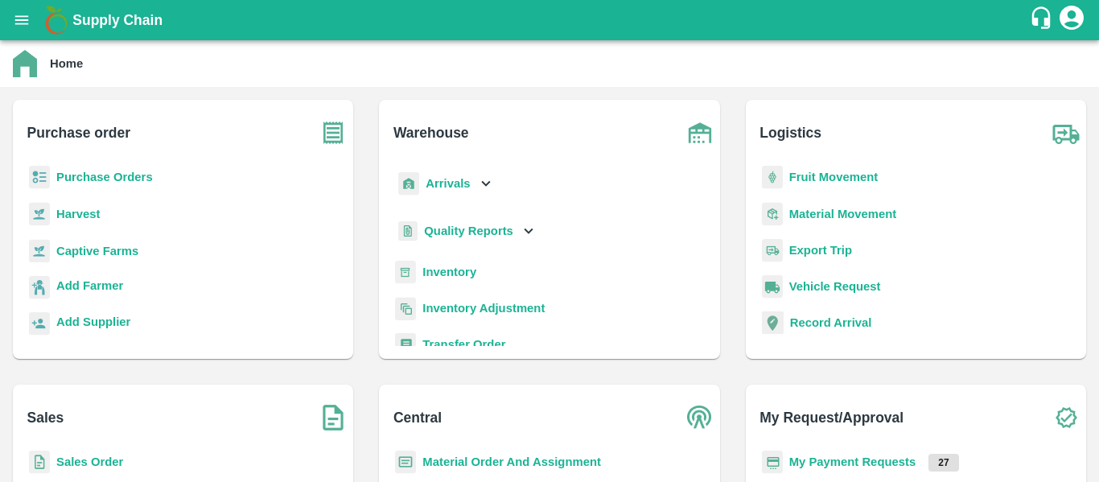
click at [112, 178] on b "Purchase Orders" at bounding box center [104, 177] width 97 height 13
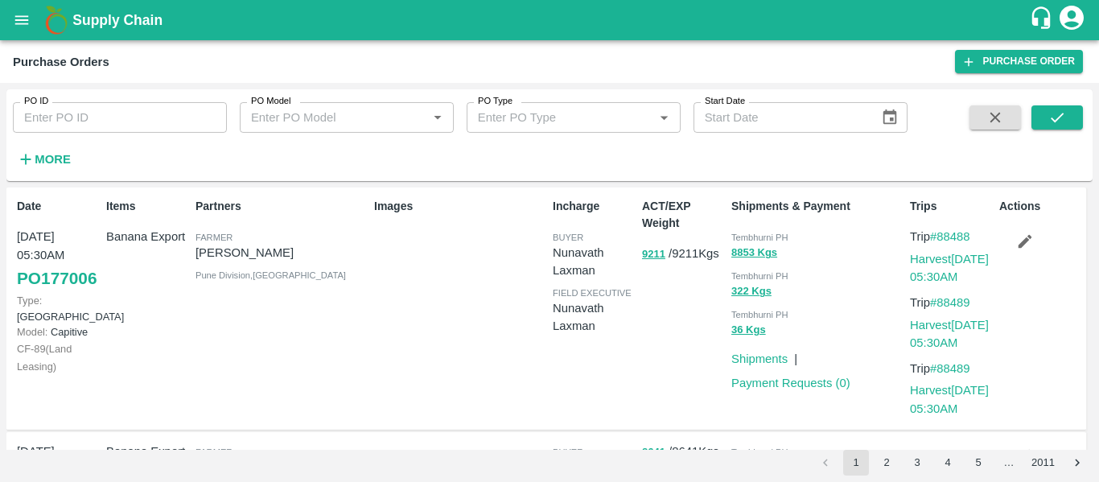
click at [66, 137] on div "More" at bounding box center [37, 153] width 75 height 40
click at [60, 118] on input "PO ID" at bounding box center [120, 117] width 214 height 31
paste input "176983"
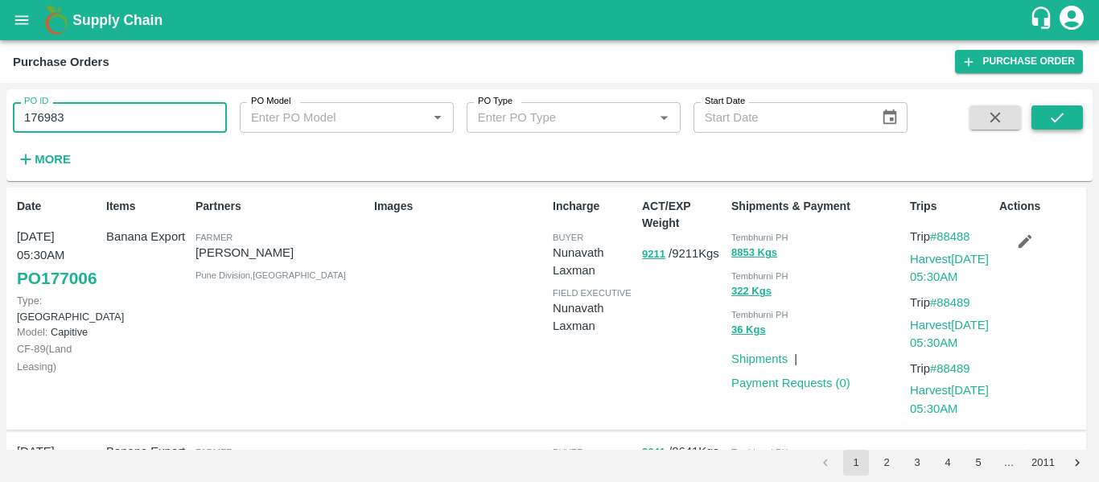
type input "176983"
click at [1045, 115] on button "submit" at bounding box center [1056, 117] width 51 height 24
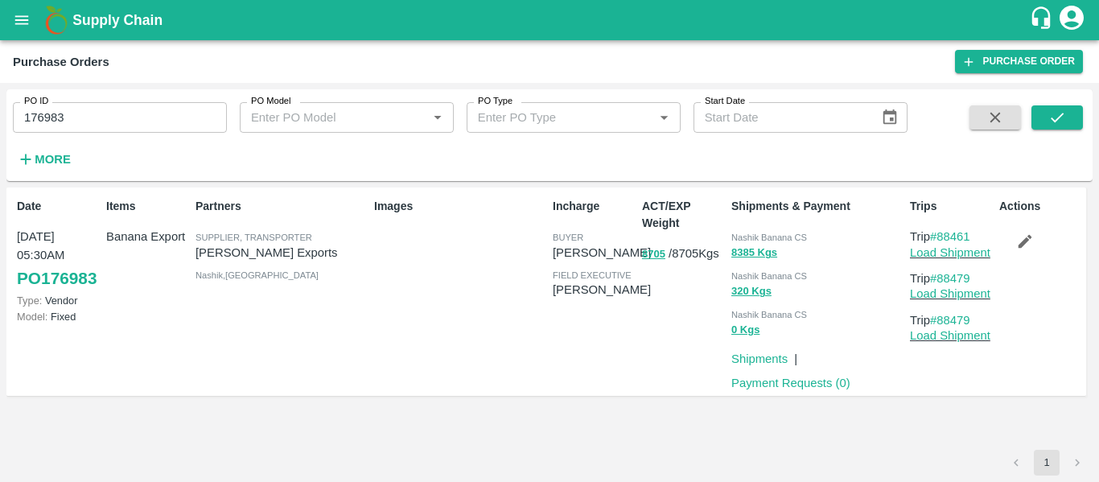
click at [1019, 233] on icon "button" at bounding box center [1025, 241] width 18 height 18
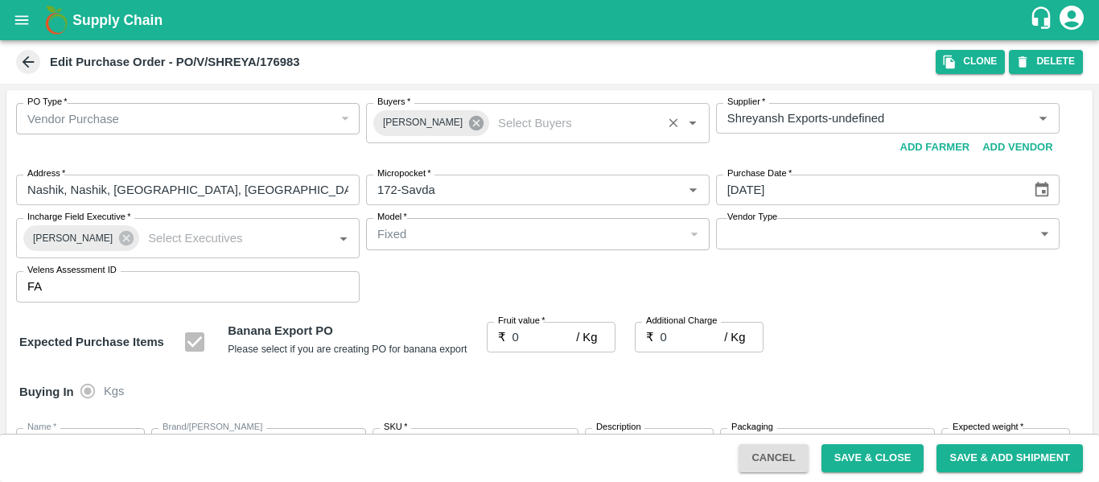
click at [468, 131] on icon at bounding box center [476, 123] width 18 height 18
click at [434, 129] on input "Buyers   *" at bounding box center [524, 118] width 307 height 21
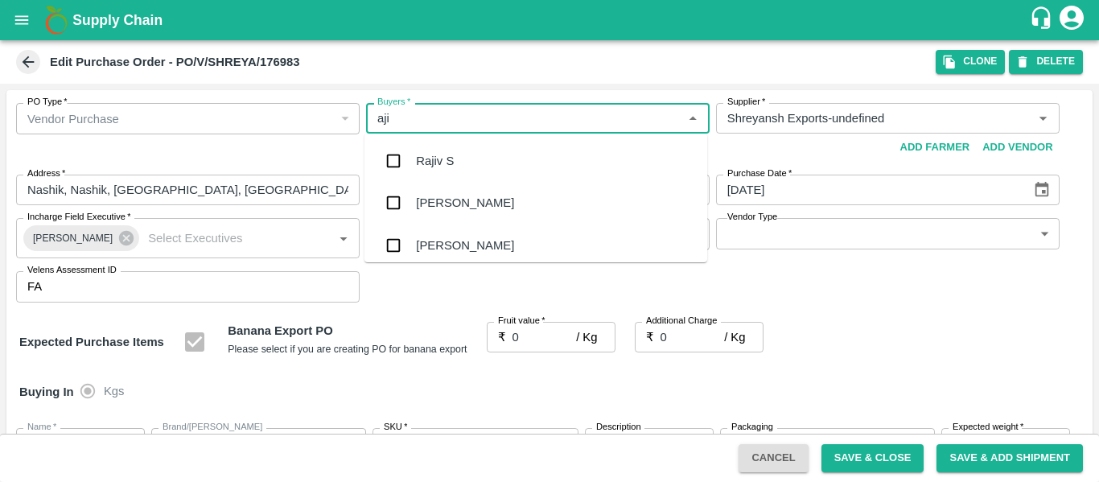
type input "ajit"
click at [435, 152] on div "Ajit Otari" at bounding box center [465, 161] width 98 height 18
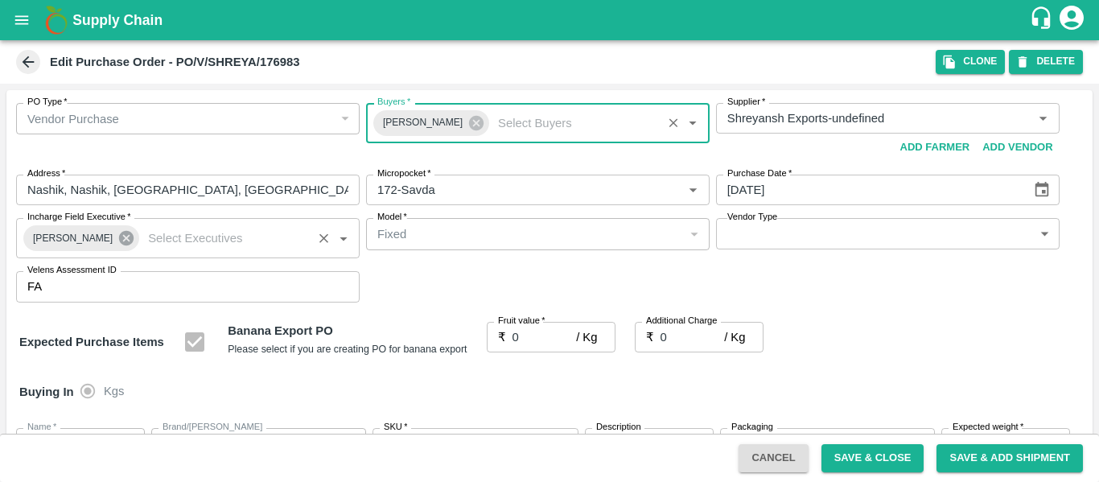
click at [119, 244] on icon at bounding box center [126, 238] width 14 height 14
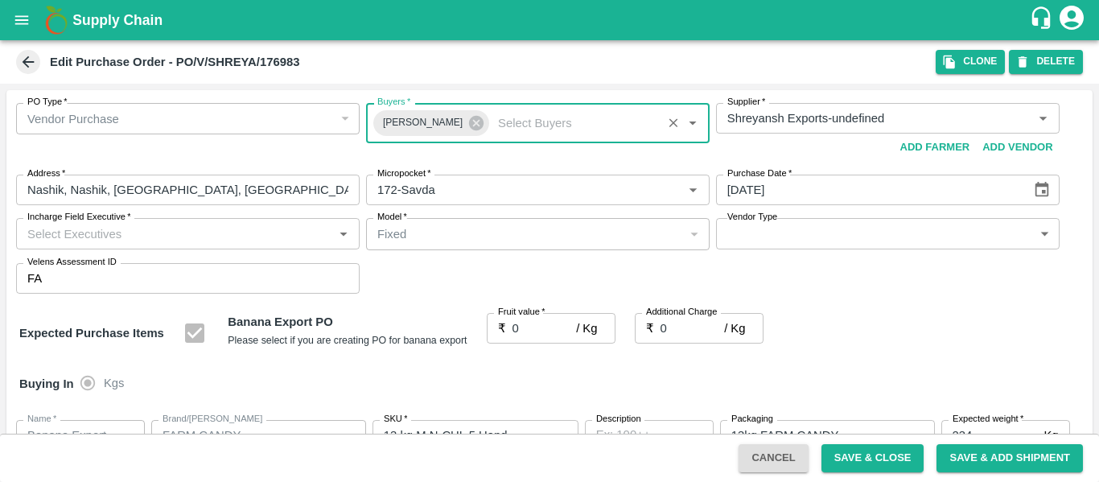
click at [91, 239] on input "Incharge Field Executive   *" at bounding box center [174, 233] width 307 height 21
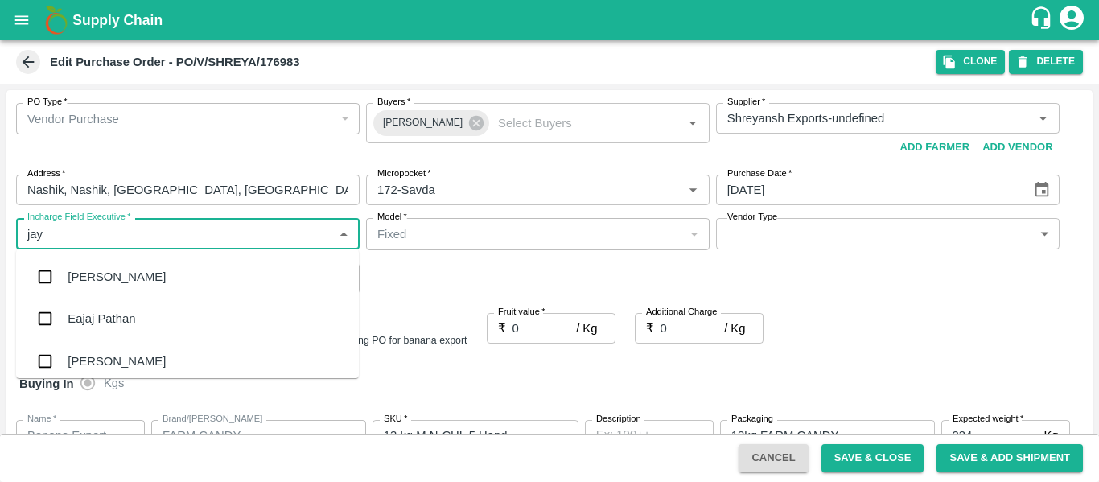
type input "jayd"
click at [98, 278] on div "jaydip Tale" at bounding box center [96, 277] width 56 height 18
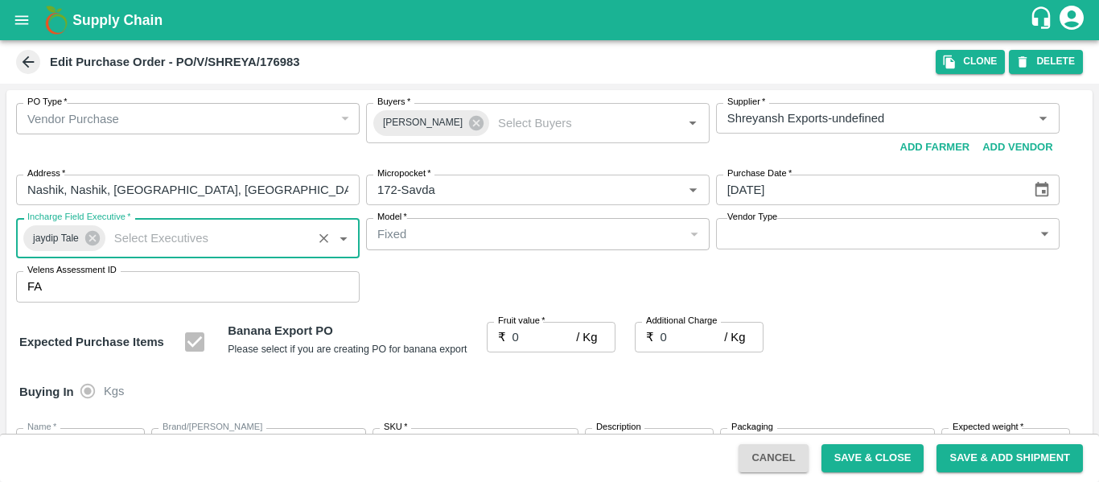
click at [542, 339] on input "0" at bounding box center [544, 337] width 64 height 31
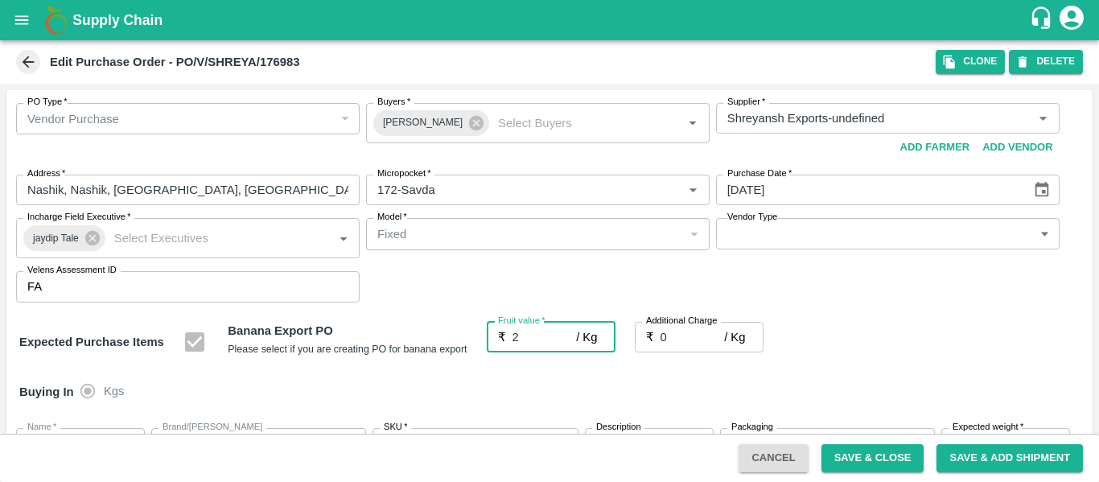
type input "20"
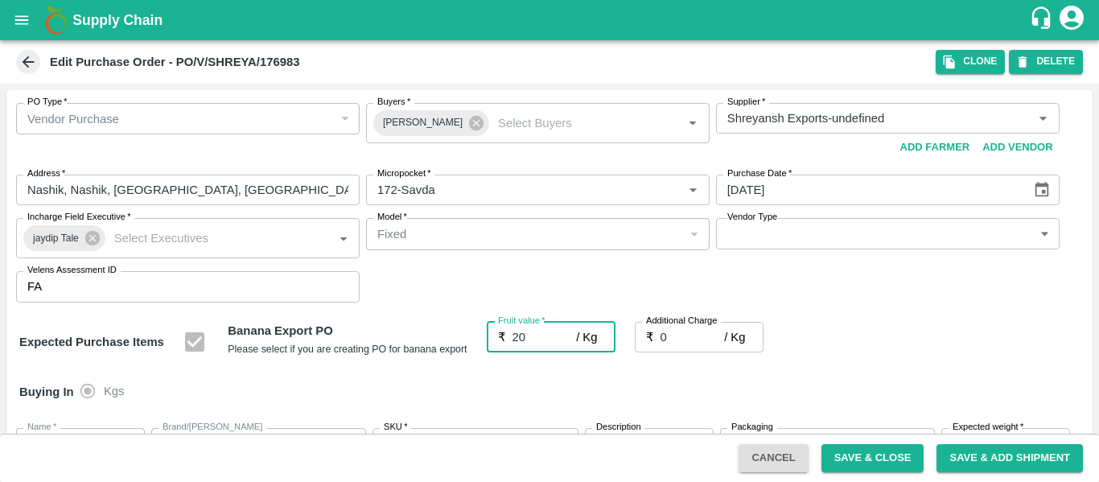
type input "20"
click at [686, 341] on input "0" at bounding box center [692, 337] width 64 height 31
type input "2"
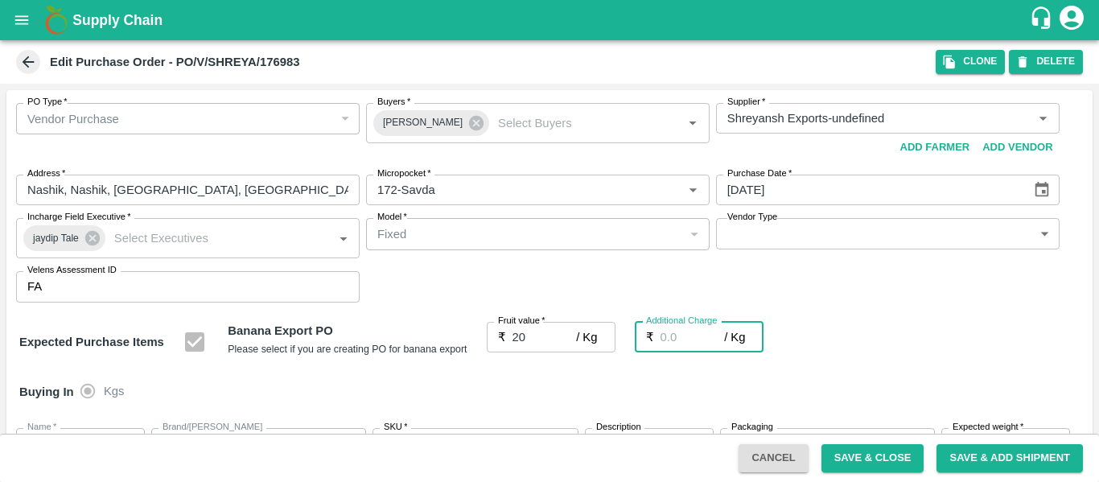
type input "22"
type input "2.7"
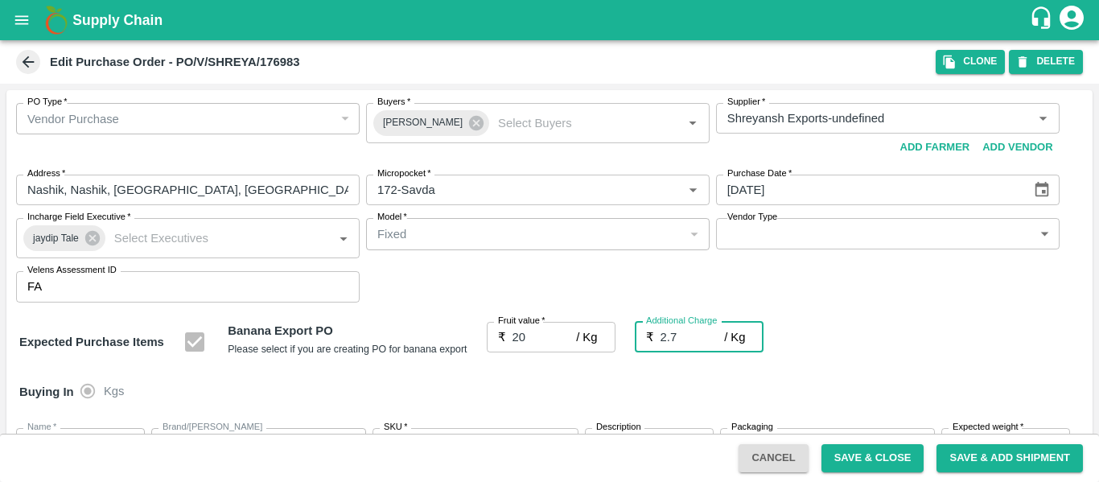
type input "22.7"
type input "2.75"
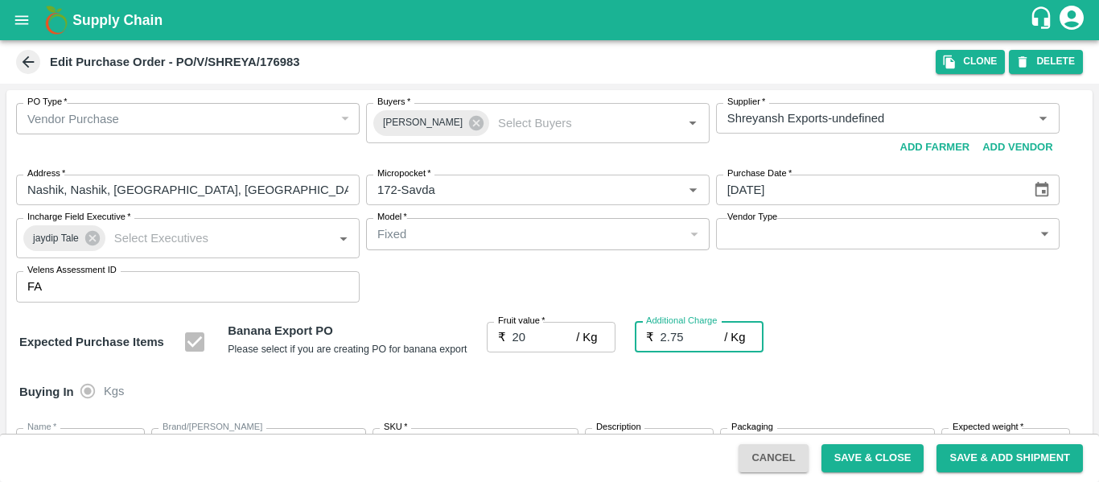
type input "22.75"
type input "2.75"
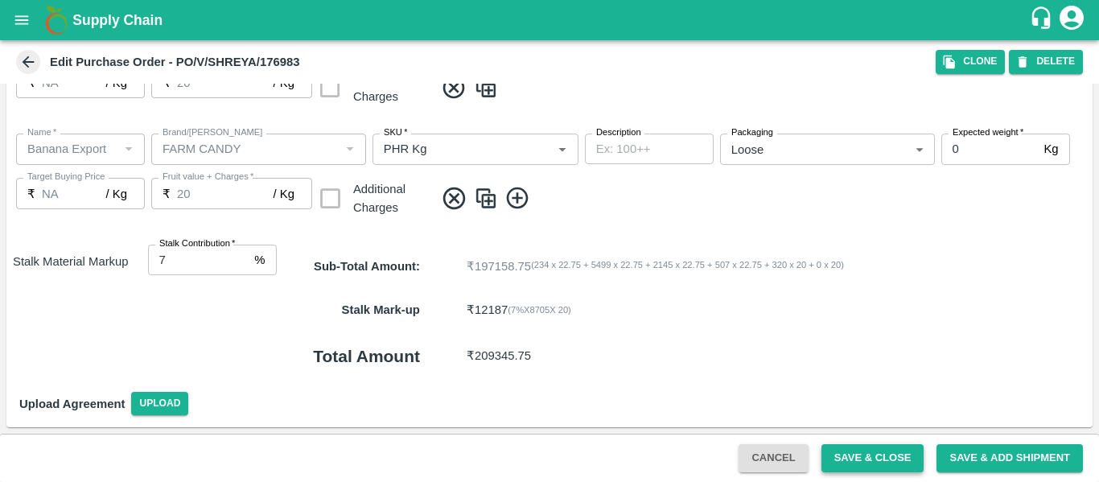
click at [868, 456] on button "Save & Close" at bounding box center [872, 458] width 103 height 28
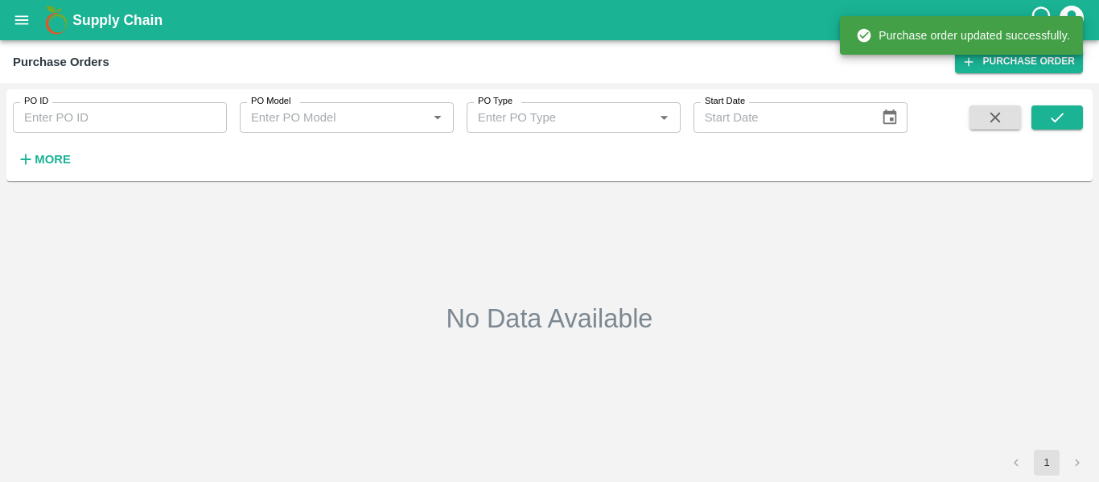
type input "176983"
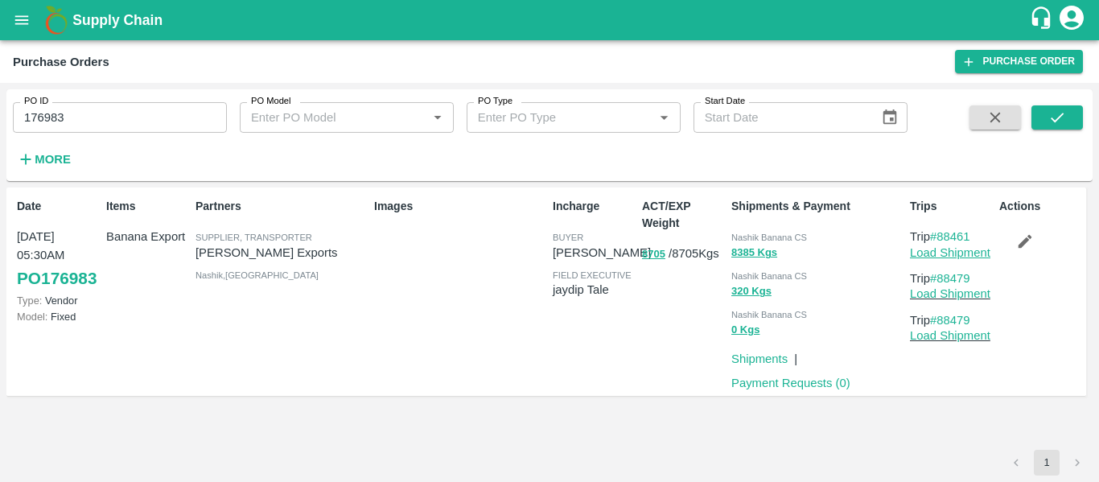
click at [939, 255] on link "Load Shipment" at bounding box center [950, 252] width 80 height 13
drag, startPoint x: 983, startPoint y: 278, endPoint x: 942, endPoint y: 280, distance: 41.1
click at [942, 280] on p "Trip #88479" at bounding box center [951, 278] width 83 height 18
copy link "88479"
drag, startPoint x: 978, startPoint y: 237, endPoint x: 939, endPoint y: 242, distance: 39.8
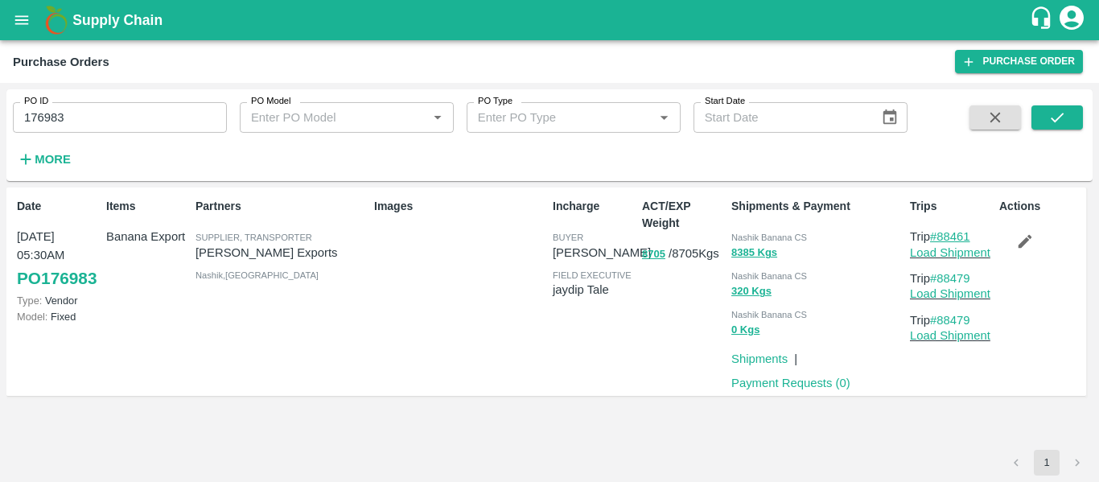
click at [939, 242] on p "Trip #88461" at bounding box center [951, 237] width 83 height 18
copy link "88461"
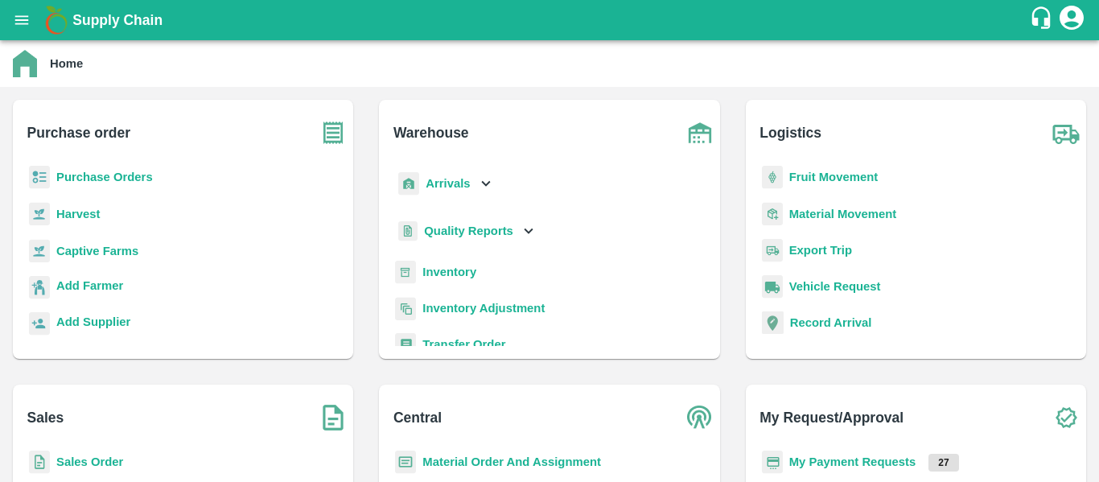
click at [785, 185] on div "Fruit Movement" at bounding box center [916, 184] width 315 height 36
click at [797, 175] on b "Fruit Movement" at bounding box center [833, 177] width 89 height 13
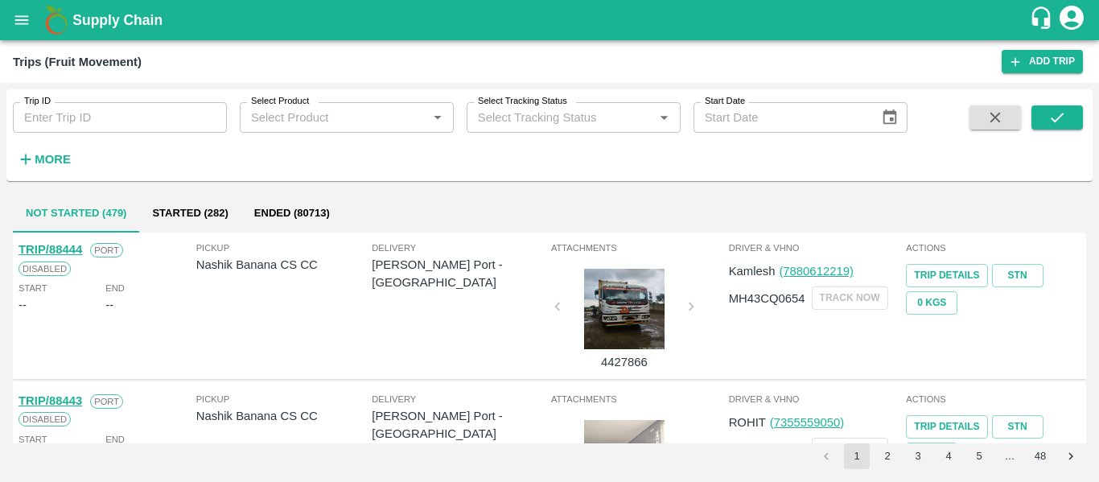
click at [127, 118] on input "Trip ID" at bounding box center [120, 117] width 214 height 31
paste input "88479"
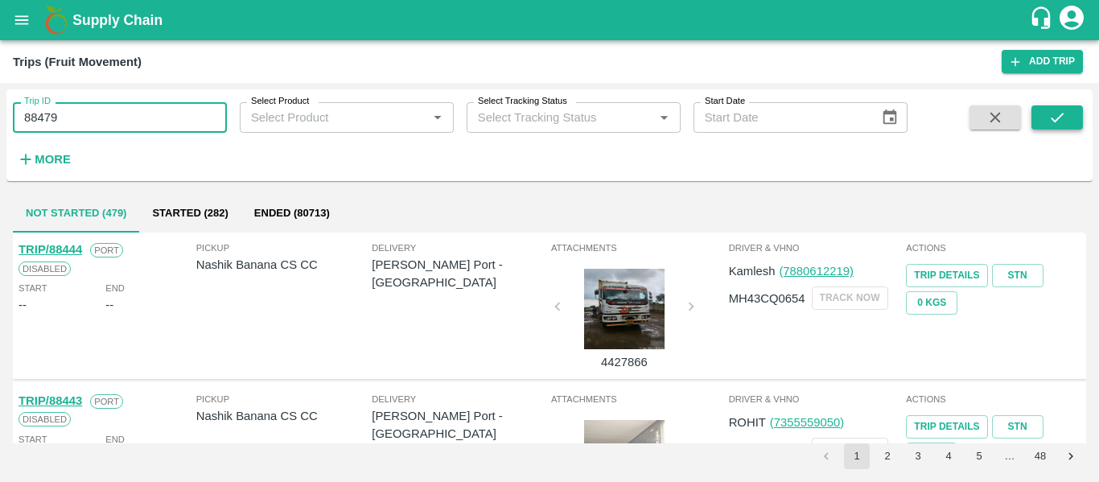
type input "88479"
click at [1041, 114] on button "submit" at bounding box center [1056, 117] width 51 height 24
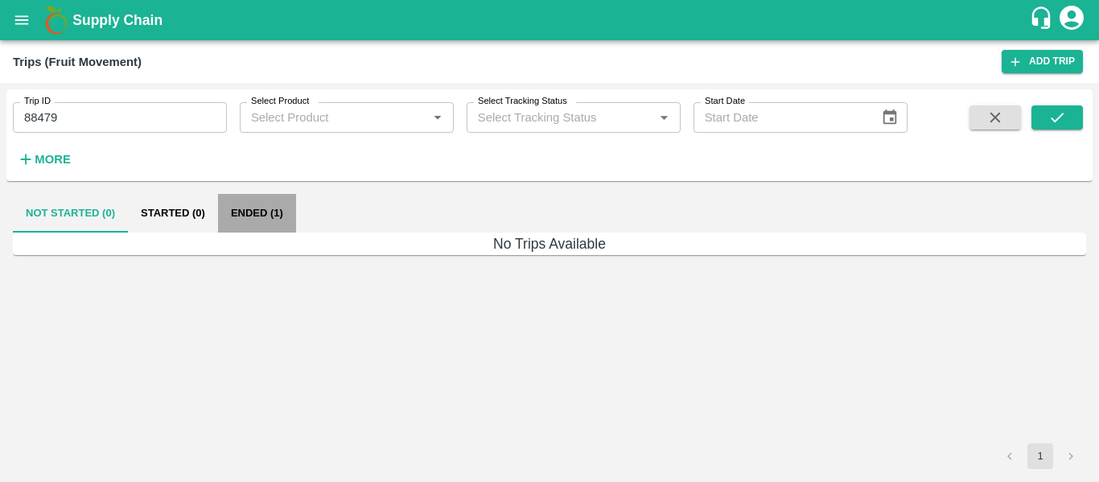
click at [228, 211] on button "Ended (1)" at bounding box center [257, 213] width 78 height 39
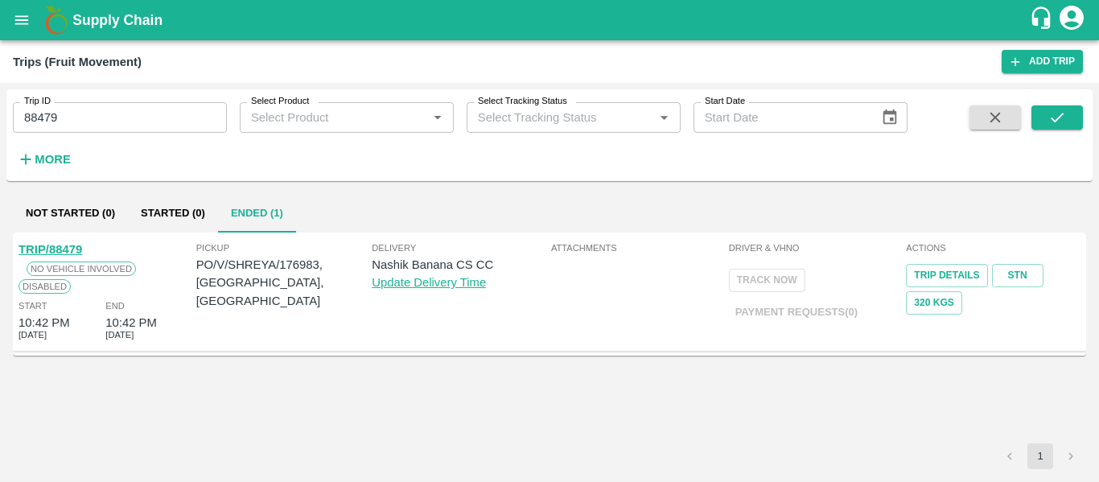
click at [76, 248] on link "TRIP/88479" at bounding box center [51, 249] width 64 height 13
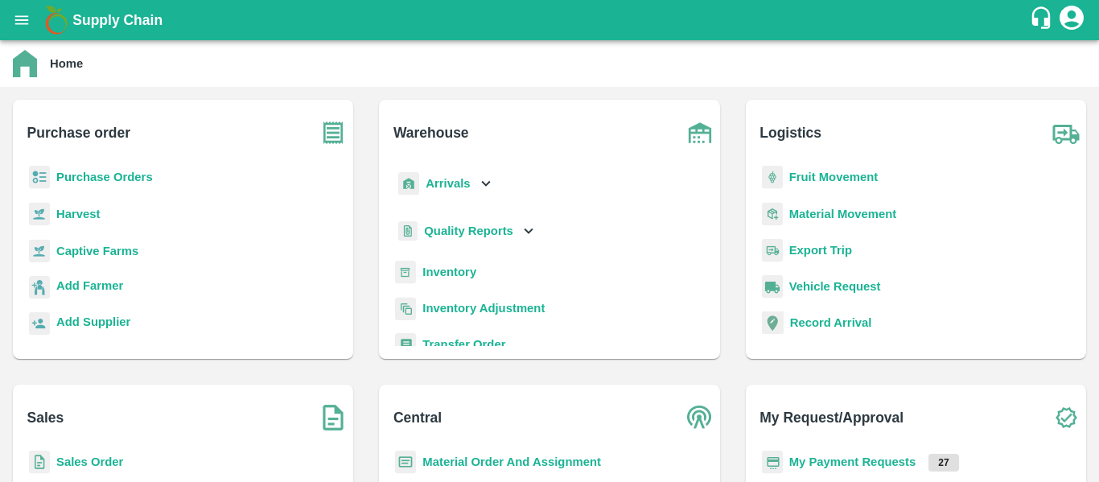
click at [451, 184] on b "Arrivals" at bounding box center [448, 183] width 44 height 13
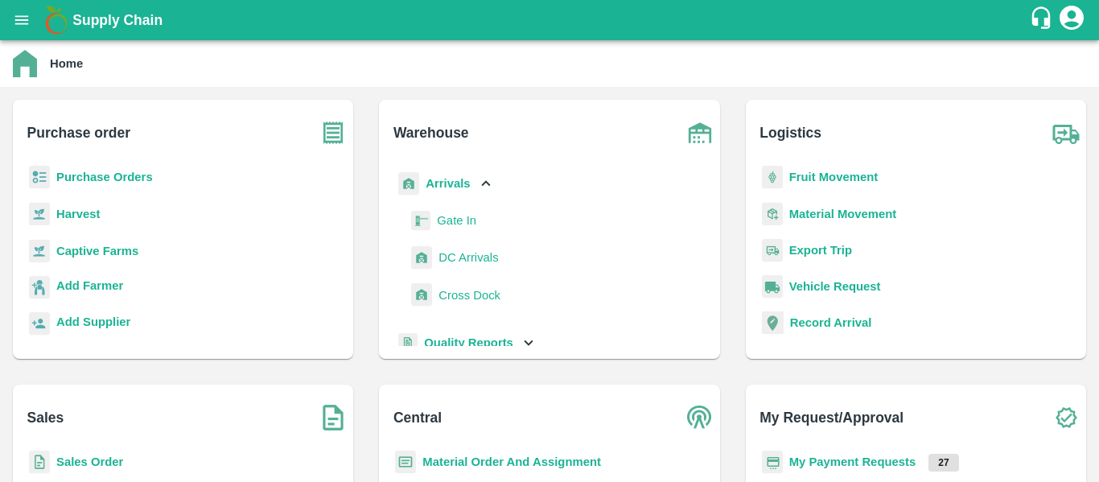
click at [449, 255] on span "DC Arrivals" at bounding box center [468, 258] width 60 height 18
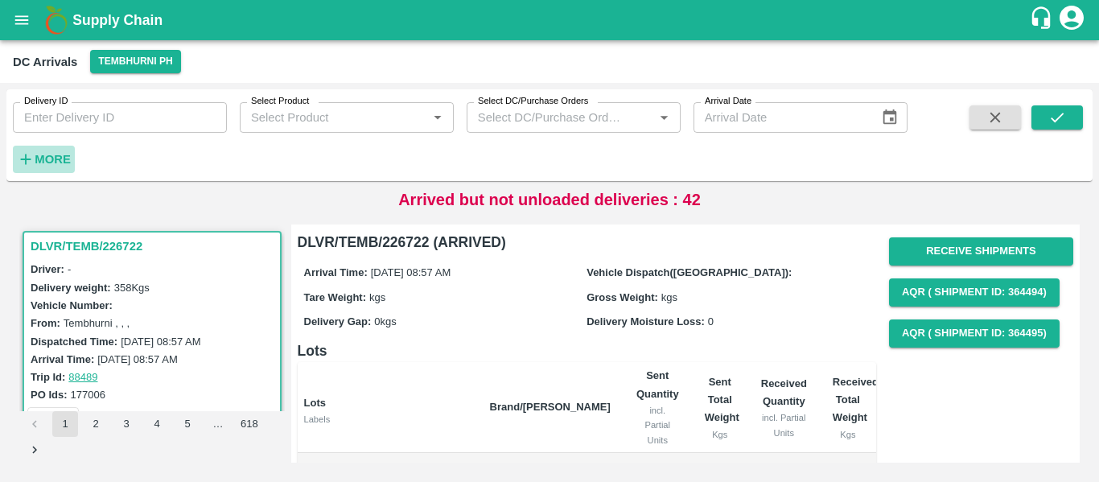
click at [60, 158] on strong "More" at bounding box center [53, 159] width 36 height 13
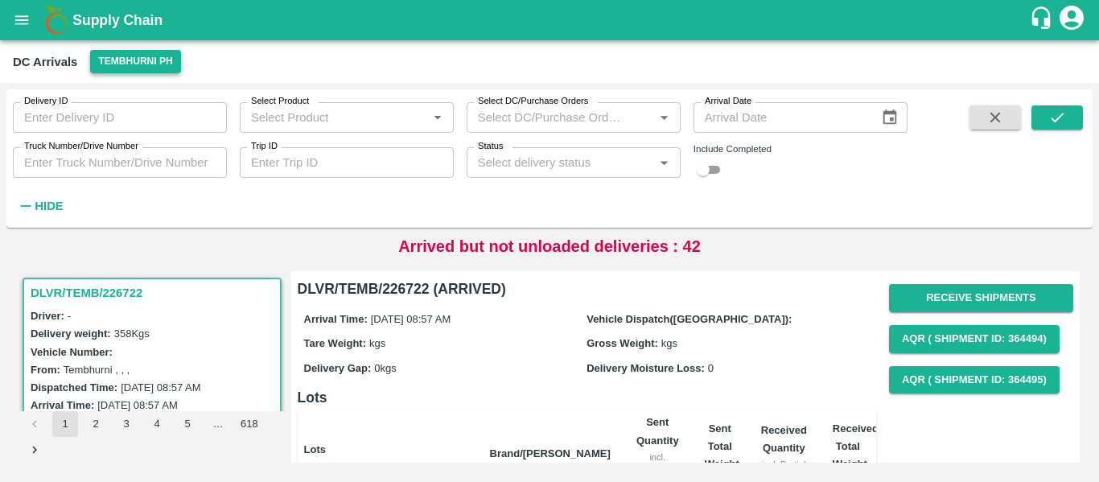
click at [134, 64] on button "Tembhurni PH" at bounding box center [135, 61] width 90 height 23
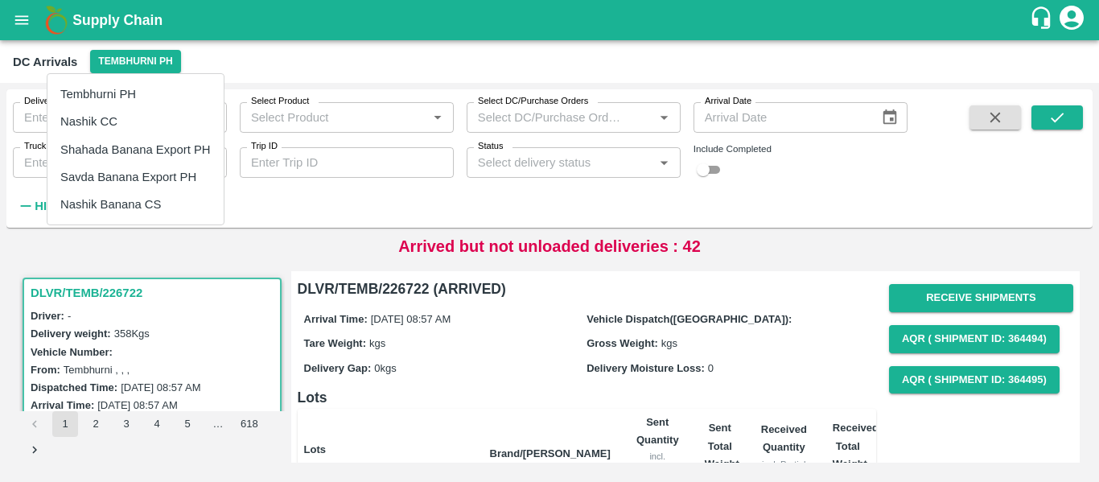
click at [126, 204] on li "Nashik Banana CS" at bounding box center [135, 204] width 176 height 27
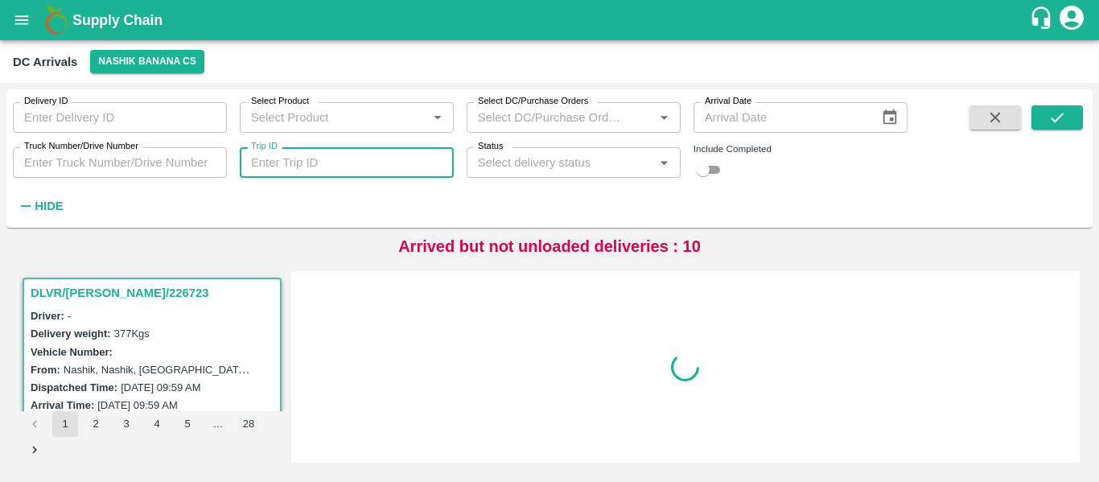
click at [283, 169] on input "Trip ID" at bounding box center [347, 162] width 214 height 31
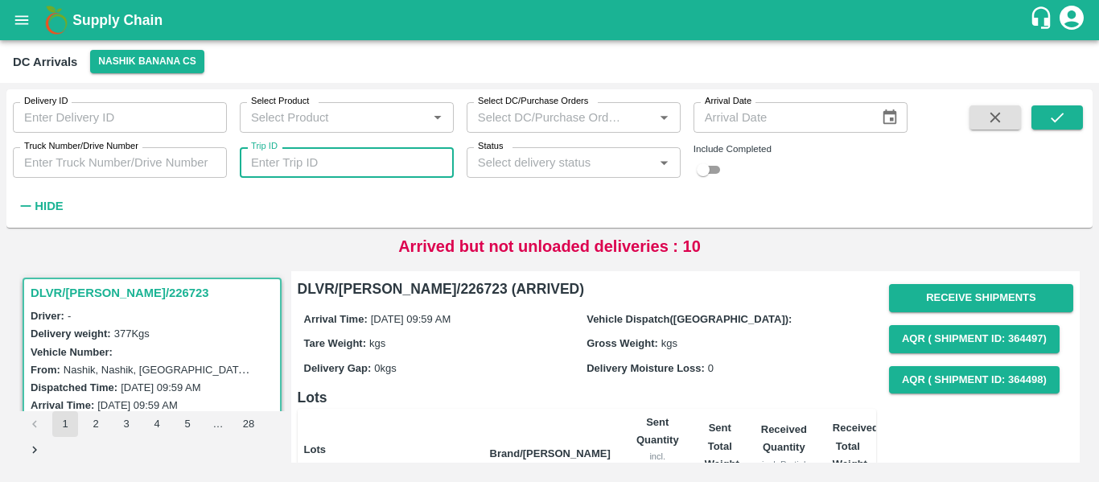
paste input "88479"
type input "88479"
click at [1043, 117] on button "submit" at bounding box center [1056, 117] width 51 height 24
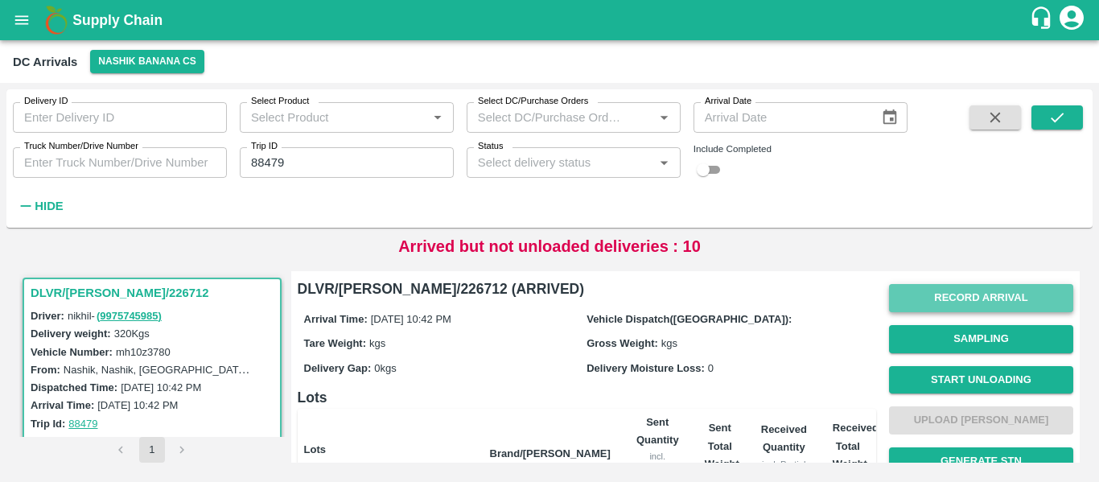
click at [970, 302] on button "Record Arrival" at bounding box center [981, 298] width 184 height 28
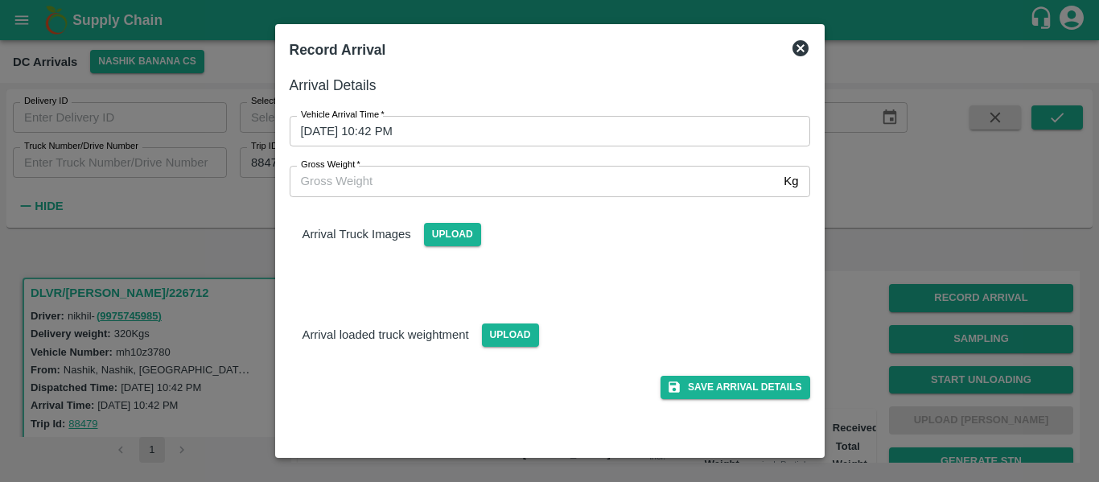
click at [481, 130] on input "17/09/2025 10:42 PM" at bounding box center [544, 131] width 509 height 31
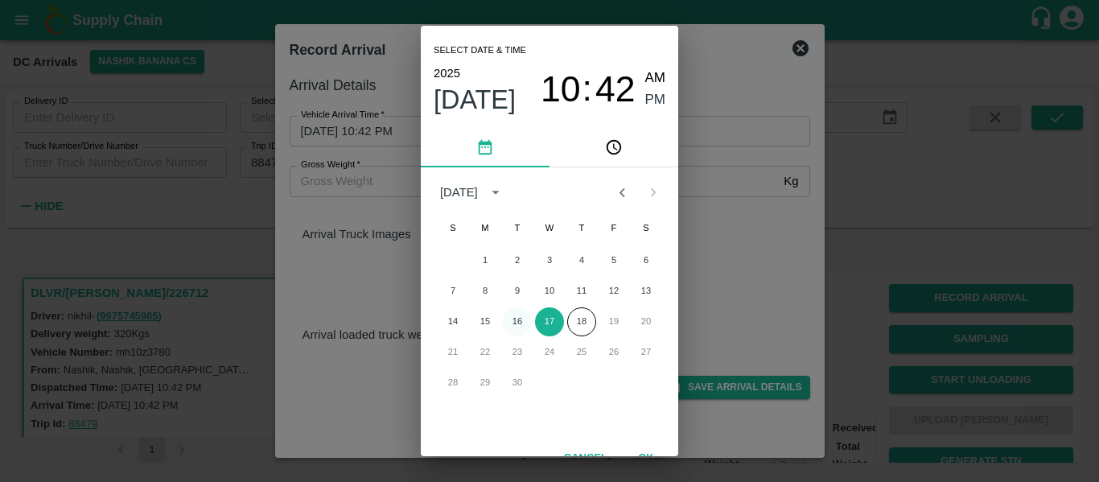
click at [517, 324] on button "16" at bounding box center [517, 321] width 29 height 29
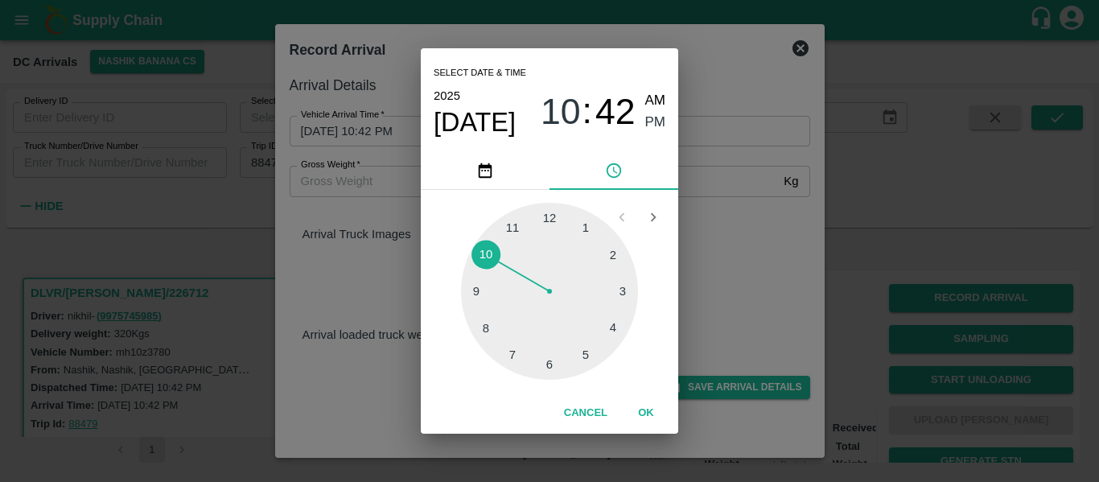
click at [474, 292] on div at bounding box center [549, 291] width 177 height 177
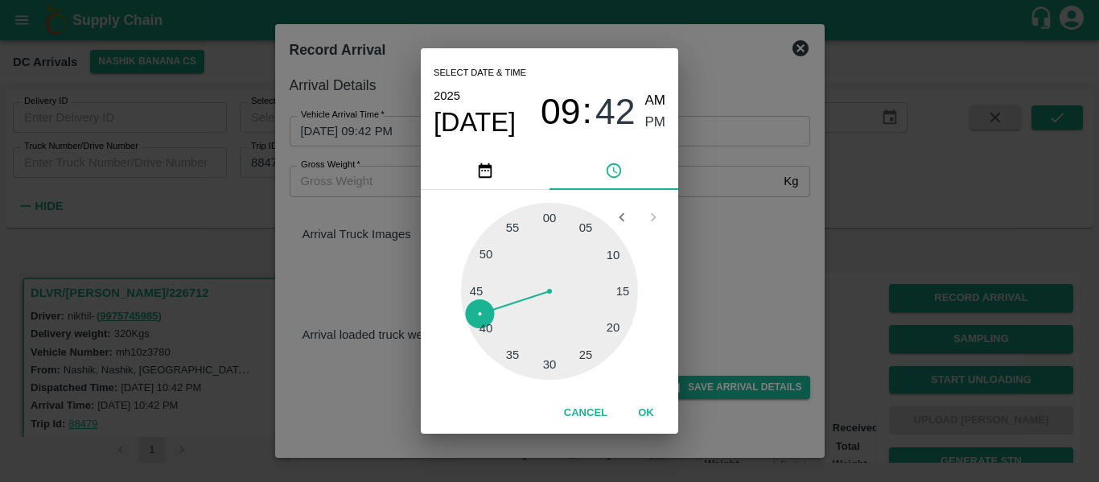
click at [625, 292] on div at bounding box center [549, 291] width 177 height 177
type input "16/09/2025 09:15 PM"
click at [652, 117] on span "PM" at bounding box center [655, 123] width 21 height 22
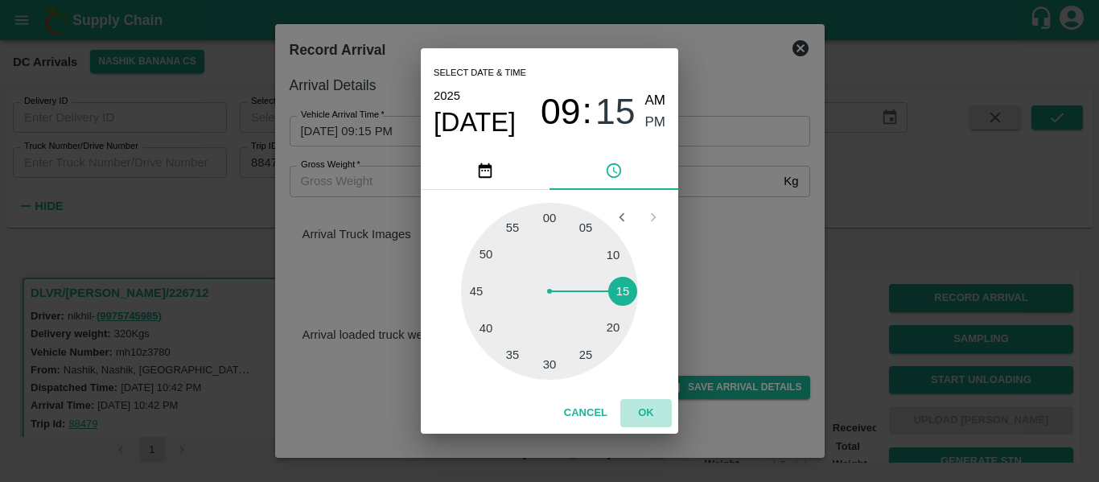
click at [648, 413] on button "OK" at bounding box center [645, 413] width 51 height 28
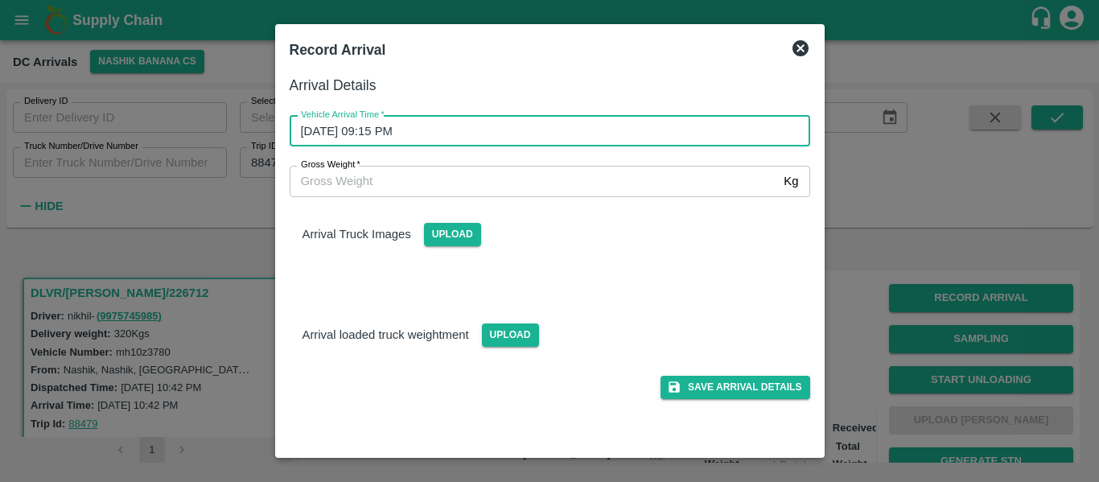
click at [788, 364] on div "Save Arrival Details" at bounding box center [543, 381] width 533 height 36
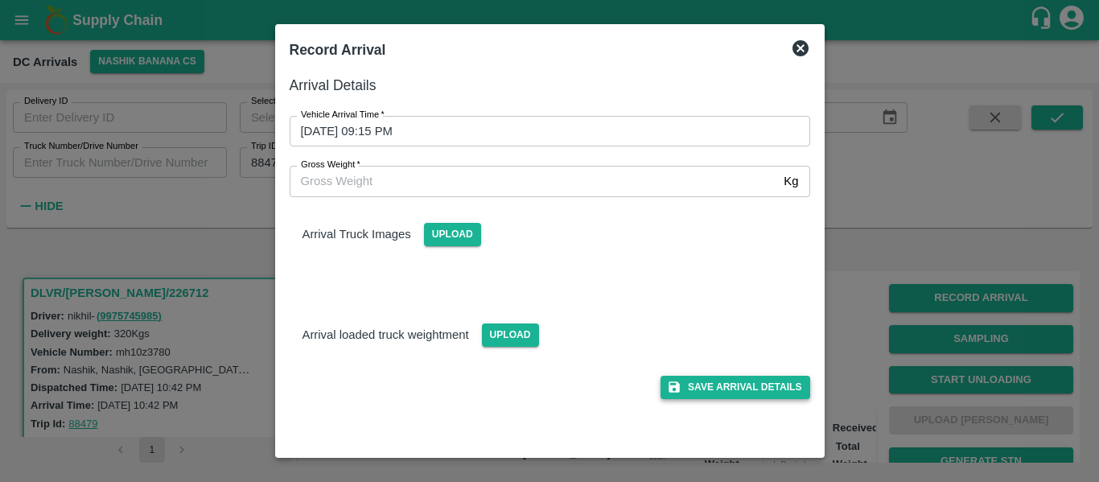
click at [784, 385] on button "Save Arrival Details" at bounding box center [734, 387] width 149 height 23
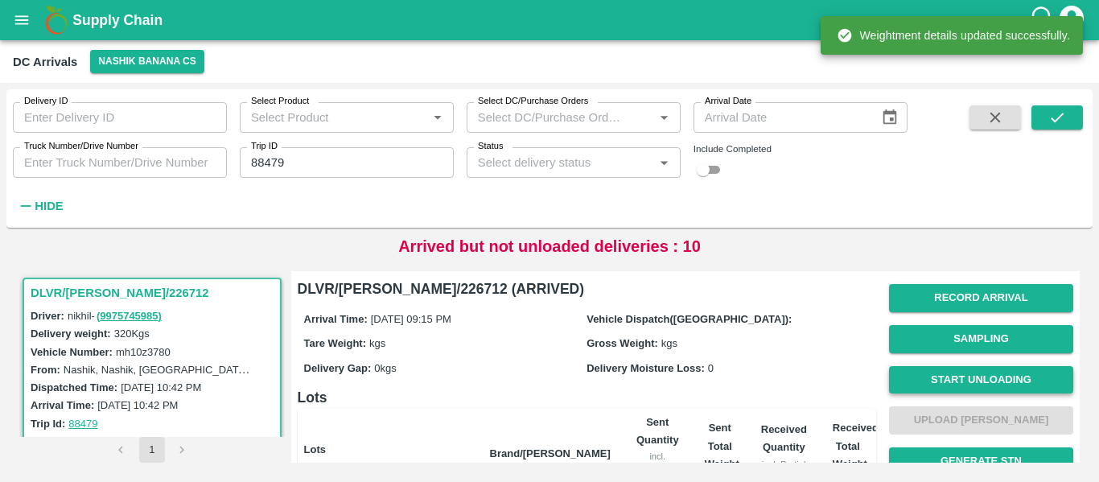
click at [949, 389] on button "Start Unloading" at bounding box center [981, 380] width 184 height 28
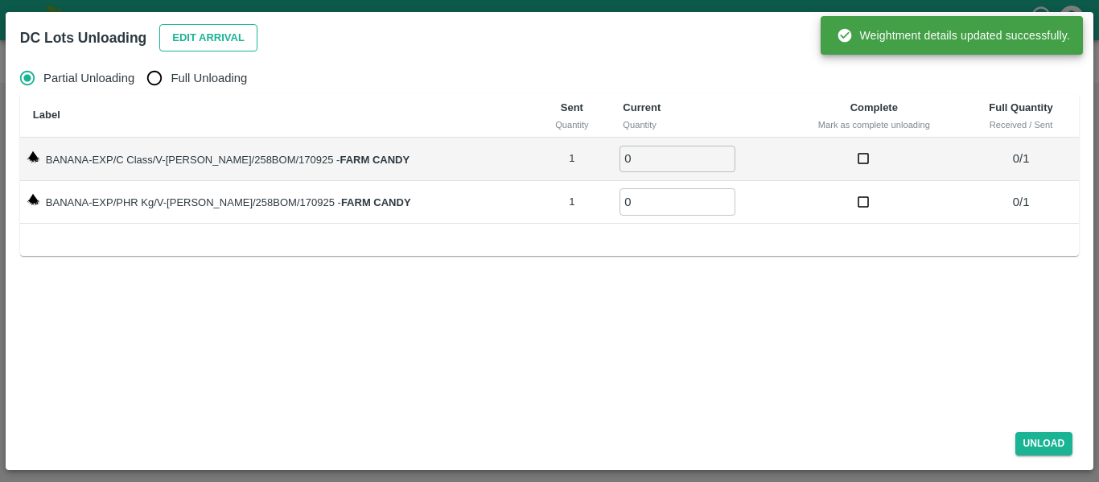
click at [220, 31] on button "Edit Arrival" at bounding box center [208, 38] width 98 height 28
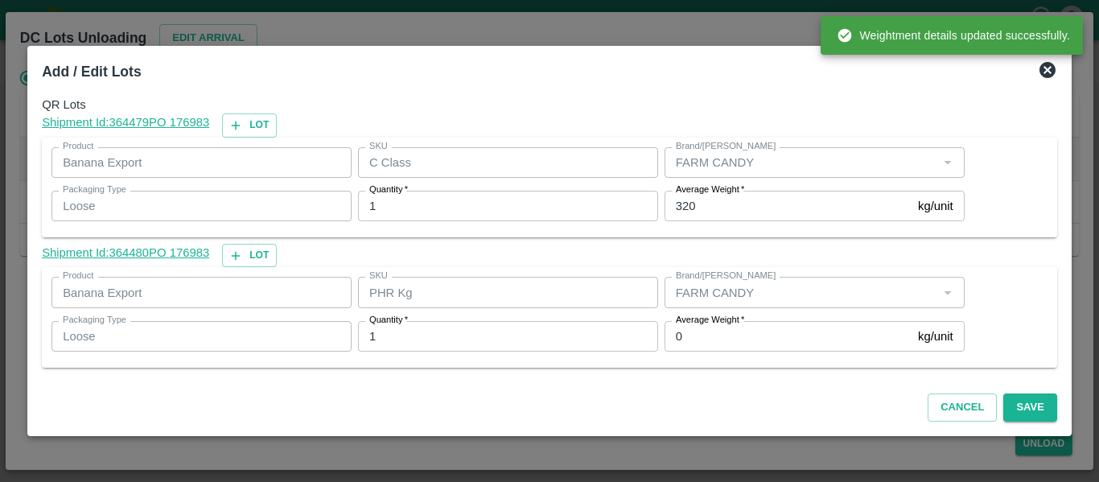
click at [710, 322] on label "Average Weight   *" at bounding box center [710, 320] width 68 height 13
click at [710, 322] on input "0" at bounding box center [787, 336] width 247 height 31
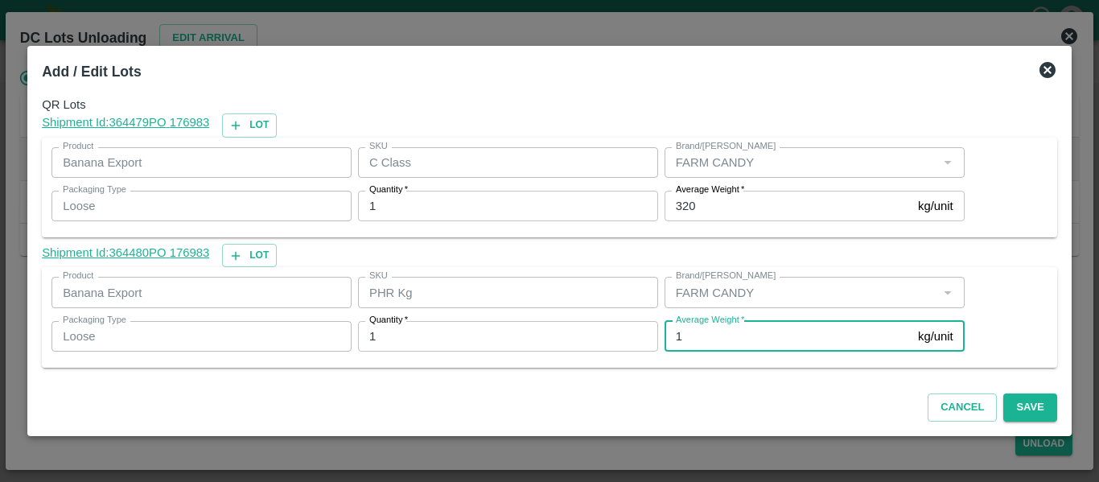
type input "1"
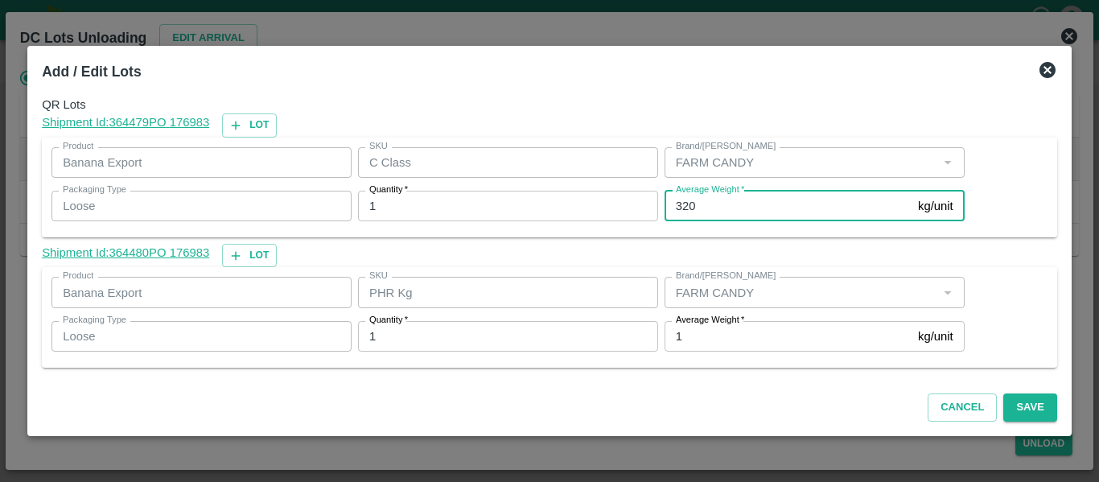
drag, startPoint x: 694, startPoint y: 206, endPoint x: 652, endPoint y: 203, distance: 42.0
click at [652, 203] on div "Product Banana Export Product SKU C Class SKU Brand/Marka Brand/Marka Packaging…" at bounding box center [505, 185] width 920 height 88
type input "169"
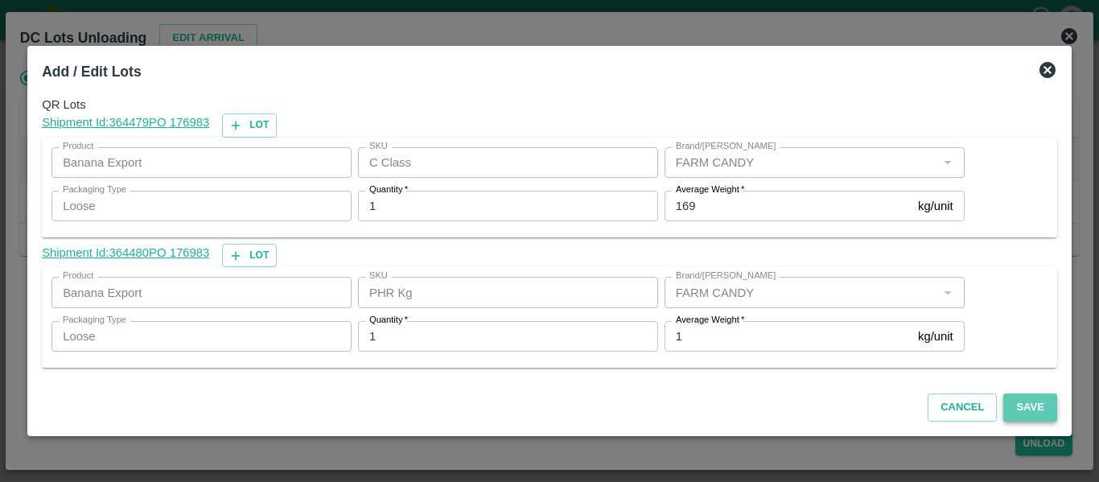
click at [1041, 414] on button "Save" at bounding box center [1029, 407] width 53 height 28
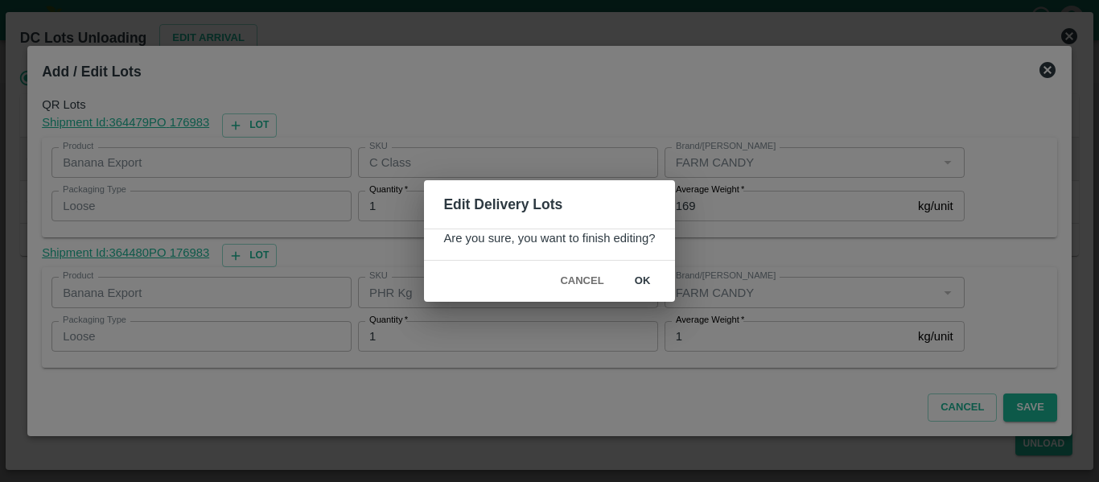
click at [634, 286] on button "ok" at bounding box center [642, 281] width 51 height 28
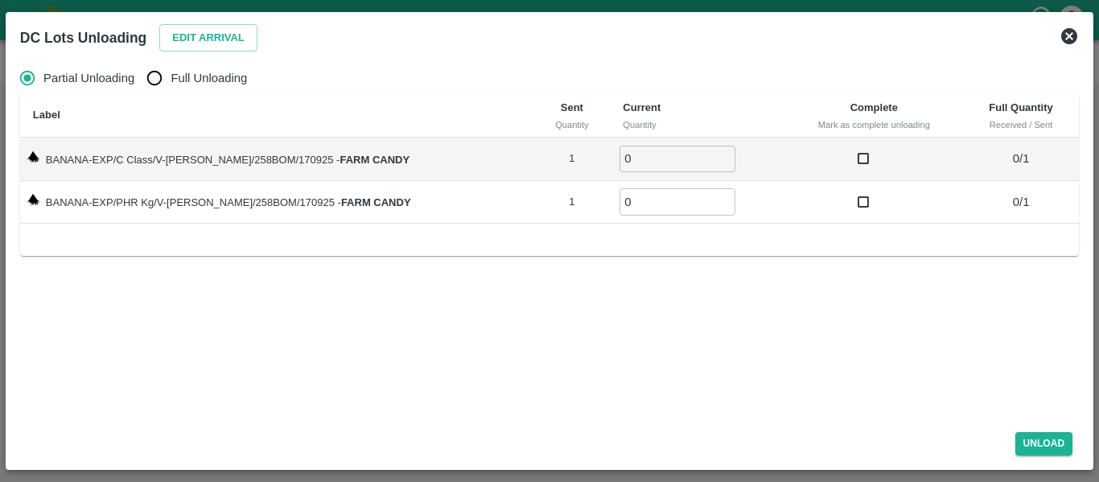
click at [209, 82] on span "Full Unloading" at bounding box center [209, 78] width 76 height 18
click at [171, 82] on input "Full Unloading" at bounding box center [154, 78] width 32 height 32
radio input "true"
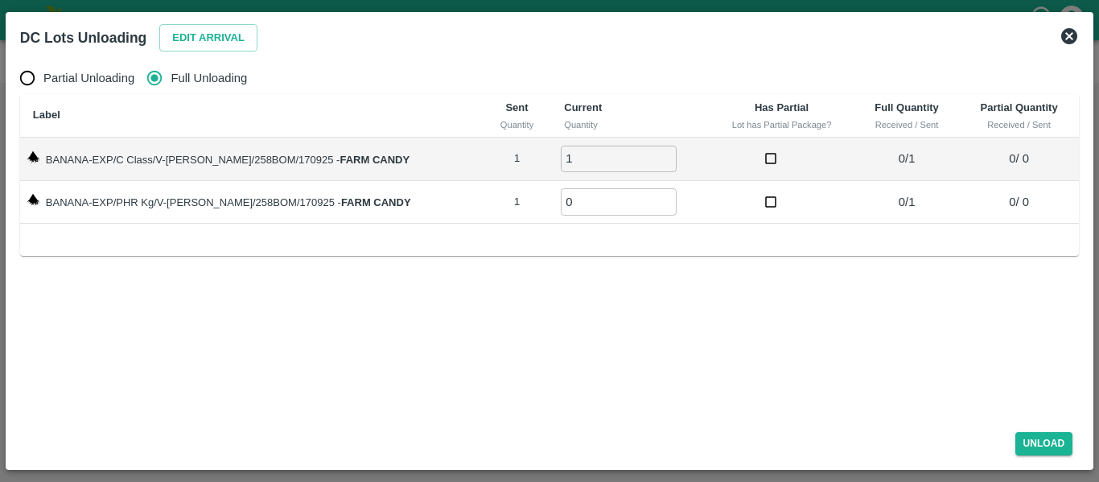
type input "1"
click at [646, 154] on input "1" at bounding box center [619, 159] width 116 height 27
type input "1"
click at [645, 200] on input "1" at bounding box center [619, 201] width 116 height 27
click at [1062, 441] on button "Unload" at bounding box center [1044, 443] width 58 height 23
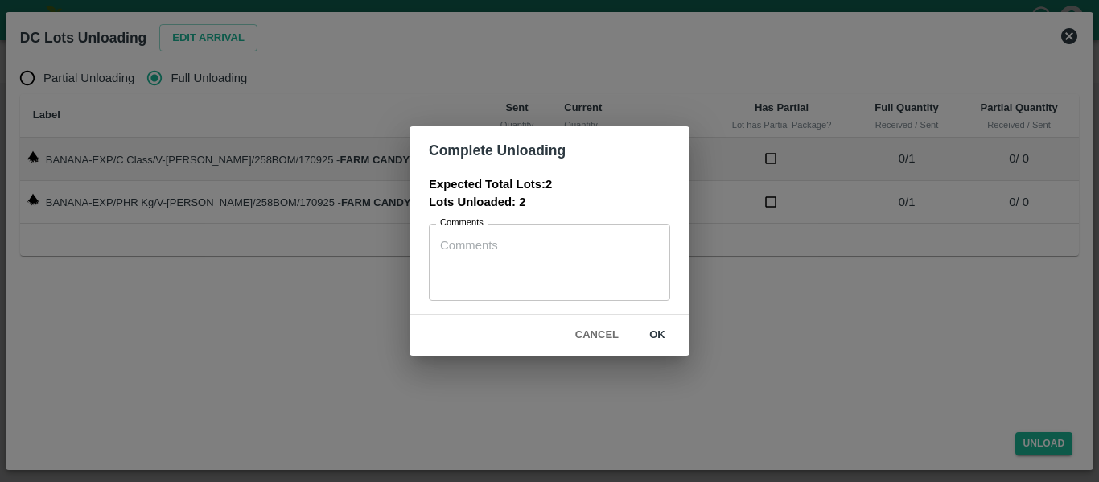
click at [673, 335] on button "ok" at bounding box center [657, 335] width 51 height 28
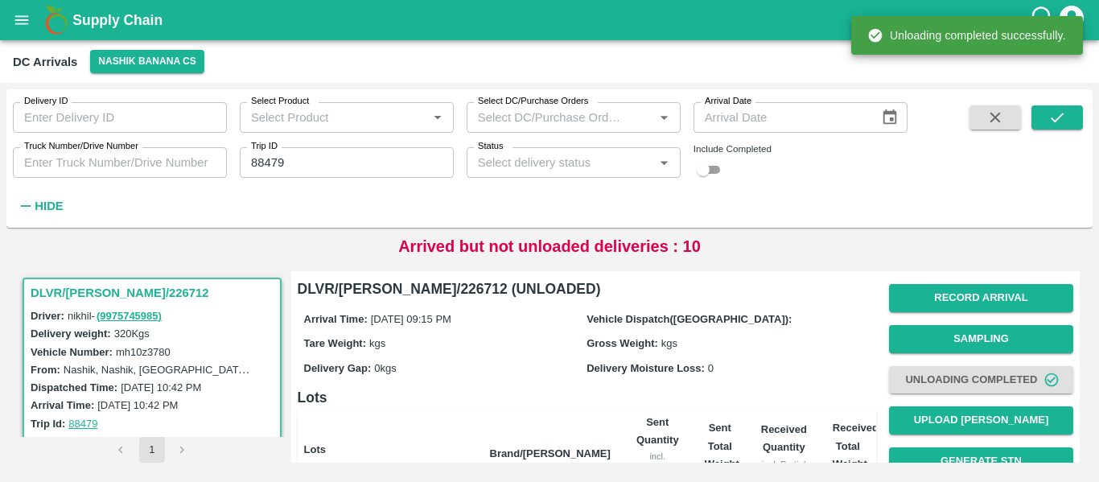
scroll to position [206, 0]
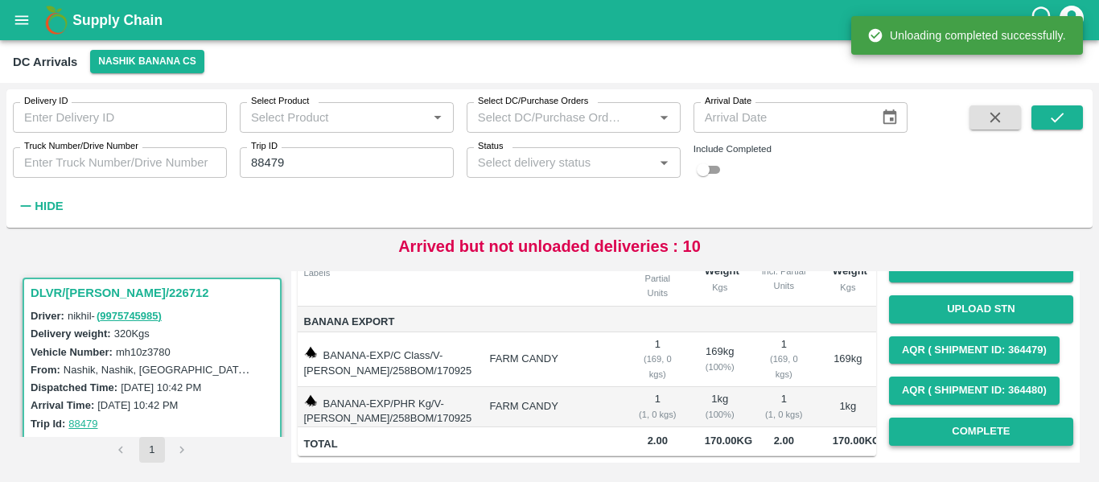
click at [985, 418] on button "Complete" at bounding box center [981, 432] width 184 height 28
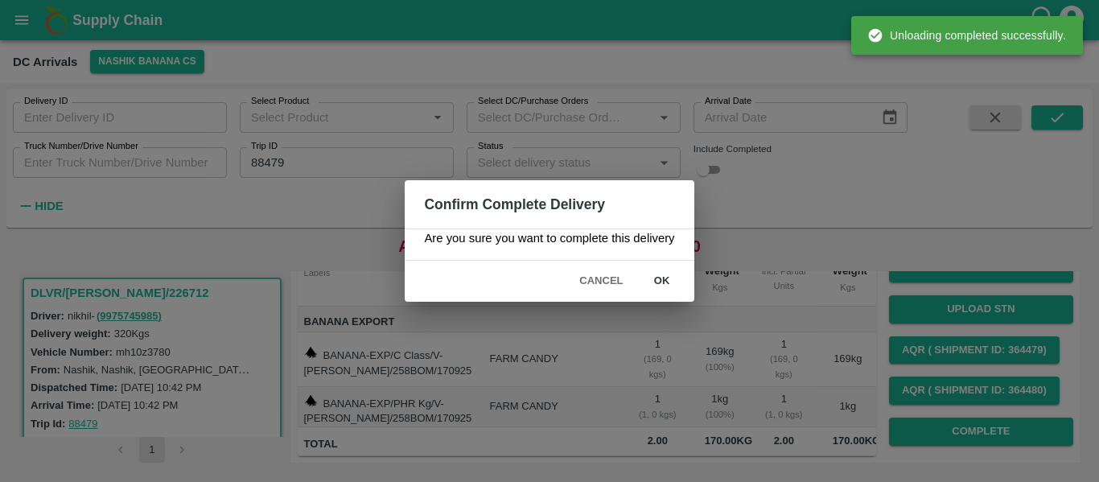
click at [673, 289] on button "ok" at bounding box center [661, 281] width 51 height 28
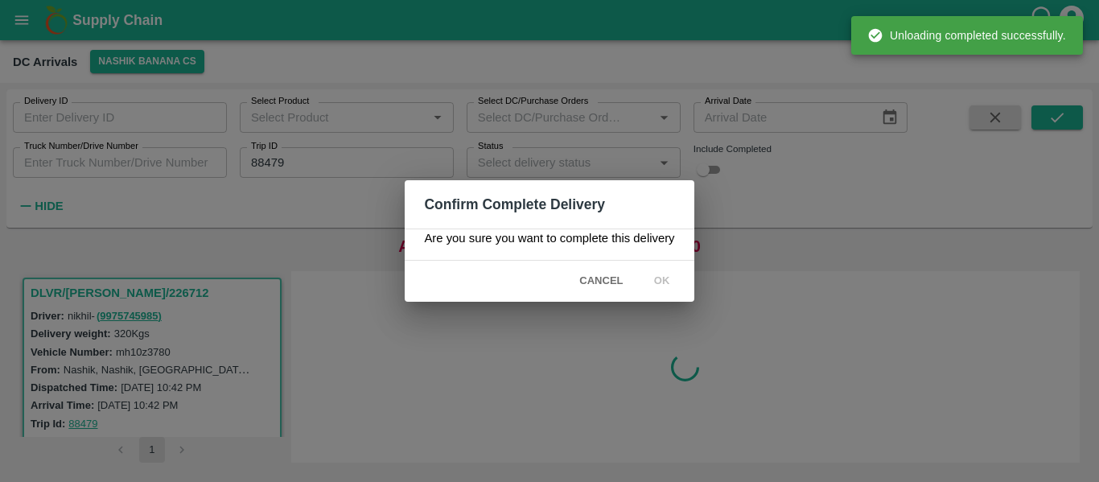
scroll to position [0, 0]
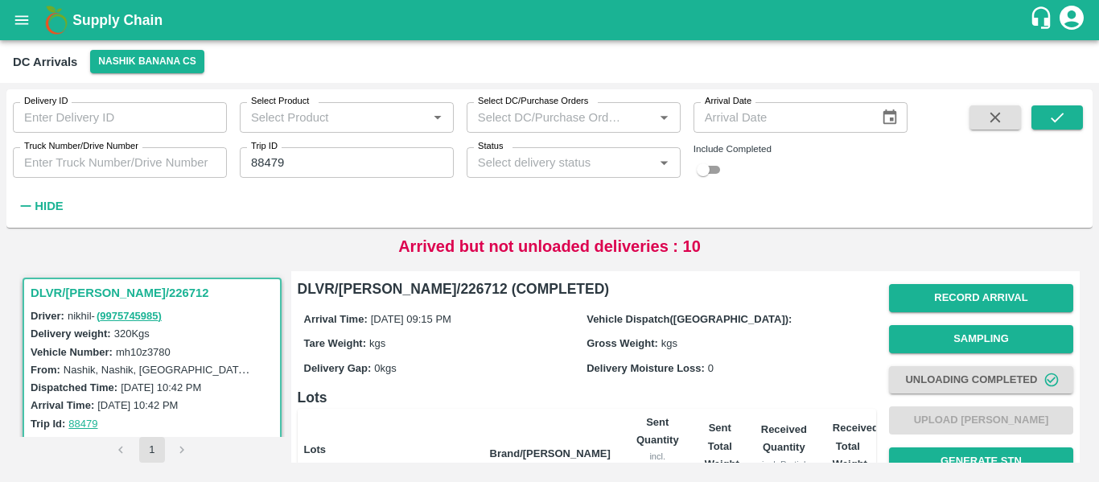
click at [315, 150] on input "88479" at bounding box center [347, 162] width 214 height 31
paste input "text"
type input "88456"
click at [1059, 123] on icon "submit" at bounding box center [1057, 118] width 18 height 18
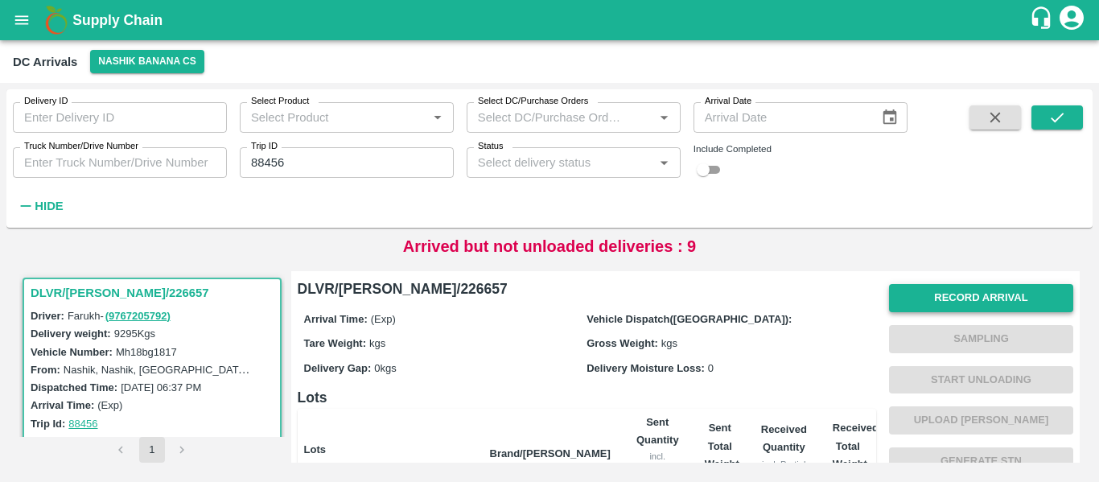
click at [964, 298] on button "Record Arrival" at bounding box center [981, 298] width 184 height 28
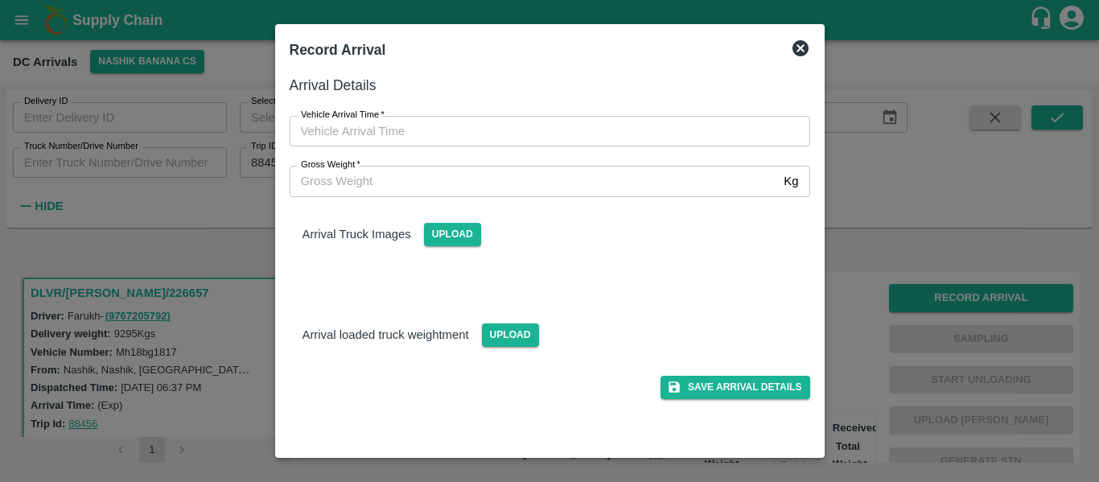
type input "DD/MM/YYYY hh:mm aa"
click at [392, 142] on input "DD/MM/YYYY hh:mm aa" at bounding box center [544, 131] width 509 height 31
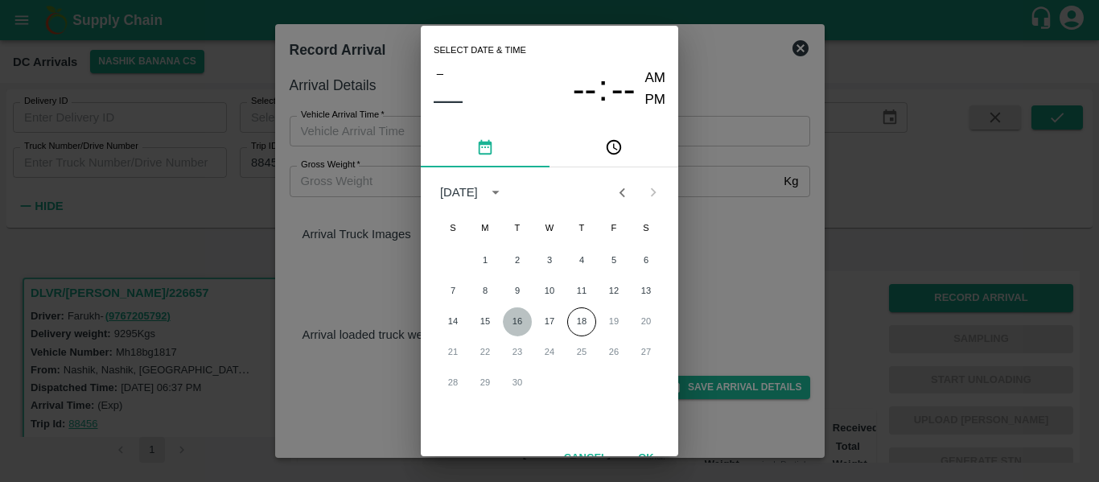
click at [518, 324] on button "16" at bounding box center [517, 321] width 29 height 29
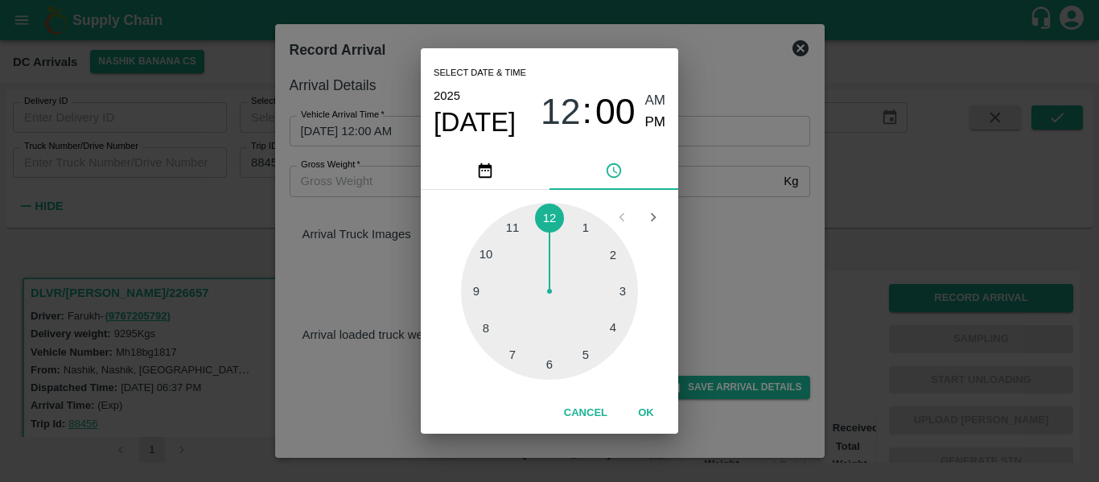
click at [474, 294] on div at bounding box center [549, 291] width 177 height 177
click at [549, 359] on div at bounding box center [549, 291] width 177 height 177
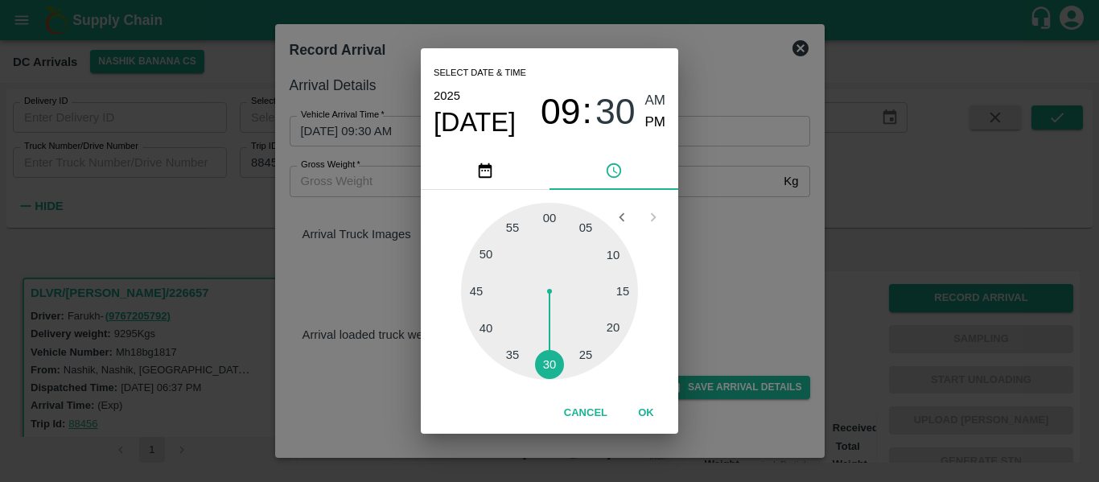
click at [656, 114] on span "PM" at bounding box center [655, 123] width 21 height 22
click at [656, 106] on span "AM" at bounding box center [655, 101] width 21 height 22
type input "16/09/2025 09:30 AM"
click at [652, 416] on button "OK" at bounding box center [645, 413] width 51 height 28
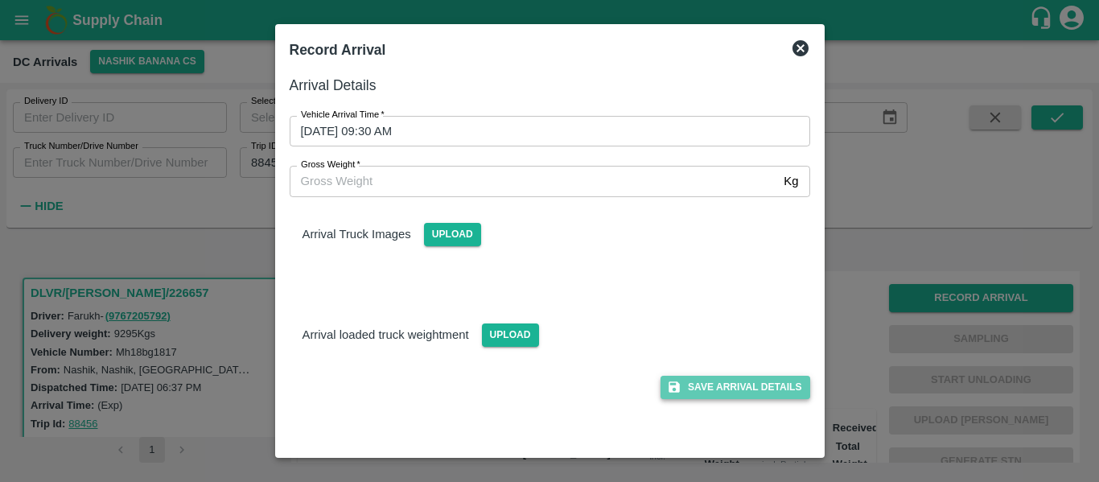
click at [754, 393] on button "Save Arrival Details" at bounding box center [734, 387] width 149 height 23
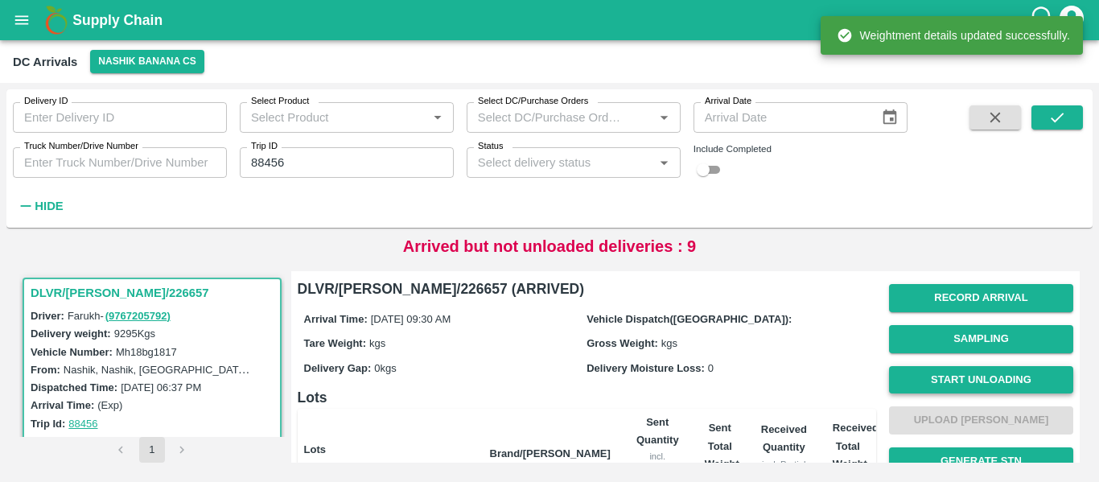
click at [965, 381] on button "Start Unloading" at bounding box center [981, 380] width 184 height 28
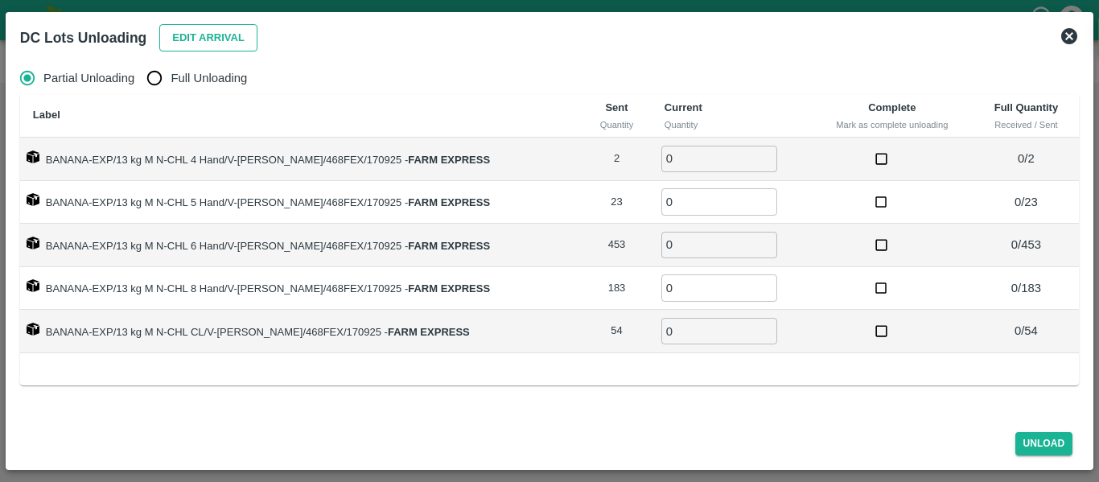
click at [200, 39] on button "Edit Arrival" at bounding box center [208, 38] width 98 height 28
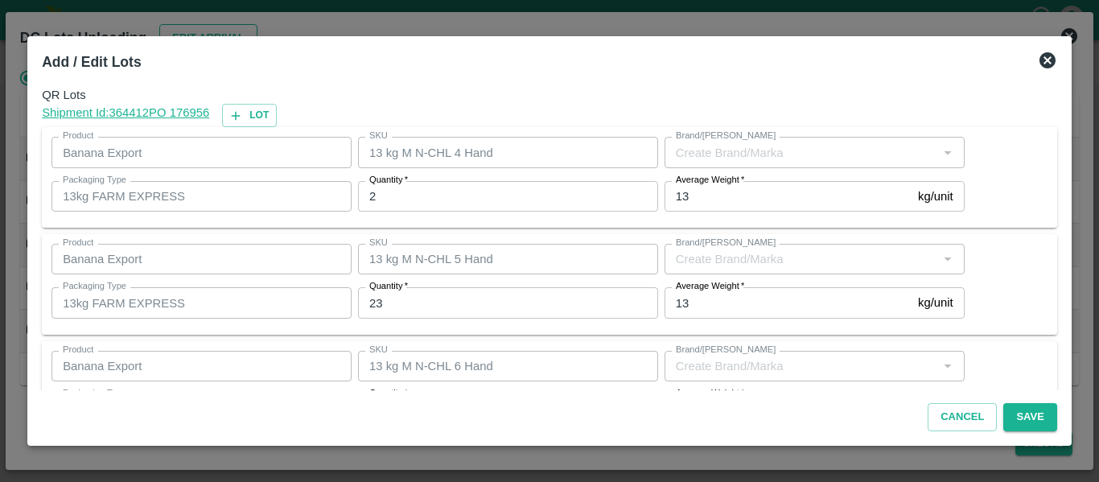
type input "FARM EXPRESS"
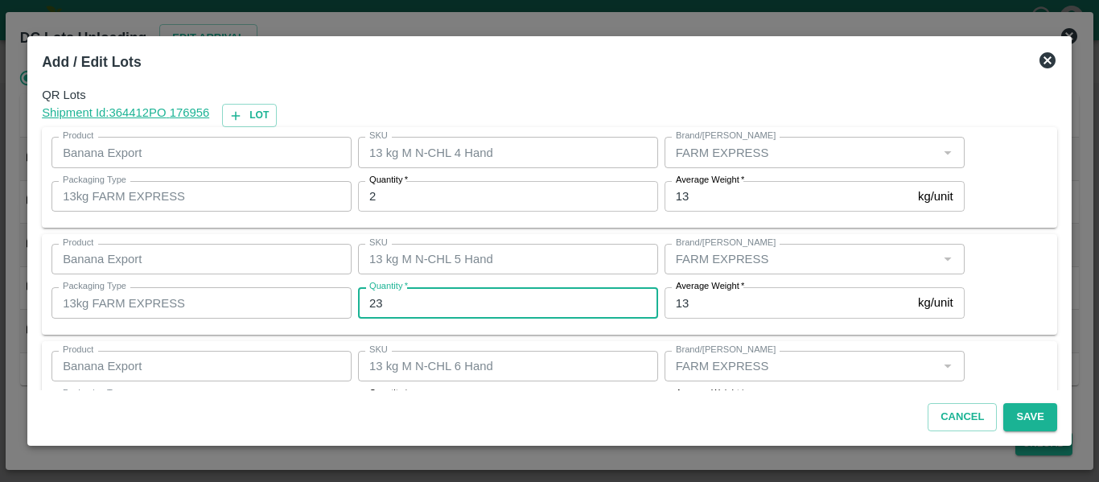
click at [439, 310] on input "23" at bounding box center [508, 302] width 300 height 31
type input "2"
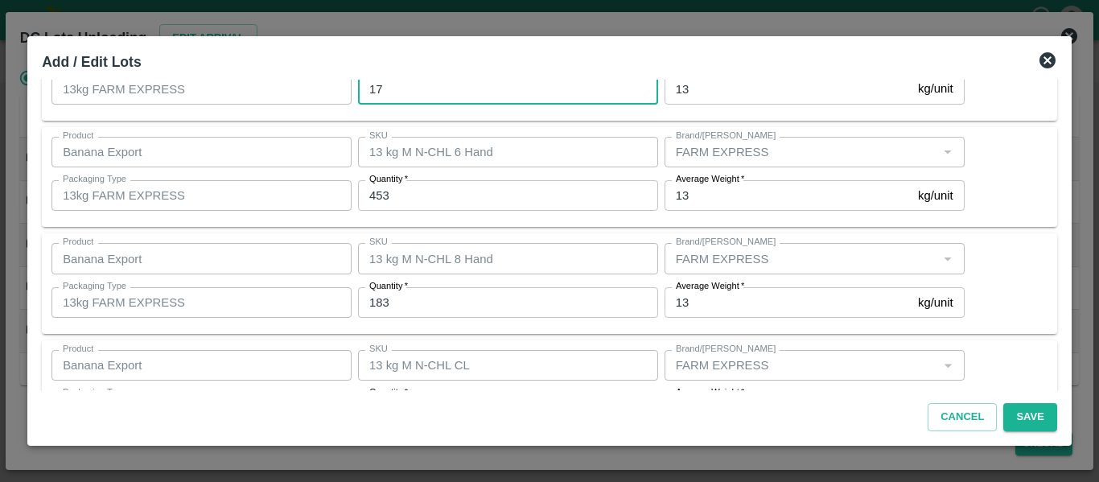
scroll to position [230, 0]
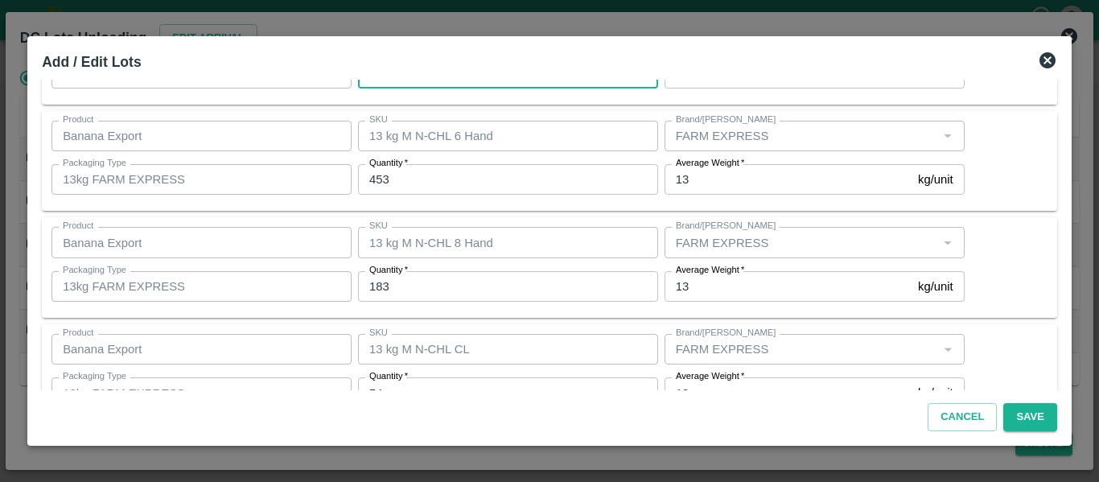
type input "17"
click at [413, 184] on input "453" at bounding box center [508, 179] width 300 height 31
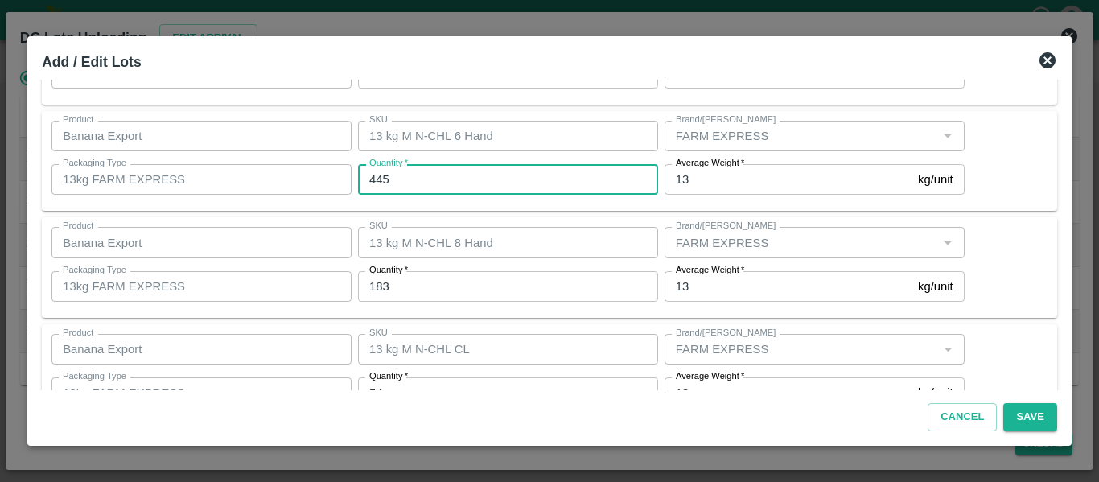
type input "445"
click at [425, 293] on input "183" at bounding box center [508, 286] width 300 height 31
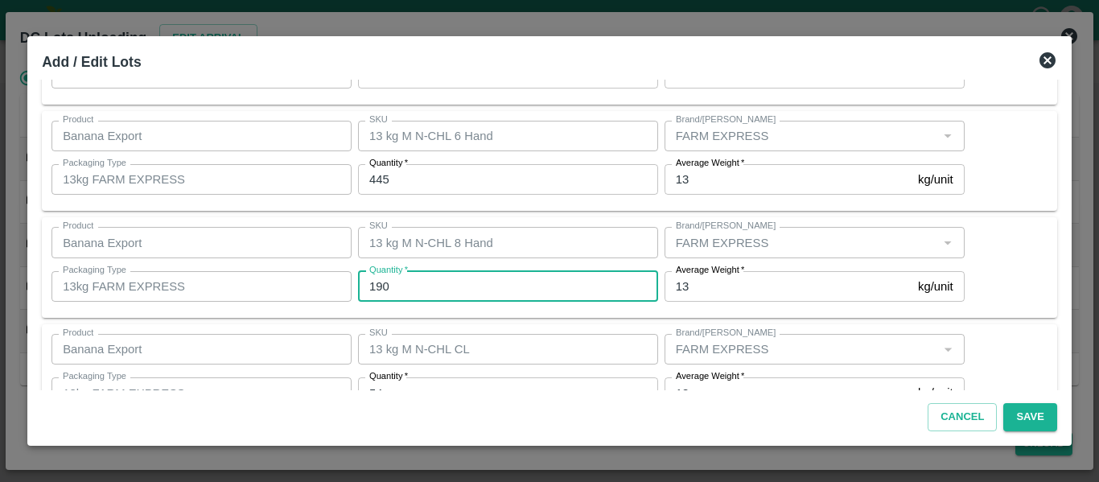
scroll to position [278, 0]
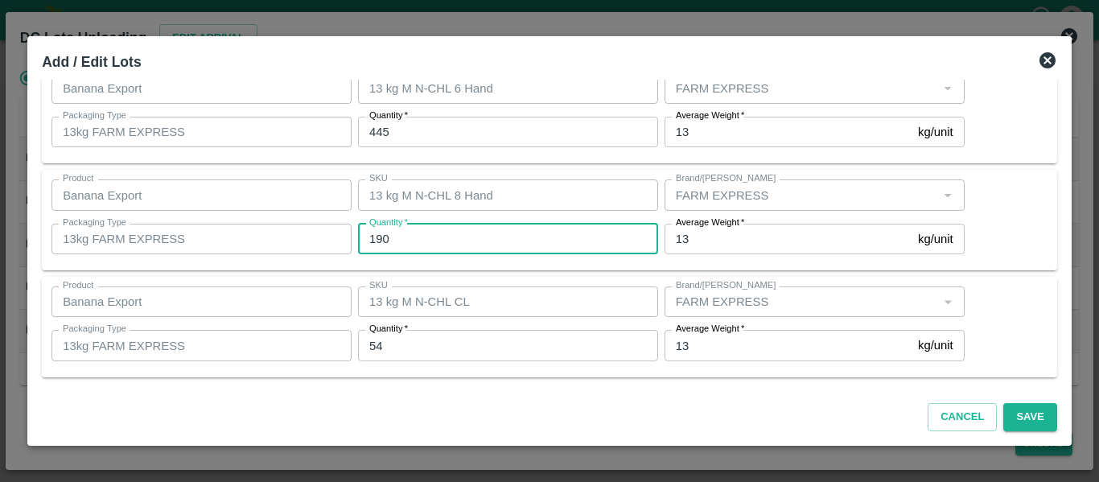
type input "190"
click at [431, 348] on input "54" at bounding box center [508, 345] width 300 height 31
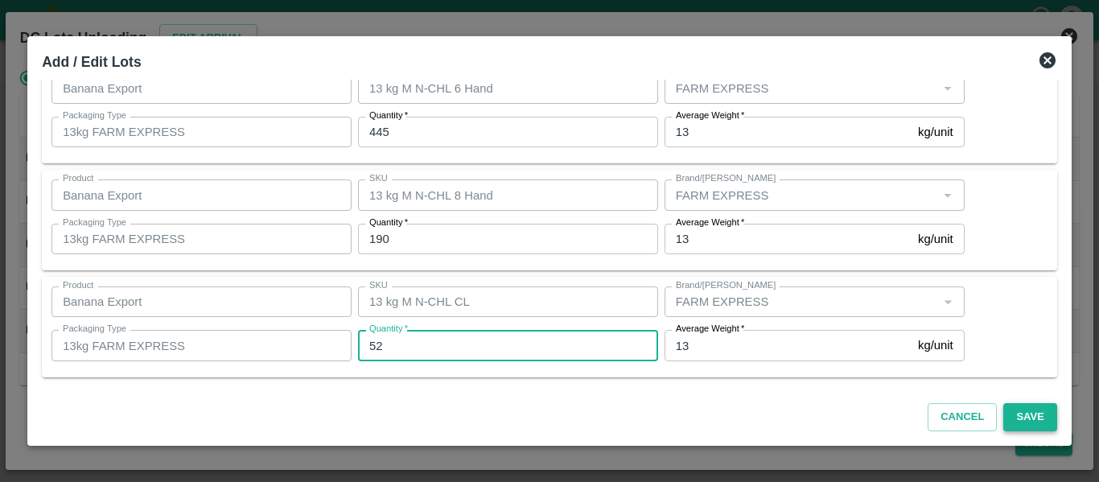
type input "52"
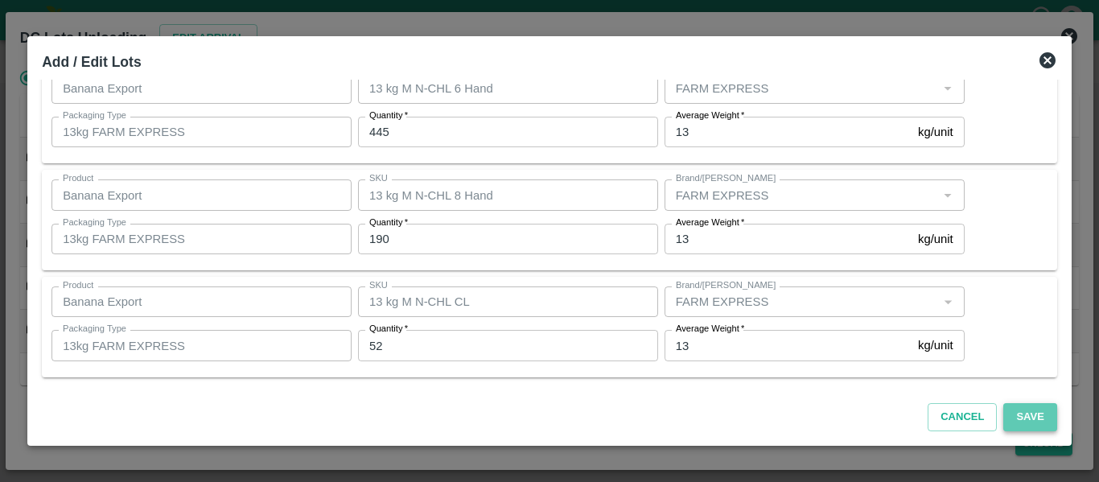
click at [1031, 418] on button "Save" at bounding box center [1029, 417] width 53 height 28
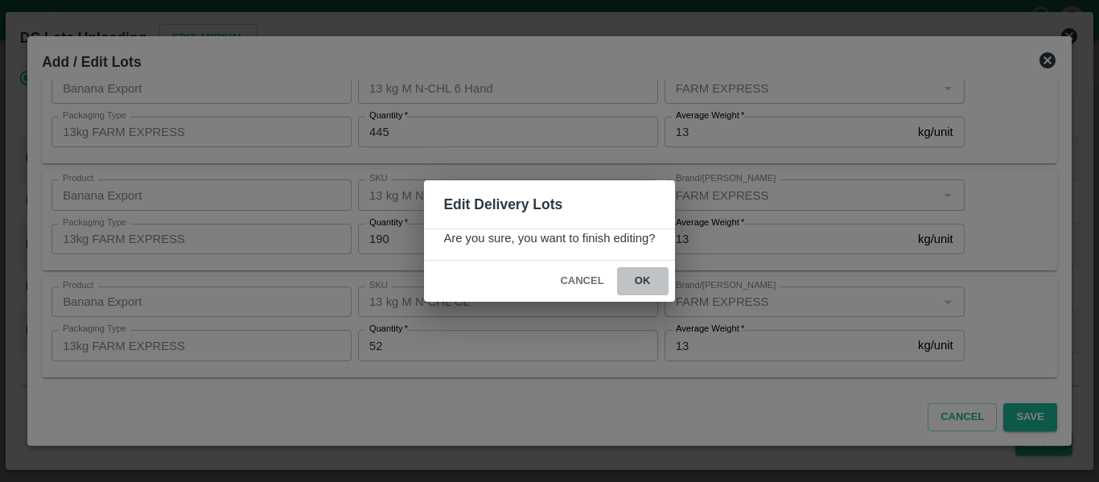
click at [652, 287] on button "ok" at bounding box center [642, 281] width 51 height 28
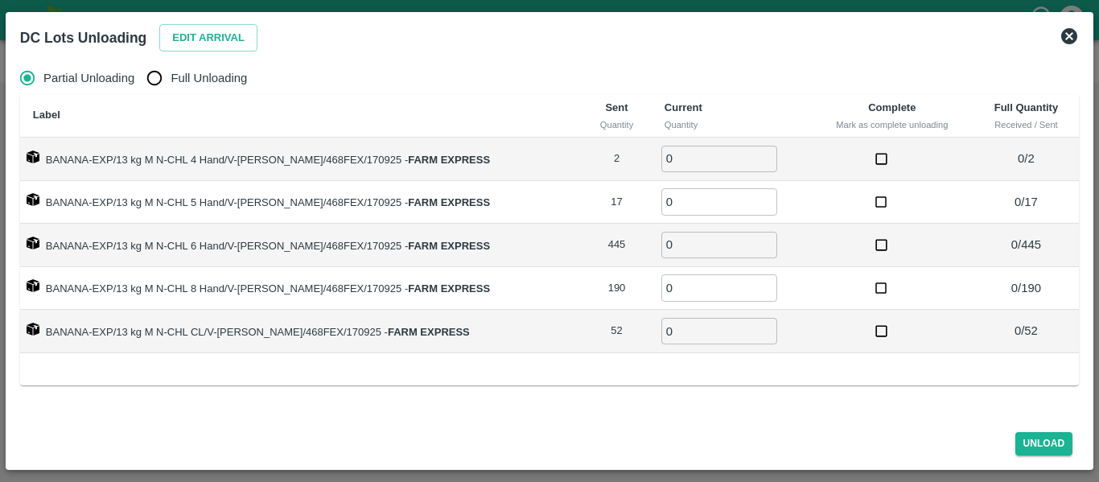
click at [1064, 41] on icon at bounding box center [1069, 36] width 16 height 16
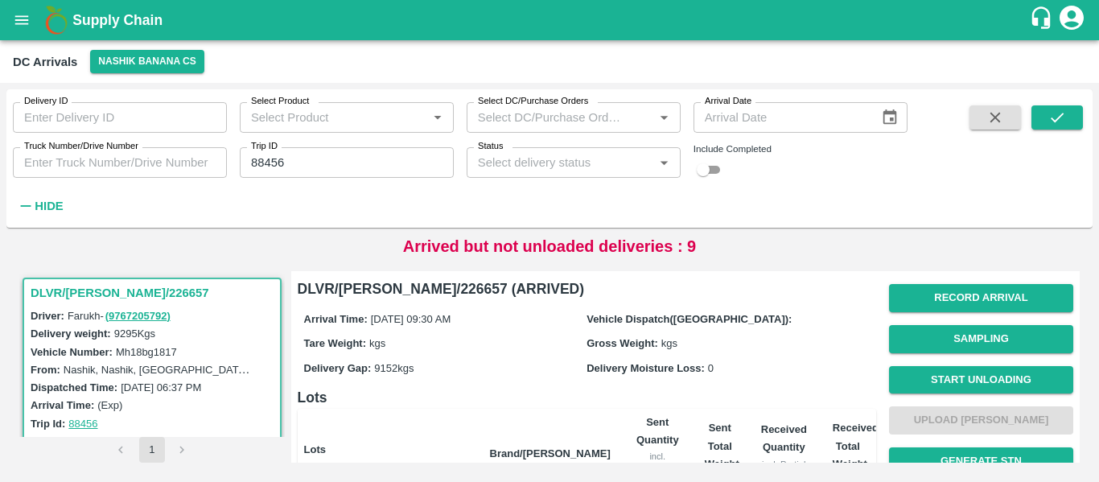
click at [294, 155] on input "88456" at bounding box center [347, 162] width 214 height 31
paste input "text"
type input "88490"
click at [1066, 121] on icon "submit" at bounding box center [1057, 118] width 18 height 18
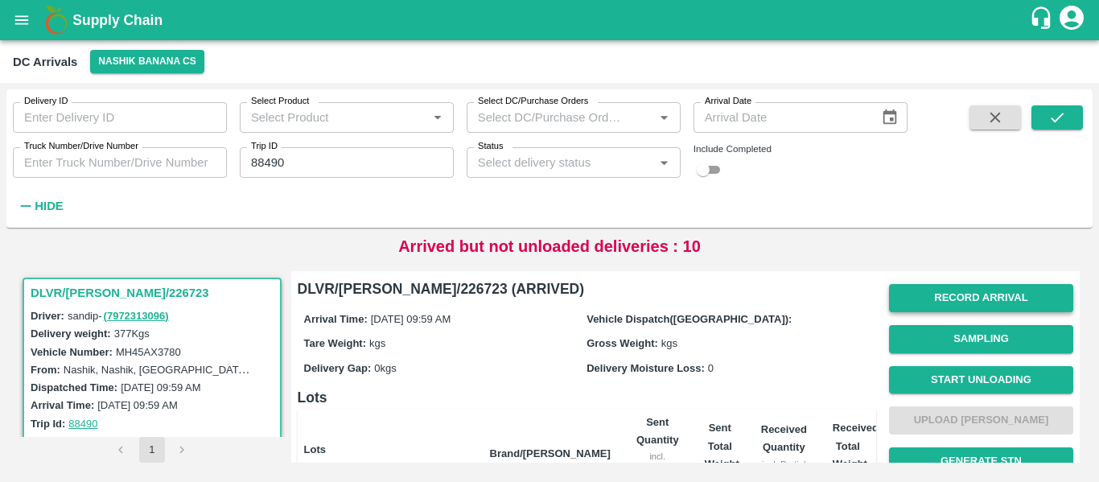
click at [954, 299] on button "Record Arrival" at bounding box center [981, 298] width 184 height 28
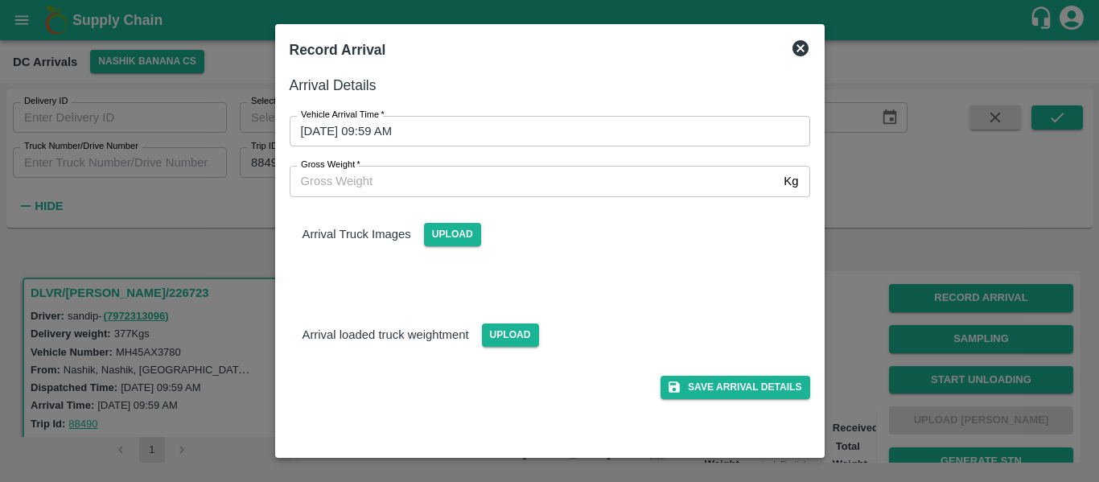
click at [462, 129] on input "18/09/2025 09:59 AM" at bounding box center [544, 131] width 509 height 31
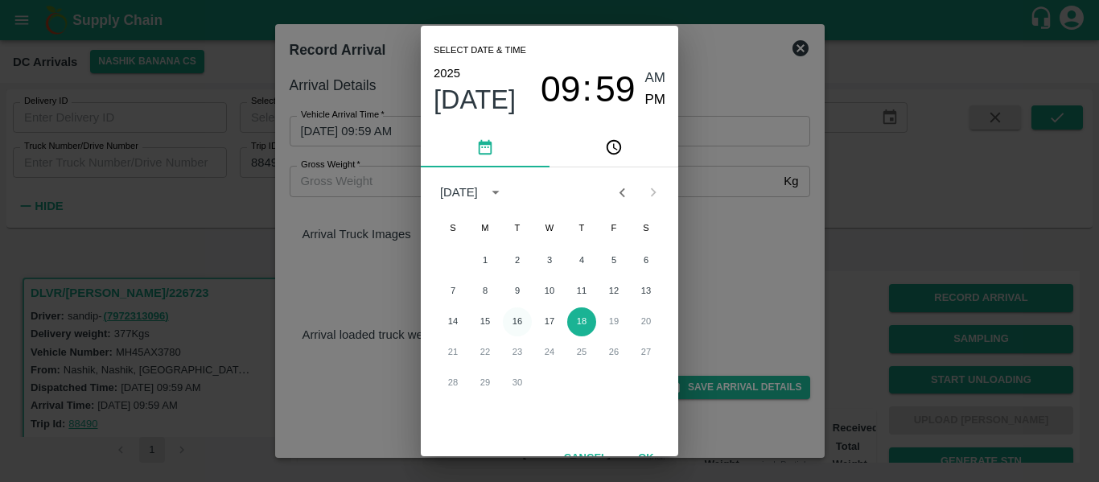
click at [515, 315] on button "16" at bounding box center [517, 321] width 29 height 29
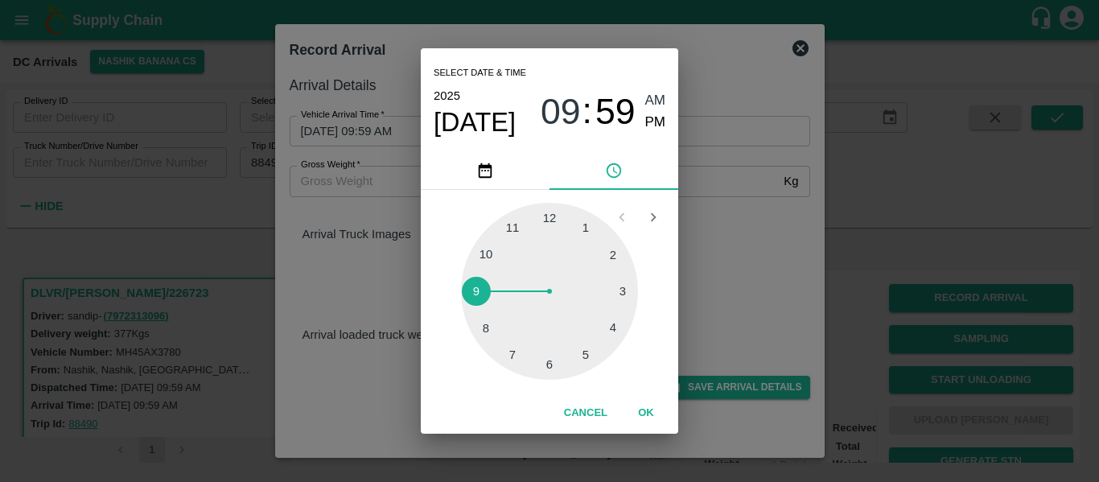
click at [487, 324] on div at bounding box center [549, 291] width 177 height 177
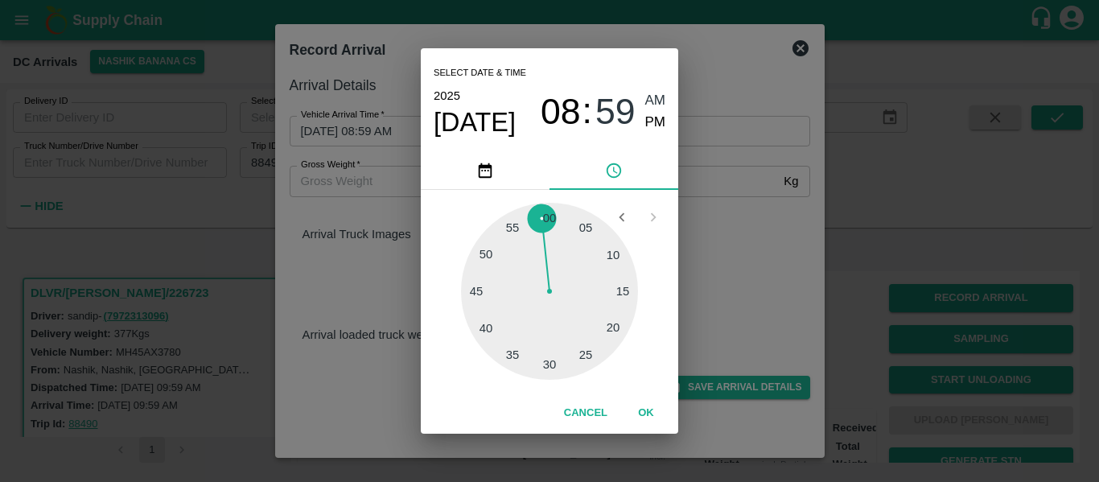
click at [549, 356] on div at bounding box center [549, 291] width 177 height 177
type input "16/09/2025 08:30 AM"
click at [646, 101] on span "AM" at bounding box center [655, 101] width 21 height 22
click at [643, 415] on button "OK" at bounding box center [645, 413] width 51 height 28
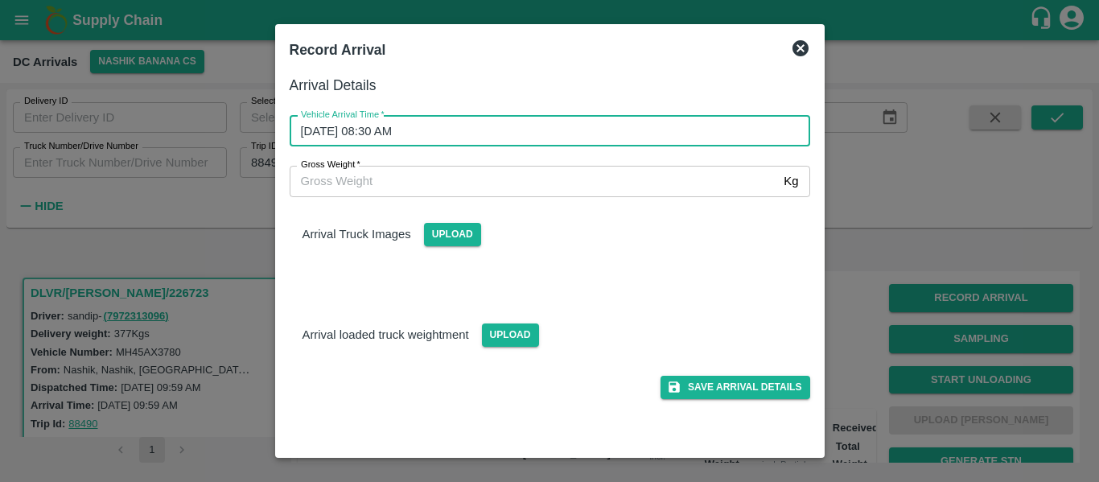
click at [719, 400] on div "Arrival Details Vehicle Arrival Time   * 16/09/2025 08:30 AM Vehicle Arrival Ti…" at bounding box center [549, 259] width 533 height 382
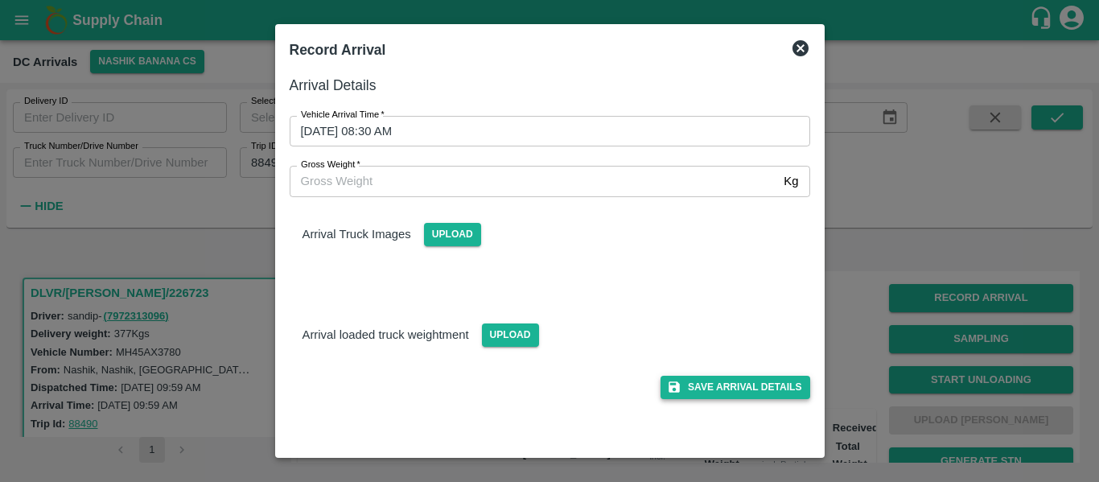
click at [757, 393] on button "Save Arrival Details" at bounding box center [734, 387] width 149 height 23
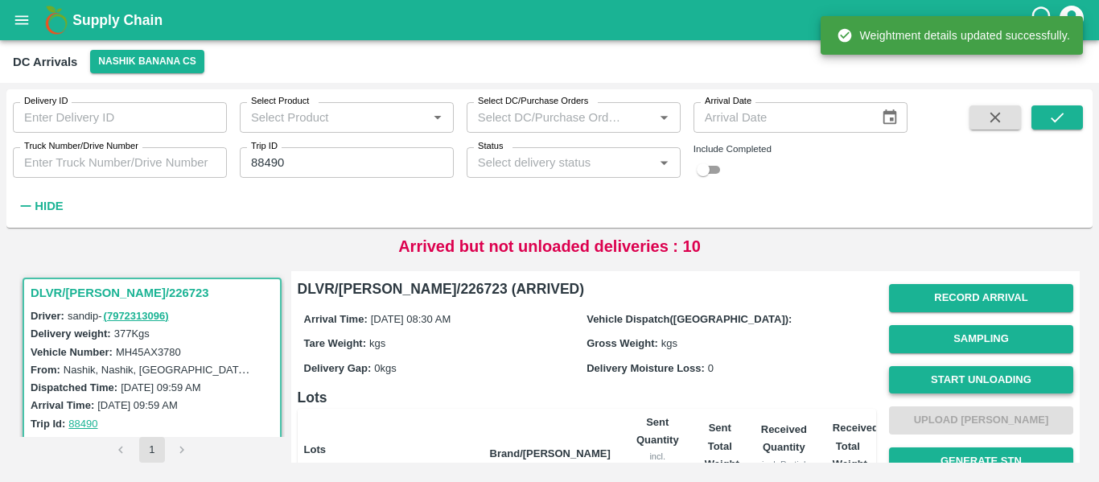
click at [993, 374] on button "Start Unloading" at bounding box center [981, 380] width 184 height 28
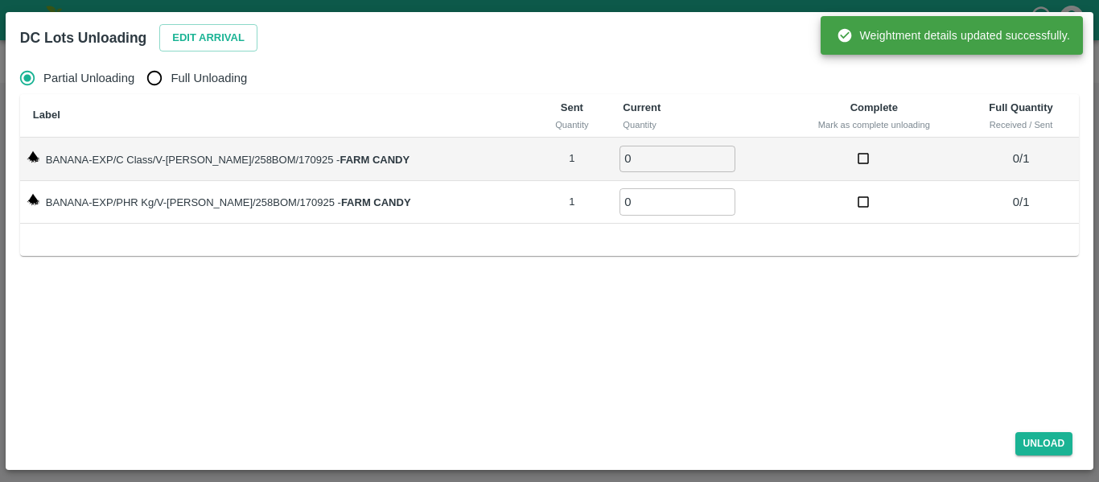
click at [262, 30] on div "DC Lots Unloading Edit Arrival" at bounding box center [530, 35] width 1046 height 42
click at [228, 40] on button "Edit Arrival" at bounding box center [208, 38] width 98 height 28
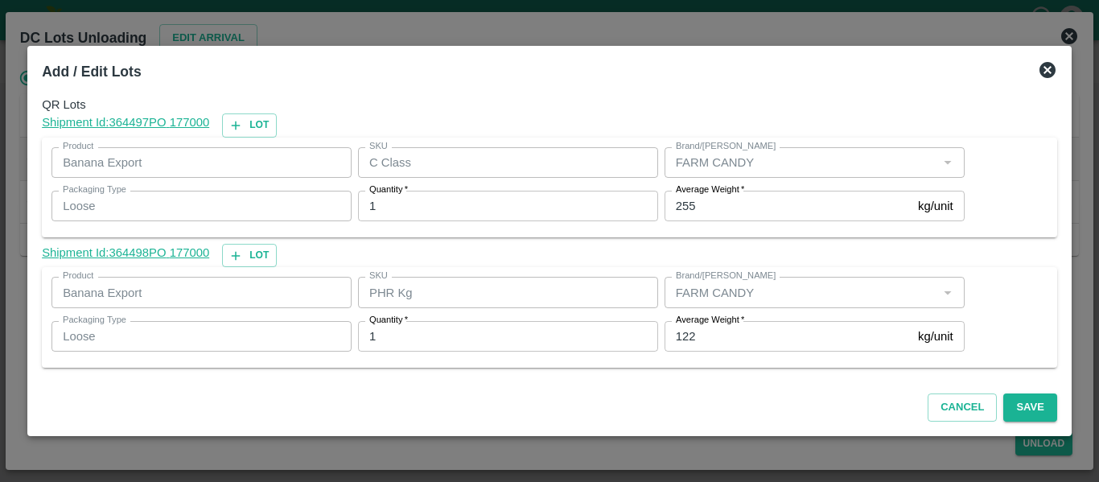
click at [727, 337] on input "122" at bounding box center [787, 336] width 247 height 31
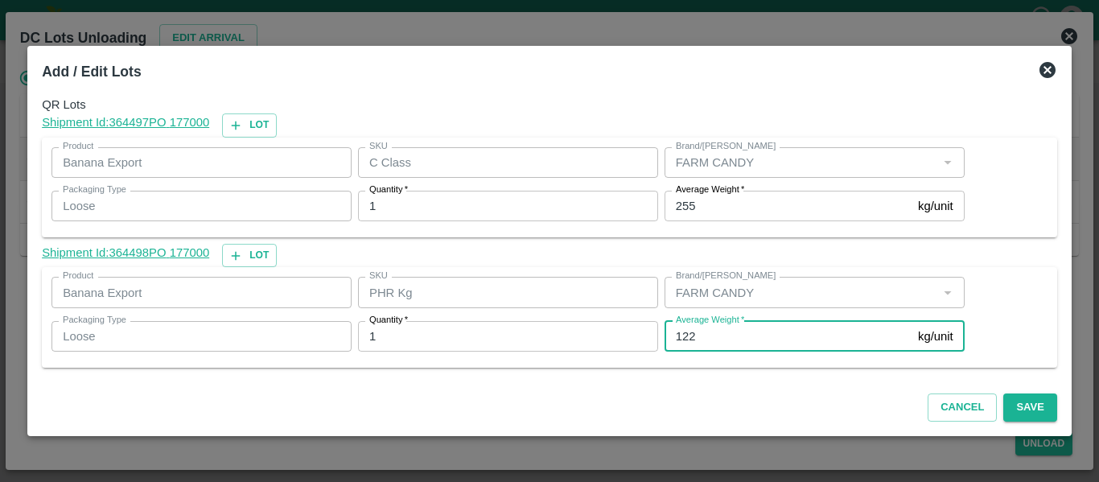
drag, startPoint x: 727, startPoint y: 337, endPoint x: 660, endPoint y: 333, distance: 67.7
click at [660, 333] on div "Average Weight   * 122 kg/unit Average Weight" at bounding box center [811, 336] width 307 height 43
type input "18"
click at [1043, 403] on button "Save" at bounding box center [1029, 407] width 53 height 28
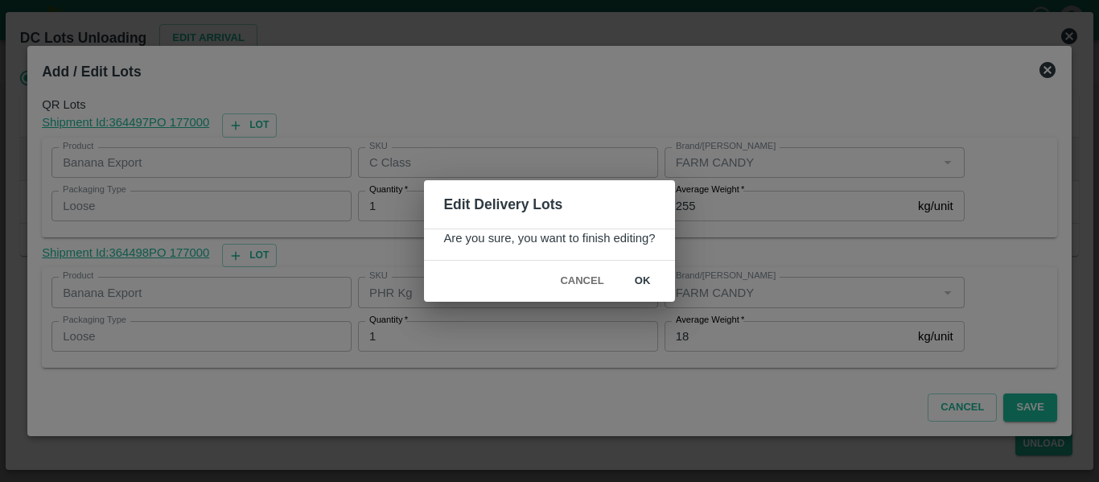
click at [651, 283] on button "ok" at bounding box center [642, 281] width 51 height 28
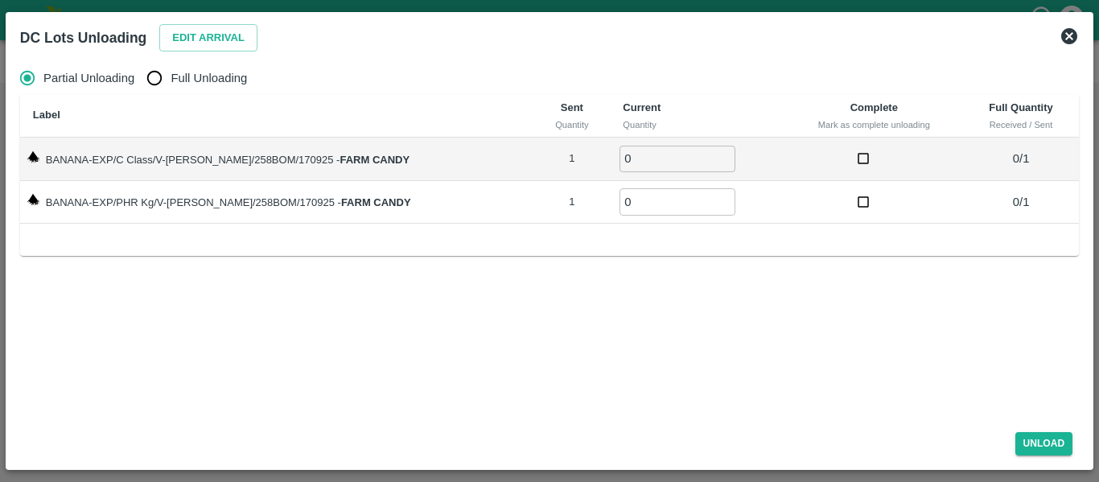
click at [155, 80] on input "Full Unloading" at bounding box center [154, 78] width 32 height 32
radio input "true"
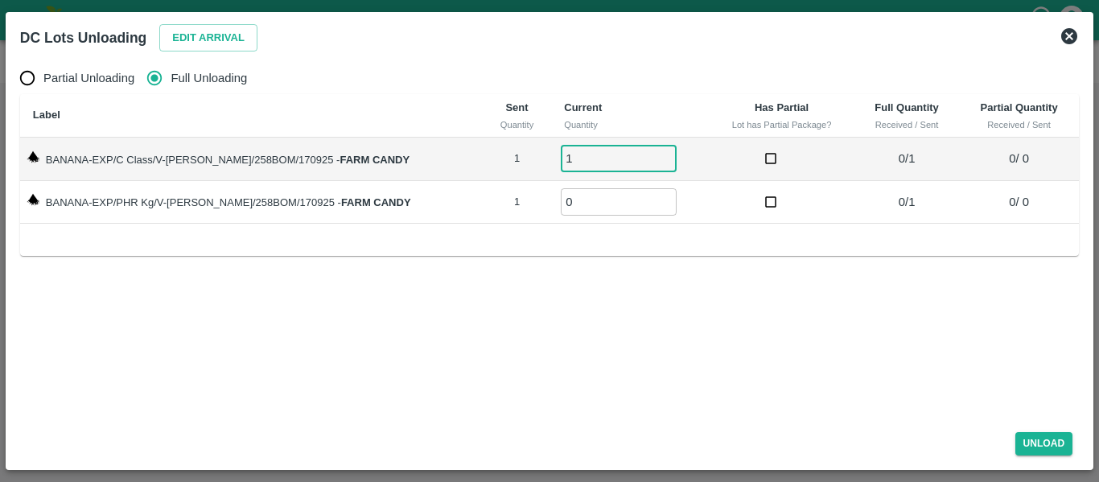
type input "1"
click at [644, 153] on input "1" at bounding box center [619, 159] width 116 height 27
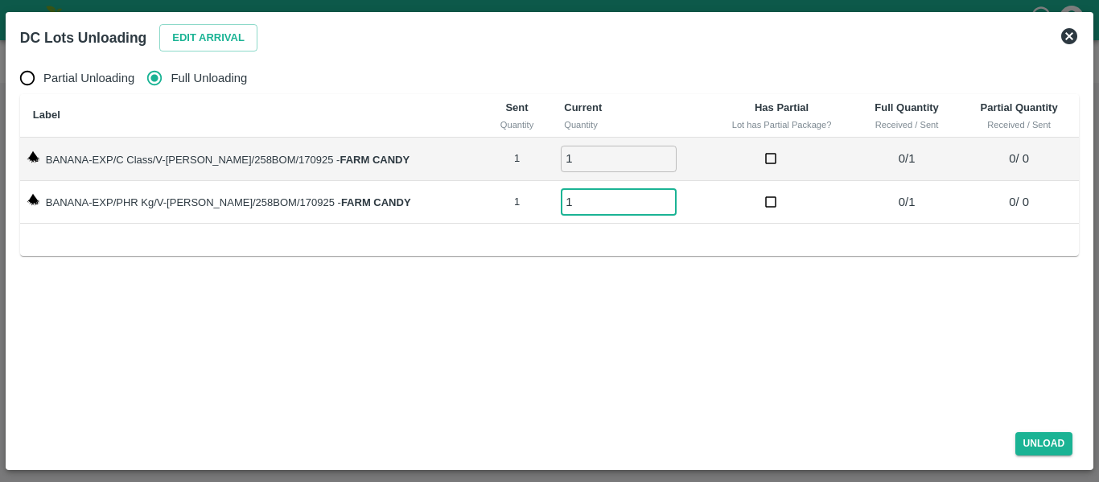
type input "1"
click at [649, 200] on input "1" at bounding box center [619, 201] width 116 height 27
click at [1065, 436] on button "Unload" at bounding box center [1044, 443] width 58 height 23
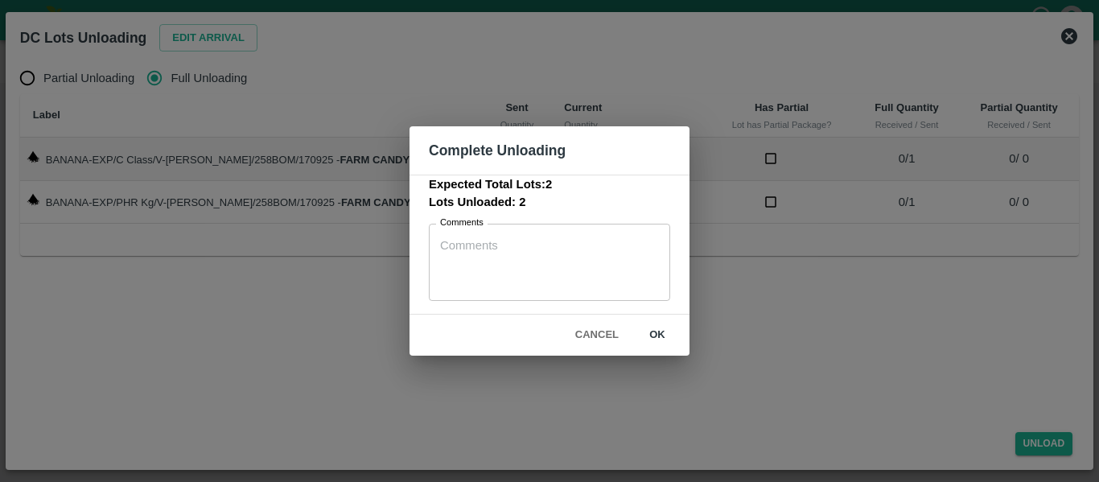
click at [664, 338] on button "ok" at bounding box center [657, 335] width 51 height 28
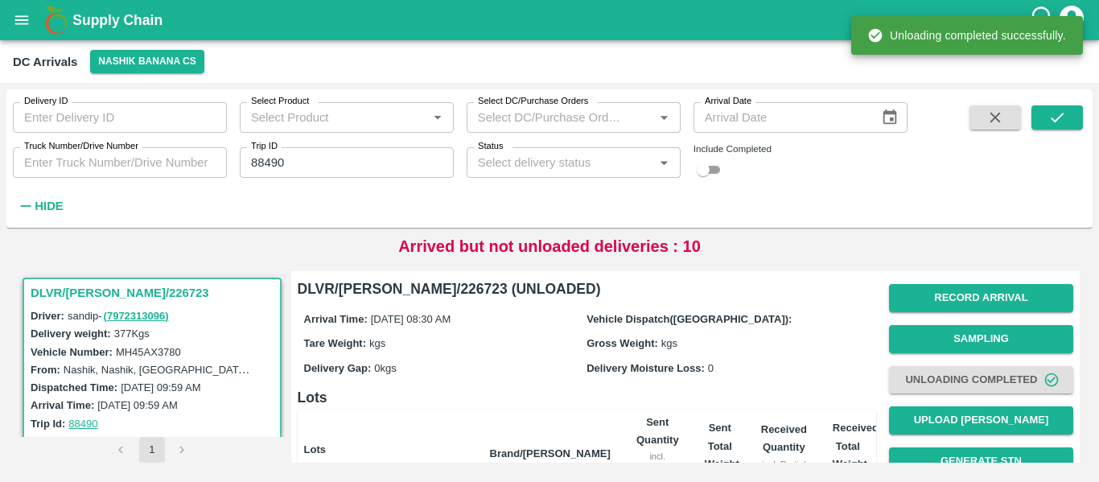
scroll to position [206, 0]
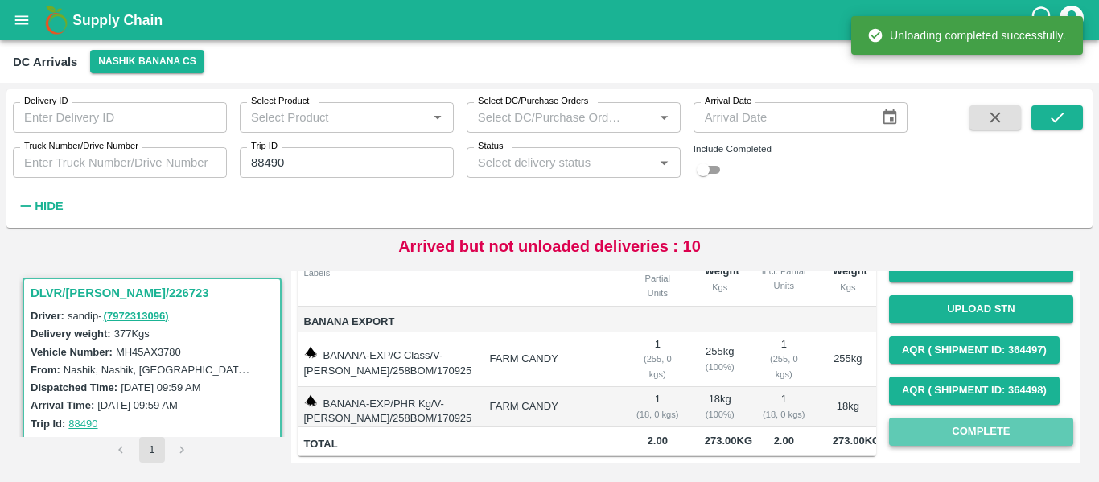
click at [926, 418] on button "Complete" at bounding box center [981, 432] width 184 height 28
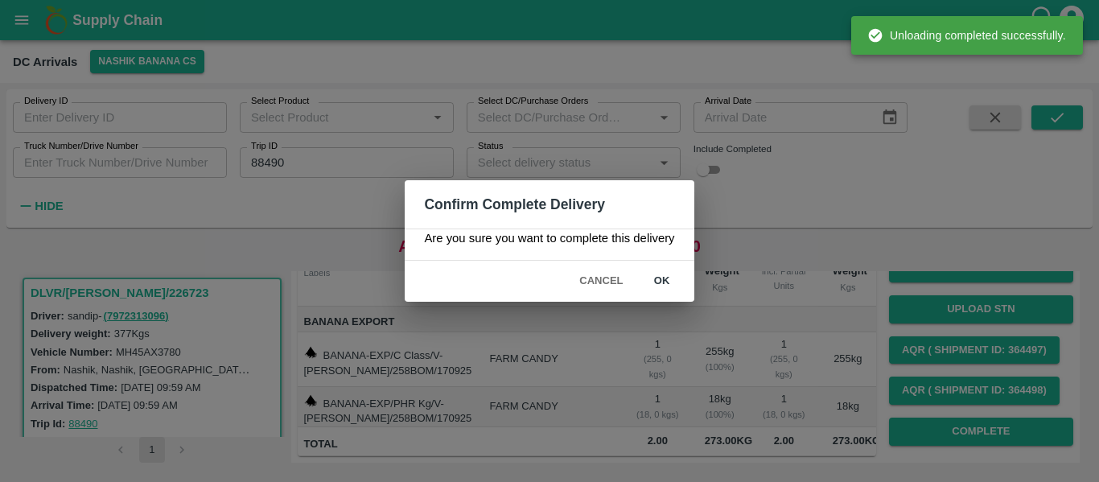
click at [672, 280] on button "ok" at bounding box center [661, 281] width 51 height 28
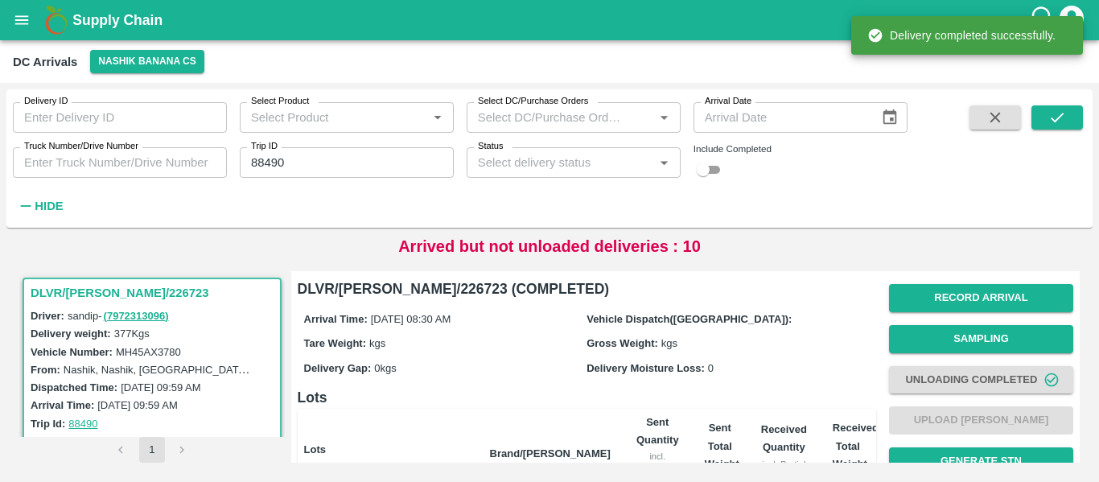
click at [262, 163] on input "88490" at bounding box center [347, 162] width 214 height 31
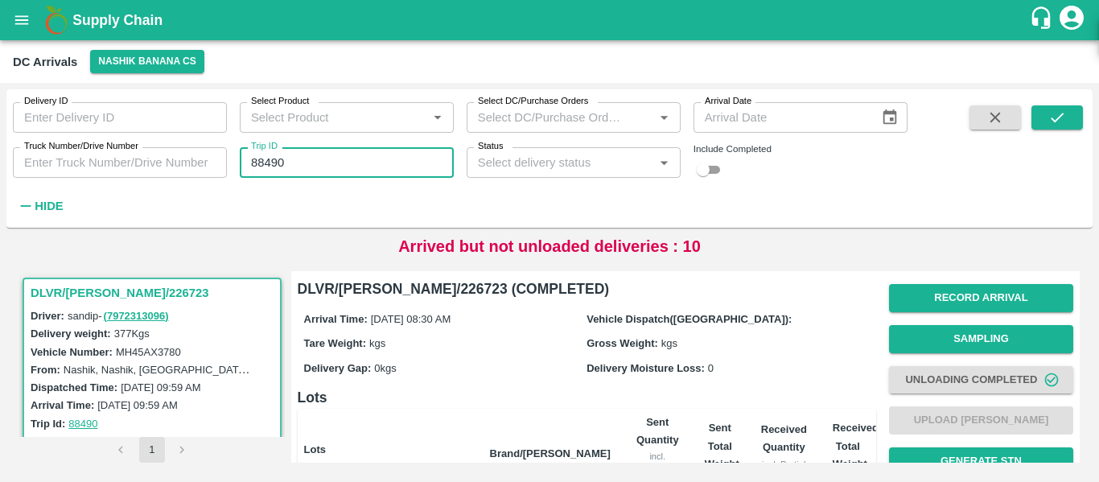
paste input "text"
type input "88468"
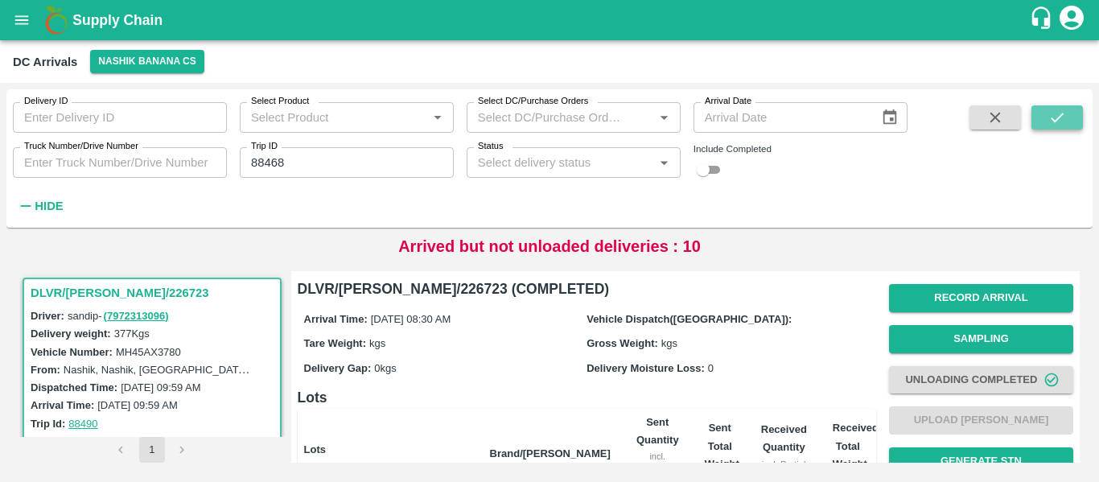
click at [1036, 117] on button "submit" at bounding box center [1056, 117] width 51 height 24
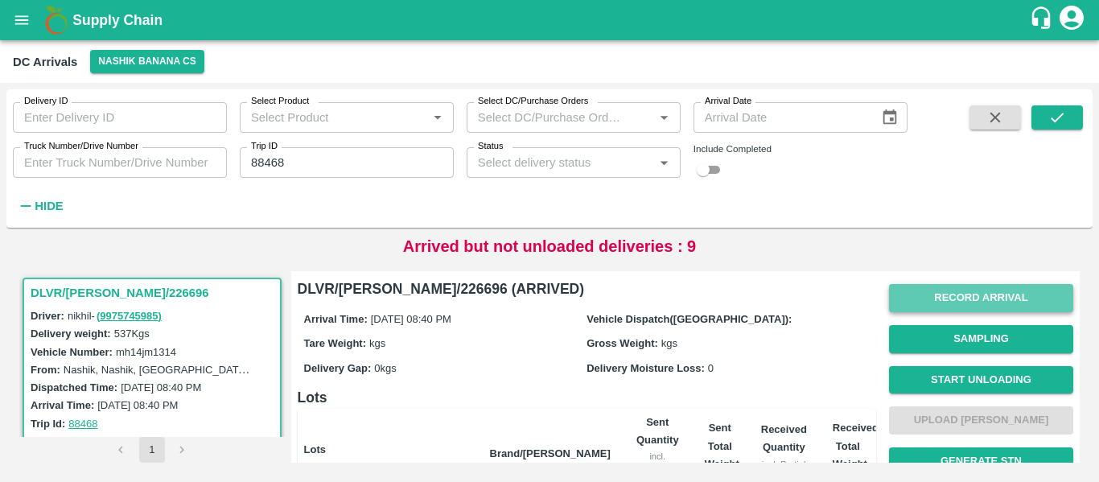
click at [977, 295] on button "Record Arrival" at bounding box center [981, 298] width 184 height 28
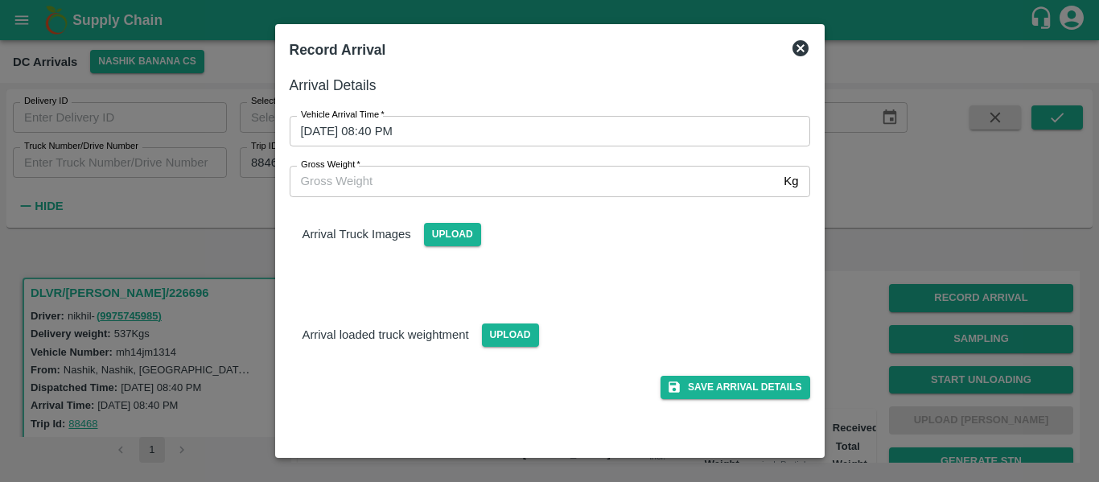
click at [427, 134] on input "17/09/2025 08:40 PM" at bounding box center [544, 131] width 509 height 31
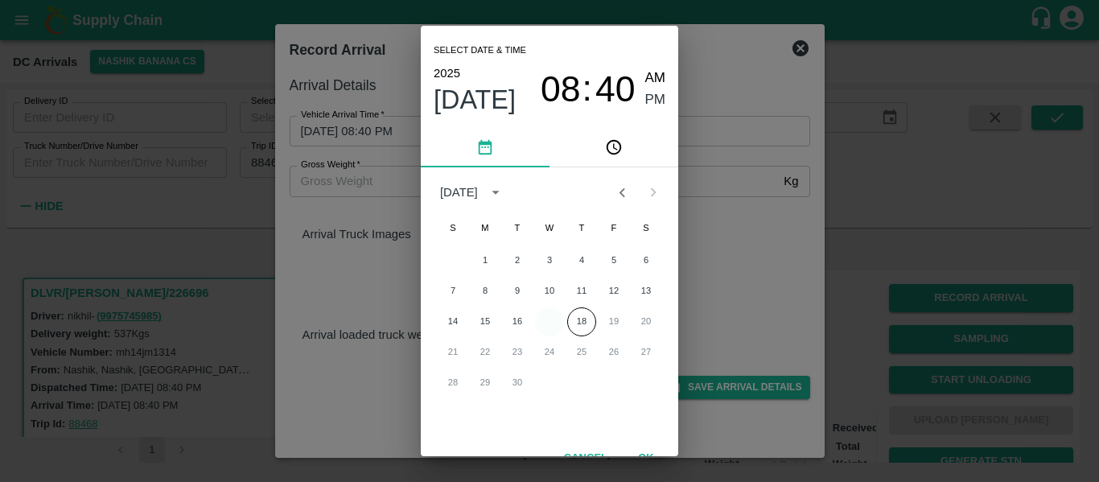
click at [548, 321] on button "17" at bounding box center [549, 321] width 29 height 29
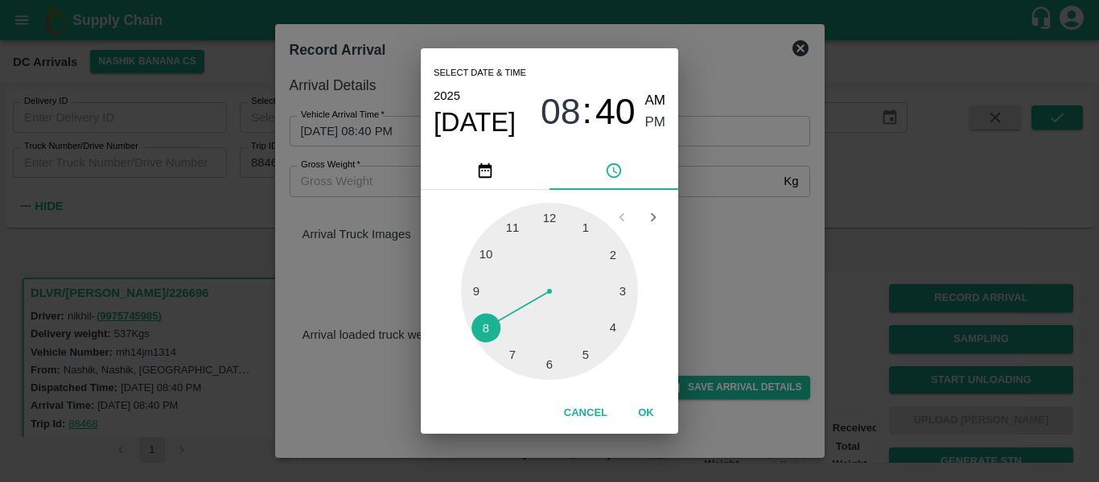
click at [483, 293] on div at bounding box center [549, 291] width 177 height 177
click at [579, 225] on div at bounding box center [549, 291] width 177 height 177
click at [645, 100] on span "AM" at bounding box center [655, 101] width 21 height 22
type input "17/09/2025 09:04 AM"
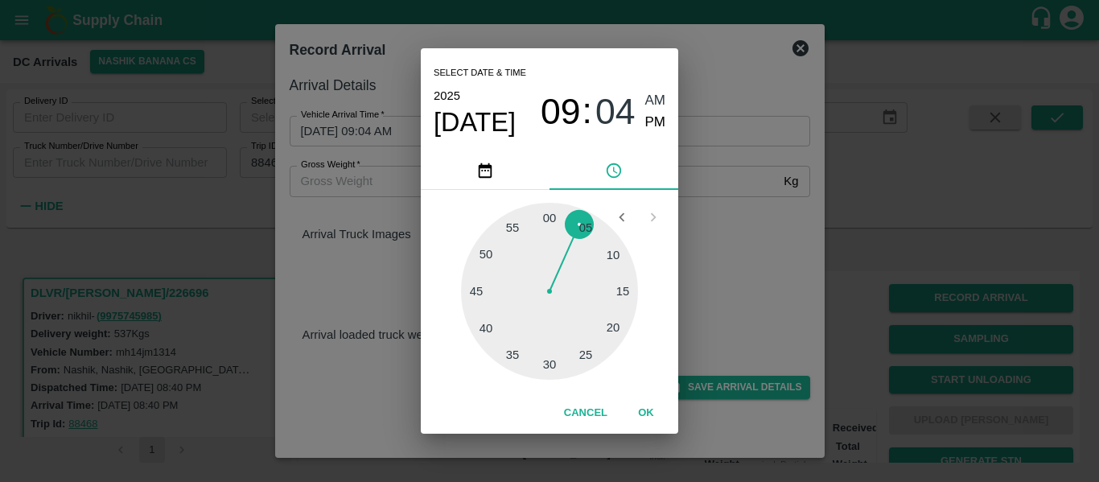
click at [652, 408] on button "OK" at bounding box center [645, 413] width 51 height 28
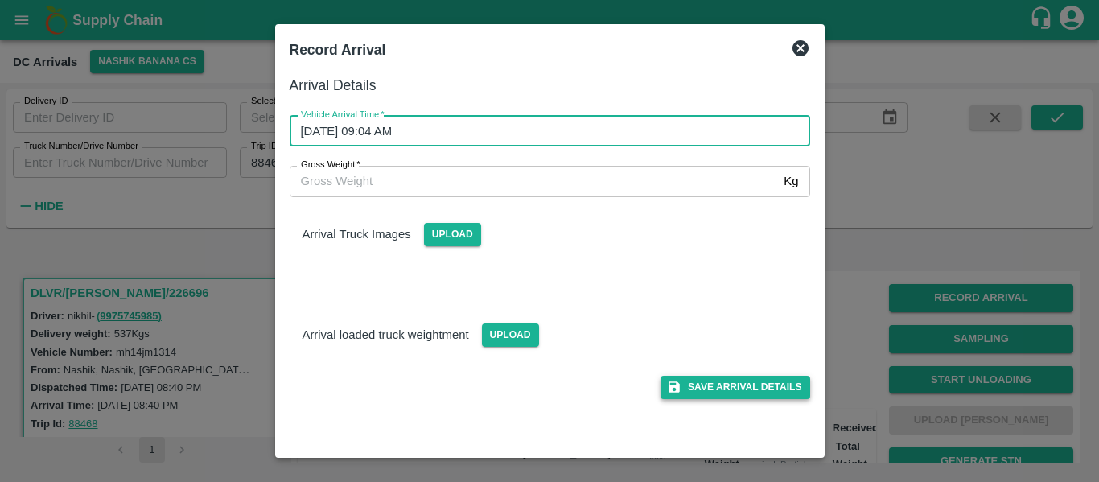
click at [776, 385] on button "Save Arrival Details" at bounding box center [734, 387] width 149 height 23
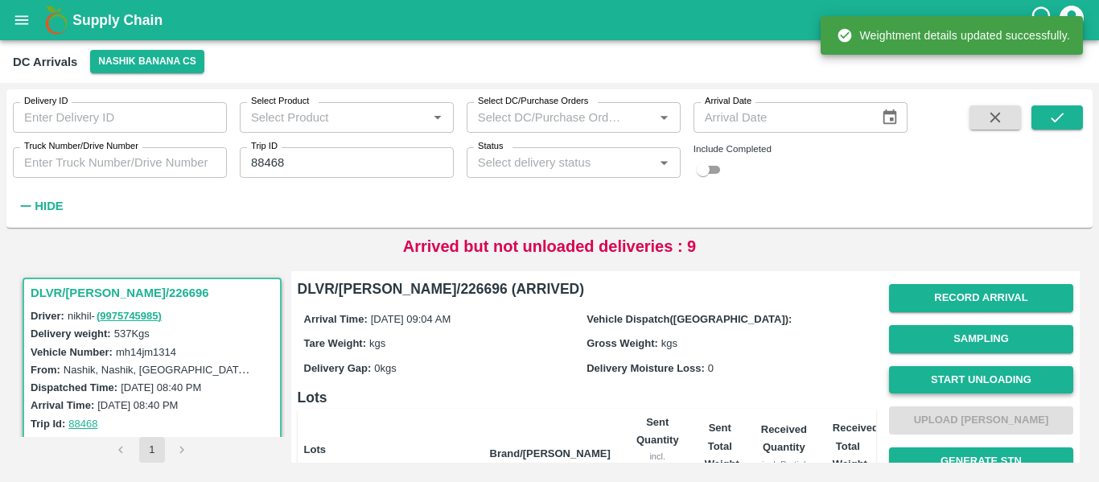
click at [1020, 381] on button "Start Unloading" at bounding box center [981, 380] width 184 height 28
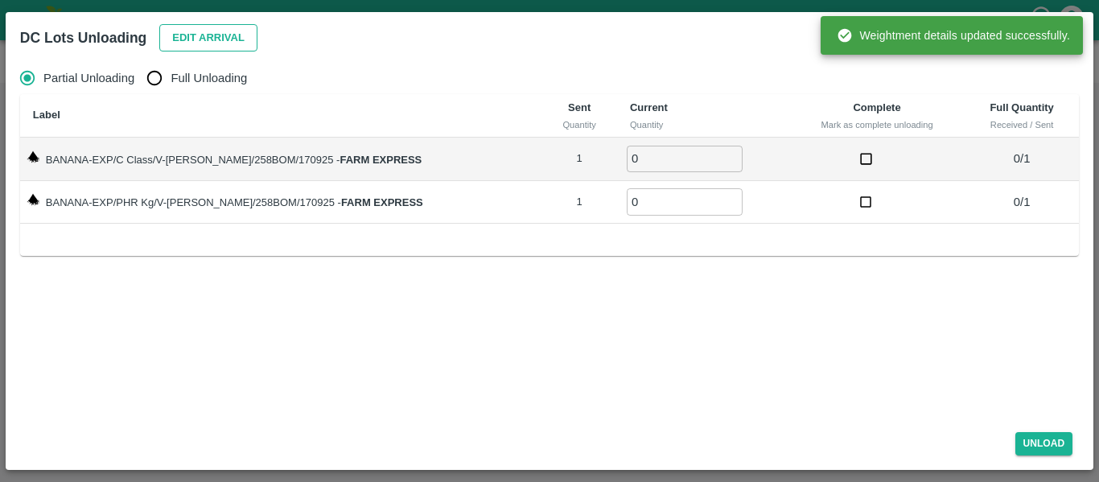
click at [197, 43] on button "Edit Arrival" at bounding box center [208, 38] width 98 height 28
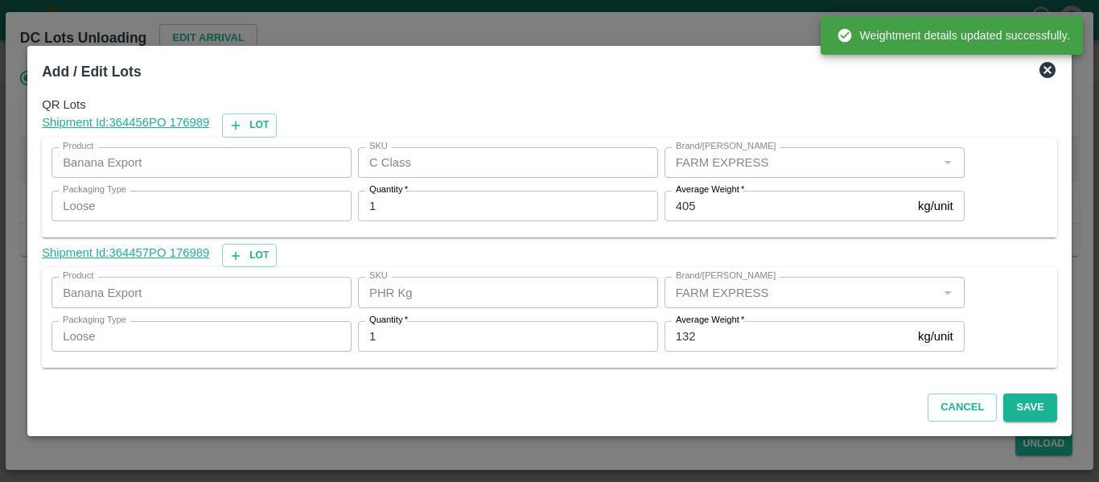
click at [718, 332] on input "132" at bounding box center [787, 336] width 247 height 31
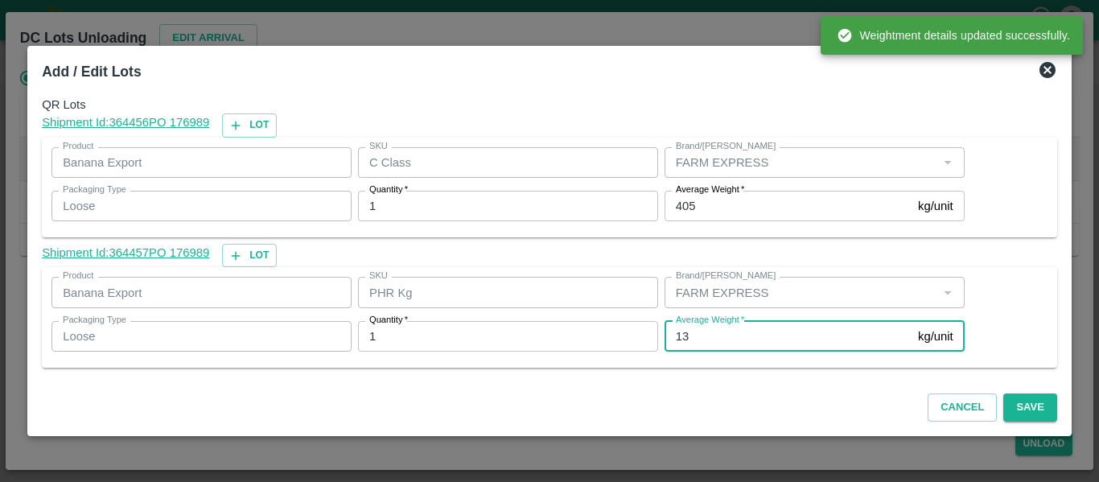
type input "1"
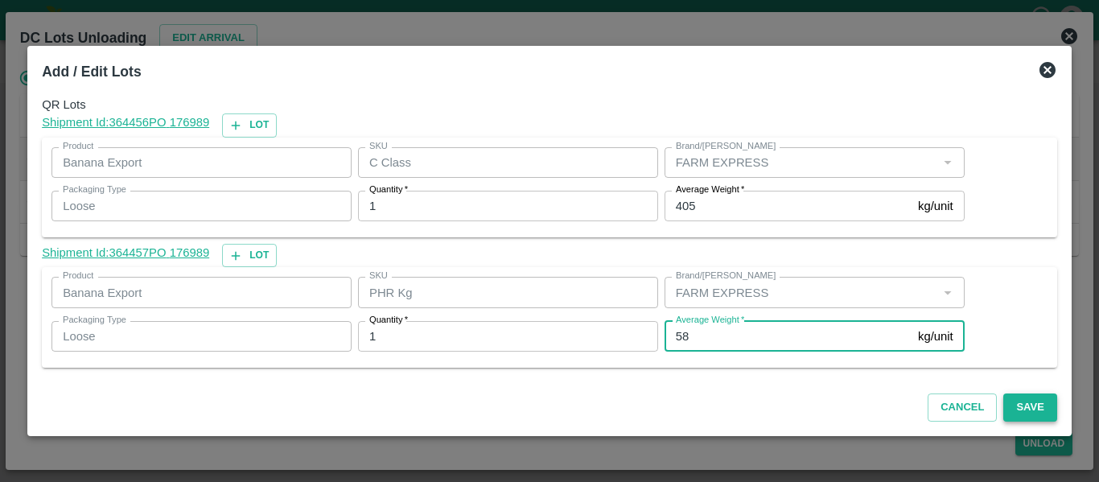
type input "58"
click at [1039, 398] on button "Save" at bounding box center [1029, 407] width 53 height 28
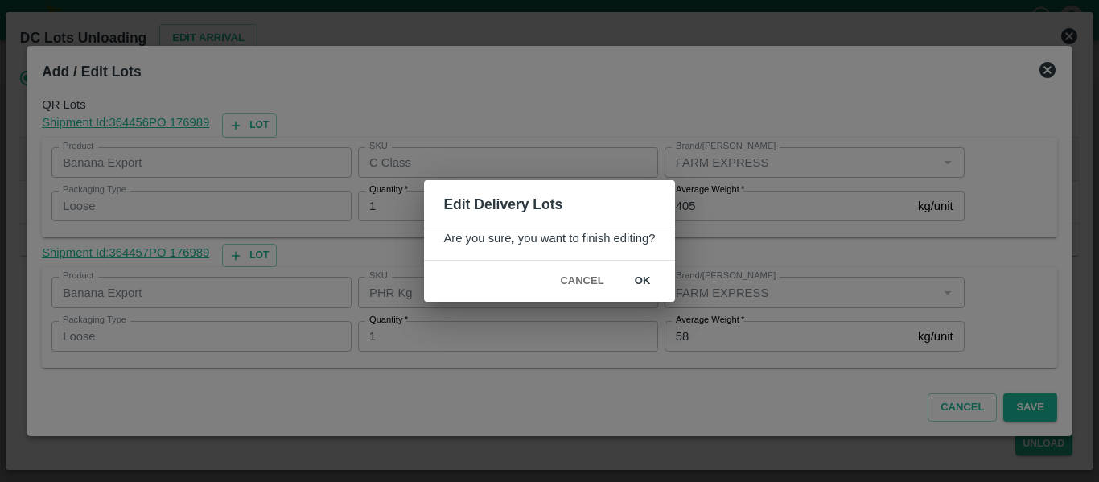
click at [657, 281] on button "ok" at bounding box center [642, 281] width 51 height 28
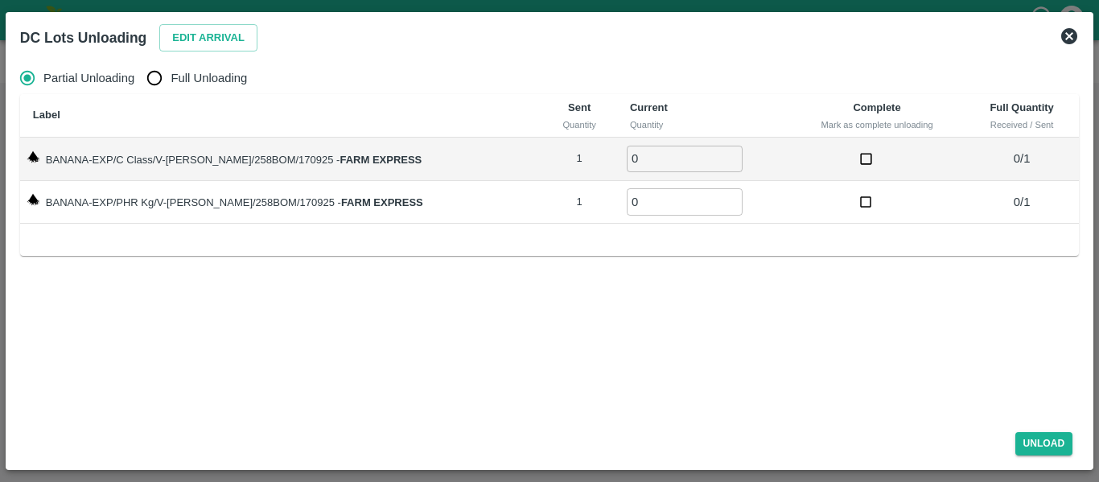
click at [204, 91] on label "Full Unloading" at bounding box center [192, 78] width 109 height 32
click at [171, 91] on input "Full Unloading" at bounding box center [154, 78] width 32 height 32
radio input "true"
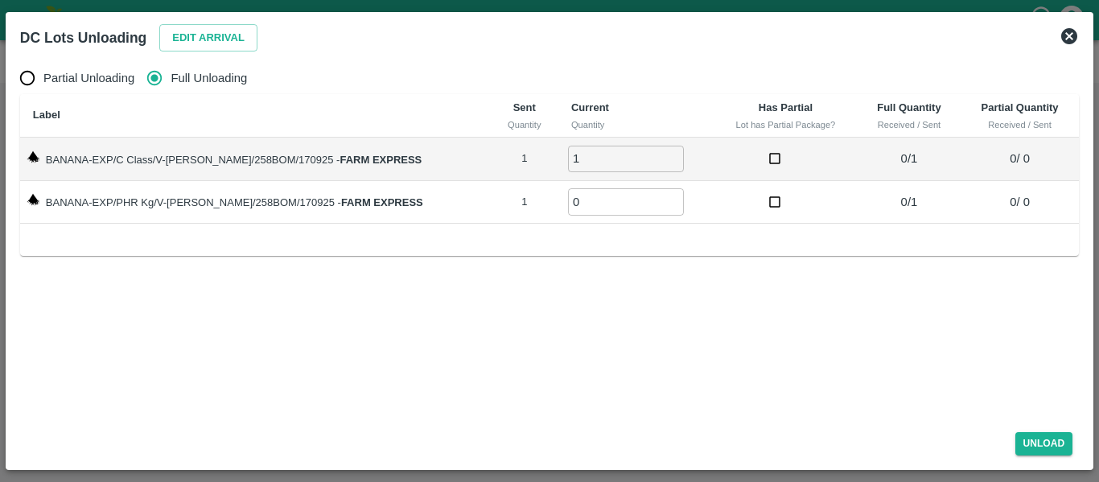
type input "1"
click at [657, 154] on input "1" at bounding box center [626, 159] width 116 height 27
type input "1"
click at [656, 197] on input "1" at bounding box center [626, 201] width 116 height 27
click at [1047, 438] on button "Unload" at bounding box center [1044, 443] width 58 height 23
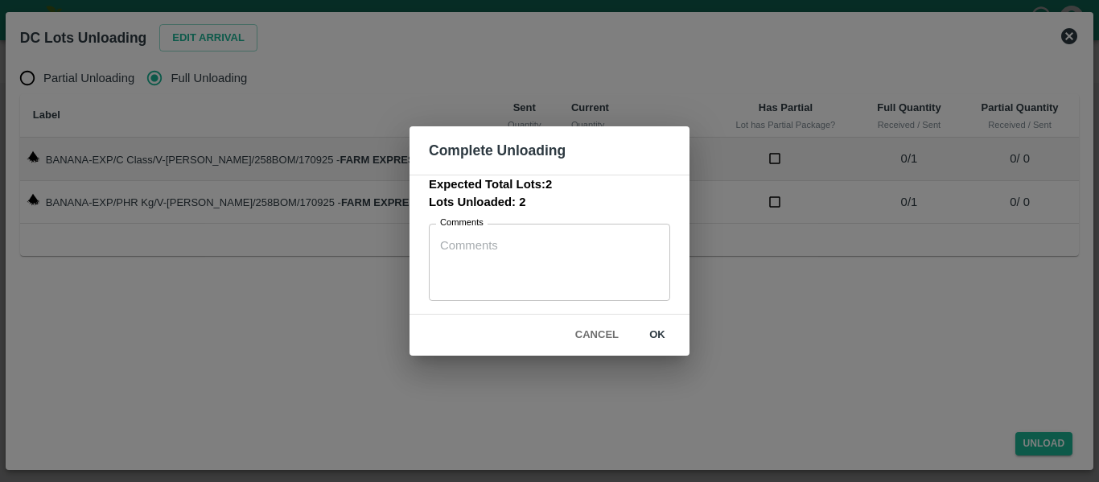
click at [673, 337] on button "ok" at bounding box center [657, 335] width 51 height 28
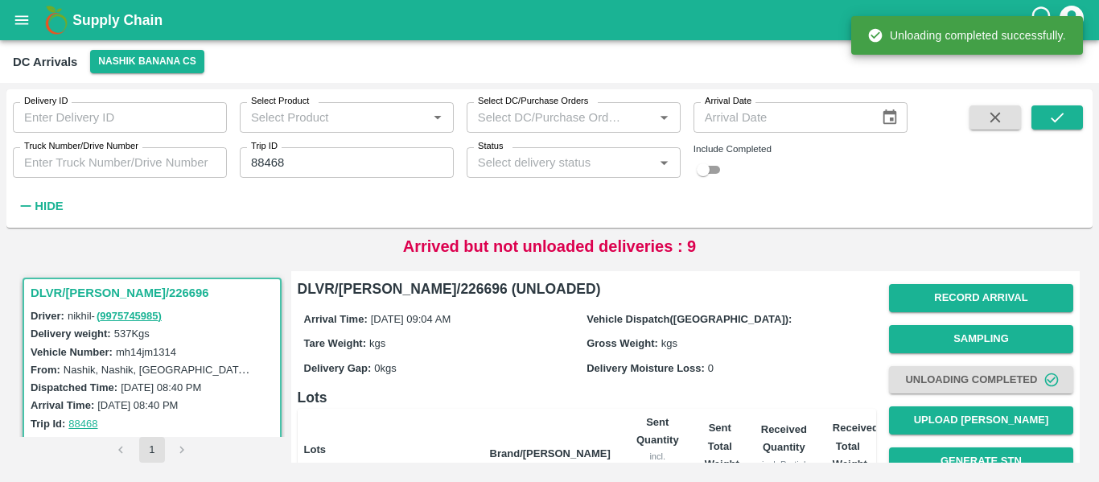
scroll to position [206, 0]
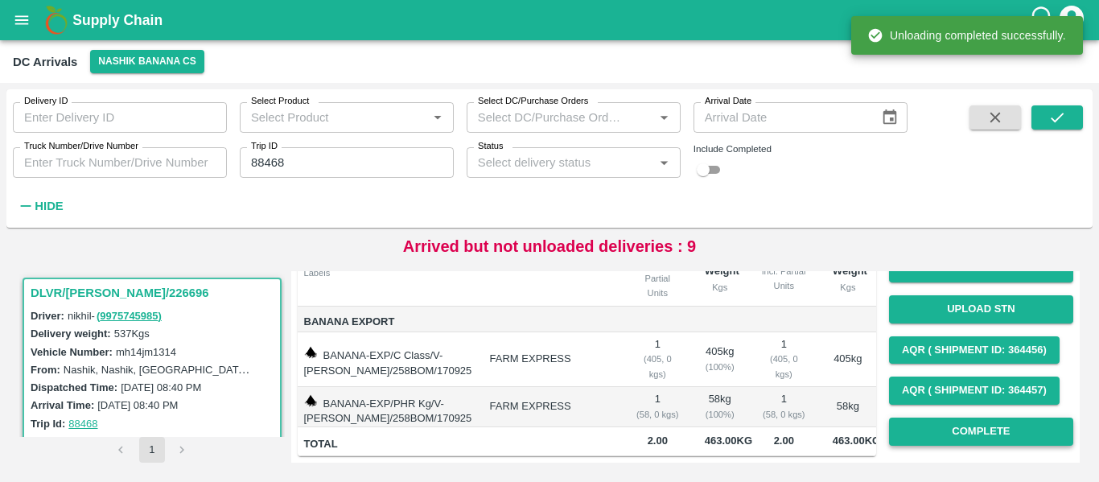
click at [944, 426] on button "Complete" at bounding box center [981, 432] width 184 height 28
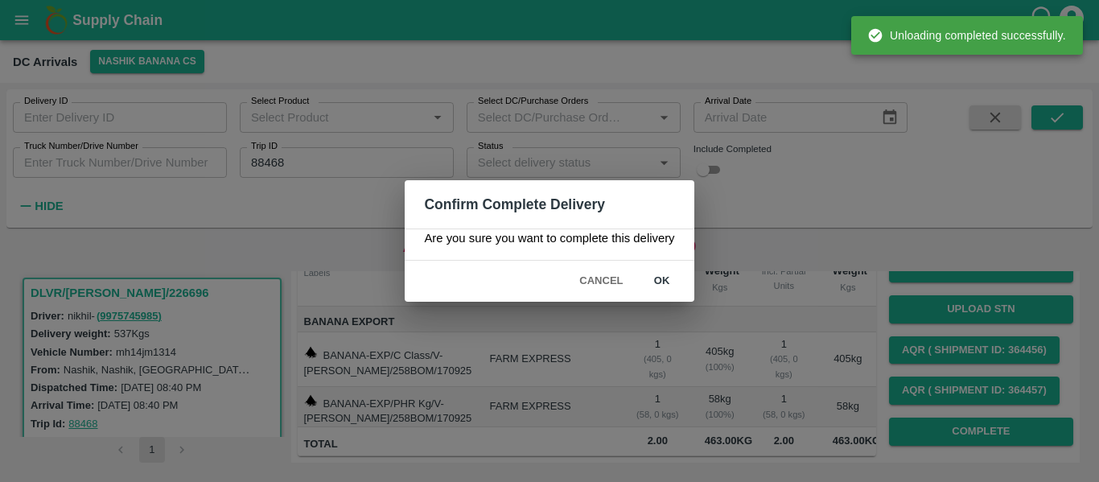
click at [673, 286] on button "ok" at bounding box center [661, 281] width 51 height 28
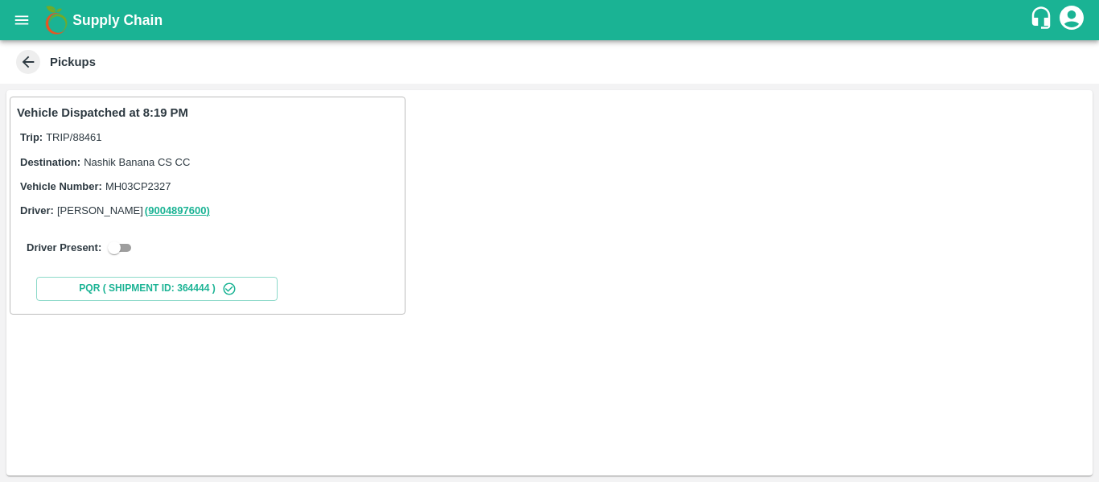
click at [134, 238] on input "checkbox" at bounding box center [114, 247] width 58 height 19
checkbox input "true"
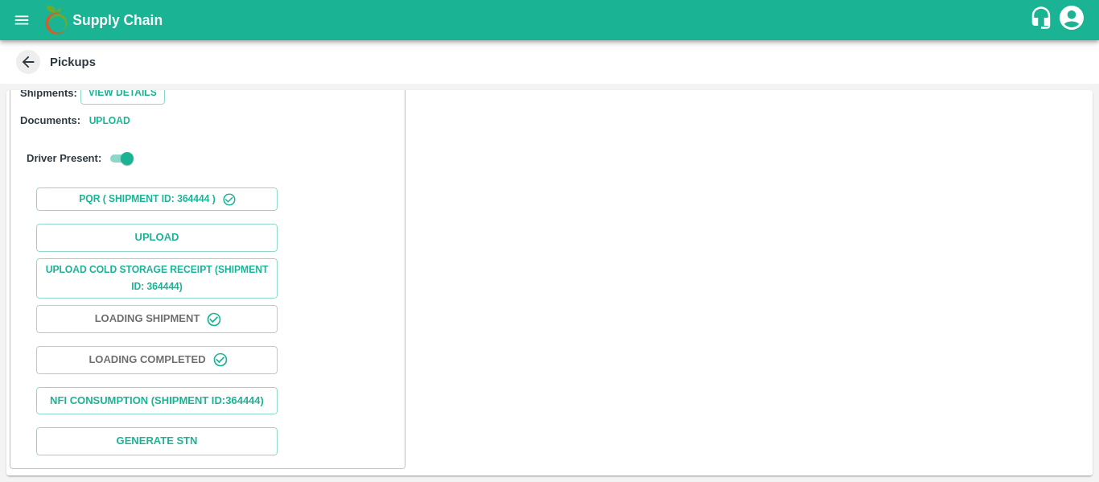
scroll to position [228, 0]
click at [186, 235] on button "Upload" at bounding box center [156, 238] width 241 height 28
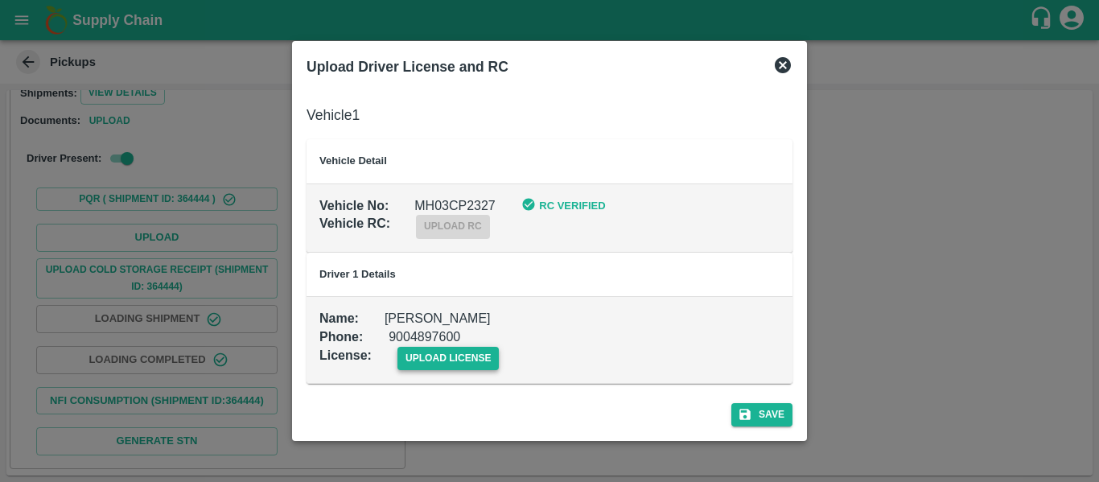
click at [459, 348] on span "upload license" at bounding box center [448, 358] width 102 height 23
click at [0, 0] on input "upload license" at bounding box center [0, 0] width 0 height 0
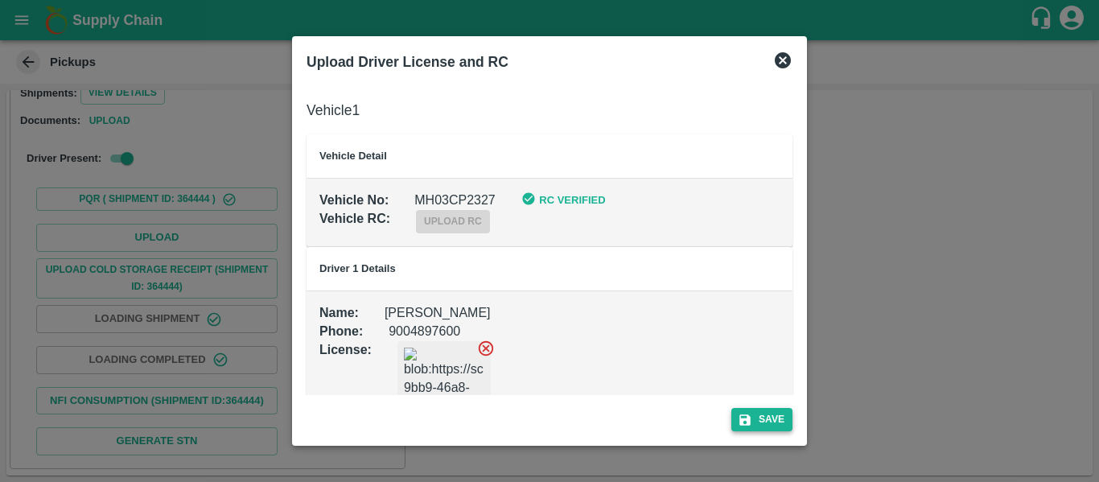
click at [745, 414] on icon "submit" at bounding box center [744, 419] width 11 height 11
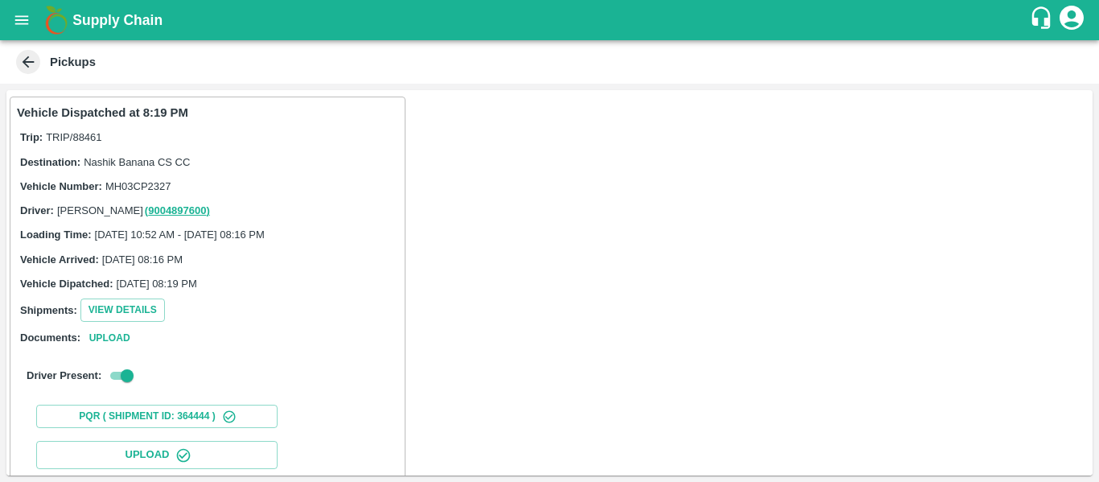
scroll to position [277, 0]
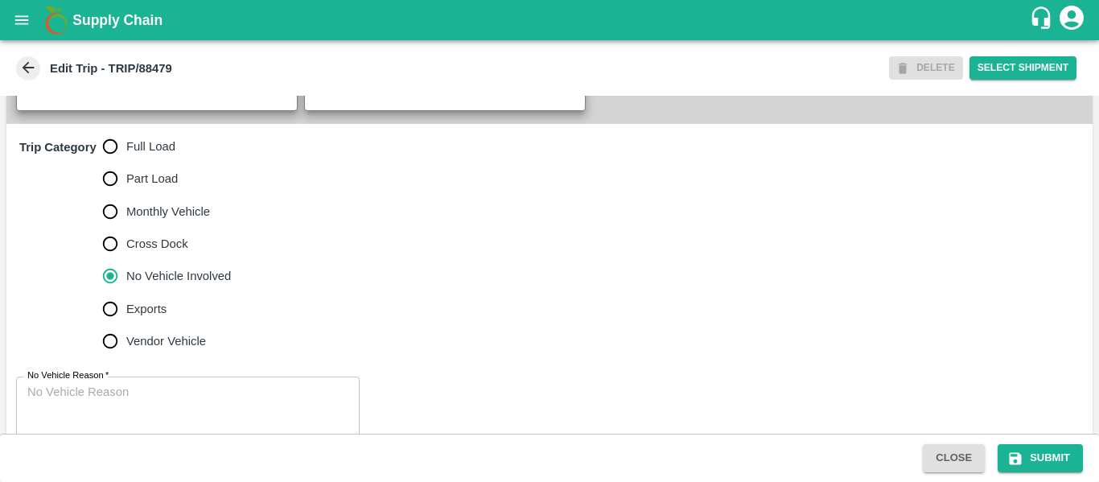
scroll to position [456, 0]
click at [151, 156] on span "Full Load" at bounding box center [150, 147] width 49 height 18
click at [126, 163] on input "Full Load" at bounding box center [110, 147] width 32 height 32
radio input "true"
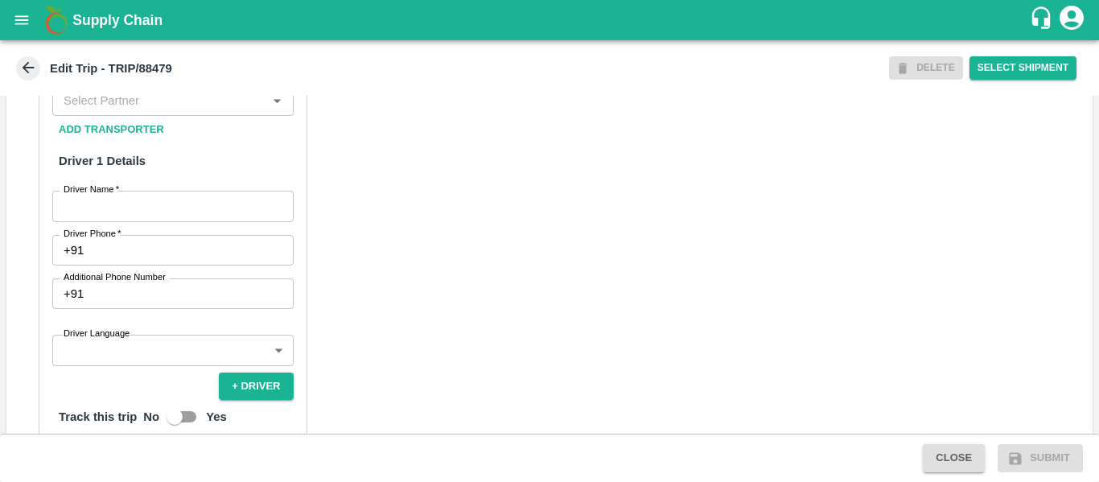
scroll to position [809, 0]
click at [167, 219] on input "Driver Name   *" at bounding box center [172, 205] width 241 height 31
click at [111, 98] on div "Partner Details Partner   * Partner Add Transporter Driver 1 Details Driver Nam…" at bounding box center [173, 396] width 269 height 730
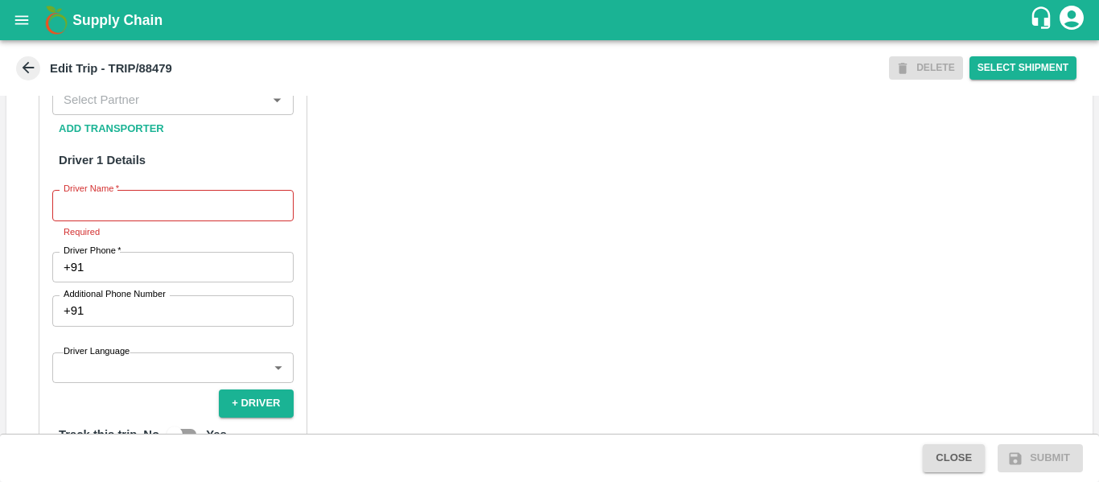
click at [112, 110] on input "Partner   *" at bounding box center [159, 99] width 205 height 21
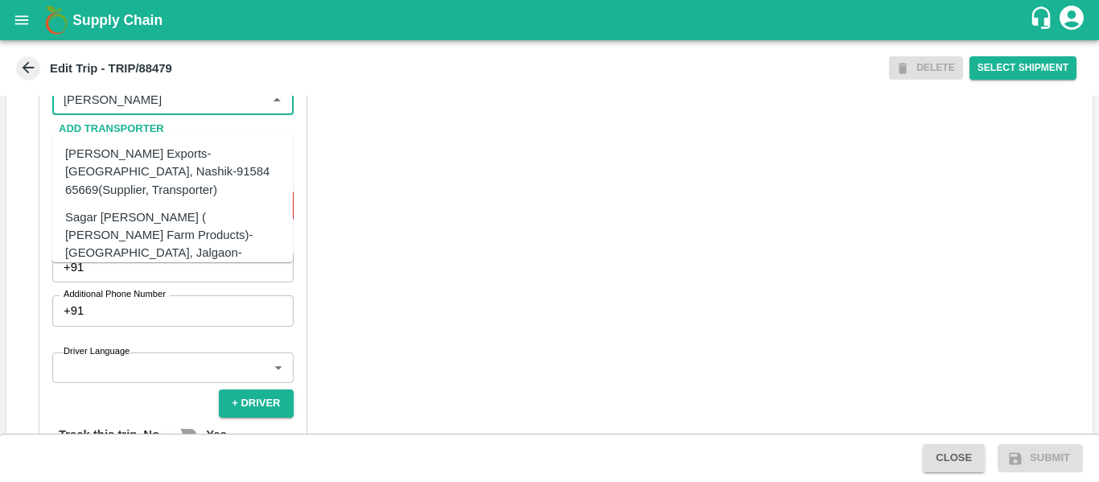
click at [125, 155] on div "[PERSON_NAME] Exports-[GEOGRAPHIC_DATA], Nashik-91584 65669(Supplier, Transport…" at bounding box center [172, 172] width 215 height 54
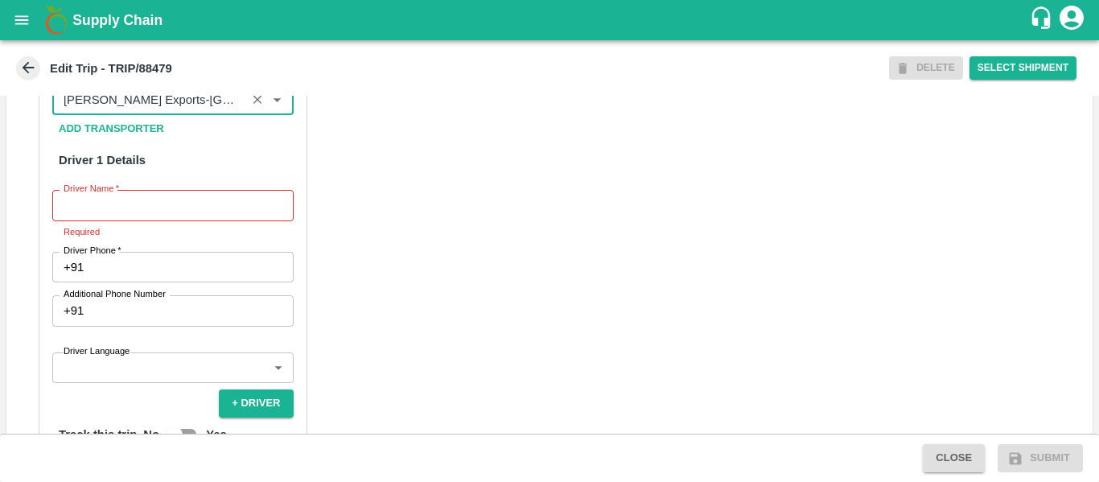
type input "[PERSON_NAME] Exports-[GEOGRAPHIC_DATA], Nashik-91584 65669(Supplier, Transport…"
click at [158, 220] on input "Driver Name   *" at bounding box center [172, 205] width 241 height 31
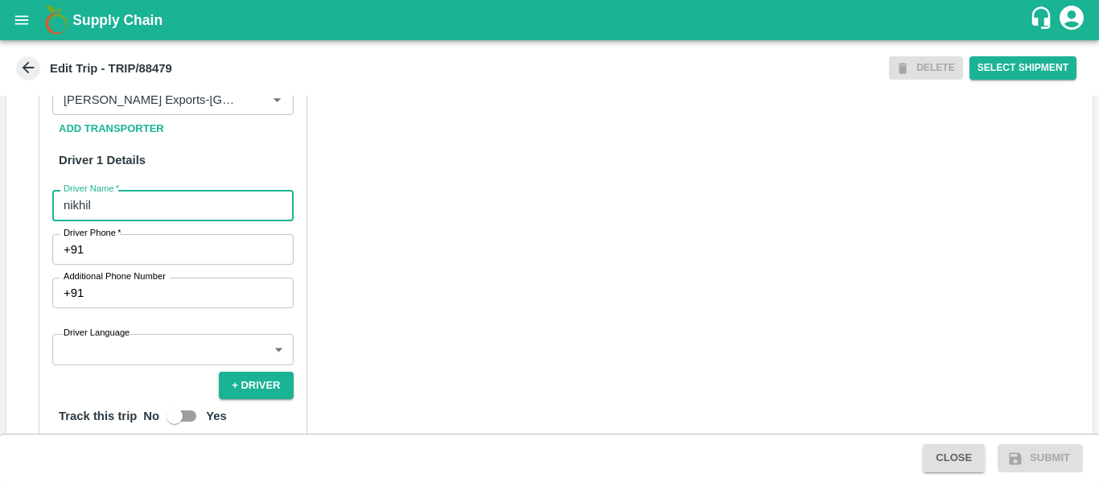
type input "nikhil"
click at [156, 265] on input "Driver Phone   *" at bounding box center [191, 249] width 203 height 31
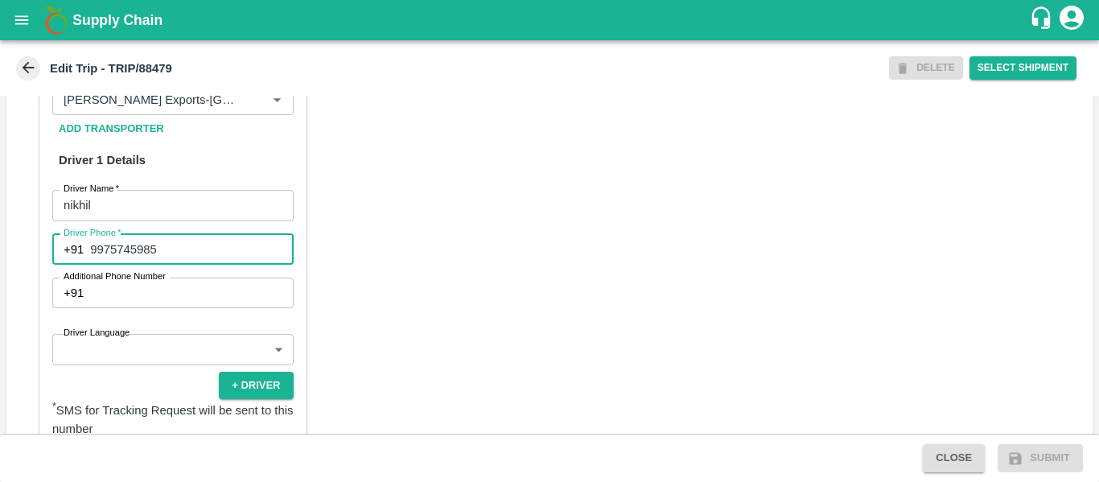
type input "9975745985"
click at [492, 338] on div "Partner Details Partner   * Partner Add Transporter Driver 1 Details Driver Nam…" at bounding box center [549, 415] width 1086 height 808
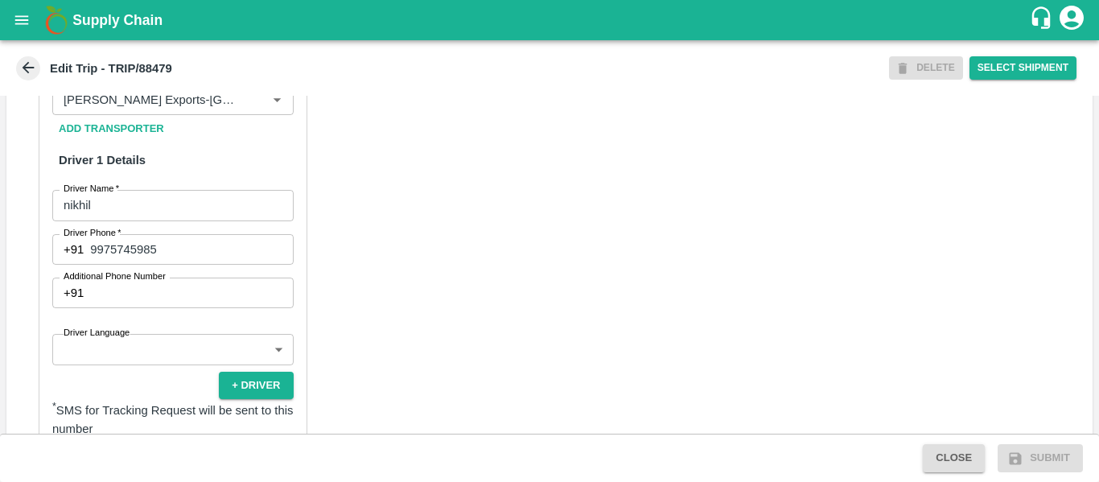
scroll to position [1186, 0]
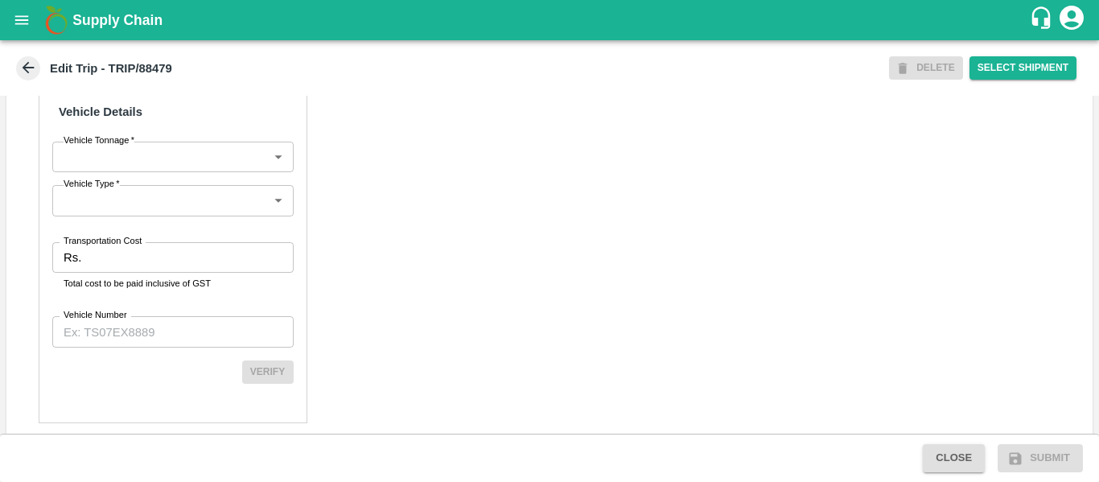
click at [148, 267] on input "Transportation Cost" at bounding box center [190, 257] width 205 height 31
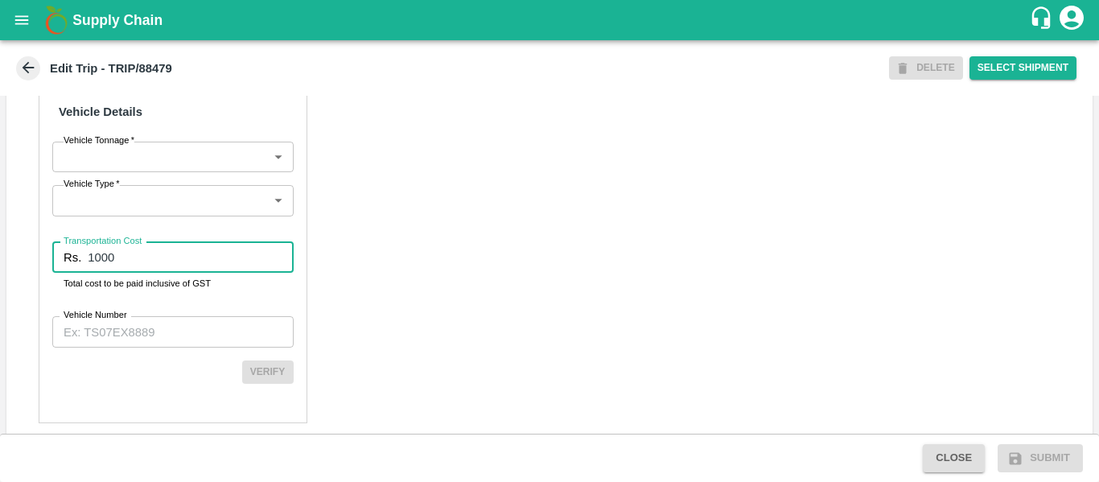
type input "1000"
click at [152, 346] on input "Vehicle Number" at bounding box center [172, 331] width 241 height 31
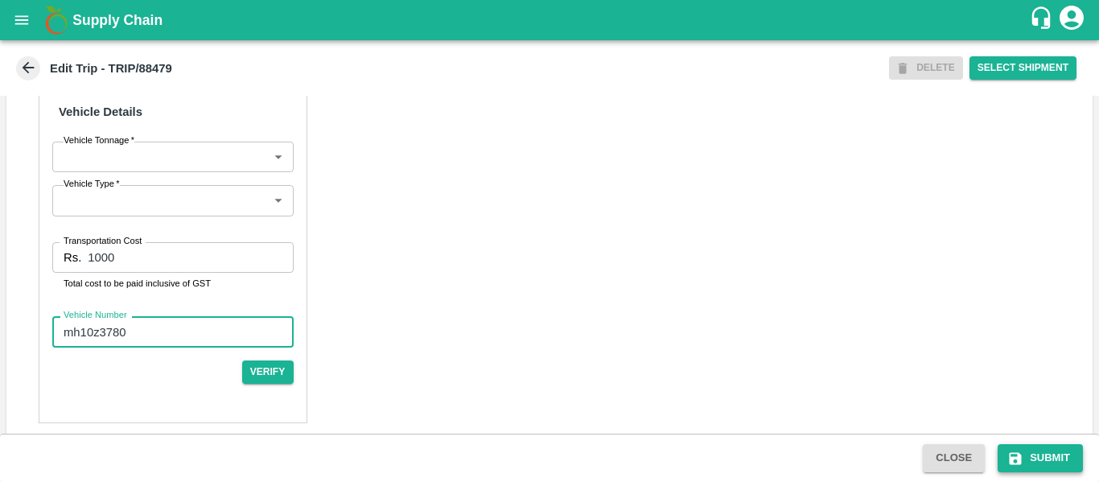
type input "mh10z3780"
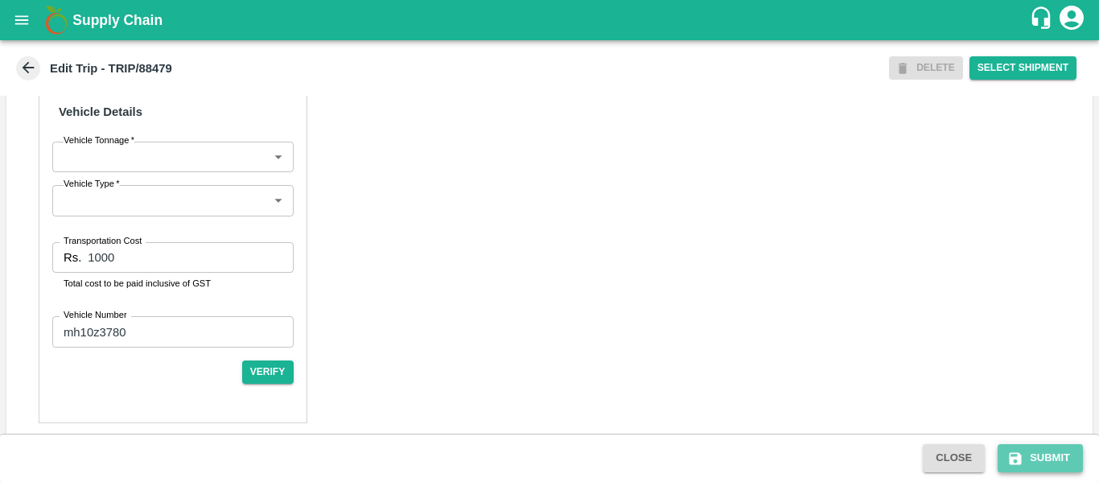
click at [1039, 458] on button "Submit" at bounding box center [1040, 458] width 85 height 28
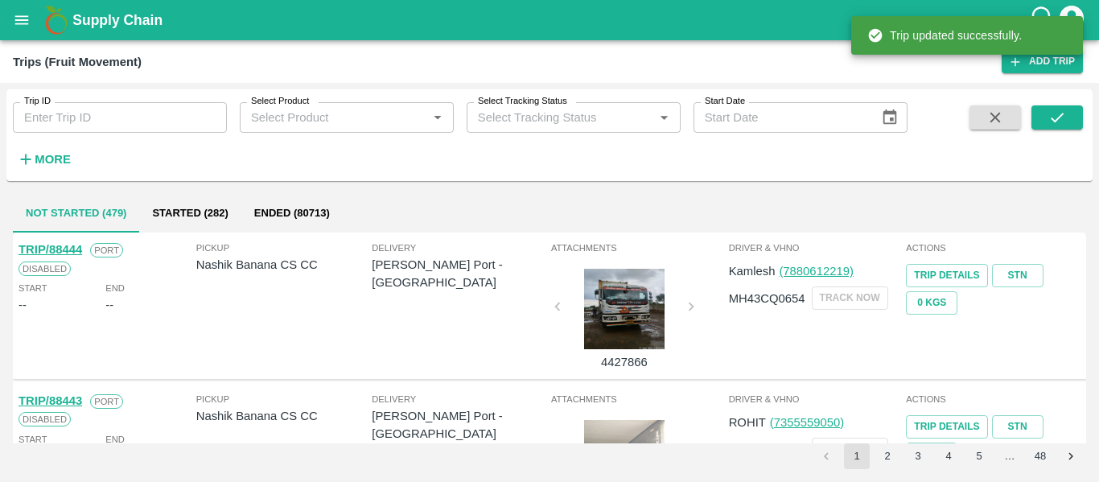
click at [72, 126] on input "Trip ID" at bounding box center [120, 117] width 214 height 31
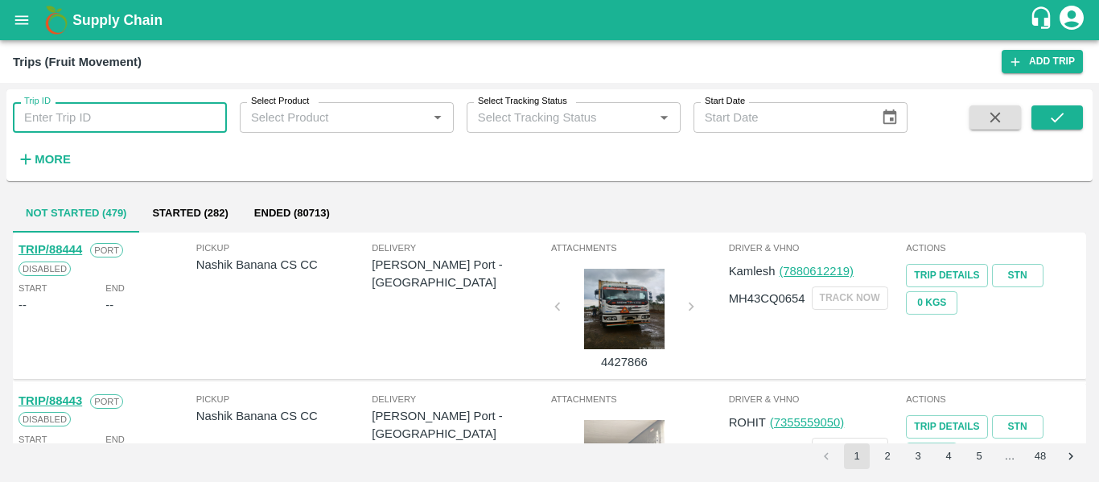
paste input "88479"
type input "88479"
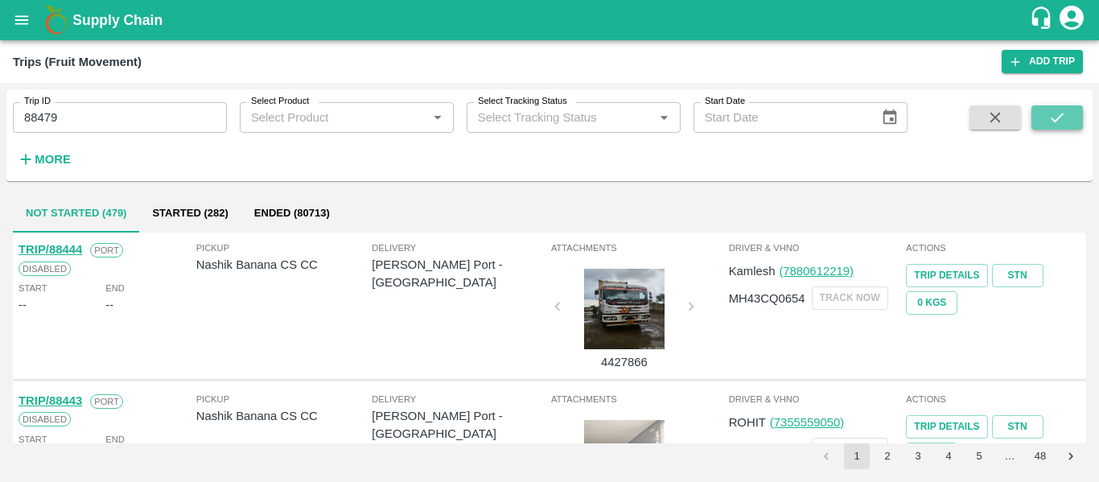
click at [1038, 112] on button "submit" at bounding box center [1056, 117] width 51 height 24
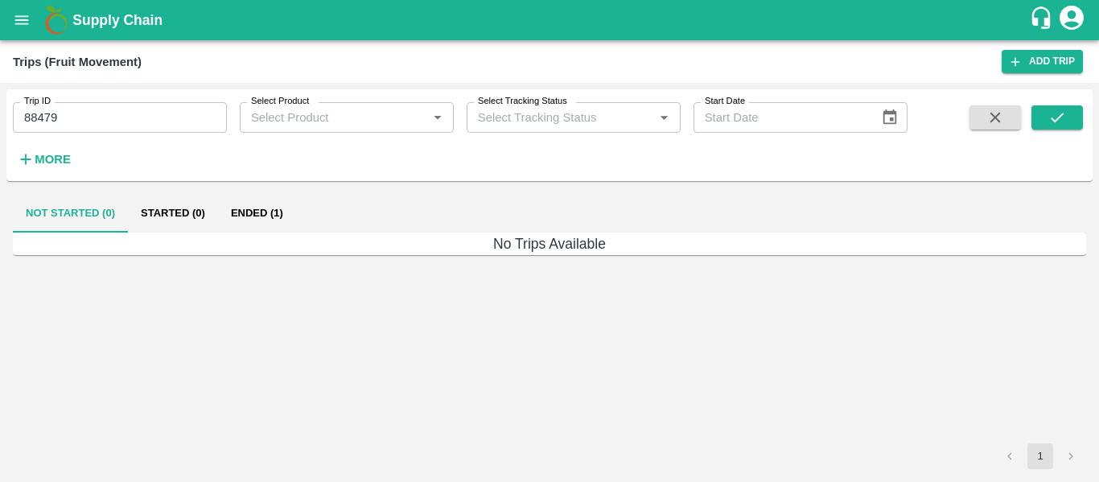
click at [253, 204] on button "Ended (1)" at bounding box center [257, 213] width 78 height 39
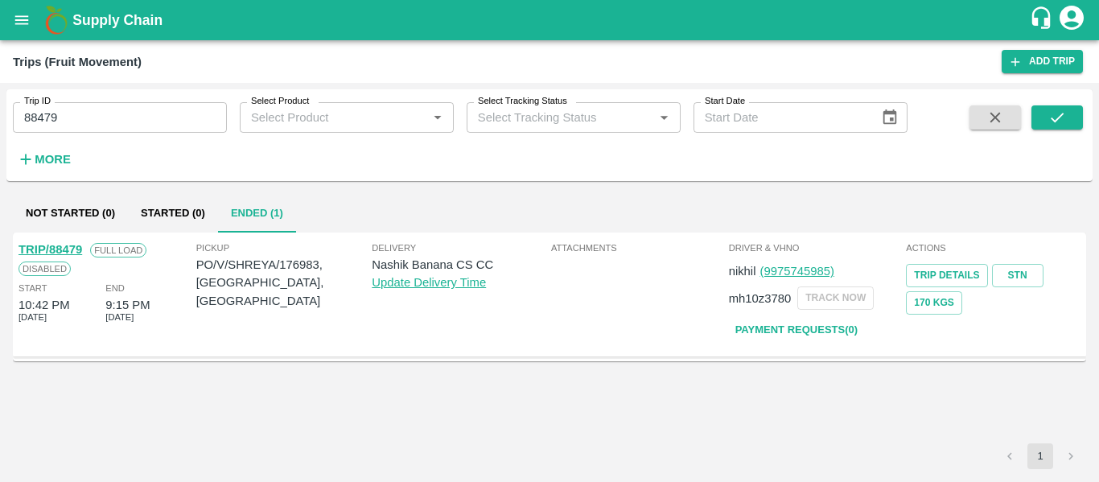
click at [70, 251] on link "TRIP/88479" at bounding box center [51, 249] width 64 height 13
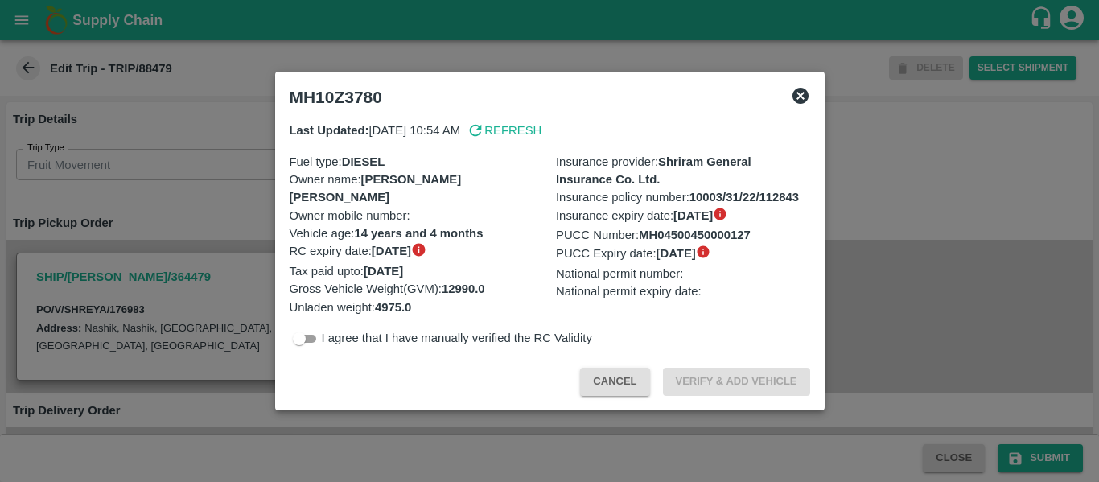
click at [166, 263] on div at bounding box center [549, 241] width 1099 height 482
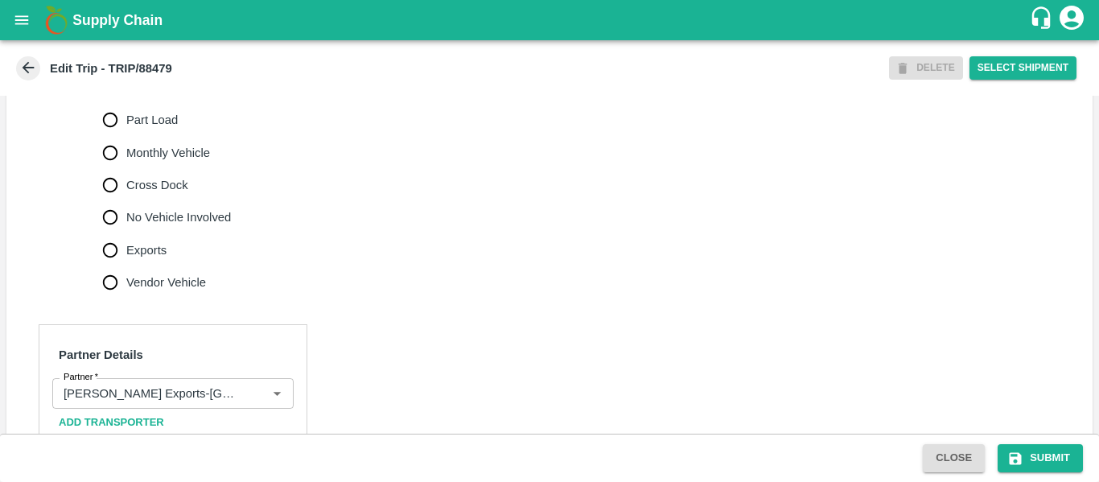
click at [187, 226] on span "No Vehicle Involved" at bounding box center [178, 217] width 105 height 18
click at [126, 229] on input "No Vehicle Involved" at bounding box center [110, 217] width 32 height 32
radio input "true"
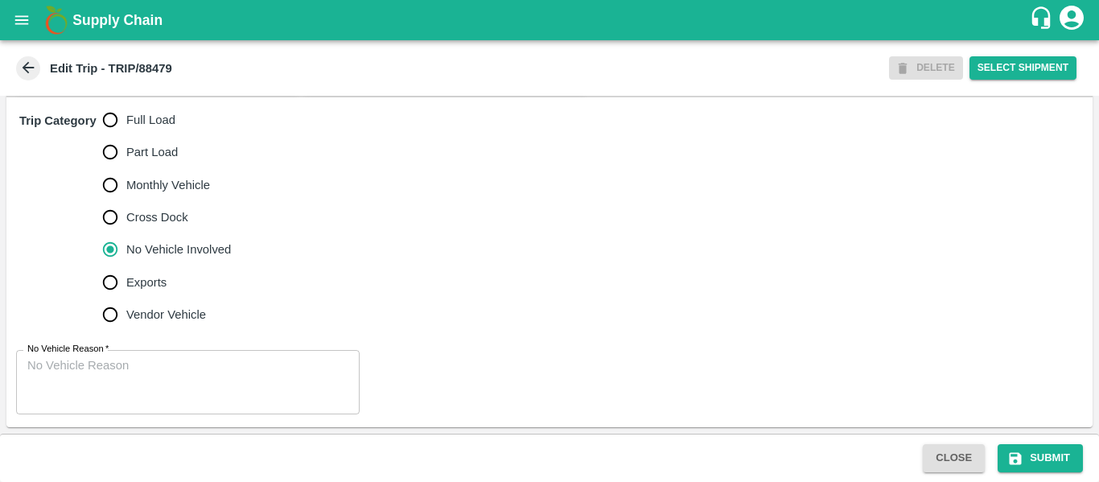
scroll to position [501, 0]
click at [112, 375] on textarea "No Vehicle Reason   *" at bounding box center [187, 382] width 321 height 51
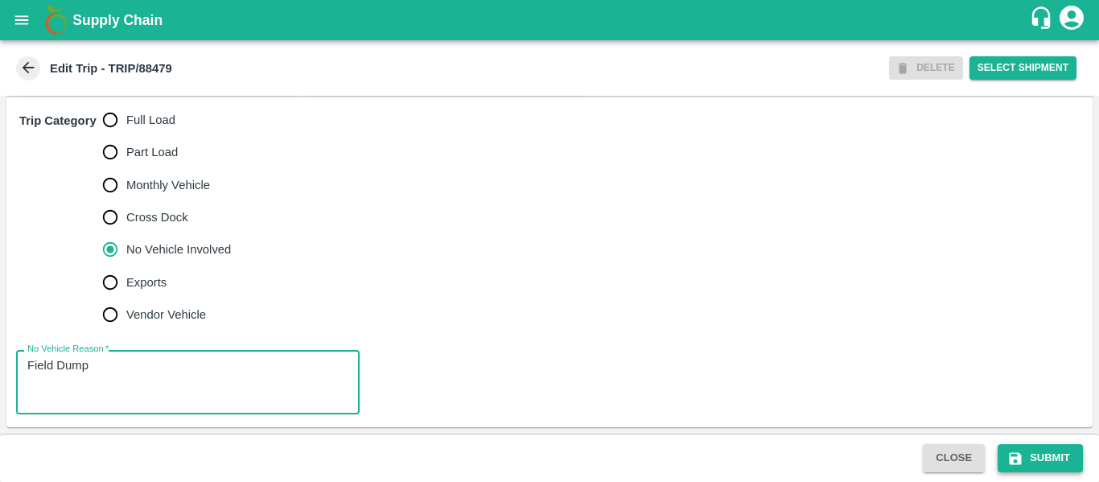
type textarea "Field Dump"
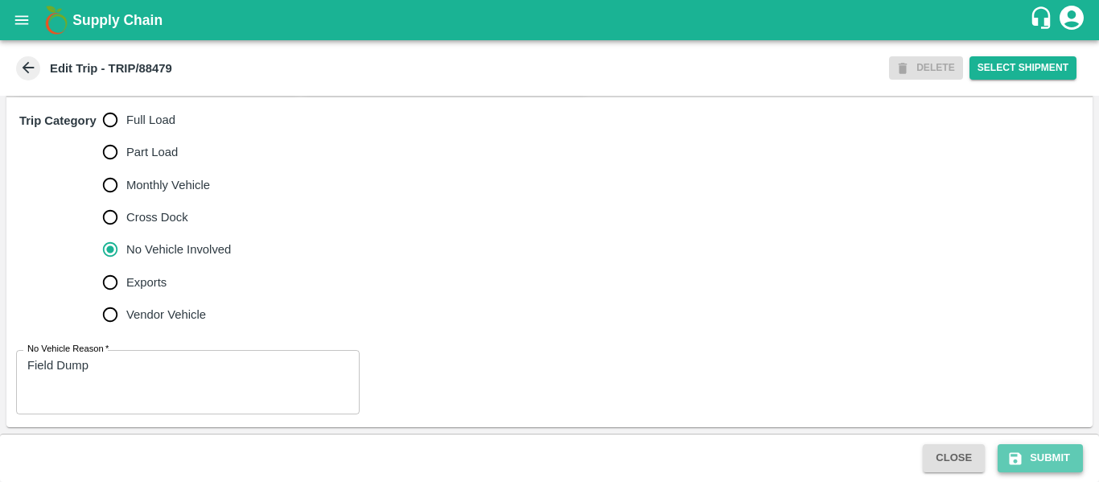
click at [1039, 454] on button "Submit" at bounding box center [1040, 458] width 85 height 28
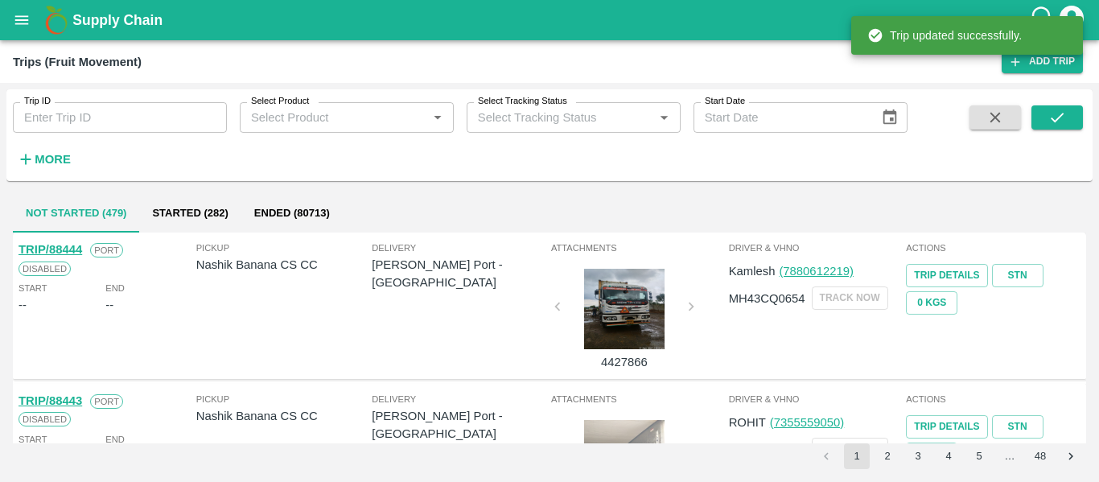
click at [105, 106] on input "Trip ID" at bounding box center [120, 117] width 214 height 31
paste input "88461"
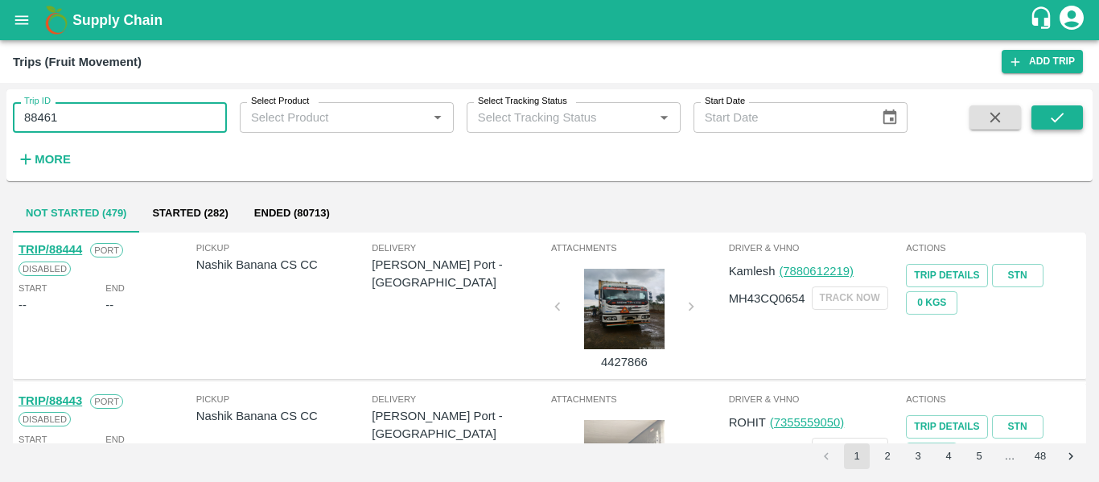
type input "88461"
click at [1039, 119] on button "submit" at bounding box center [1056, 117] width 51 height 24
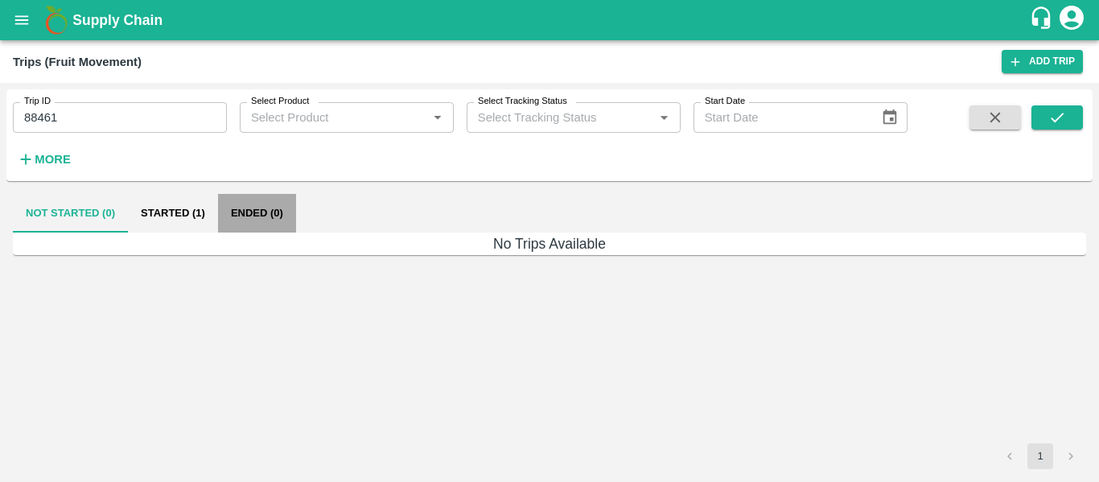
click at [256, 209] on button "Ended (0)" at bounding box center [257, 213] width 78 height 39
click at [169, 208] on button "Started (1)" at bounding box center [173, 213] width 90 height 39
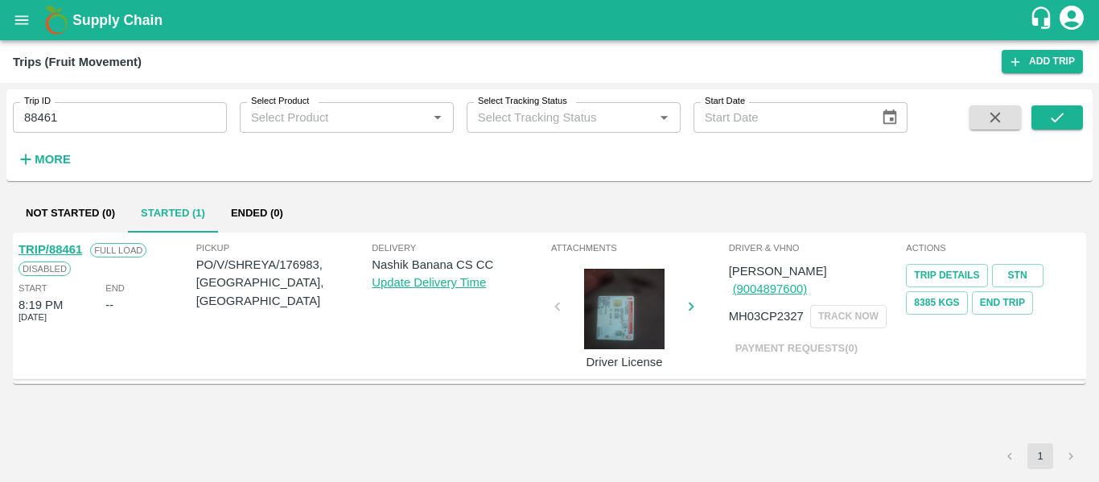
click at [57, 245] on link "TRIP/88461" at bounding box center [51, 249] width 64 height 13
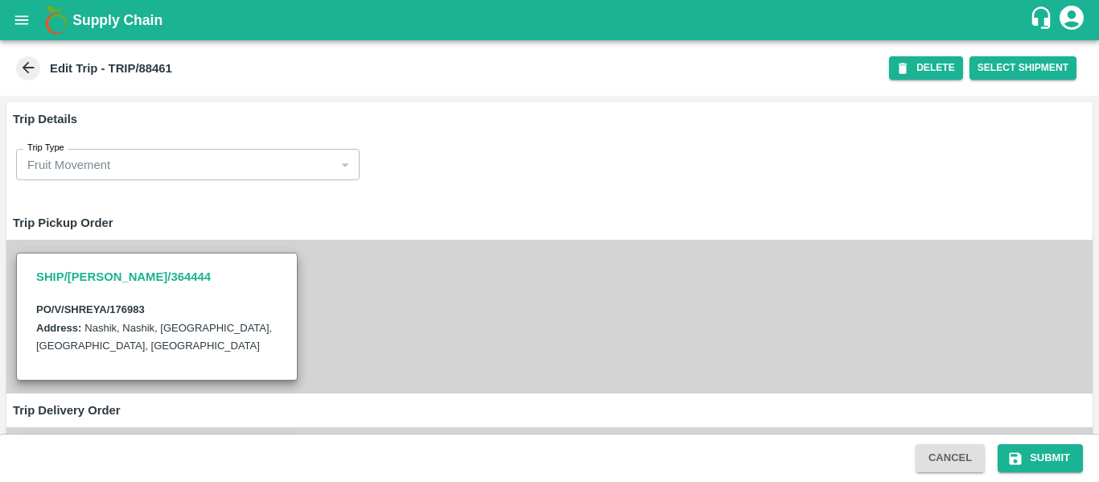
click at [380, 293] on div "SHIP/NASH/364444 PO/V/SHREYA/176983 Address: Nashik, Nashik, Nashik, Maharashtr…" at bounding box center [549, 317] width 1086 height 154
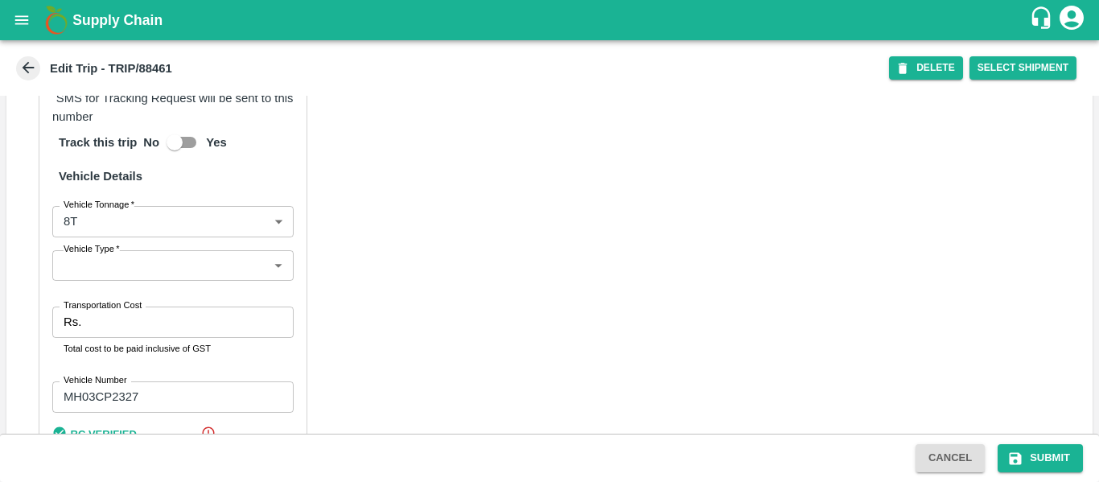
scroll to position [1235, 0]
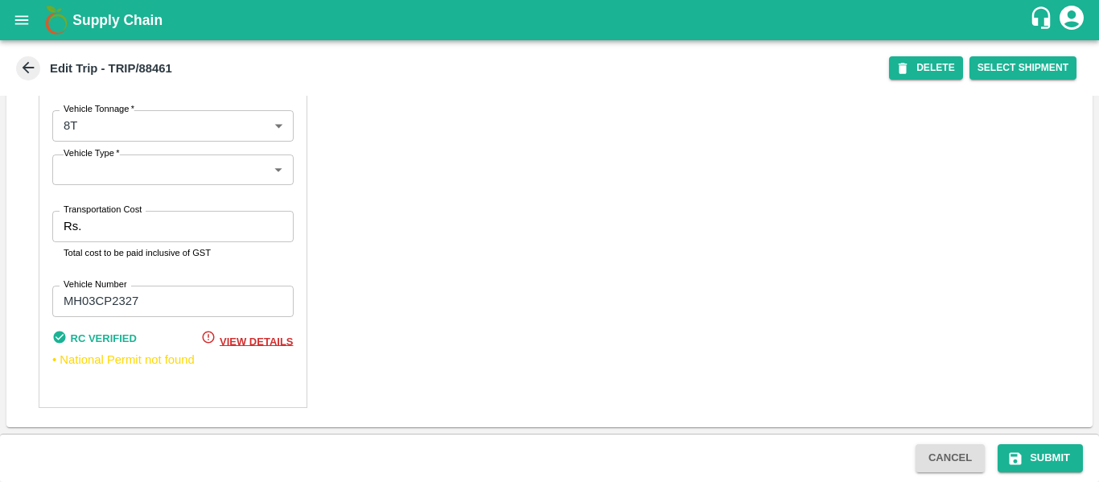
click at [137, 230] on input "Transportation Cost" at bounding box center [190, 226] width 205 height 31
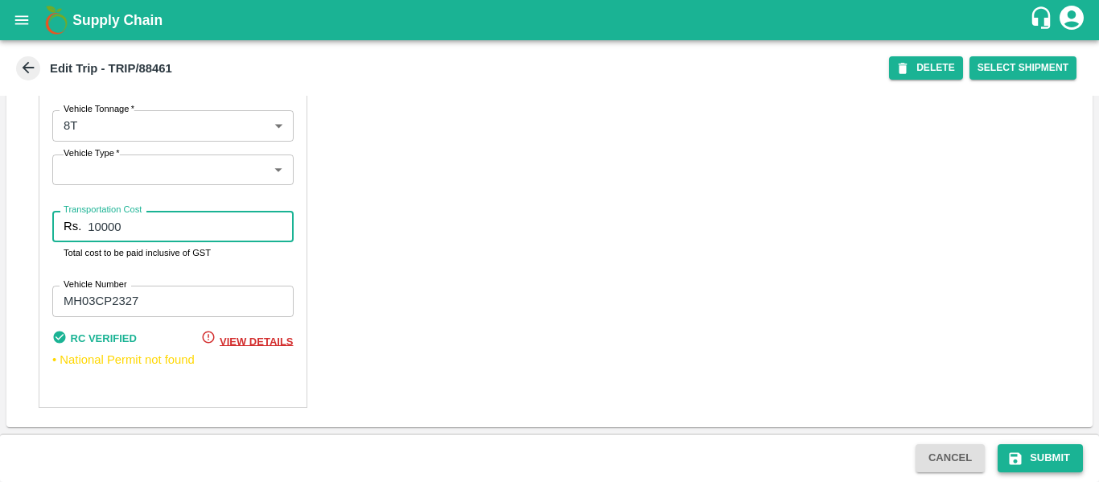
type input "10000"
click at [1040, 460] on button "Submit" at bounding box center [1040, 458] width 85 height 28
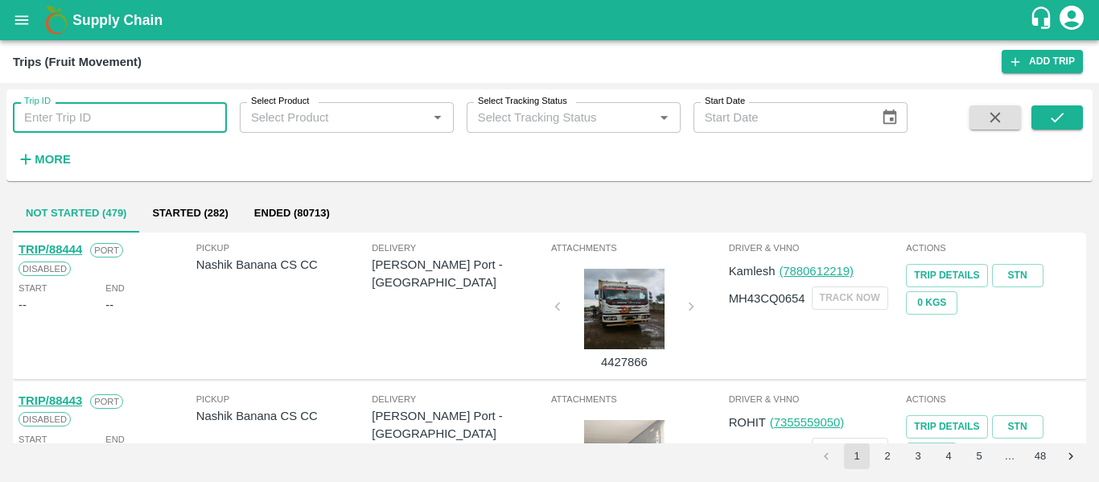
click at [114, 109] on input "Trip ID" at bounding box center [120, 117] width 214 height 31
paste input "88457"
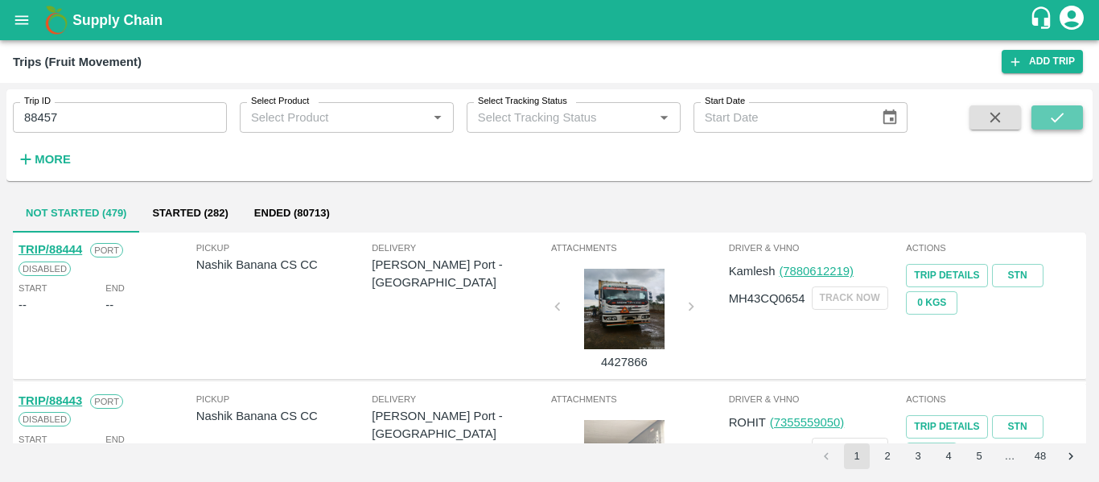
click at [1059, 126] on icon "submit" at bounding box center [1057, 118] width 18 height 18
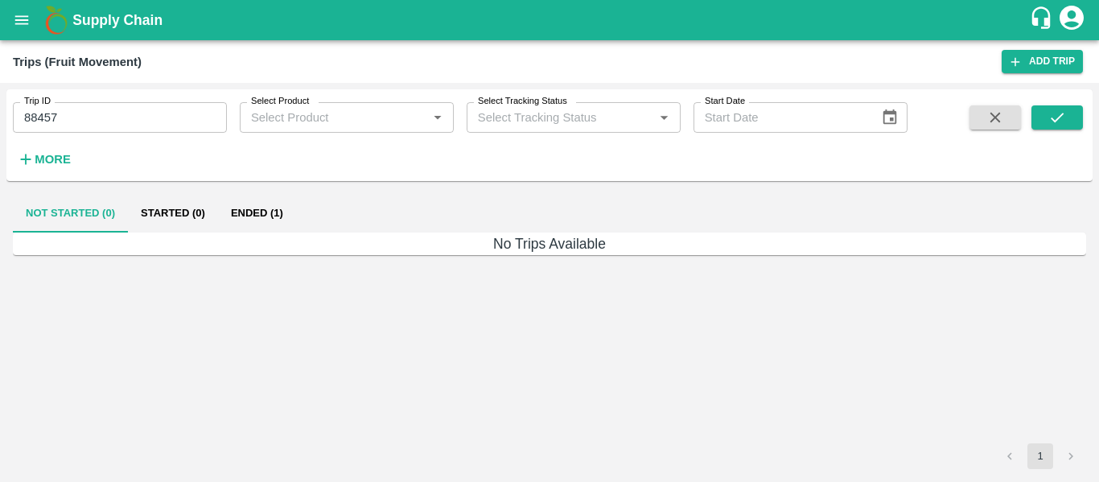
click at [249, 210] on button "Ended (1)" at bounding box center [257, 213] width 78 height 39
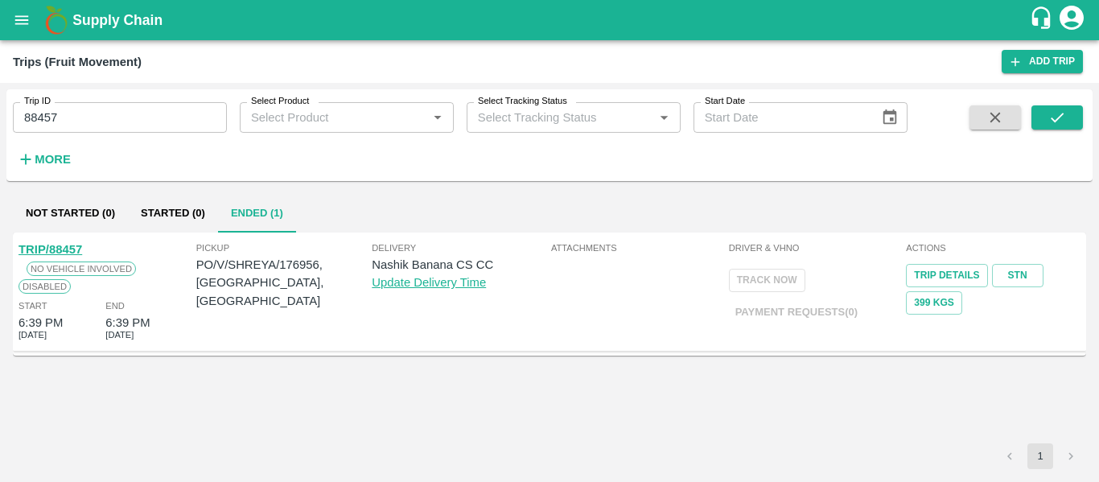
click at [55, 250] on link "TRIP/88457" at bounding box center [51, 249] width 64 height 13
click at [75, 117] on input "88457" at bounding box center [120, 117] width 214 height 31
paste input "text"
type input "88456"
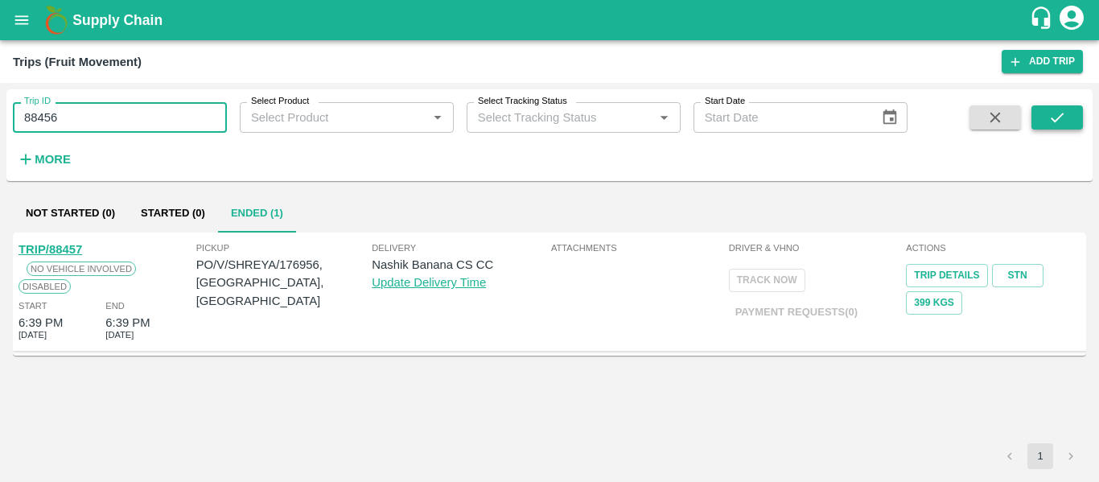
click at [1046, 123] on button "submit" at bounding box center [1056, 117] width 51 height 24
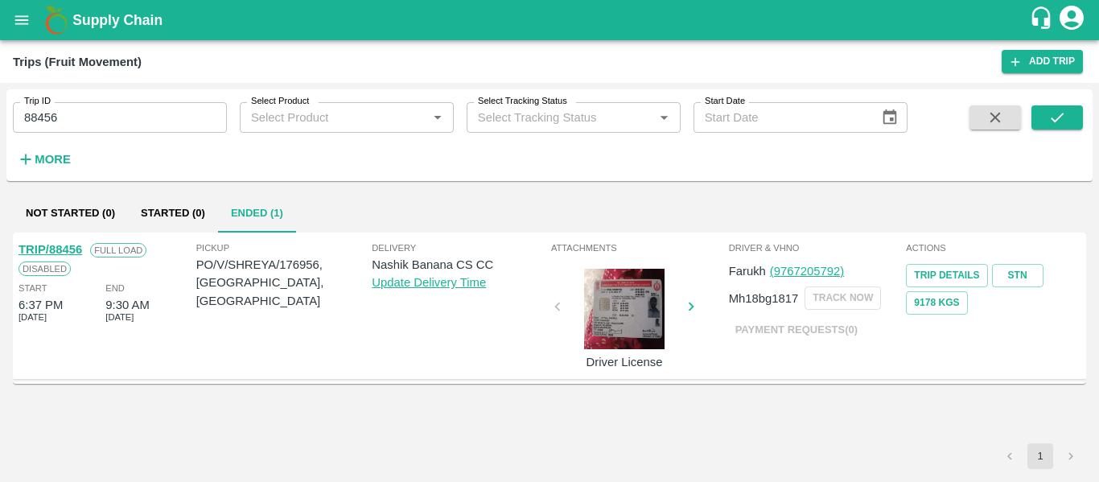
click at [51, 248] on link "TRIP/88456" at bounding box center [51, 249] width 64 height 13
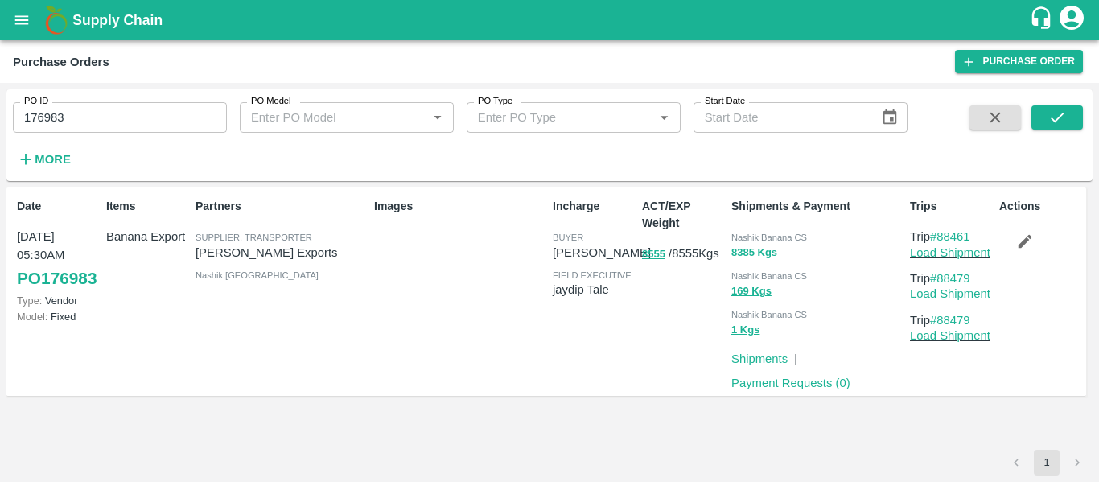
click at [140, 106] on input "176983" at bounding box center [120, 117] width 214 height 31
paste input "text"
type input "176956"
click at [1056, 107] on button "submit" at bounding box center [1056, 117] width 51 height 24
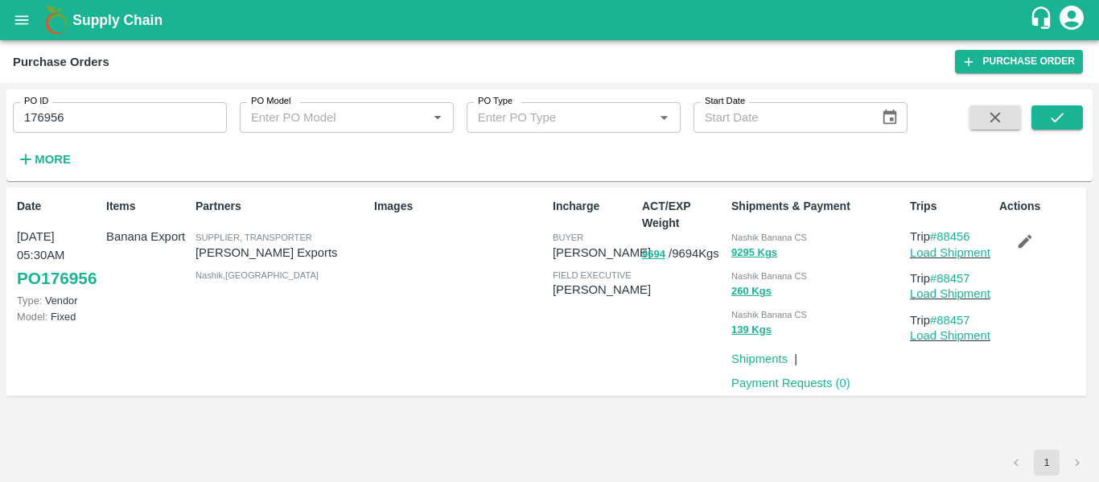
click at [1026, 239] on icon "button" at bounding box center [1025, 242] width 14 height 14
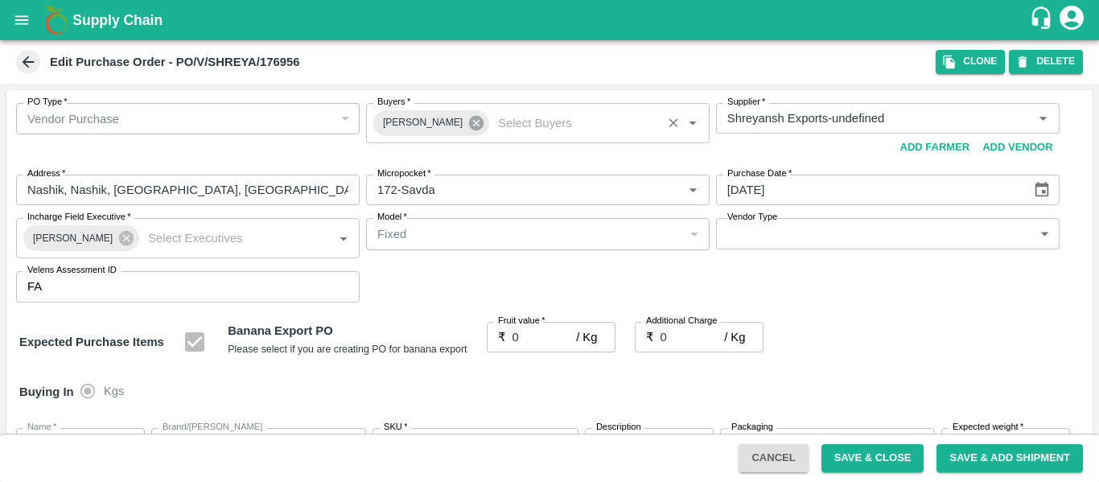
click at [469, 126] on icon at bounding box center [476, 123] width 14 height 14
click at [401, 127] on input "Buyers   *" at bounding box center [524, 118] width 307 height 21
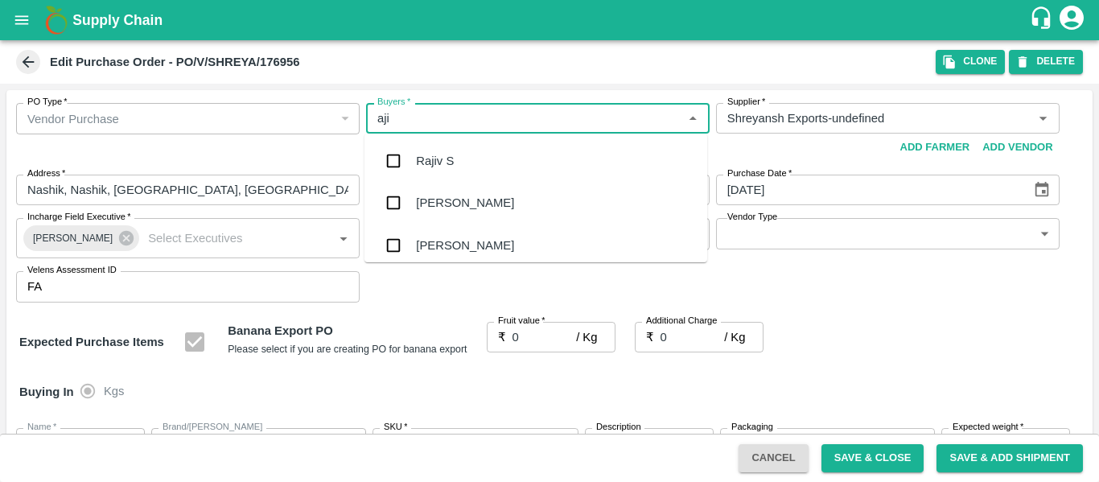
type input "ajit"
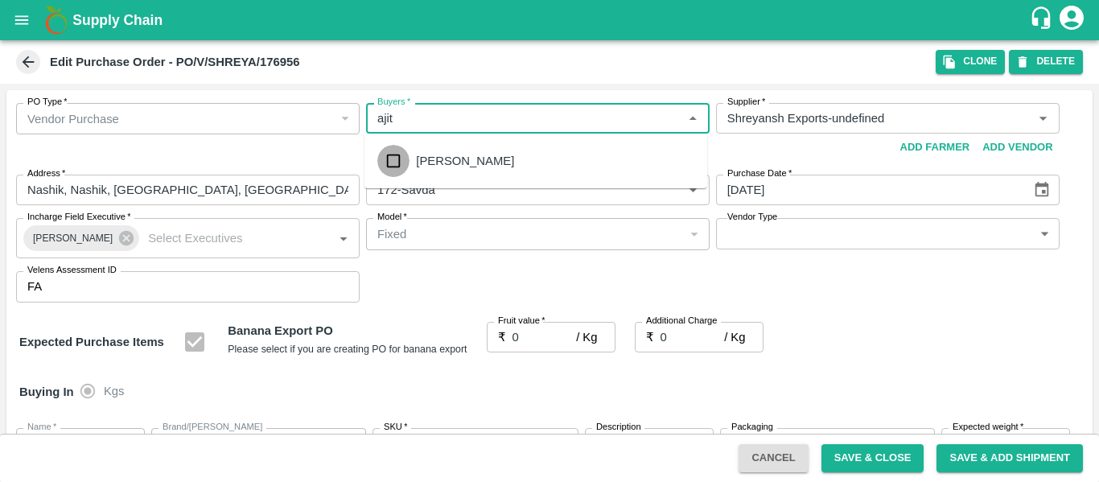
click at [405, 146] on input "checkbox" at bounding box center [393, 161] width 32 height 32
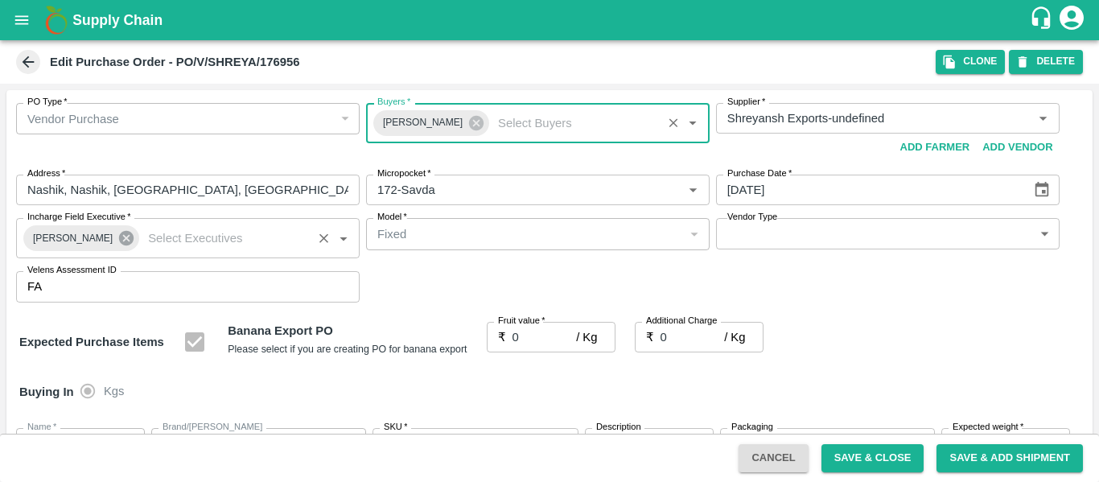
click at [125, 241] on icon at bounding box center [126, 238] width 18 height 18
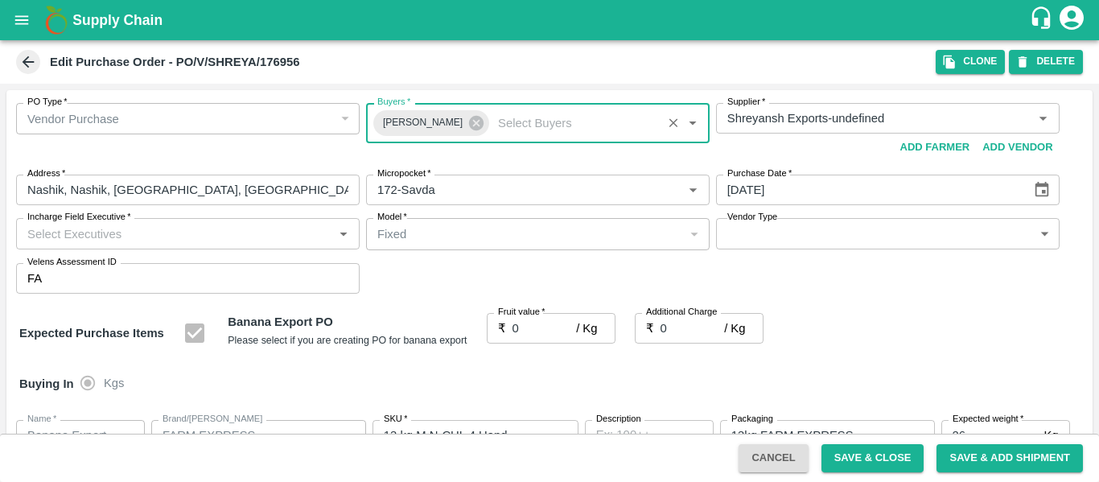
click at [100, 237] on input "Incharge Field Executive   *" at bounding box center [174, 233] width 307 height 21
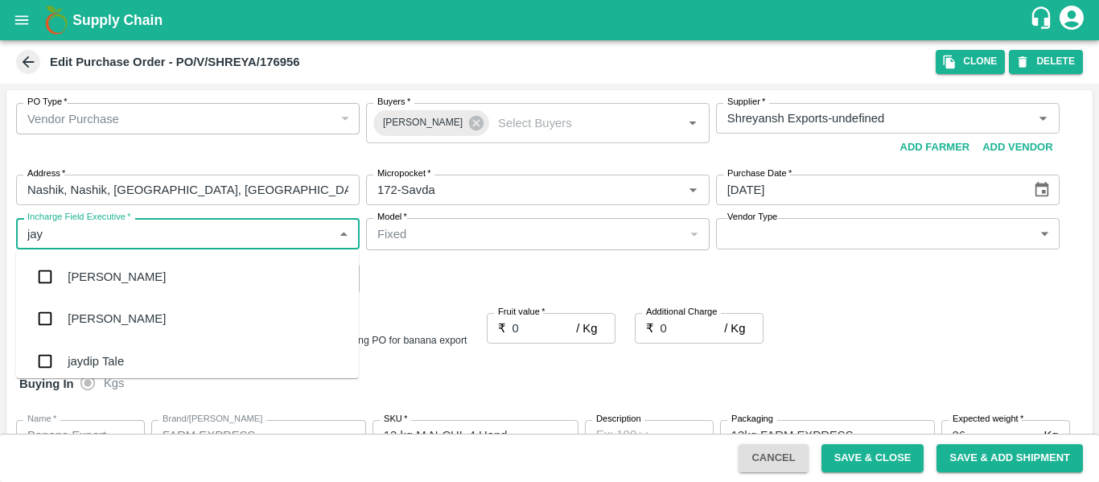
type input "jayd"
click at [103, 268] on div "jaydip Tale" at bounding box center [96, 277] width 56 height 18
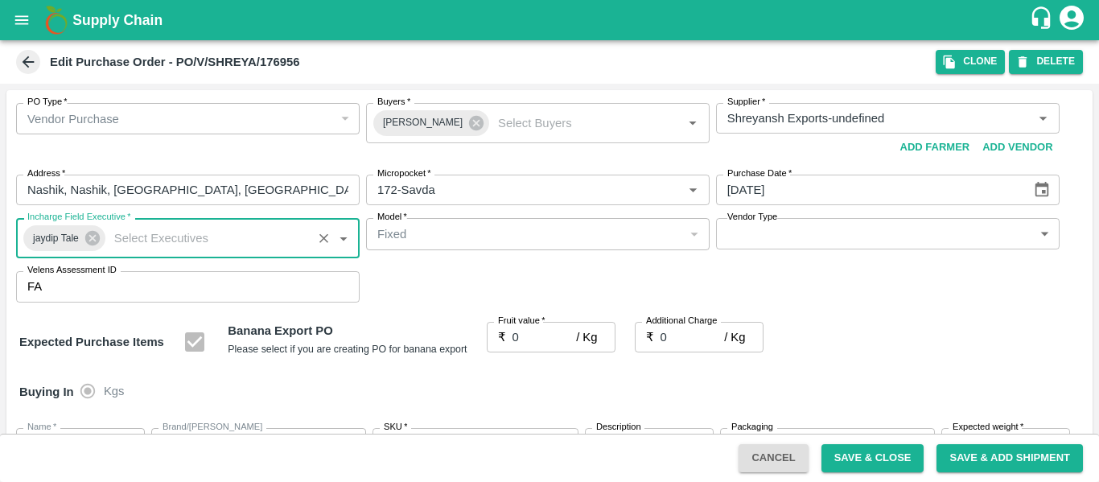
click at [532, 338] on input "0" at bounding box center [544, 337] width 64 height 31
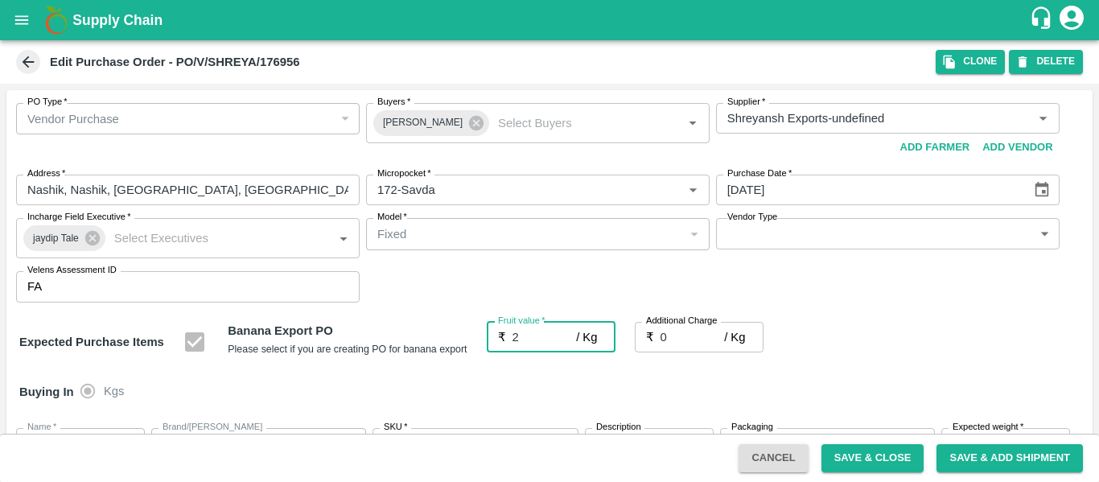
type input "20"
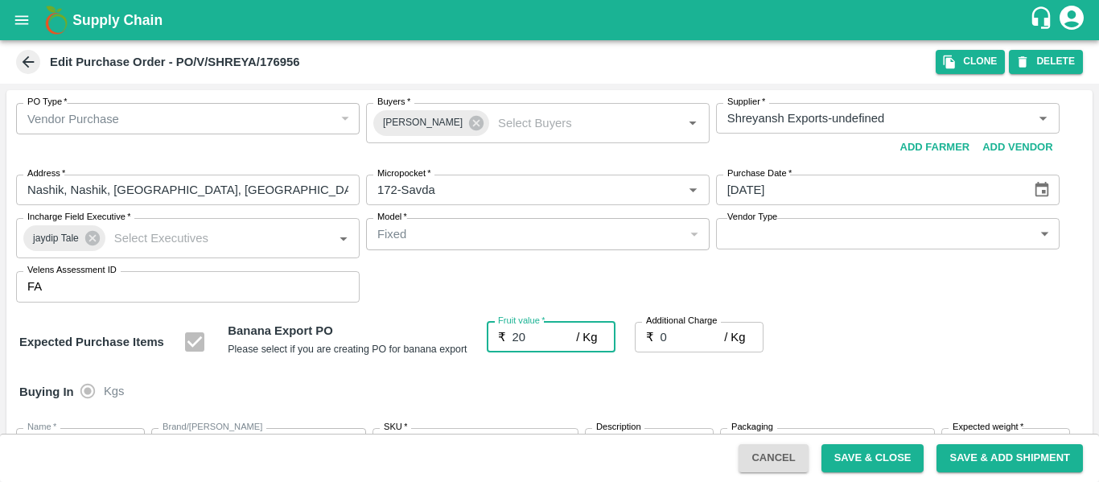
type input "20"
click at [682, 332] on input "0" at bounding box center [692, 337] width 64 height 31
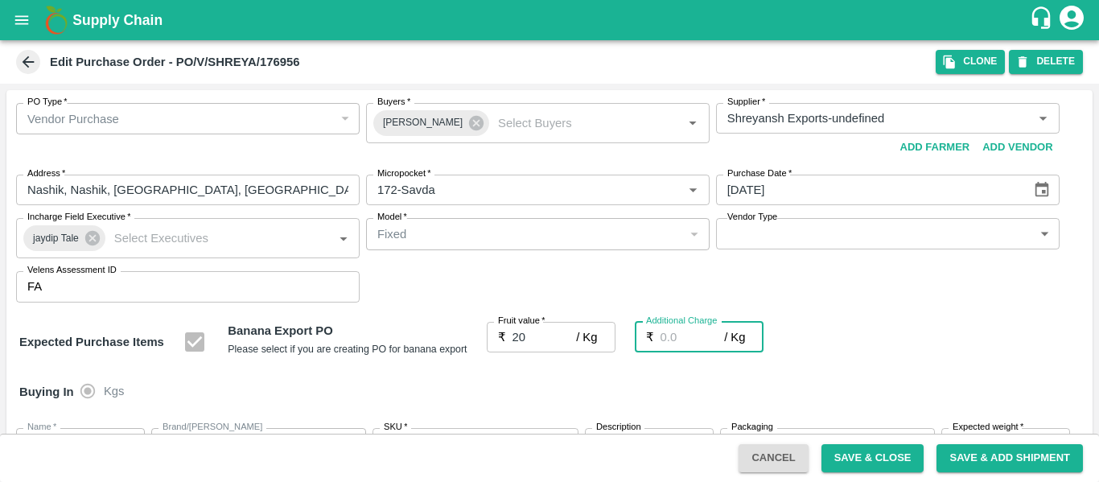
type input "2"
type input "22"
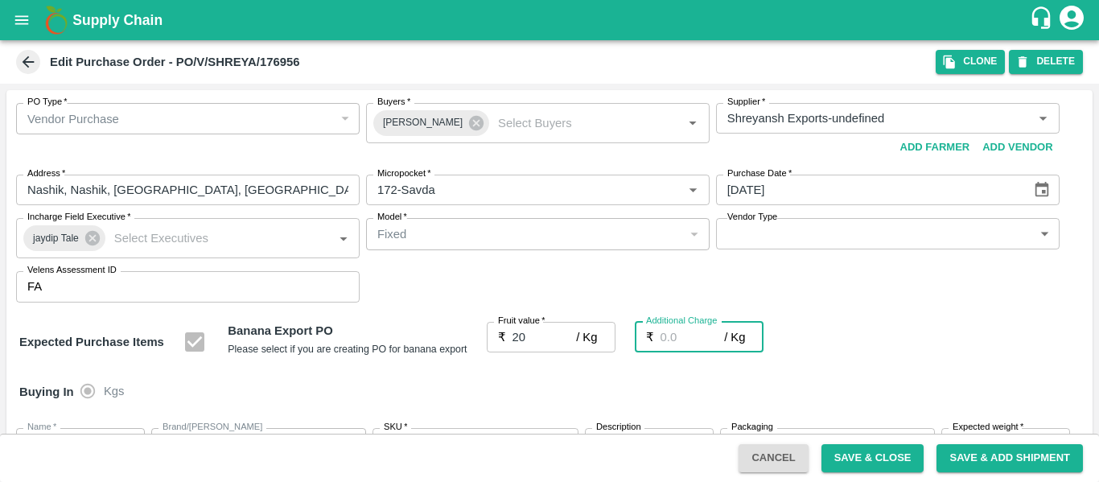
type input "22"
type input "2.7"
type input "22.7"
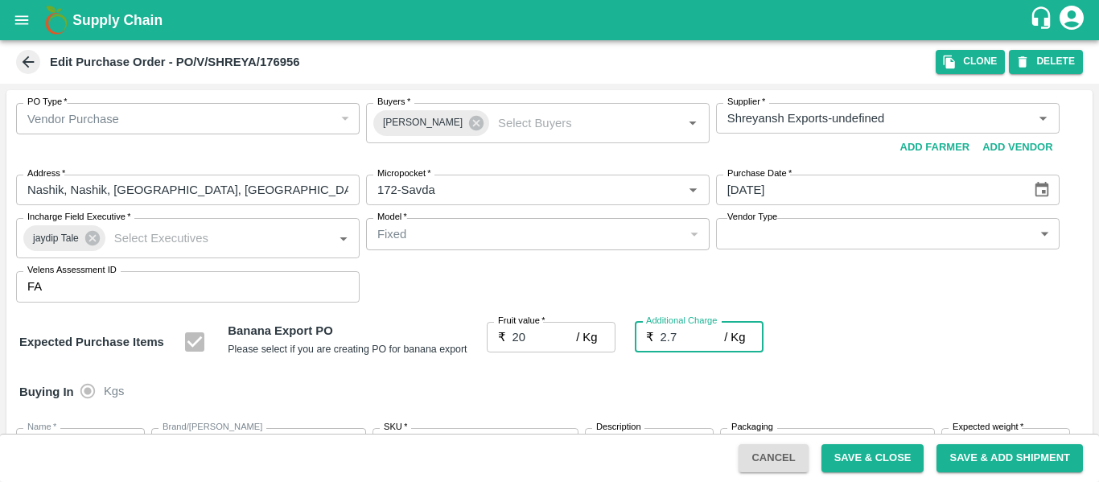
type input "22.7"
type input "2.75"
type input "22.75"
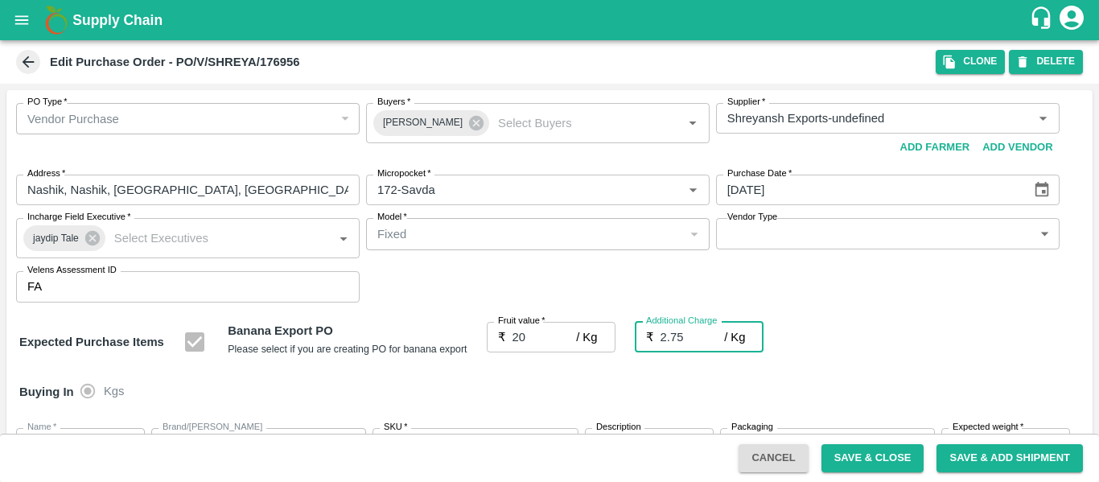
type input "22.75"
type input "2.75"
click at [948, 324] on div "Expected Purchase Items Banana Export PO Please select if you are creating PO f…" at bounding box center [549, 342] width 1060 height 41
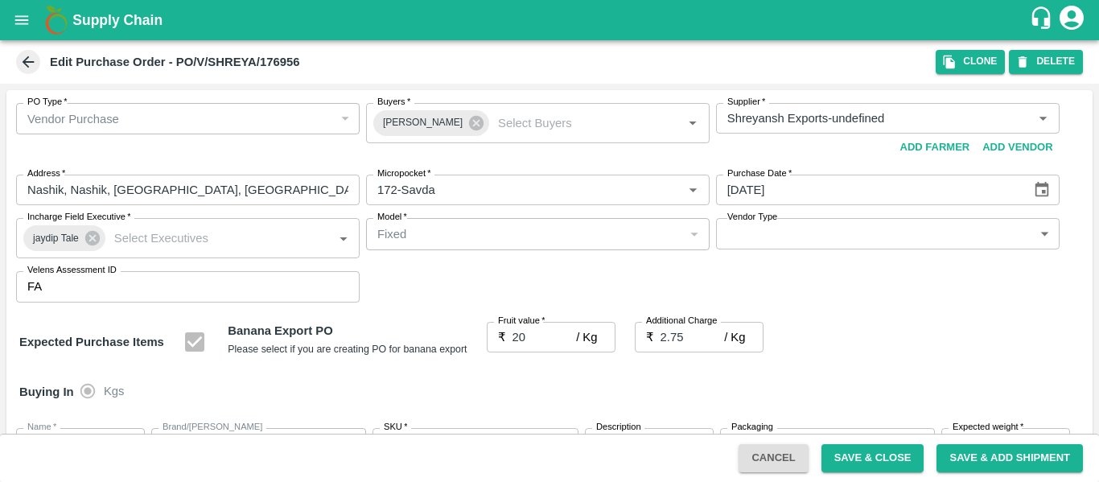
scroll to position [959, 0]
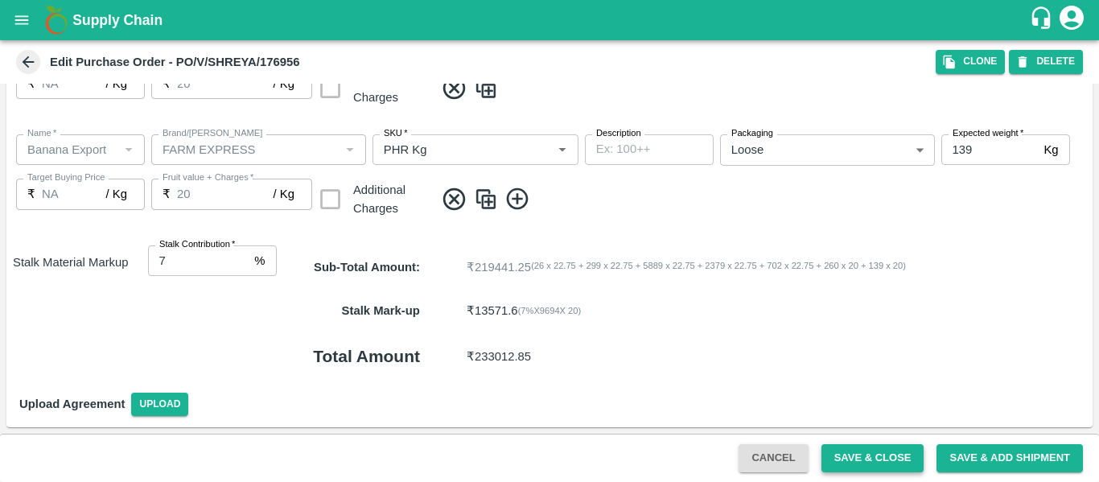
click at [880, 457] on button "Save & Close" at bounding box center [872, 458] width 103 height 28
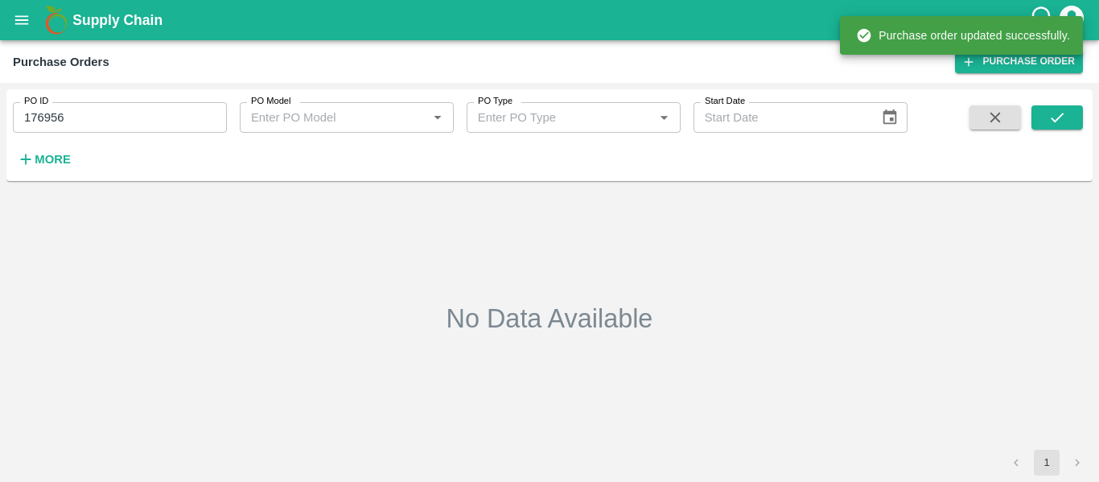
type input "176956"
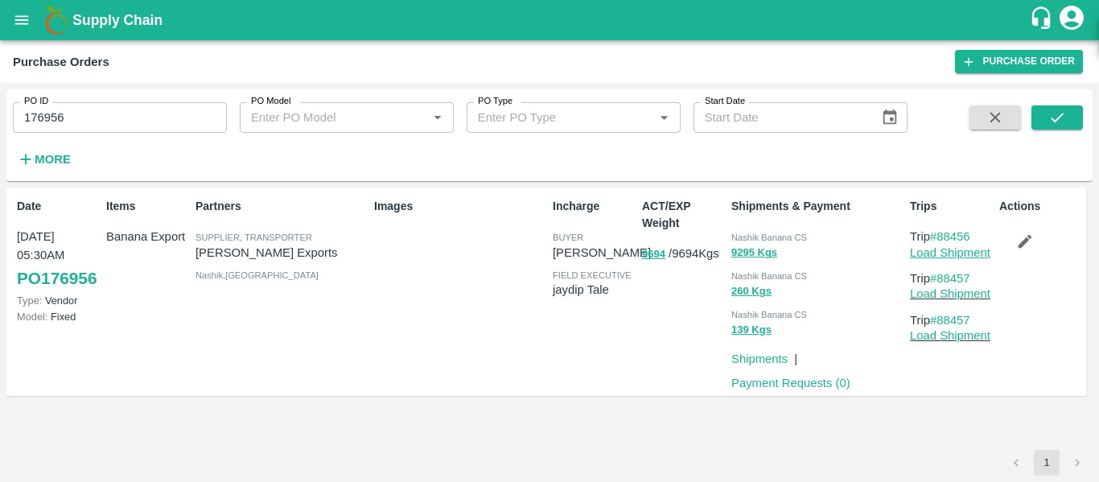
click at [944, 246] on link "Load Shipment" at bounding box center [950, 252] width 80 height 13
drag, startPoint x: 981, startPoint y: 237, endPoint x: 942, endPoint y: 237, distance: 39.4
click at [942, 237] on p "Trip #88456" at bounding box center [951, 237] width 83 height 18
copy link "88456"
drag, startPoint x: 982, startPoint y: 276, endPoint x: 943, endPoint y: 279, distance: 39.6
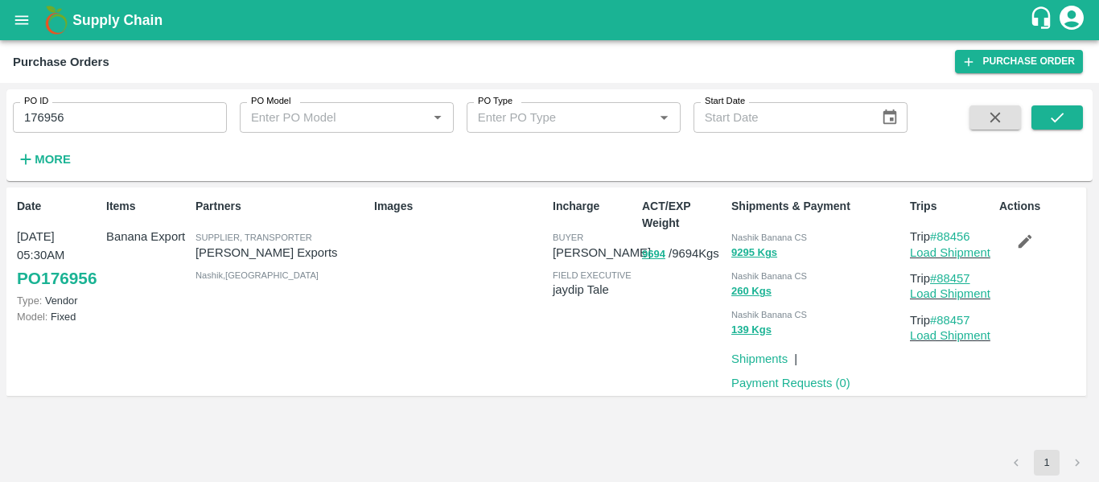
click at [943, 279] on p "Trip #88457" at bounding box center [951, 278] width 83 height 18
copy link "88457"
drag, startPoint x: 977, startPoint y: 235, endPoint x: 943, endPoint y: 241, distance: 35.0
click at [943, 241] on p "Trip #88456" at bounding box center [951, 237] width 83 height 18
copy link "88456"
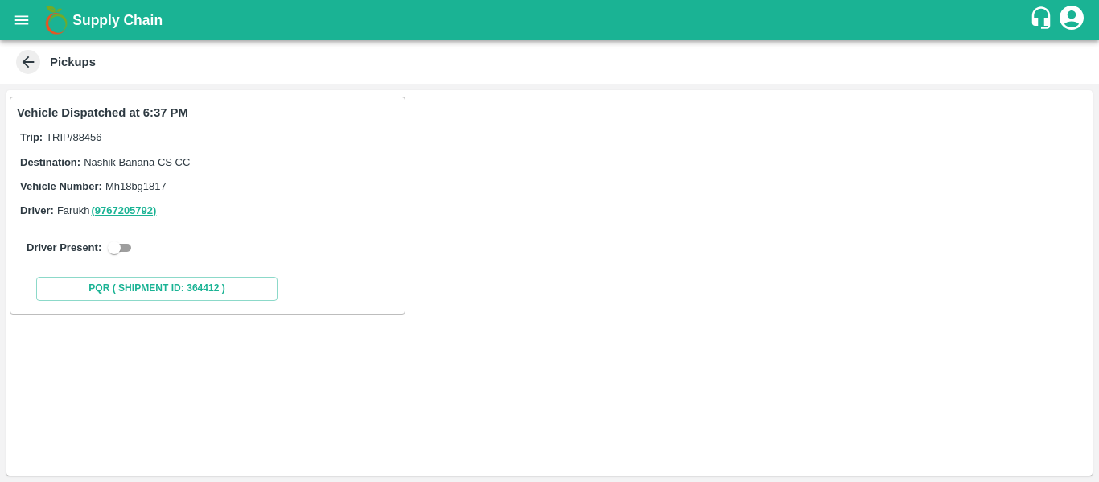
click at [132, 245] on input "checkbox" at bounding box center [114, 247] width 58 height 19
checkbox input "true"
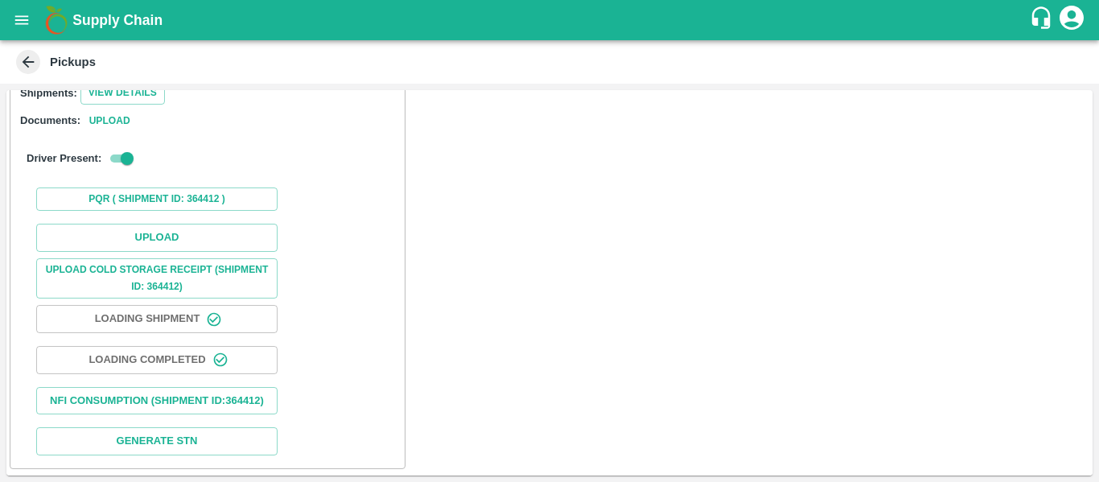
scroll to position [232, 0]
click at [159, 231] on button "Upload" at bounding box center [156, 238] width 241 height 28
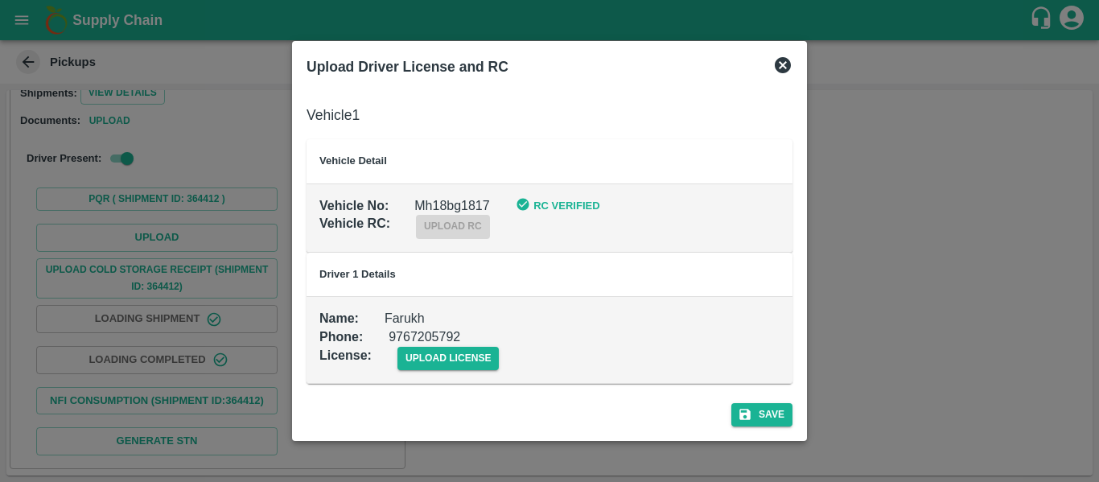
click at [476, 344] on div "upload license" at bounding box center [436, 345] width 128 height 49
click at [476, 360] on span "upload license" at bounding box center [448, 358] width 102 height 23
click at [0, 0] on input "upload license" at bounding box center [0, 0] width 0 height 0
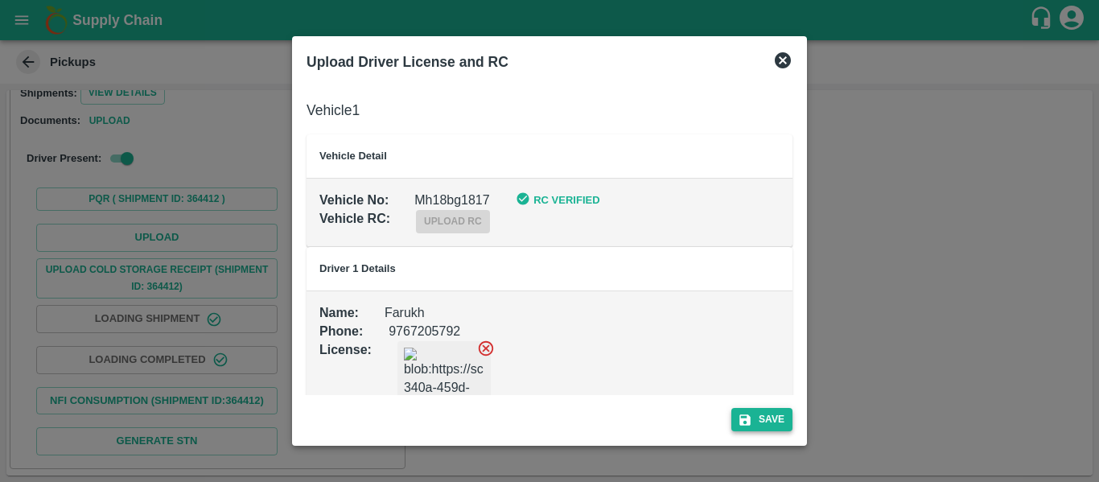
click at [771, 414] on button "Save" at bounding box center [761, 419] width 61 height 23
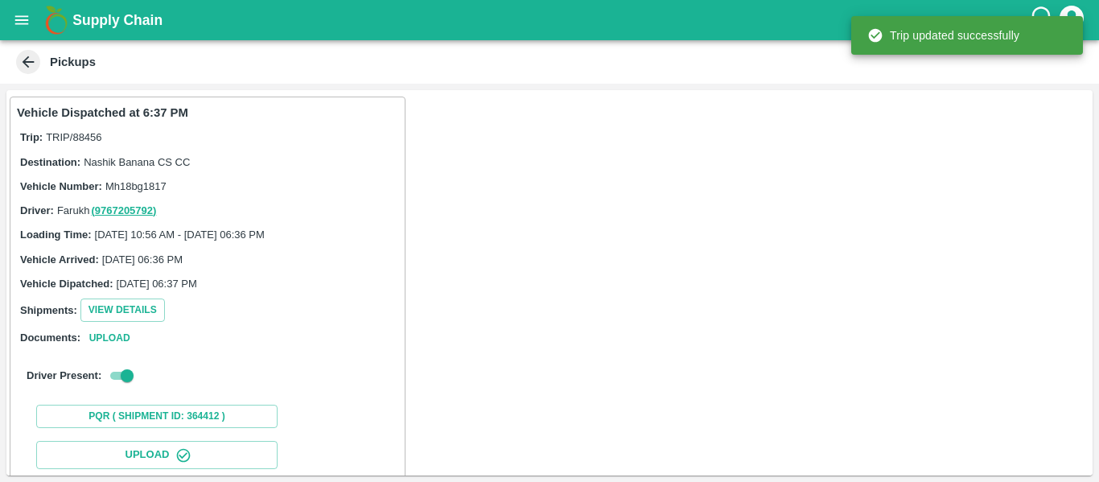
scroll to position [277, 0]
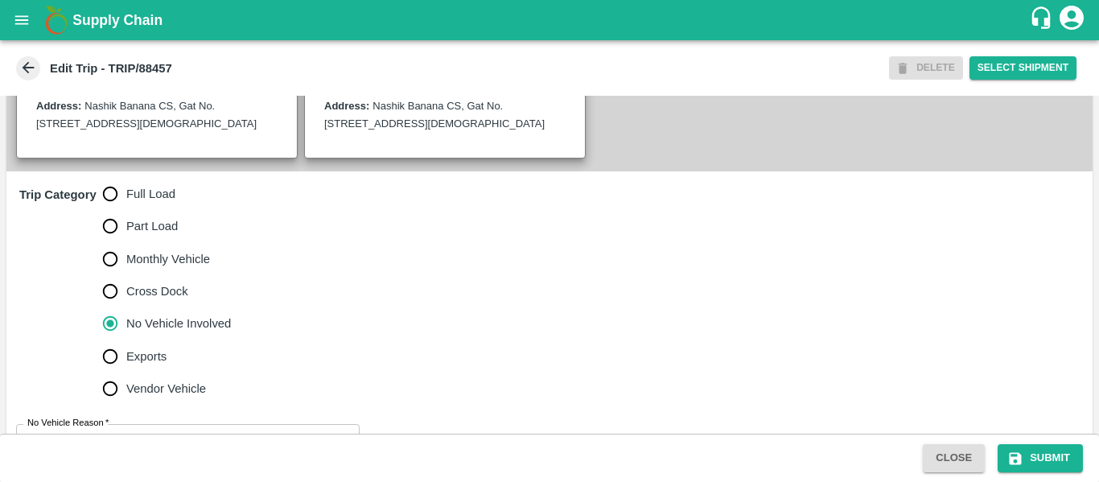
scroll to position [501, 0]
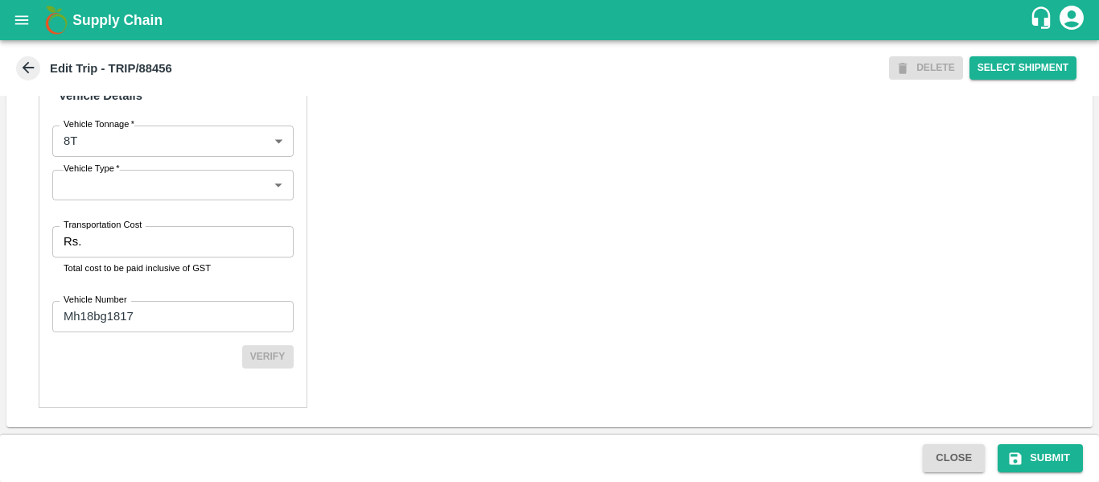
scroll to position [1220, 0]
click at [99, 230] on label "Transportation Cost" at bounding box center [103, 225] width 78 height 13
click at [99, 230] on input "Transportation Cost" at bounding box center [190, 241] width 205 height 31
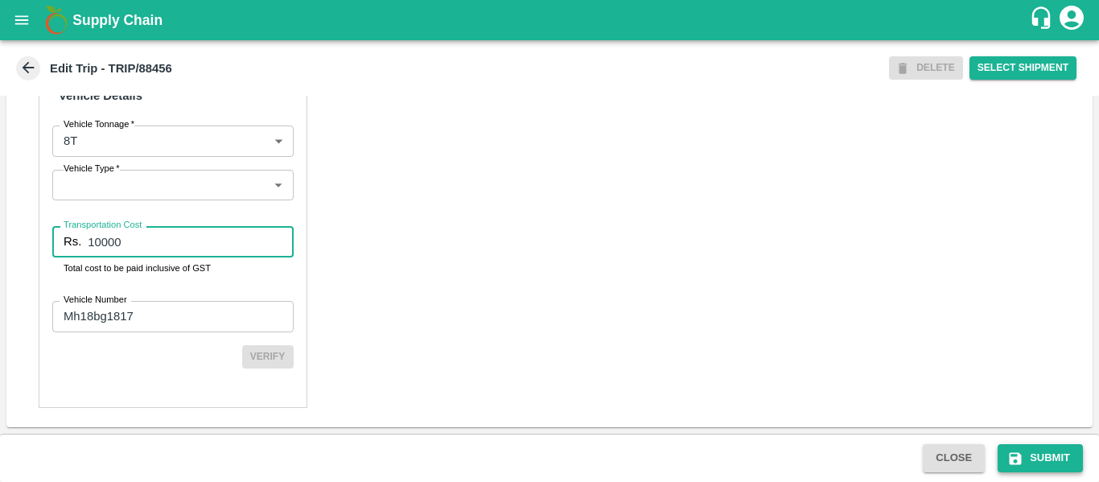
type input "10000"
click at [1049, 446] on button "Submit" at bounding box center [1040, 458] width 85 height 28
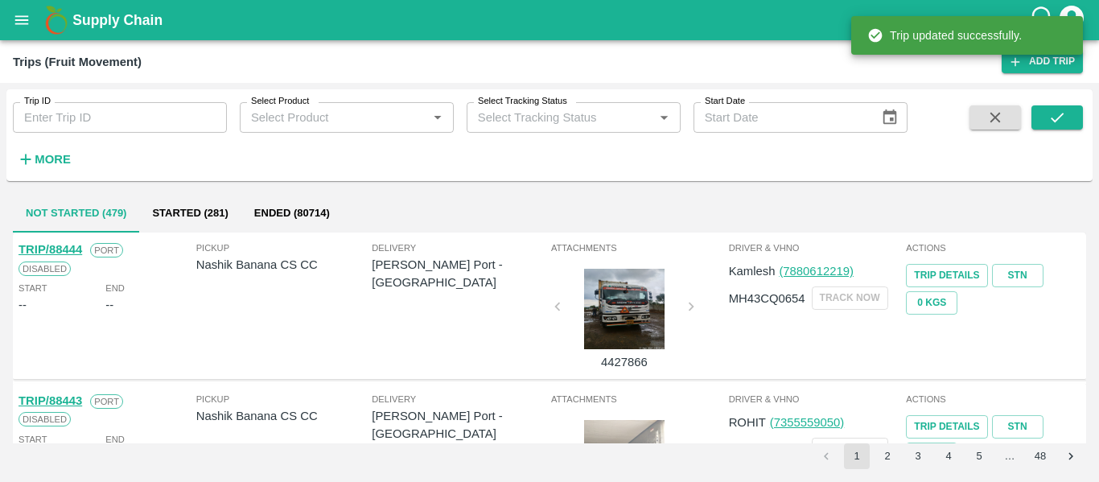
click at [142, 106] on input "Trip ID" at bounding box center [120, 117] width 214 height 31
paste input "88490"
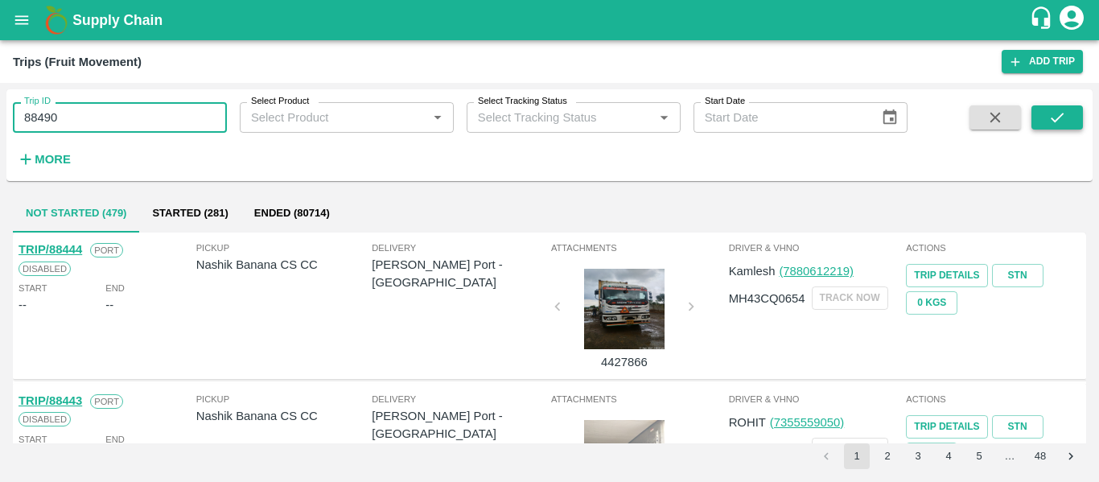
type input "88490"
click at [1050, 117] on icon "submit" at bounding box center [1057, 118] width 18 height 18
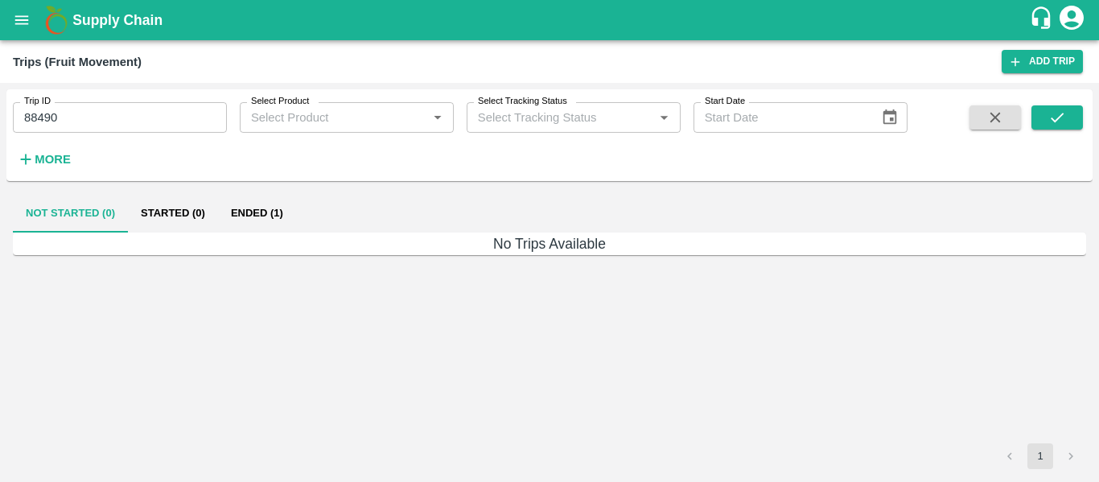
click at [264, 213] on button "Ended (1)" at bounding box center [257, 213] width 78 height 39
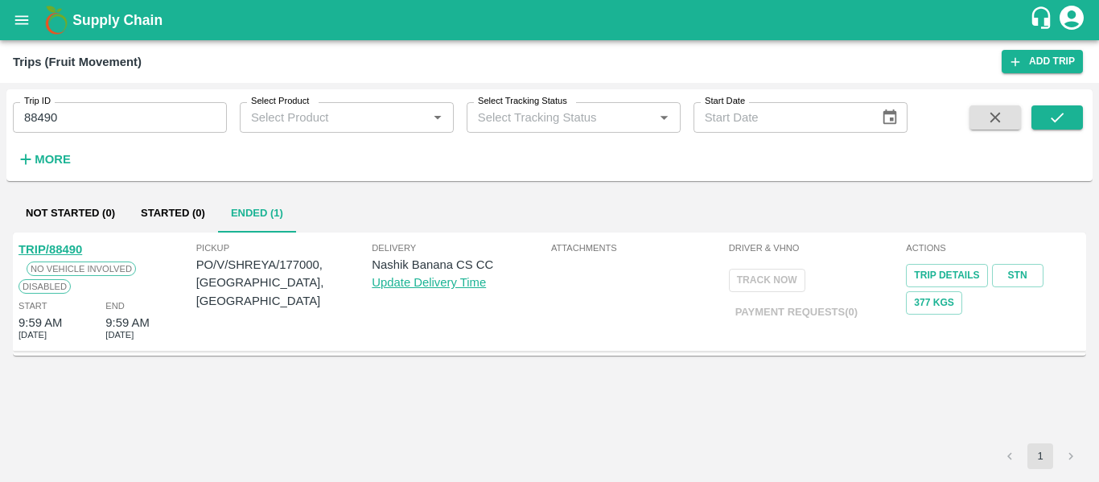
click at [56, 254] on link "TRIP/88490" at bounding box center [51, 249] width 64 height 13
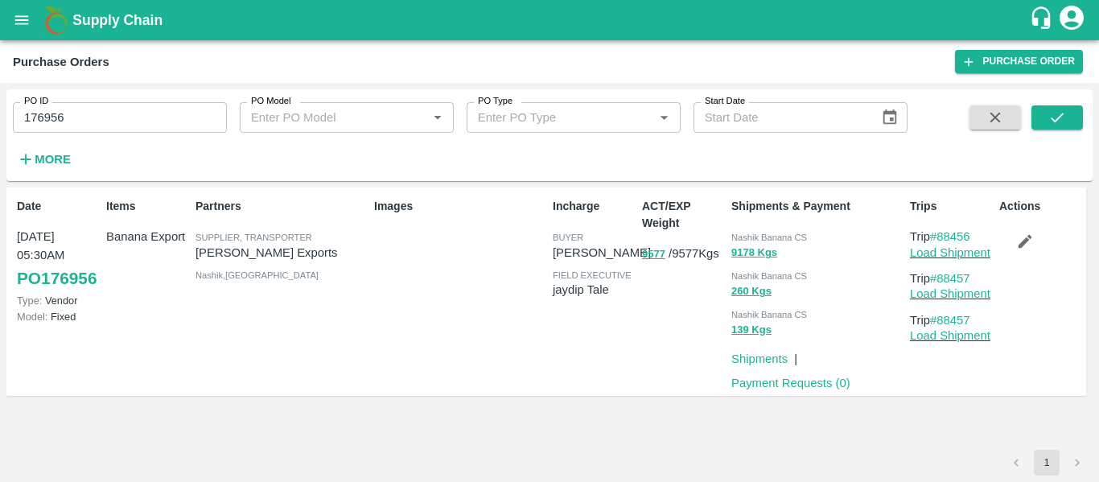
click at [121, 120] on input "176956" at bounding box center [120, 117] width 214 height 31
paste input "text"
type input "177000"
click at [1059, 121] on icon "submit" at bounding box center [1057, 118] width 18 height 18
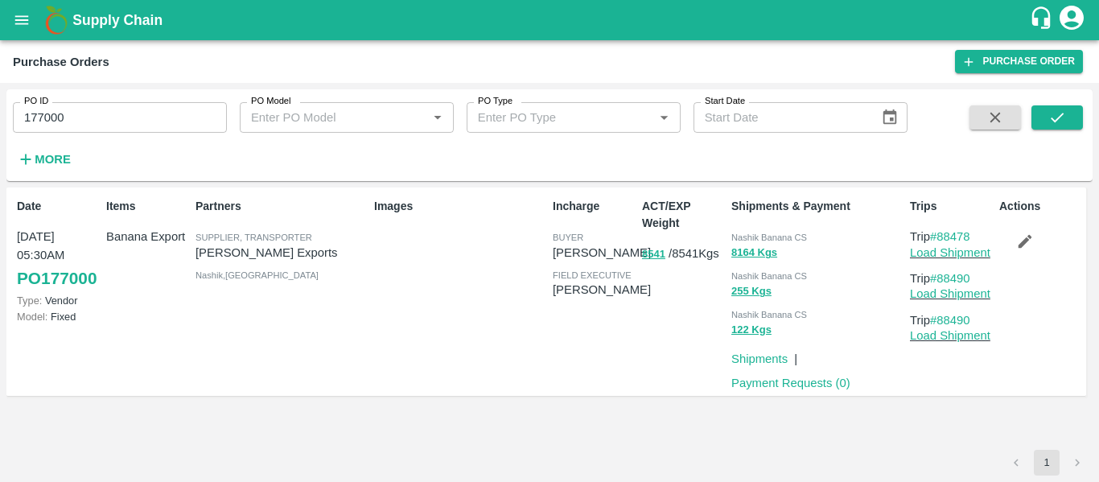
click at [1024, 249] on icon "button" at bounding box center [1025, 241] width 18 height 18
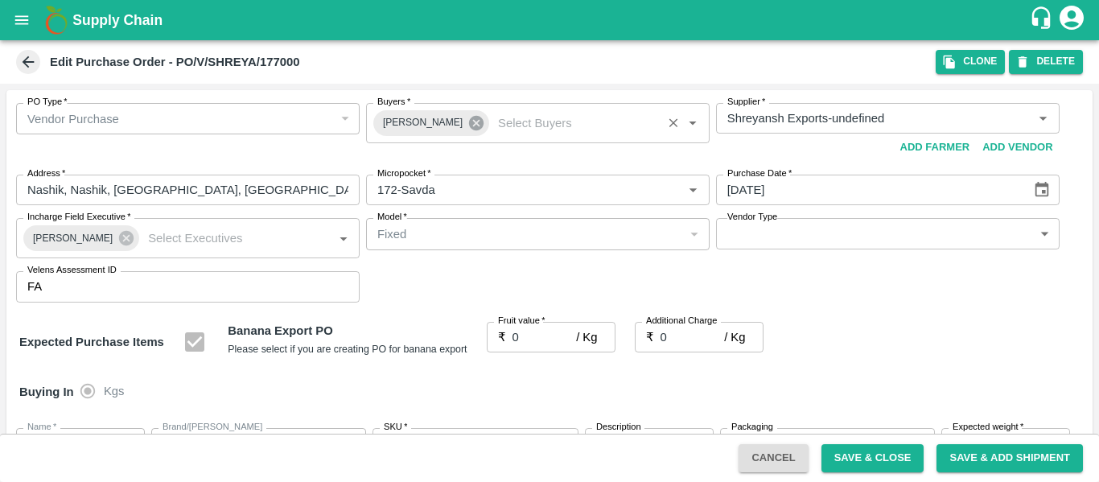
click at [469, 122] on icon at bounding box center [476, 123] width 14 height 14
click at [429, 121] on input "Buyers   *" at bounding box center [524, 118] width 307 height 21
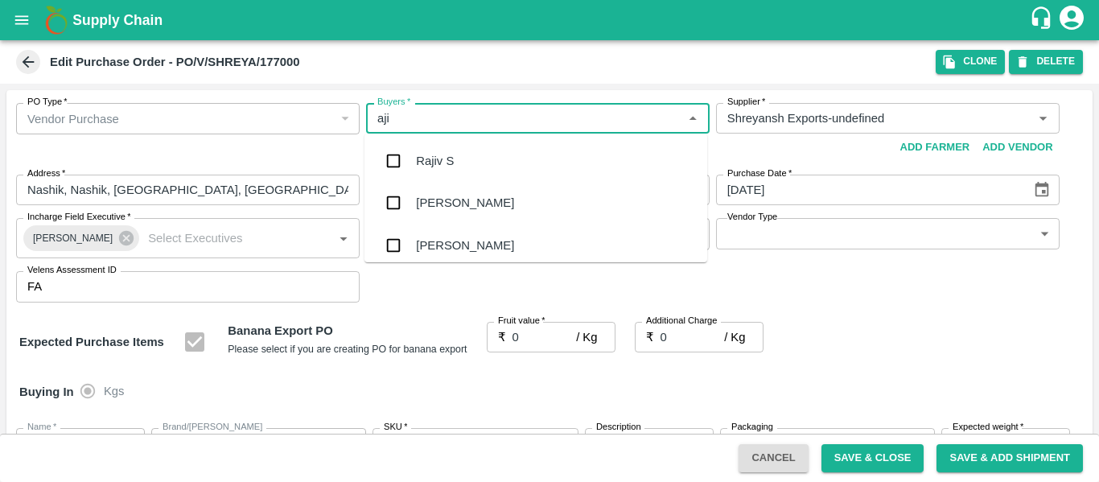
type input "ajit"
click at [433, 159] on div "Ajit Otari" at bounding box center [465, 161] width 98 height 18
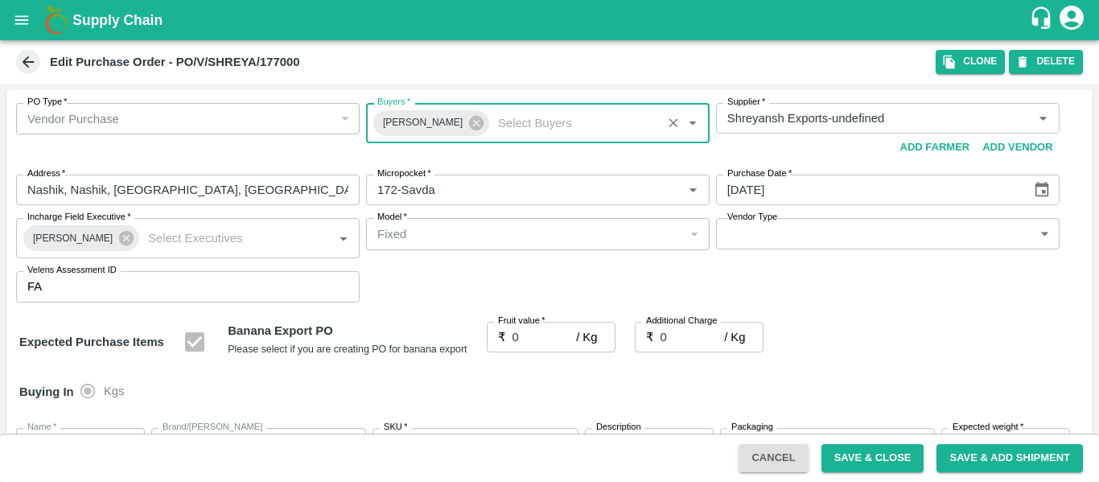
click at [539, 337] on input "0" at bounding box center [544, 337] width 64 height 31
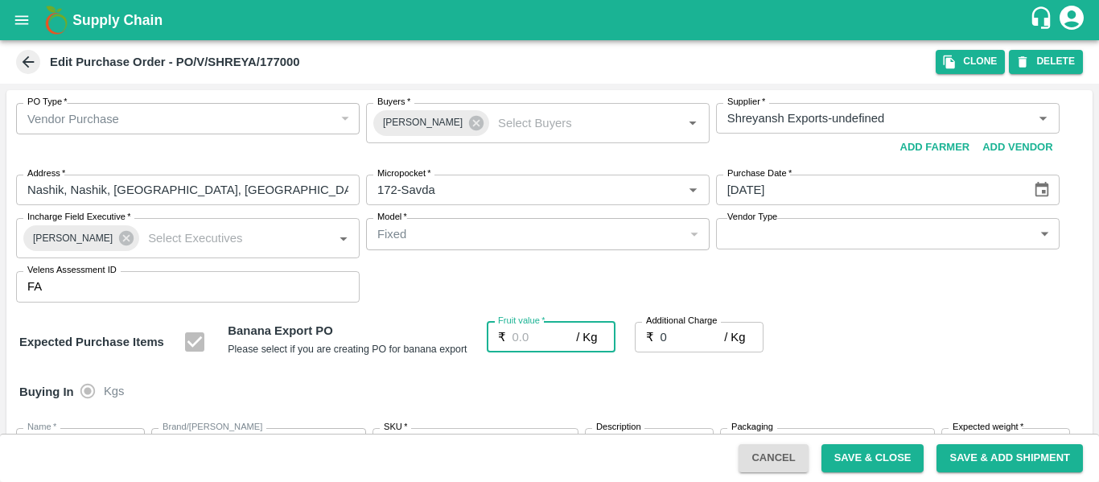
type input "2"
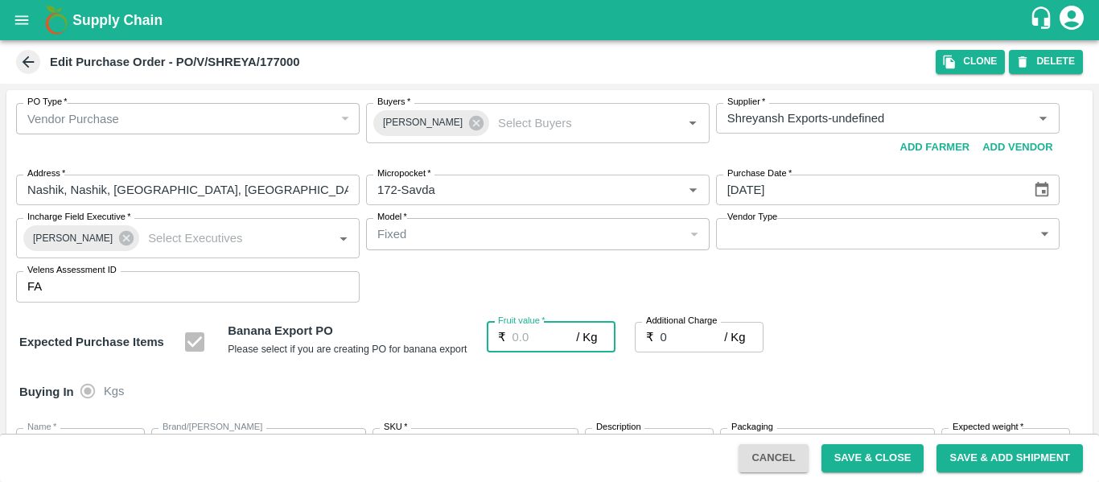
type input "2"
type input "20"
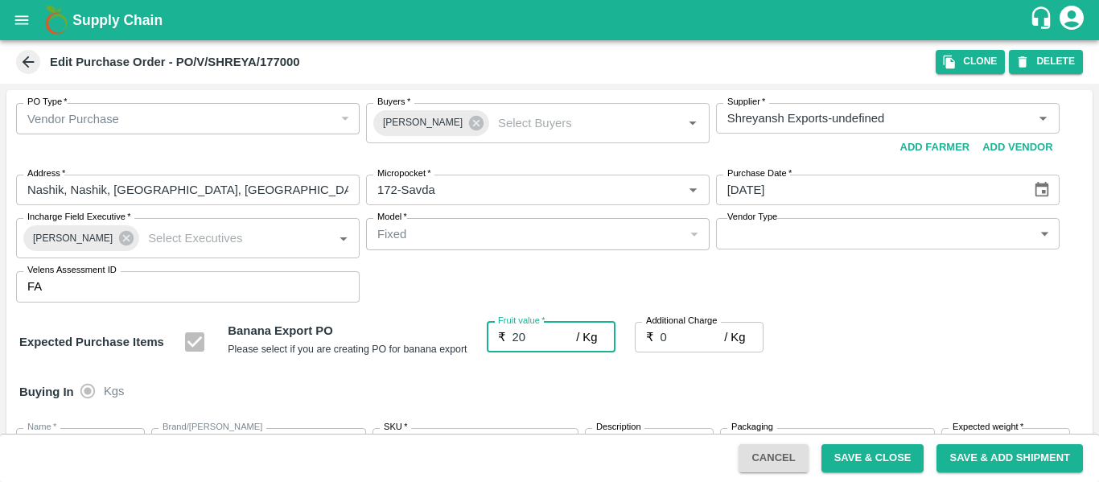
type input "20"
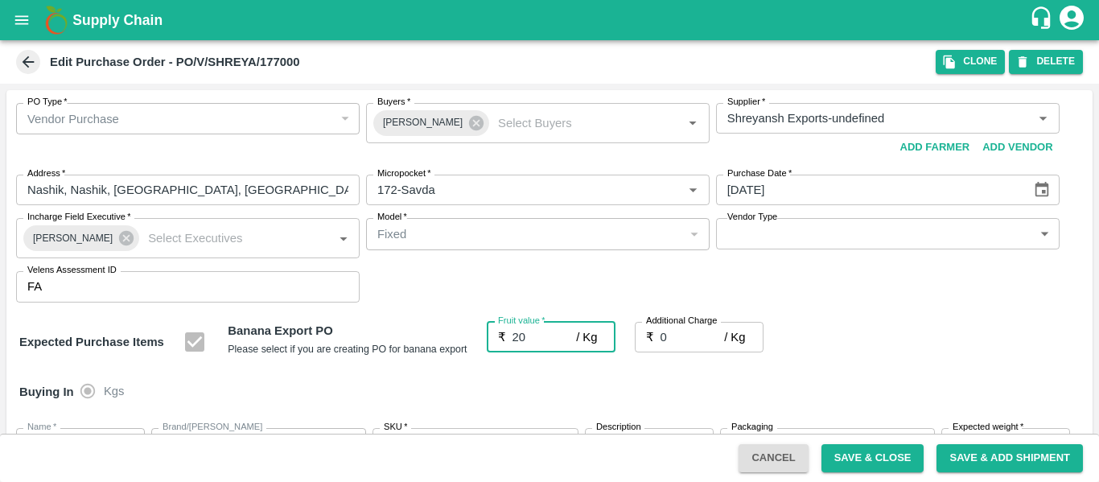
type input "20"
click at [673, 342] on input "0" at bounding box center [692, 337] width 64 height 31
type input "2"
type input "22"
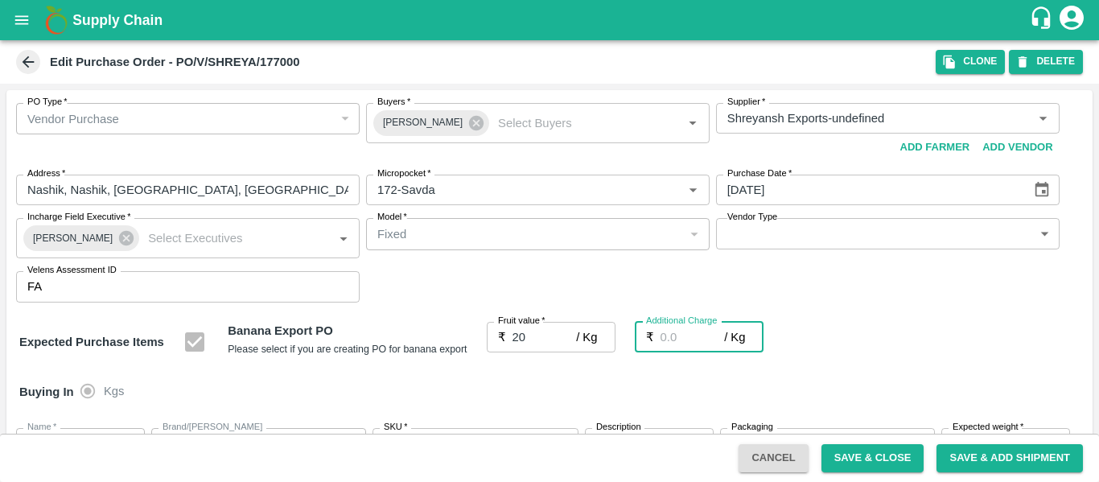
type input "22"
type input "2.7"
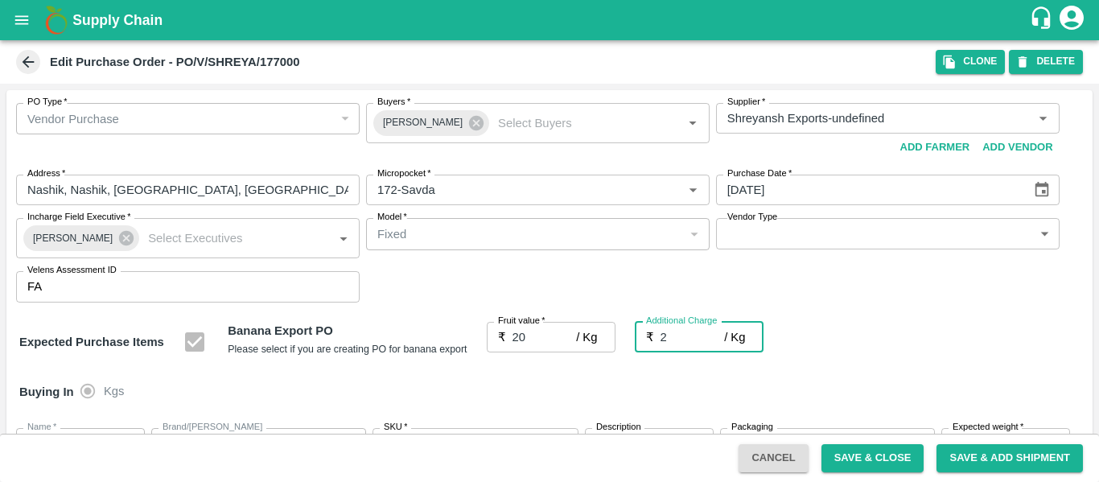
type input "22.7"
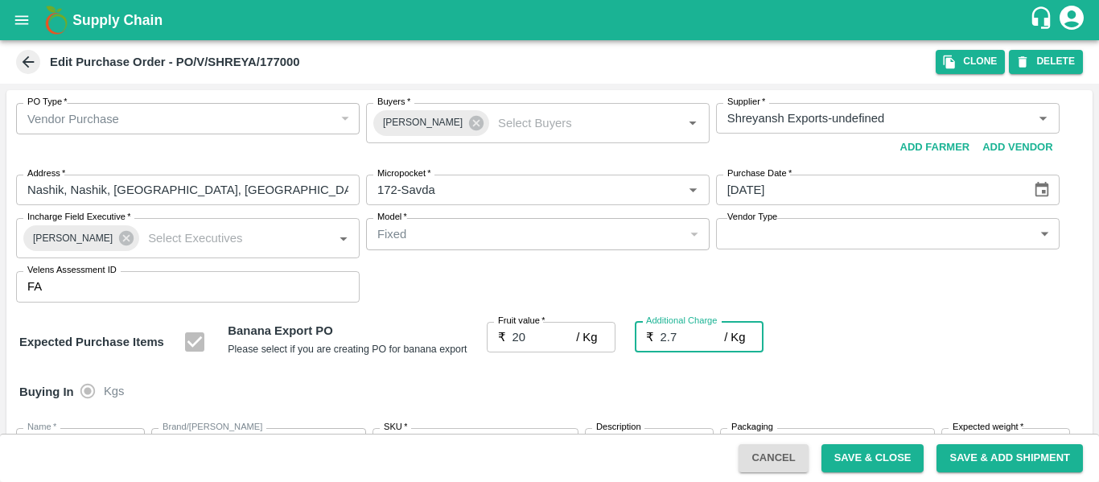
type input "2.75"
type input "22.75"
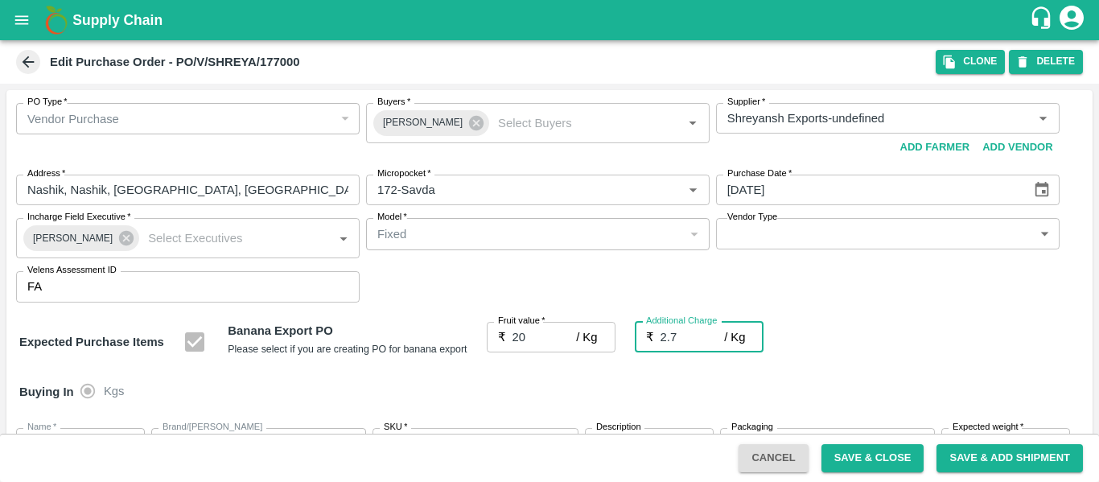
type input "22.75"
type input "2.75"
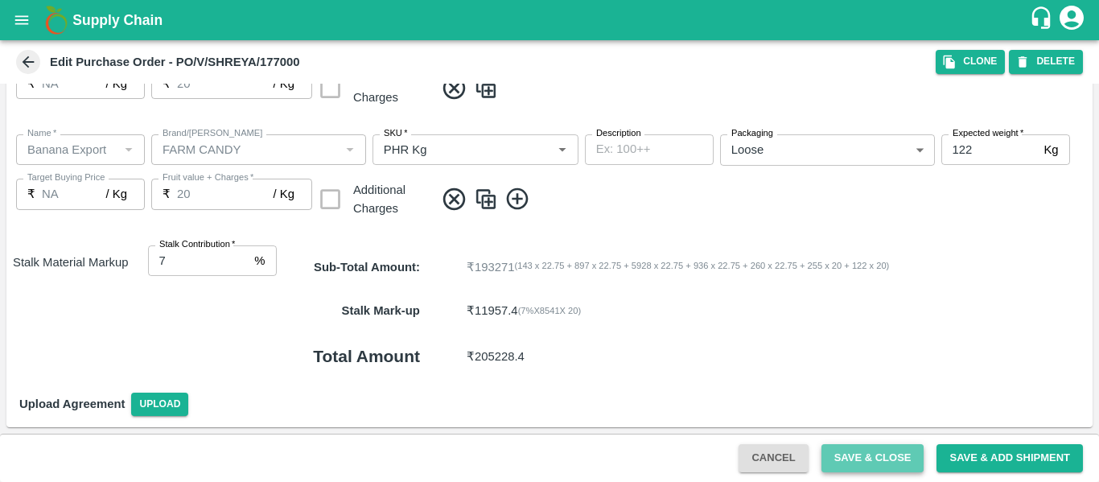
click at [870, 446] on button "Save & Close" at bounding box center [872, 458] width 103 height 28
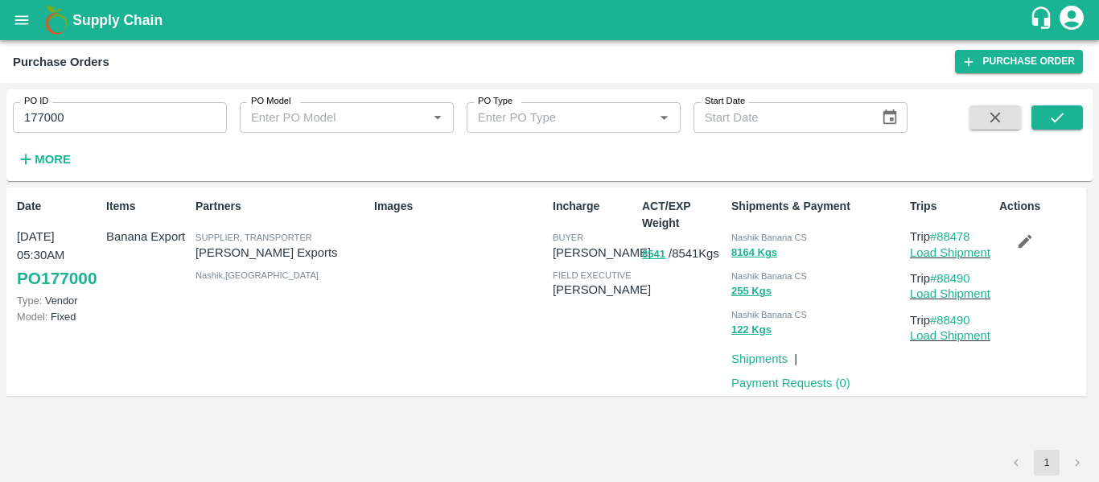
click at [1019, 233] on icon "button" at bounding box center [1025, 241] width 18 height 18
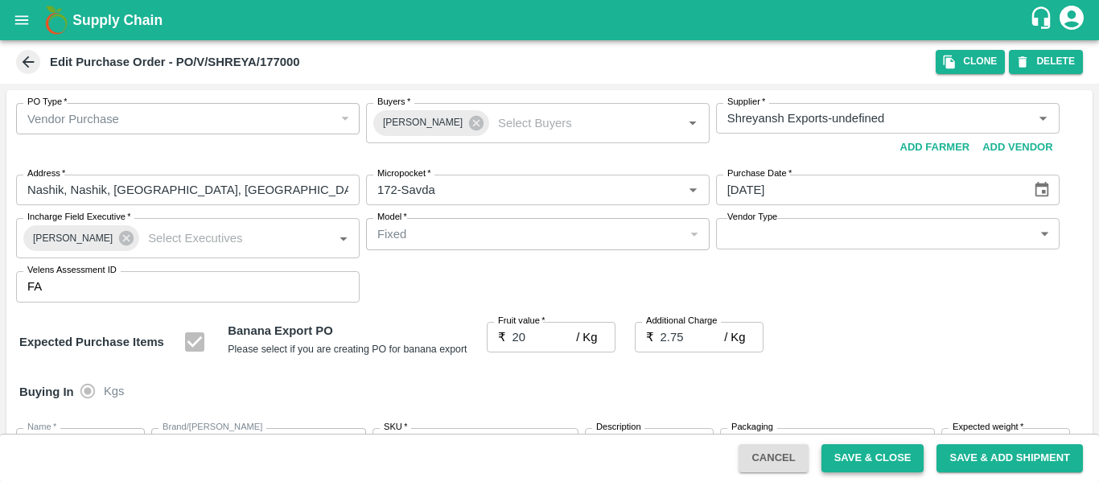
click at [905, 458] on button "Save & Close" at bounding box center [872, 458] width 103 height 28
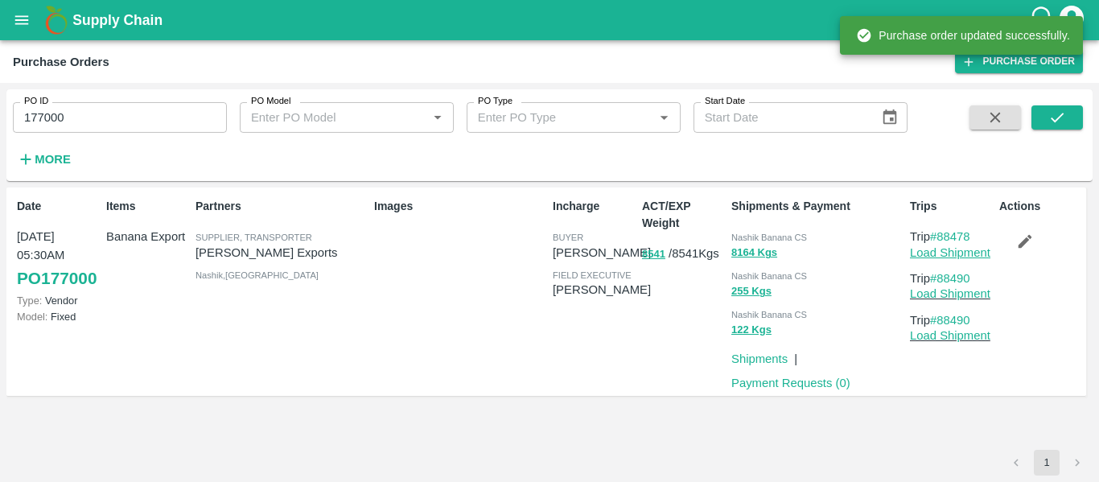
click at [939, 254] on link "Load Shipment" at bounding box center [950, 252] width 80 height 13
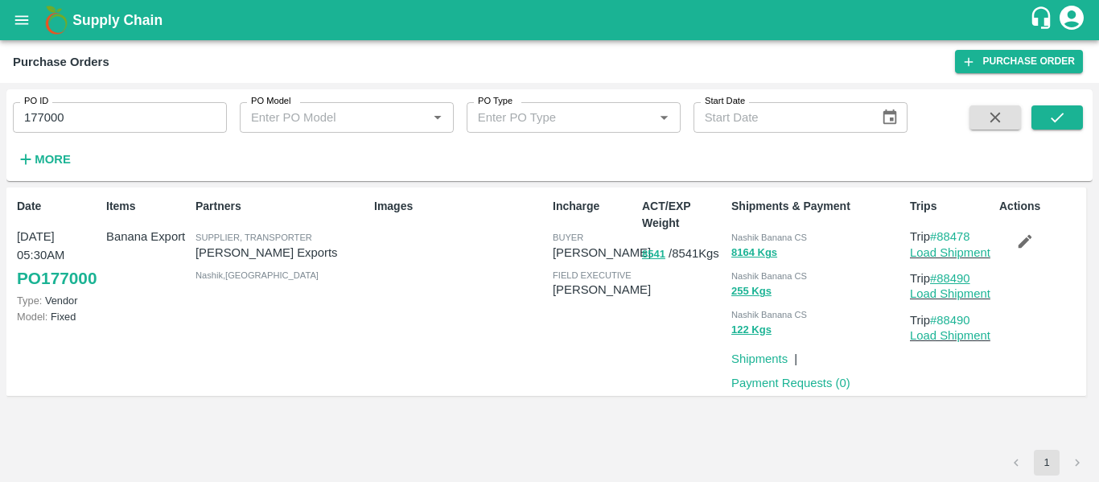
drag, startPoint x: 982, startPoint y: 272, endPoint x: 943, endPoint y: 279, distance: 40.1
click at [943, 279] on p "Trip #88490" at bounding box center [951, 278] width 83 height 18
copy link "88490"
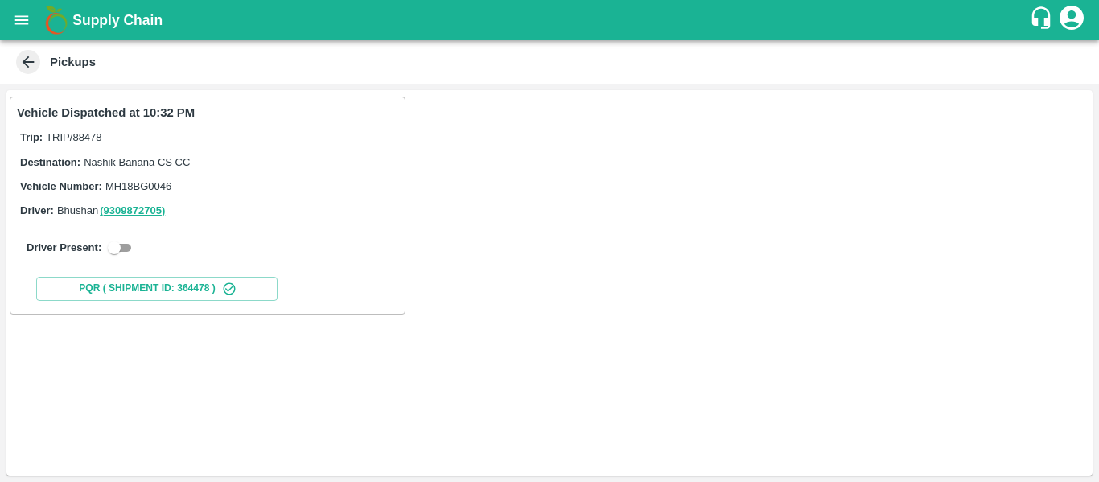
click at [116, 252] on input "checkbox" at bounding box center [114, 247] width 58 height 19
checkbox input "true"
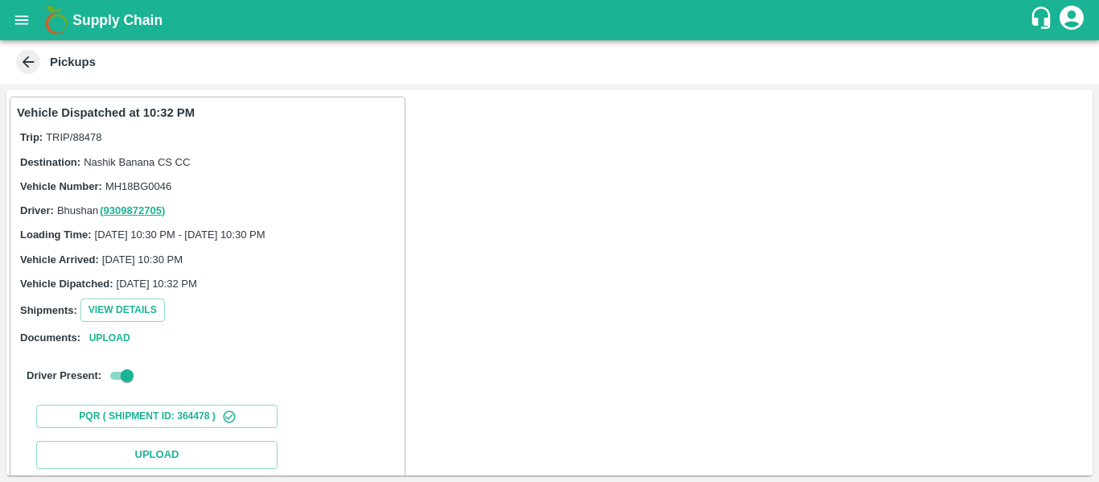
scroll to position [236, 0]
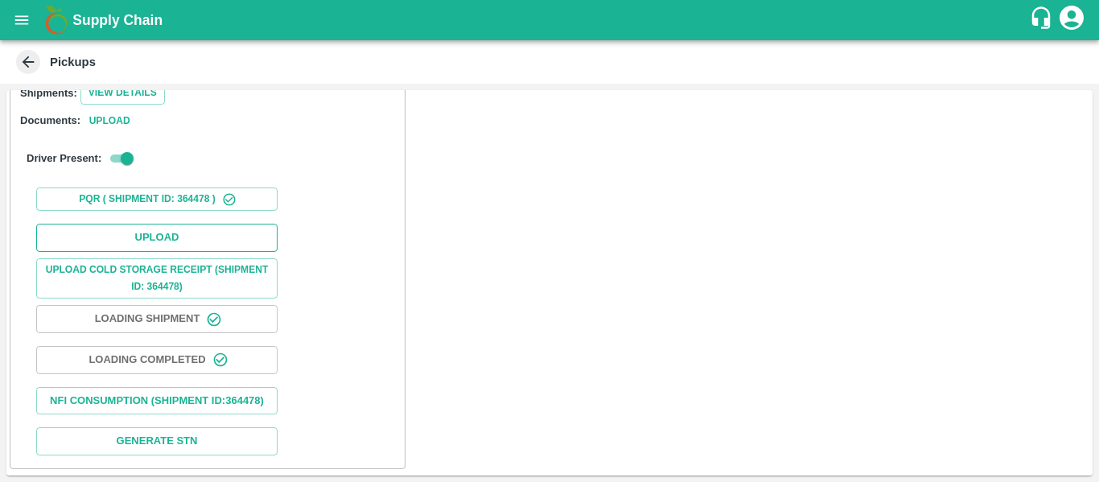
click at [184, 224] on button "Upload" at bounding box center [156, 238] width 241 height 28
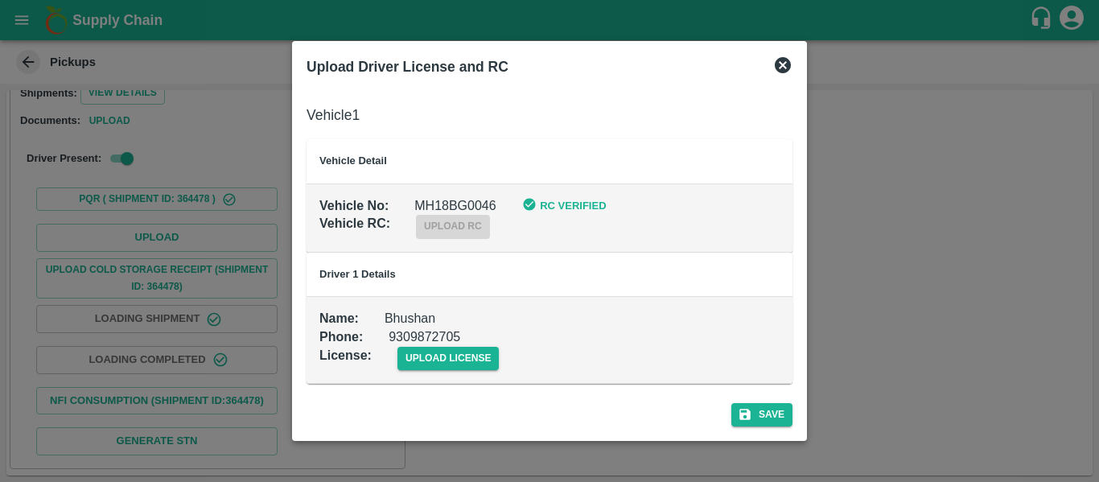
click at [481, 370] on td "Name : Bhushan Phone : [PHONE_NUMBER] License : upload license" at bounding box center [550, 339] width 486 height 87
click at [462, 355] on span "upload license" at bounding box center [448, 358] width 102 height 23
click at [0, 0] on input "upload license" at bounding box center [0, 0] width 0 height 0
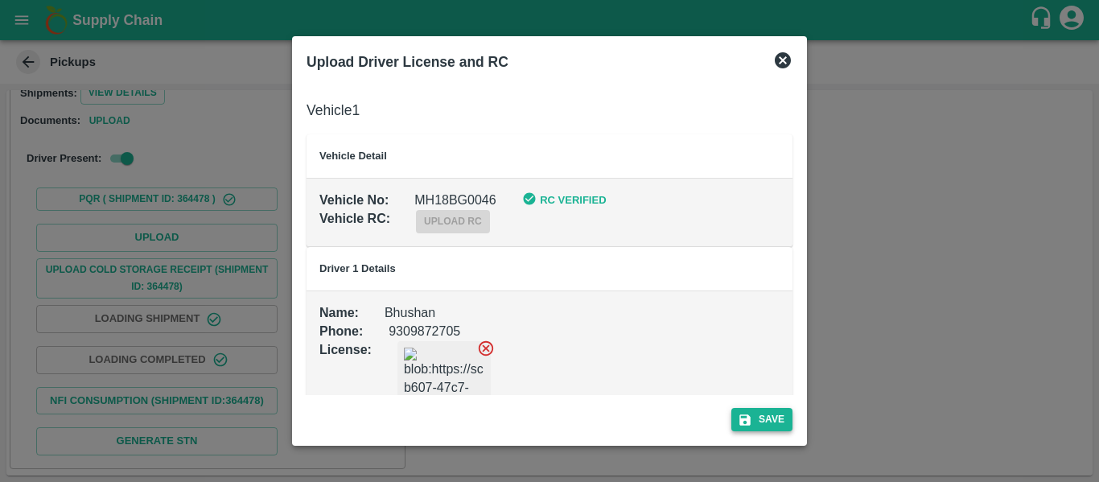
click at [778, 421] on button "Save" at bounding box center [761, 419] width 61 height 23
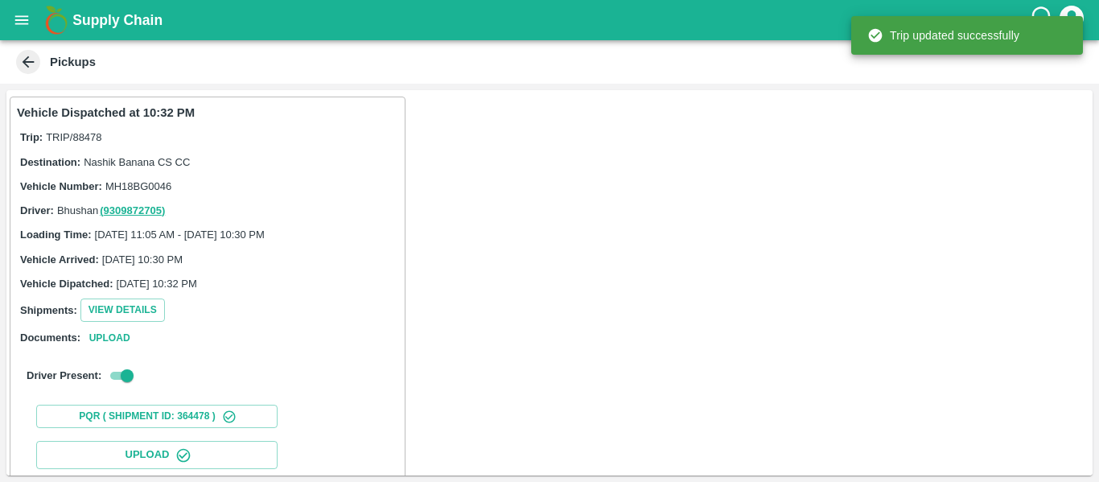
scroll to position [277, 0]
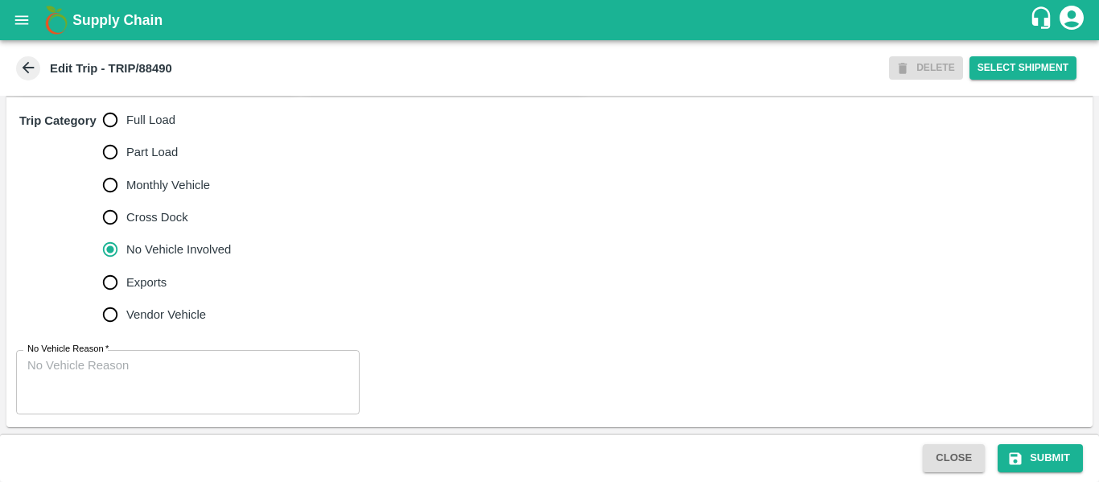
scroll to position [500, 0]
click at [138, 118] on span "Full Load" at bounding box center [150, 120] width 49 height 18
click at [126, 118] on input "Full Load" at bounding box center [110, 120] width 32 height 32
radio input "true"
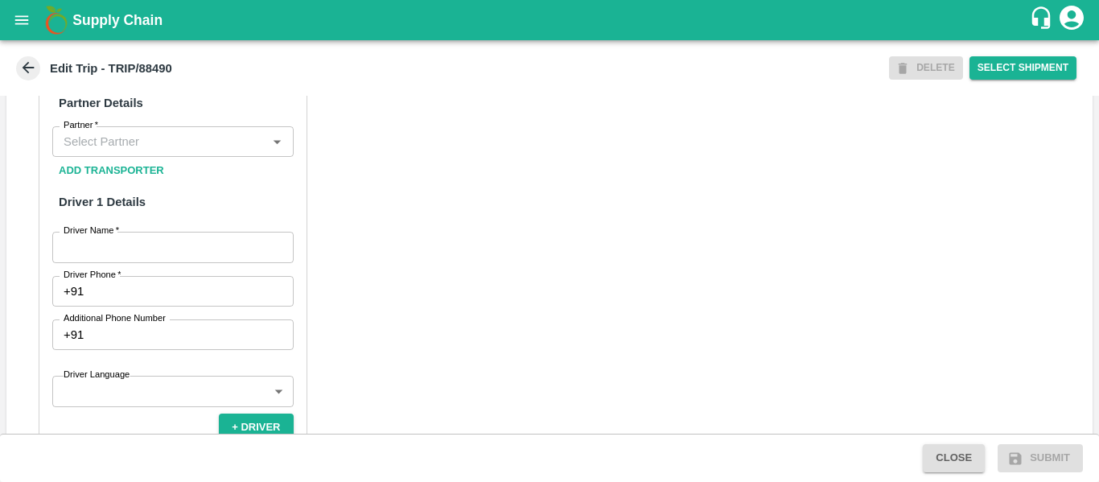
scroll to position [771, 0]
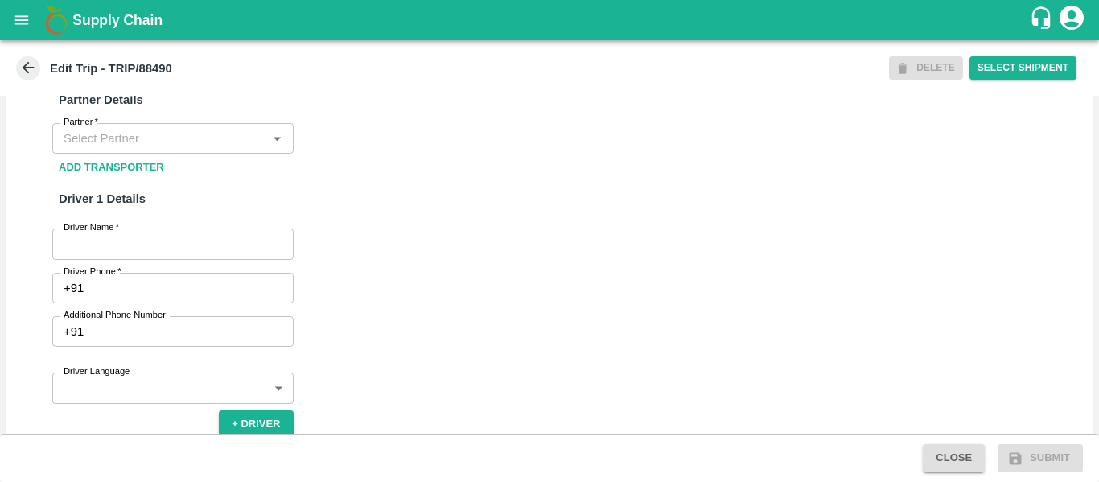
click at [127, 149] on input "Partner   *" at bounding box center [159, 138] width 205 height 21
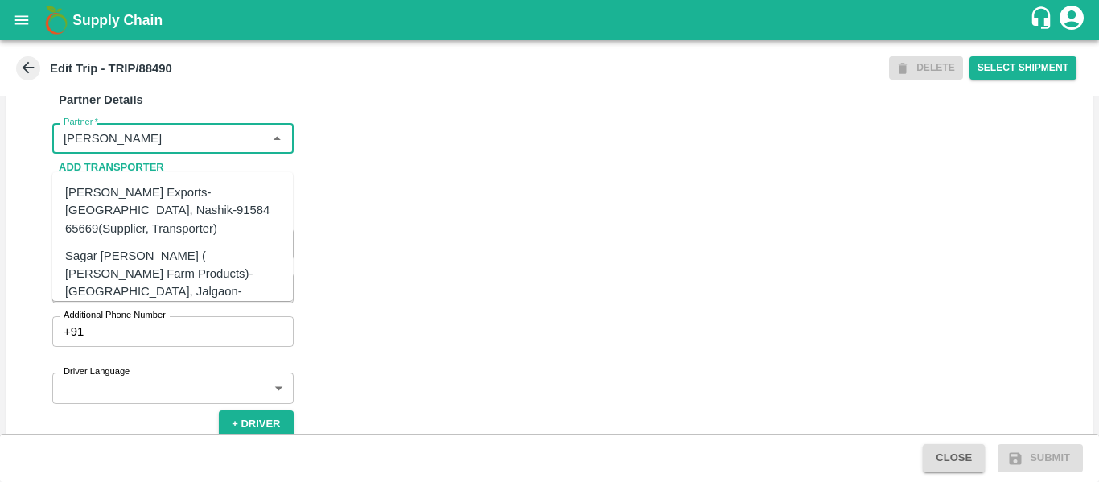
click at [146, 187] on div "[PERSON_NAME] Exports-[GEOGRAPHIC_DATA], Nashik-91584 65669(Supplier, Transport…" at bounding box center [172, 210] width 215 height 54
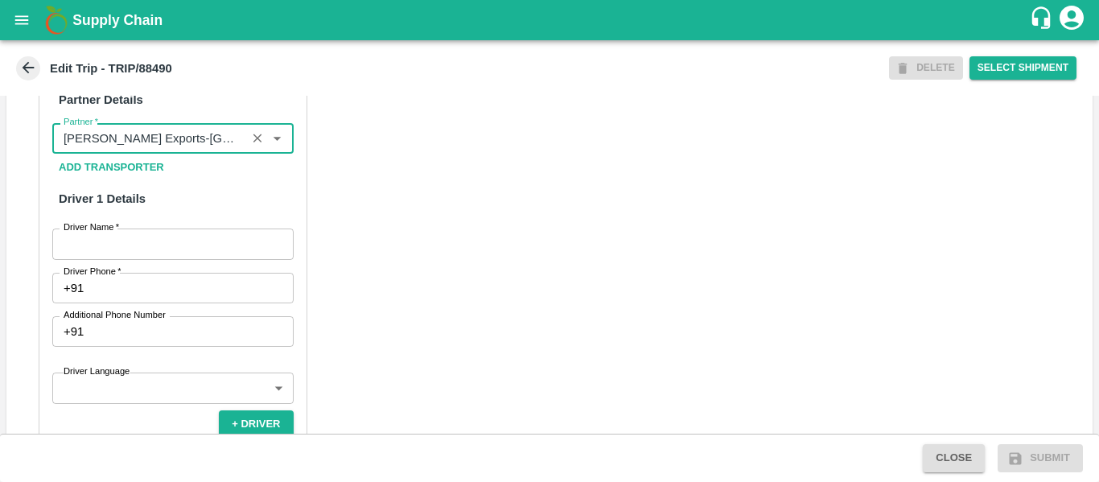
type input "[PERSON_NAME] Exports-[GEOGRAPHIC_DATA], Nashik-91584 65669(Supplier, Transport…"
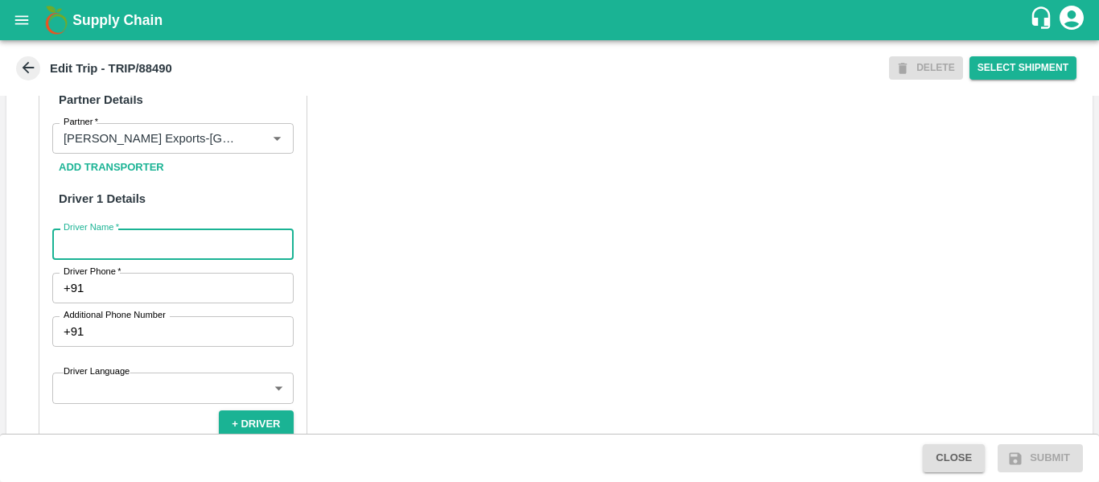
click at [193, 247] on input "Driver Name   *" at bounding box center [172, 243] width 241 height 31
type input "sandip"
click at [170, 303] on input "Driver Phone   *" at bounding box center [191, 288] width 203 height 31
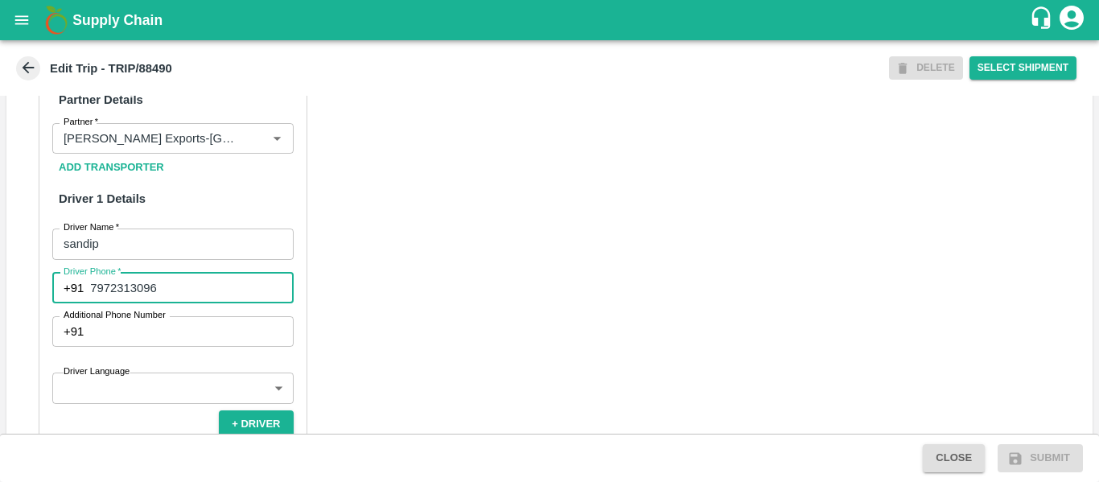
type input "7972313096"
click at [483, 335] on div "Partner Details Partner   * Partner Add Transporter Driver 1 Details Driver Nam…" at bounding box center [549, 454] width 1086 height 808
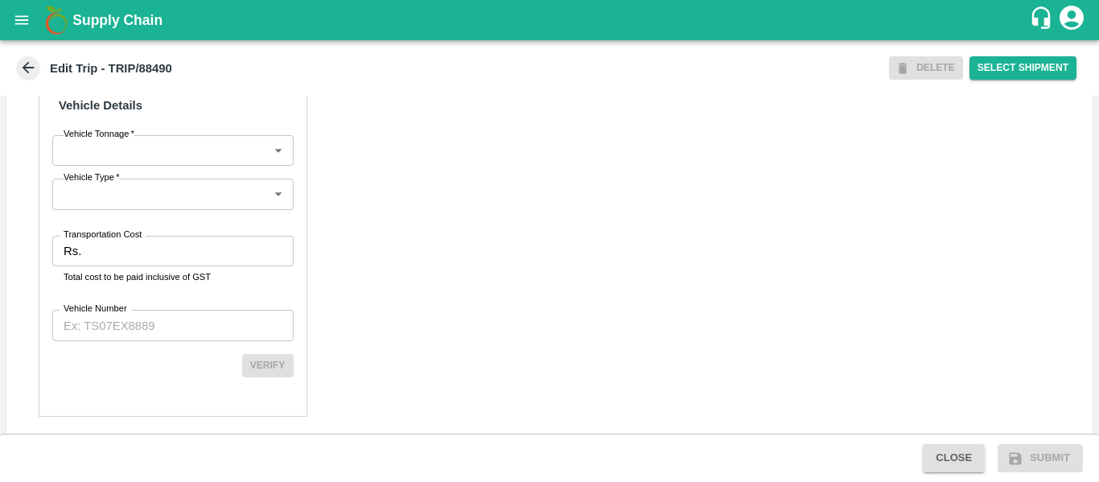
scroll to position [1193, 0]
click at [196, 263] on input "Transportation Cost" at bounding box center [190, 250] width 205 height 31
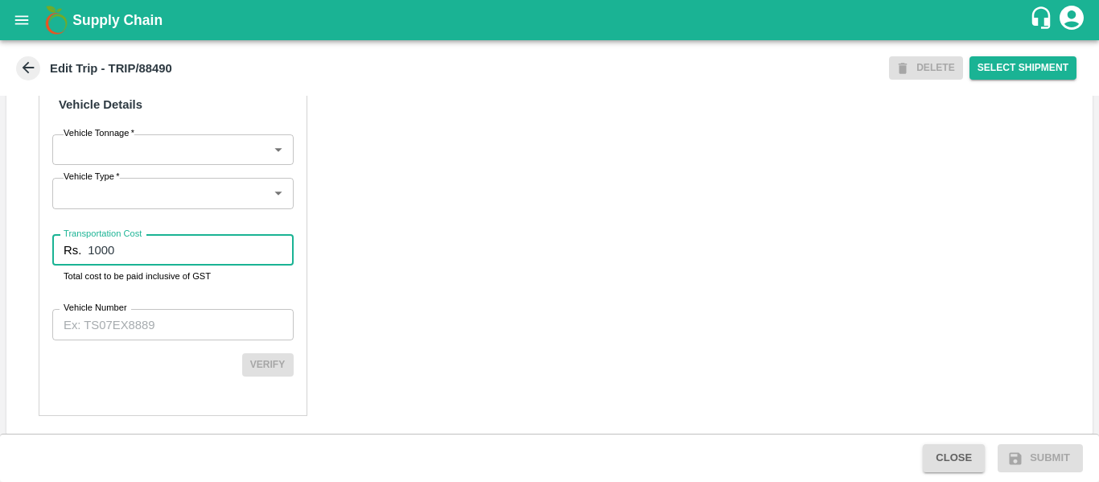
type input "1000"
click at [179, 339] on input "Vehicle Number" at bounding box center [172, 324] width 241 height 31
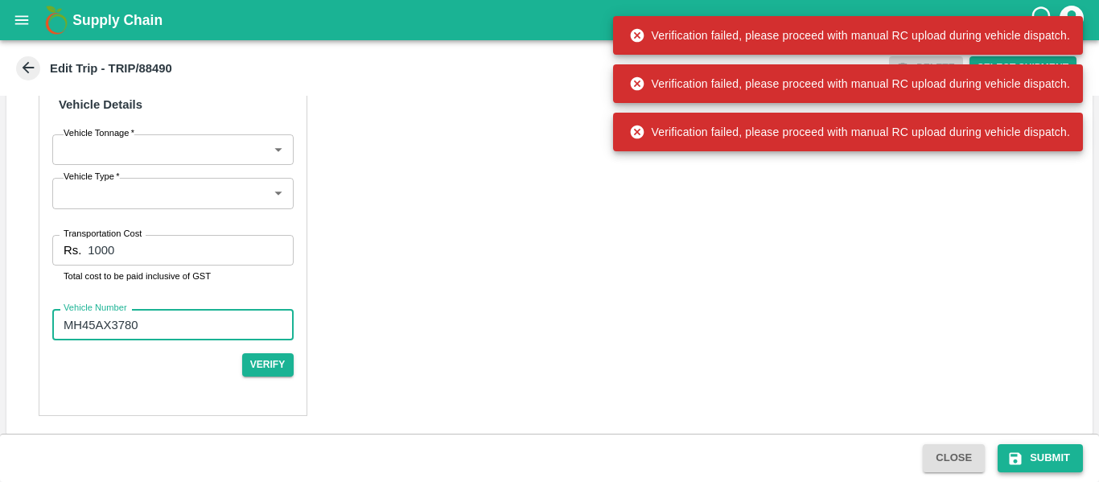
type input "MH45AX3780"
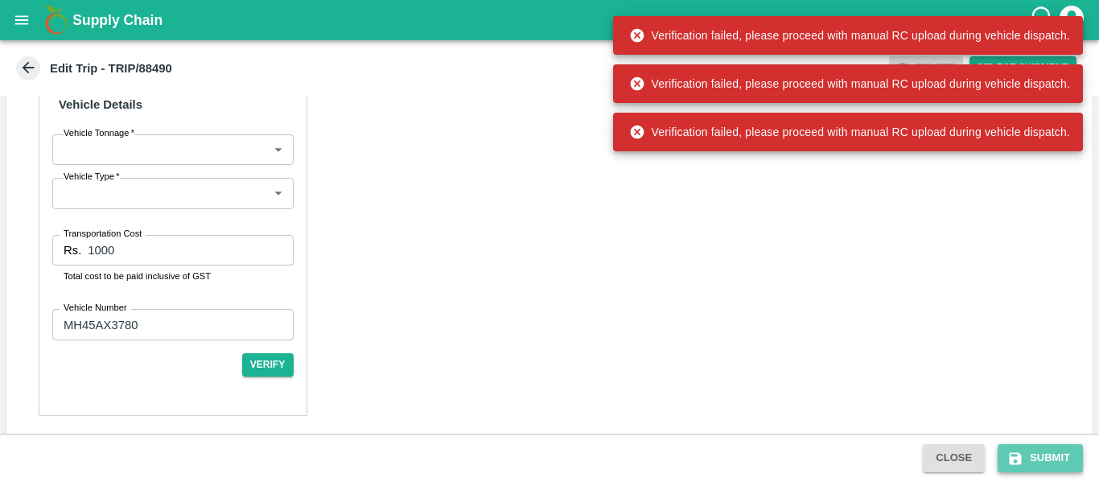
click at [1053, 448] on button "Submit" at bounding box center [1040, 458] width 85 height 28
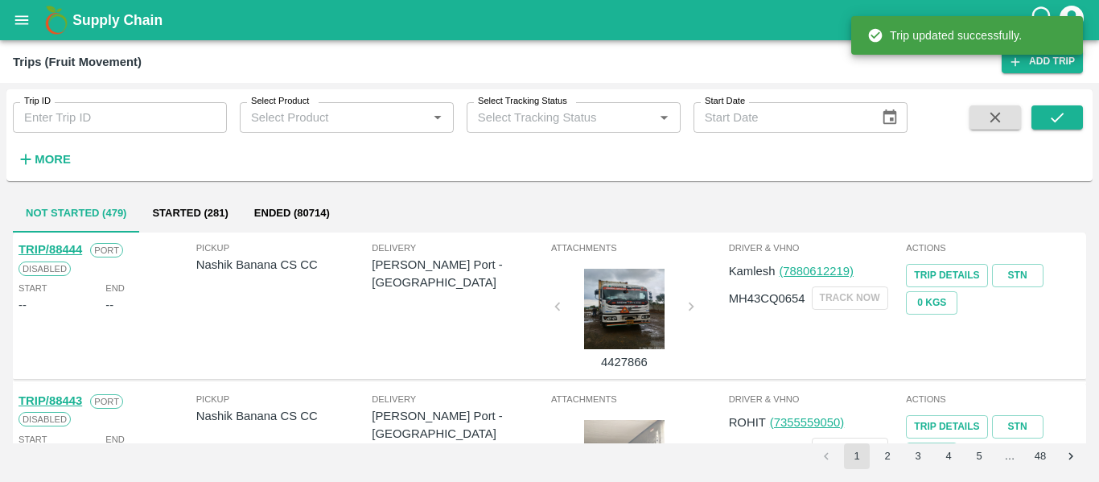
click at [150, 98] on div "Trip ID Trip ID" at bounding box center [113, 110] width 227 height 43
click at [152, 114] on input "Trip ID" at bounding box center [120, 117] width 214 height 31
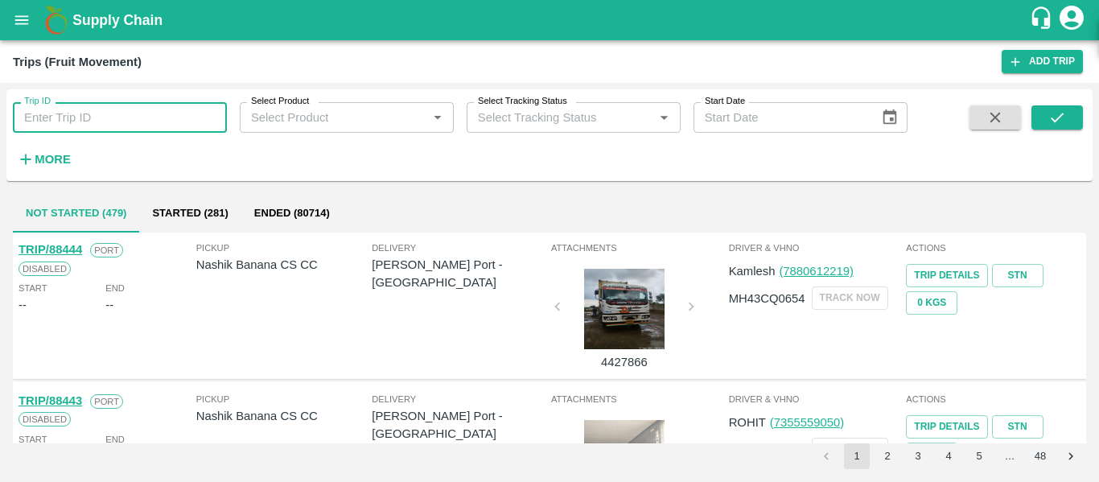
paste input "88490"
type input "88490"
click at [1064, 126] on icon "submit" at bounding box center [1057, 118] width 18 height 18
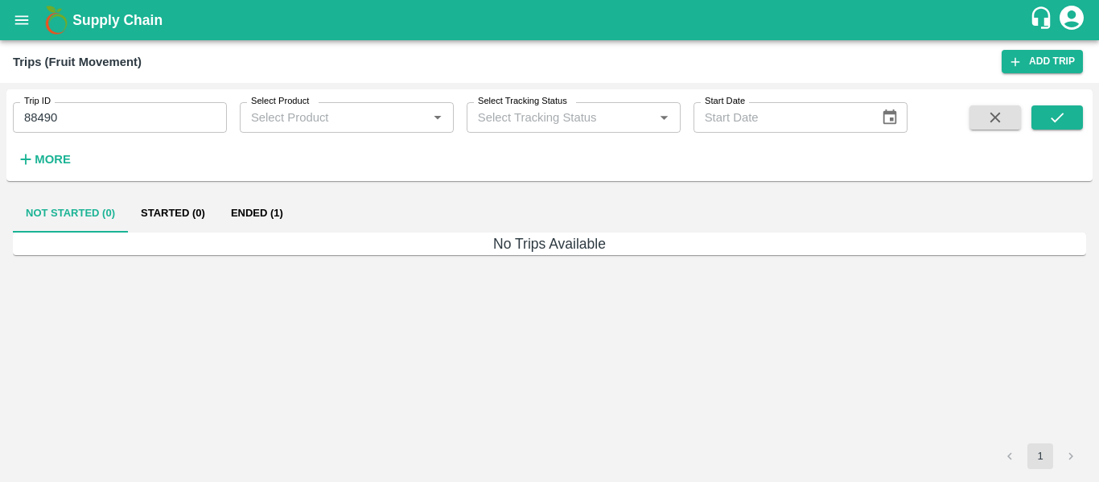
click at [250, 218] on button "Ended (1)" at bounding box center [257, 213] width 78 height 39
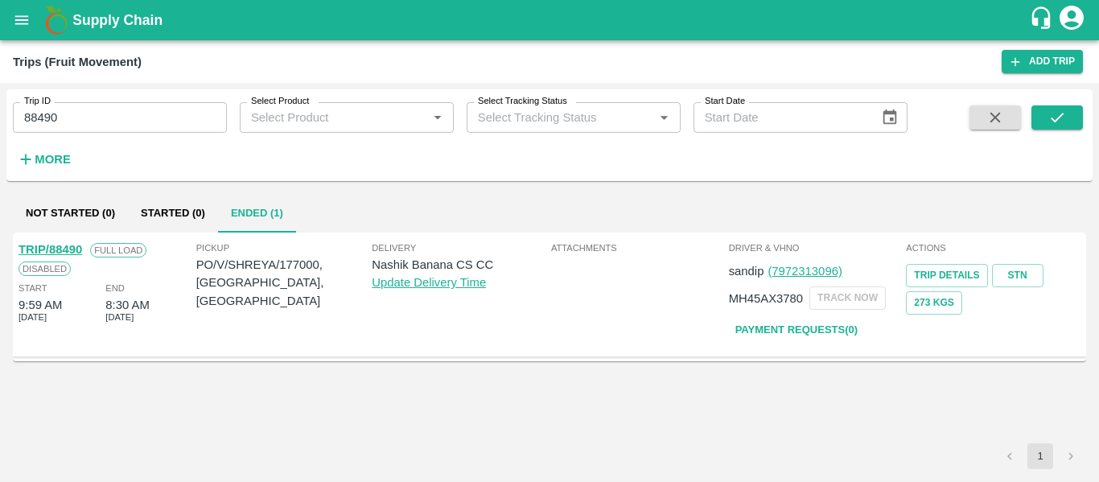
click at [68, 252] on link "TRIP/88490" at bounding box center [51, 249] width 64 height 13
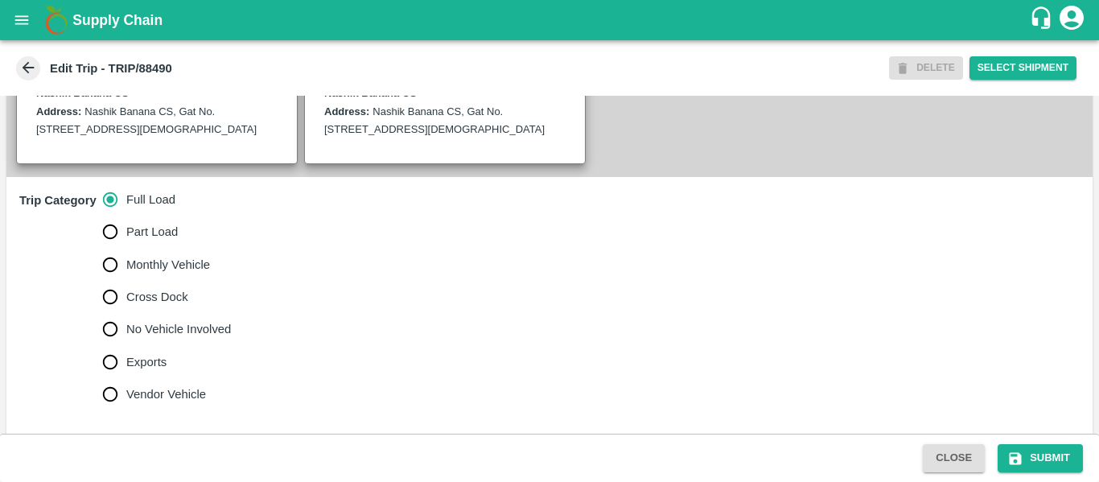
scroll to position [406, 0]
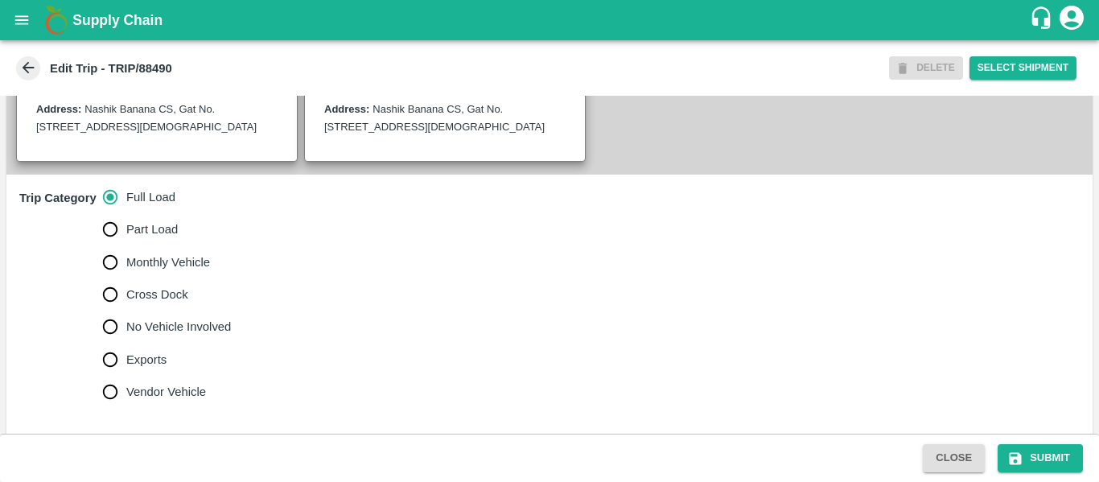
click at [175, 335] on label "No Vehicle Involved" at bounding box center [163, 327] width 138 height 32
click at [126, 335] on input "No Vehicle Involved" at bounding box center [110, 327] width 32 height 32
radio input "true"
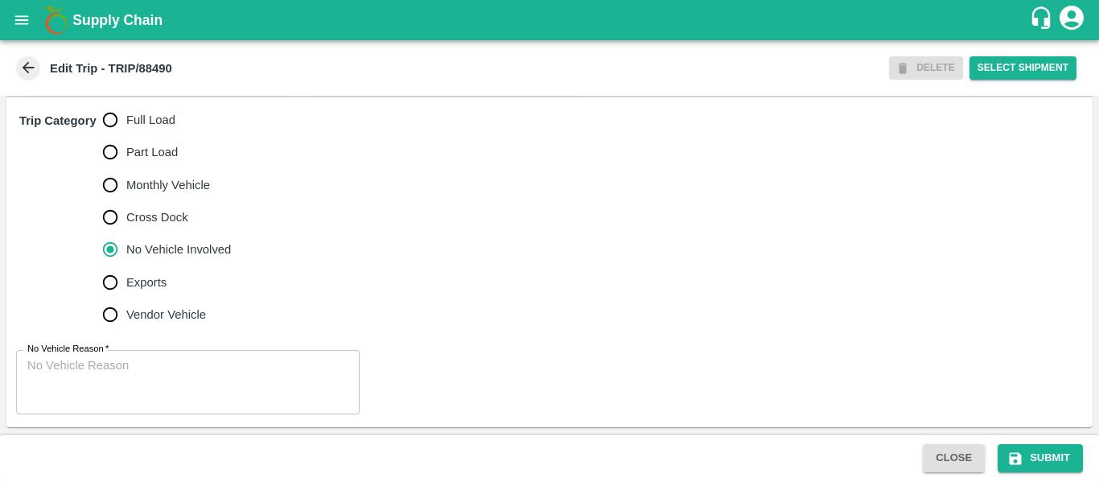
click at [157, 382] on textarea "No Vehicle Reason   *" at bounding box center [187, 382] width 321 height 51
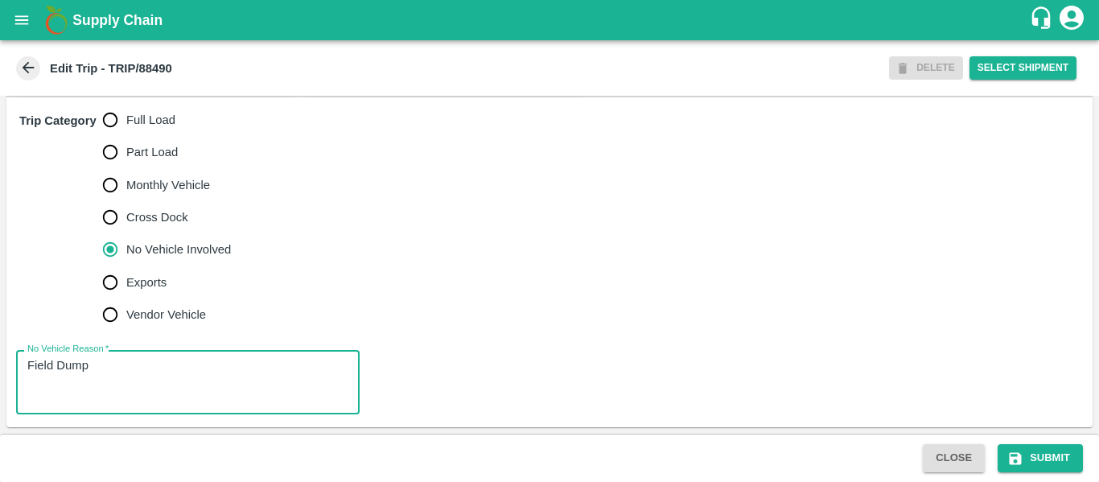
type textarea "Field Dump"
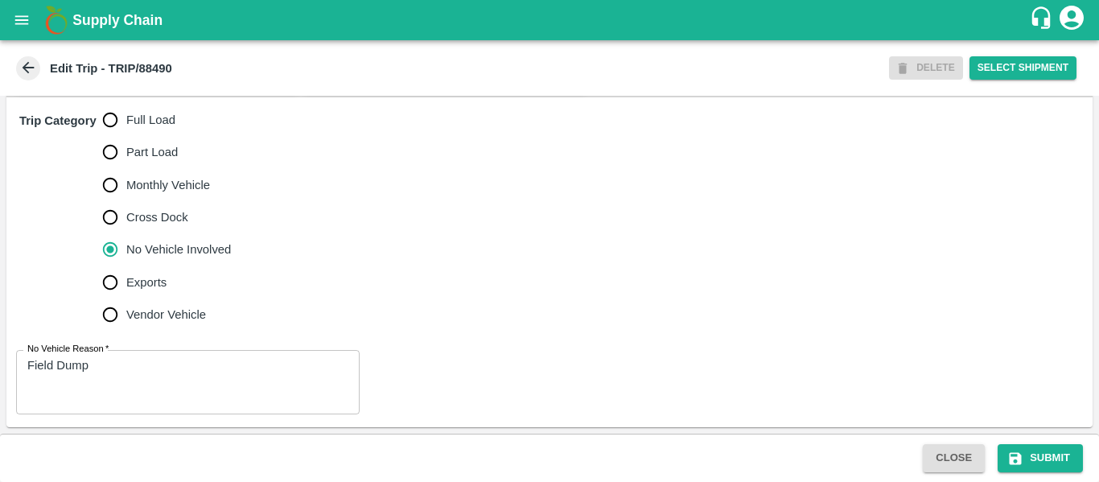
click at [997, 450] on div "Close Submit" at bounding box center [1002, 458] width 173 height 28
click at [1068, 460] on button "Submit" at bounding box center [1040, 458] width 85 height 28
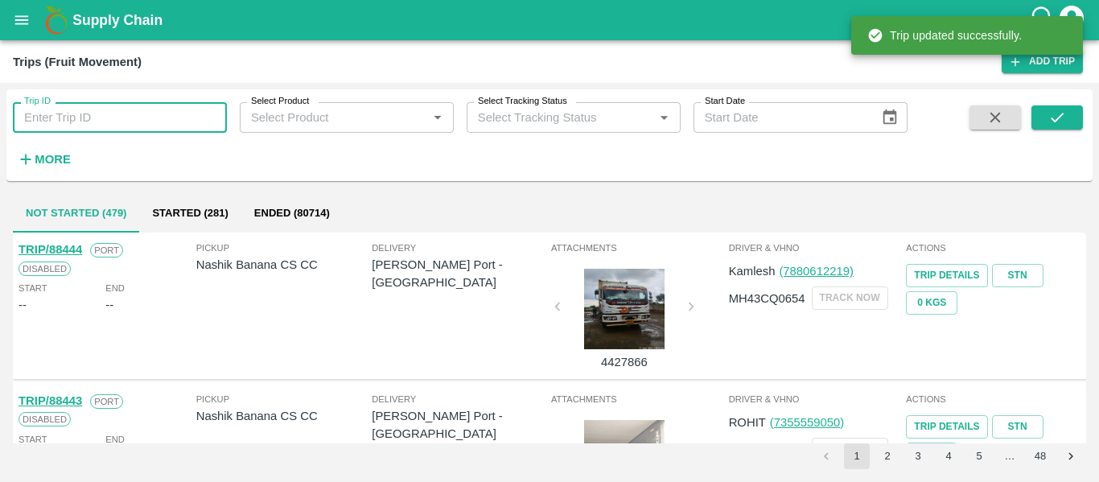
click at [121, 113] on input "Trip ID" at bounding box center [120, 117] width 214 height 31
paste input "88478"
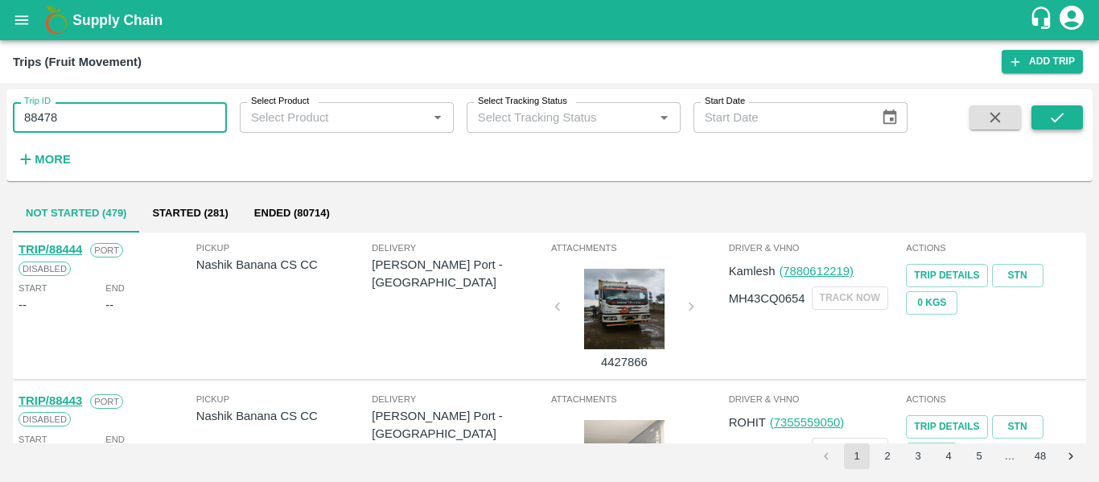
type input "88478"
click at [1060, 109] on icon "submit" at bounding box center [1057, 118] width 18 height 18
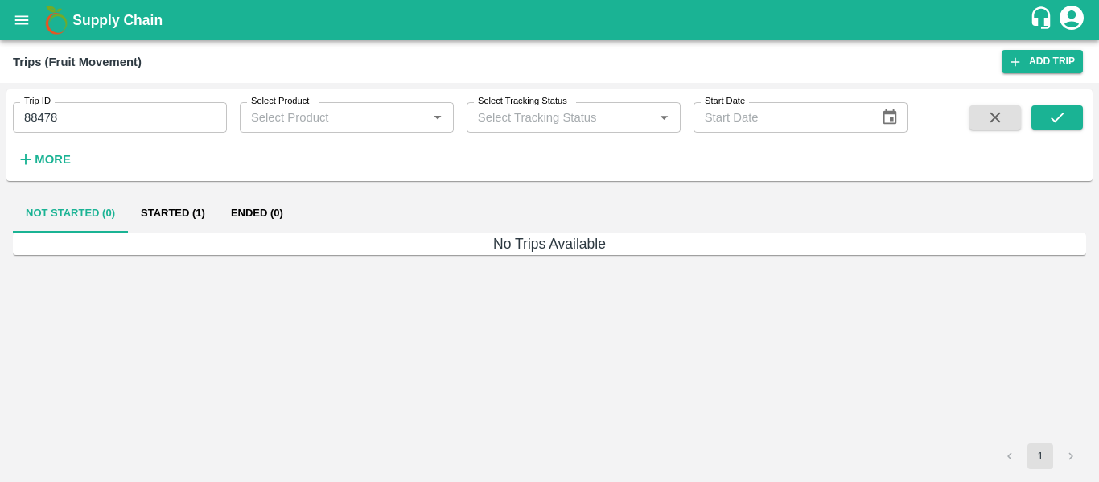
click at [183, 208] on button "Started (1)" at bounding box center [173, 213] width 90 height 39
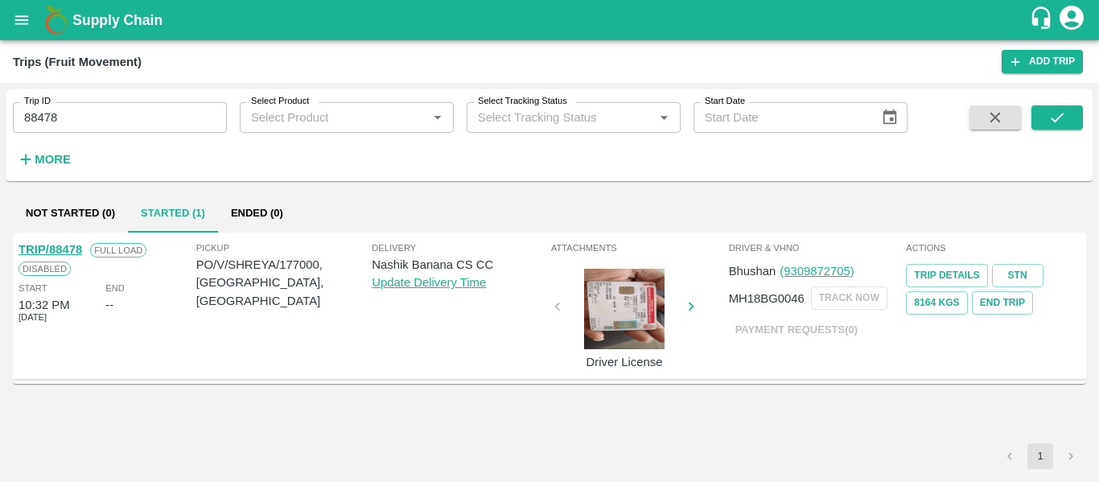
click at [57, 251] on link "TRIP/88478" at bounding box center [51, 249] width 64 height 13
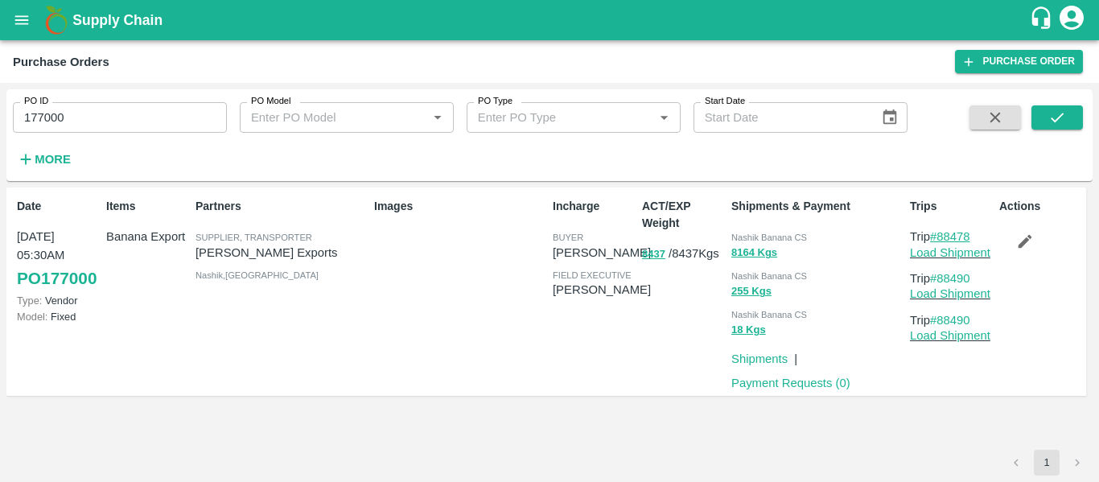
drag, startPoint x: 983, startPoint y: 232, endPoint x: 943, endPoint y: 239, distance: 40.9
click at [943, 239] on p "Trip #88478" at bounding box center [951, 237] width 83 height 18
copy link "88478"
click at [107, 130] on input "177000" at bounding box center [120, 117] width 214 height 31
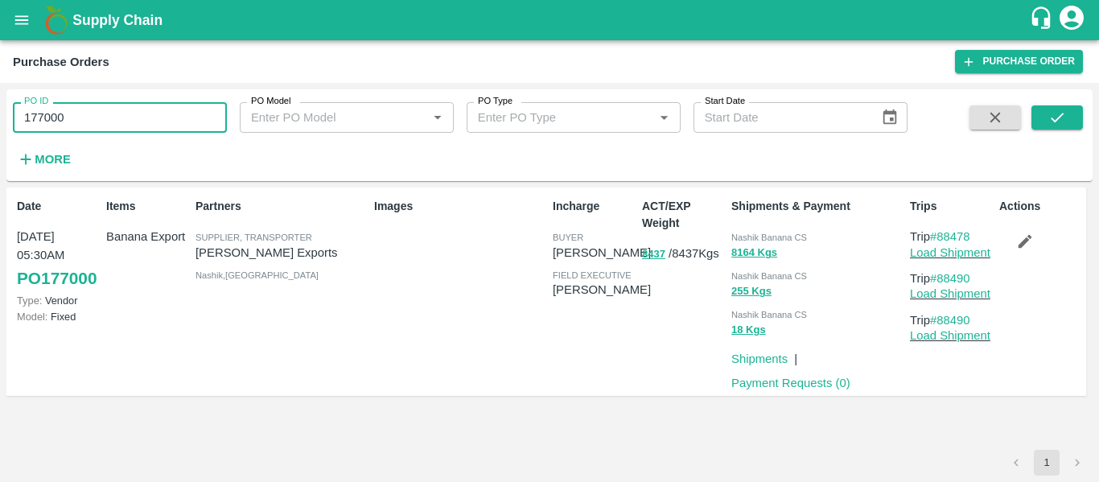
paste input "text"
type input "176989"
click at [1073, 116] on button "submit" at bounding box center [1056, 117] width 51 height 24
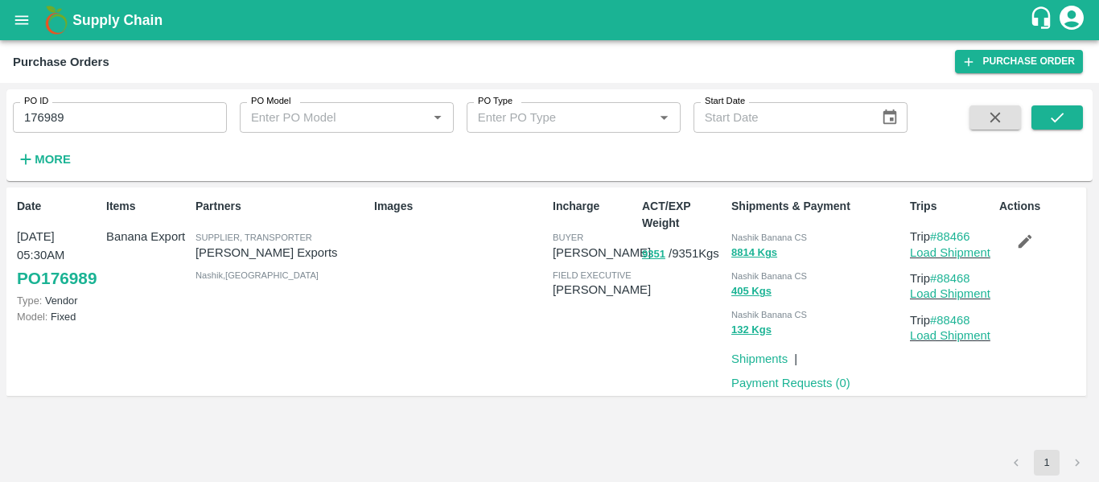
click at [1013, 238] on button "button" at bounding box center [1024, 241] width 51 height 27
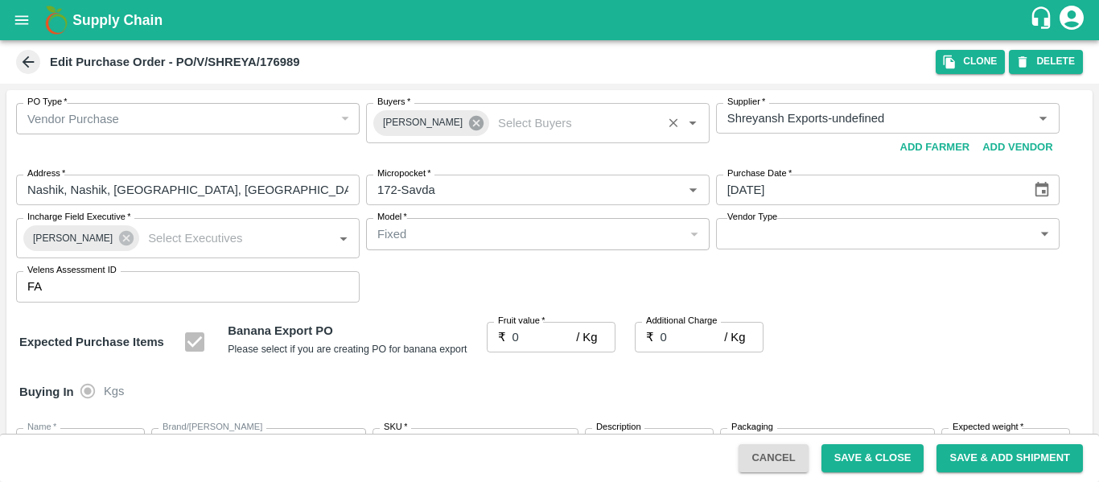
click at [470, 123] on icon at bounding box center [476, 123] width 14 height 14
click at [420, 124] on input "Buyers   *" at bounding box center [524, 118] width 307 height 21
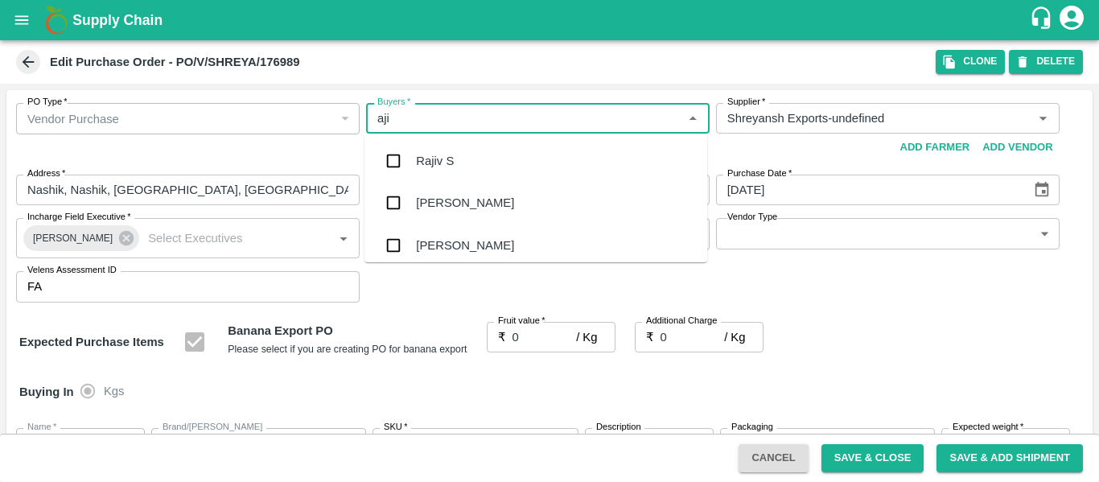
type input "ajit"
click at [426, 158] on div "[PERSON_NAME]" at bounding box center [465, 161] width 98 height 18
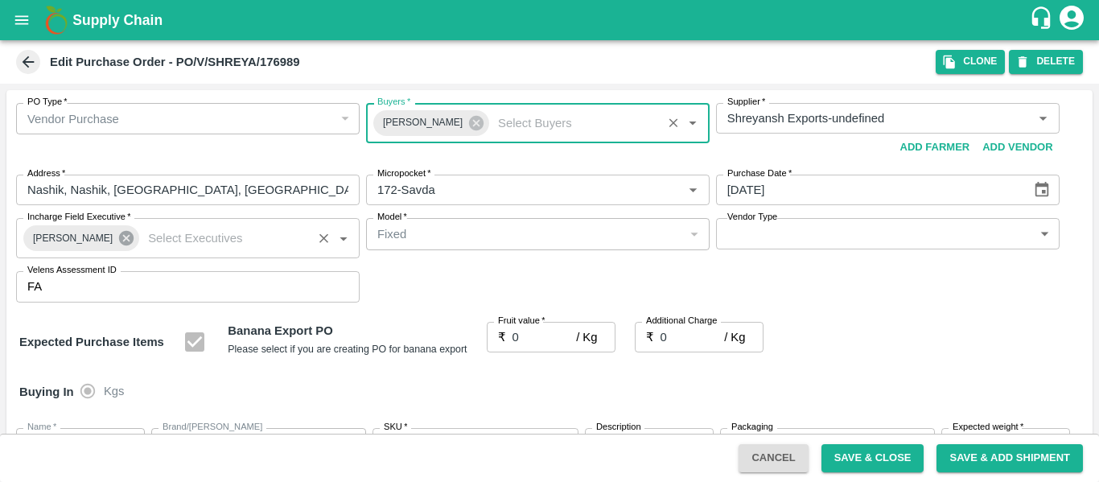
click at [123, 236] on icon at bounding box center [126, 238] width 14 height 14
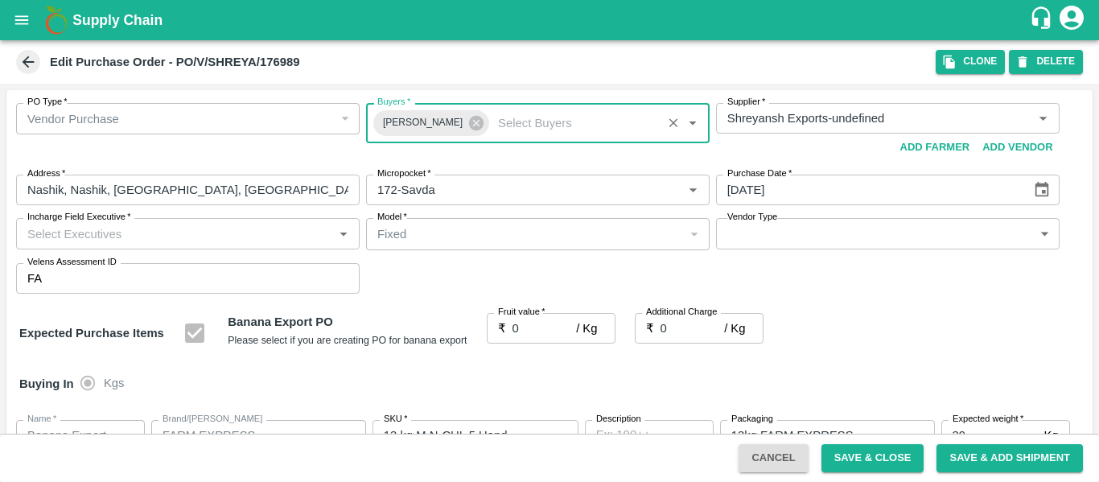
click at [88, 232] on input "Incharge Field Executive   *" at bounding box center [174, 233] width 307 height 21
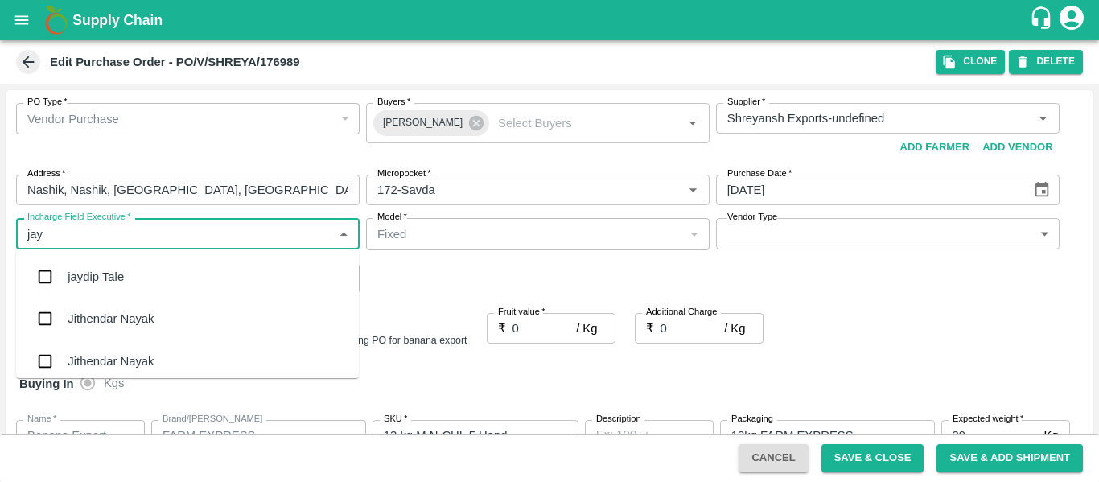
type input "jayd"
click at [96, 281] on div "jaydip Tale" at bounding box center [96, 277] width 56 height 18
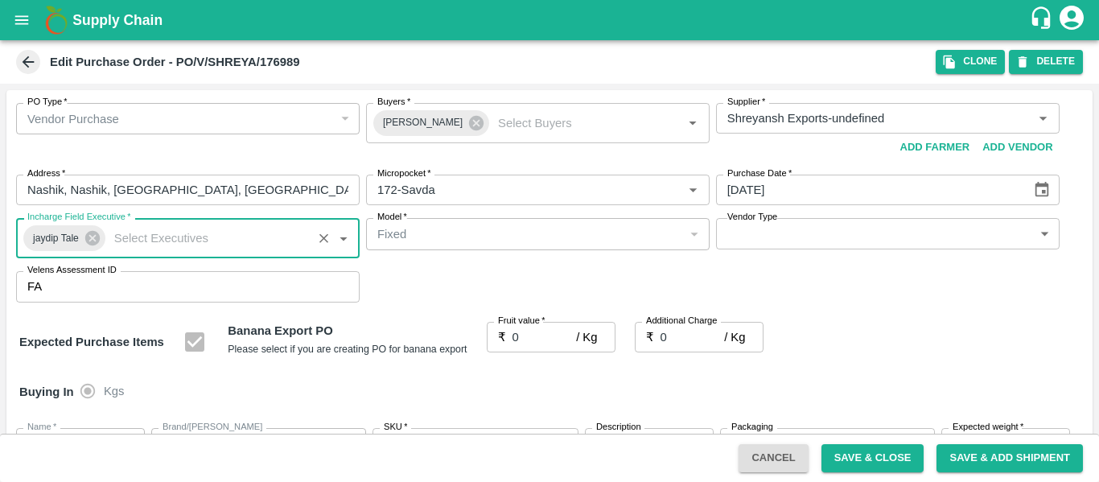
click at [525, 335] on input "0" at bounding box center [544, 337] width 64 height 31
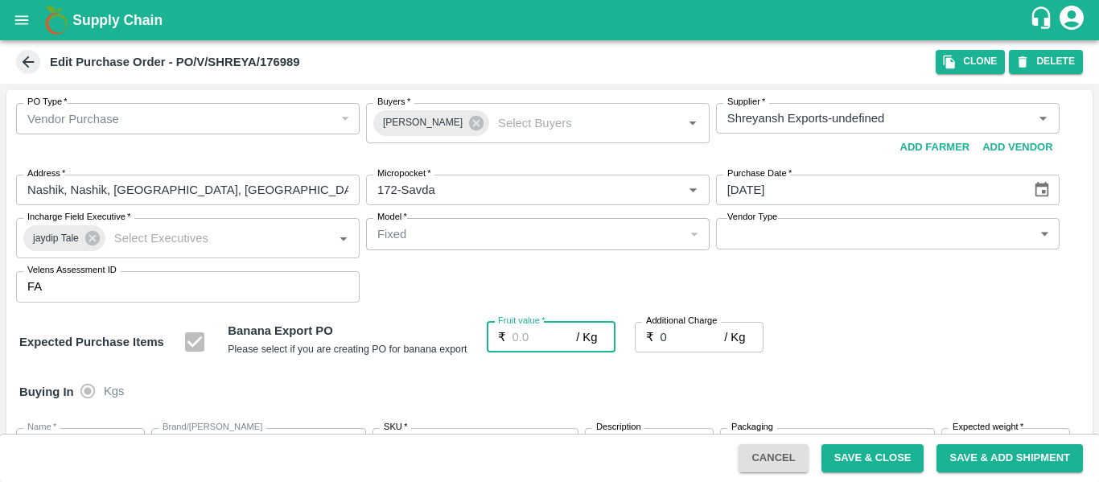
type input "2"
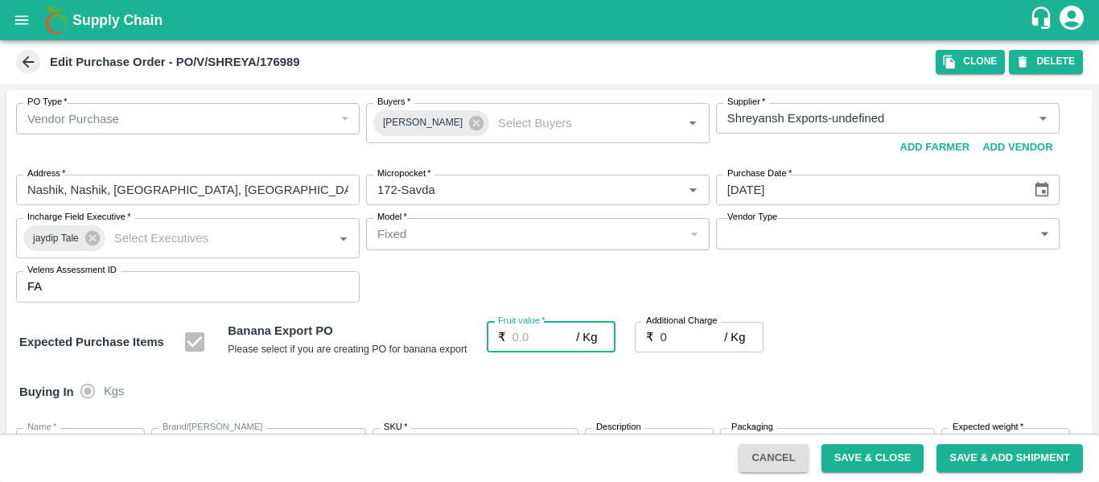
type input "2"
type input "20"
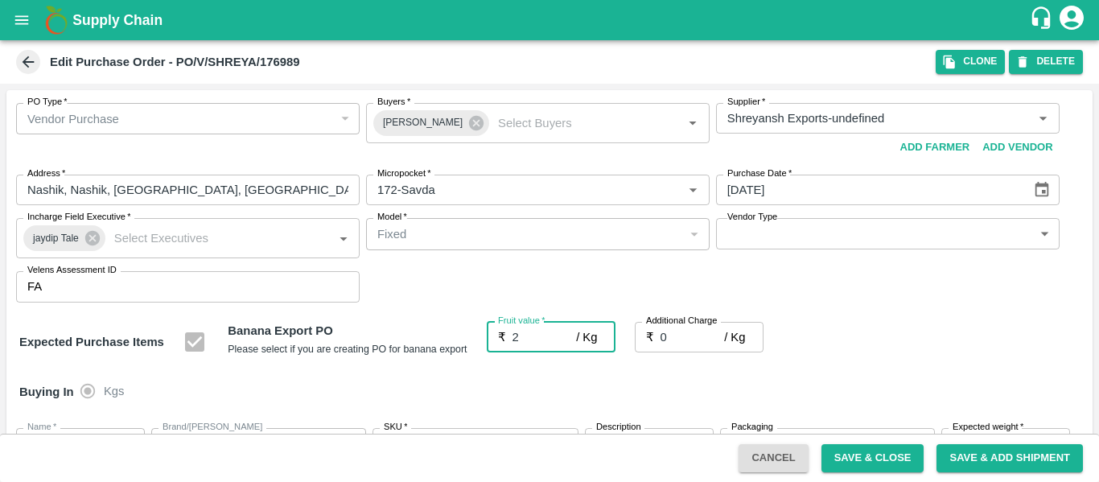
type input "20"
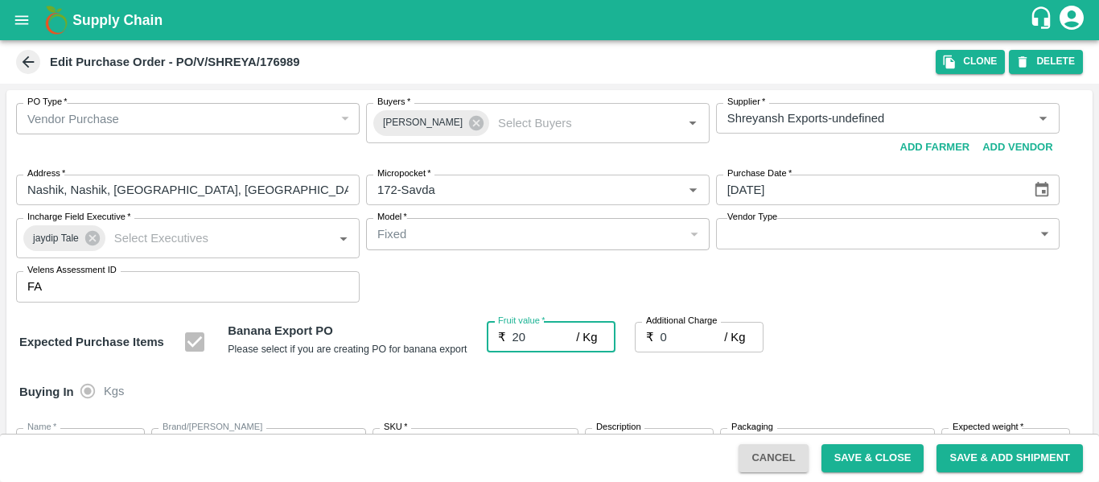
click at [691, 344] on input "0" at bounding box center [692, 337] width 64 height 31
type input "2"
type input "22"
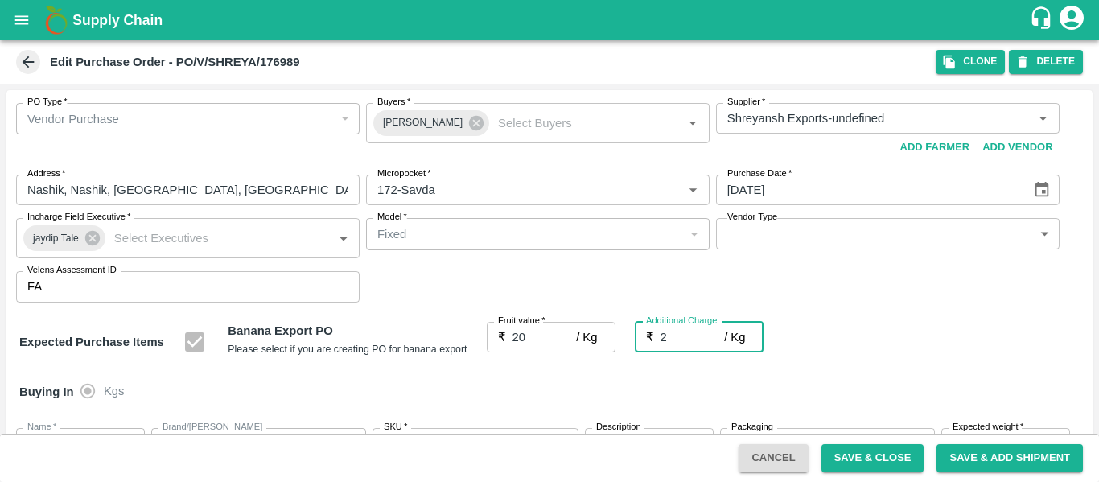
type input "22"
type input "2.7"
type input "22.7"
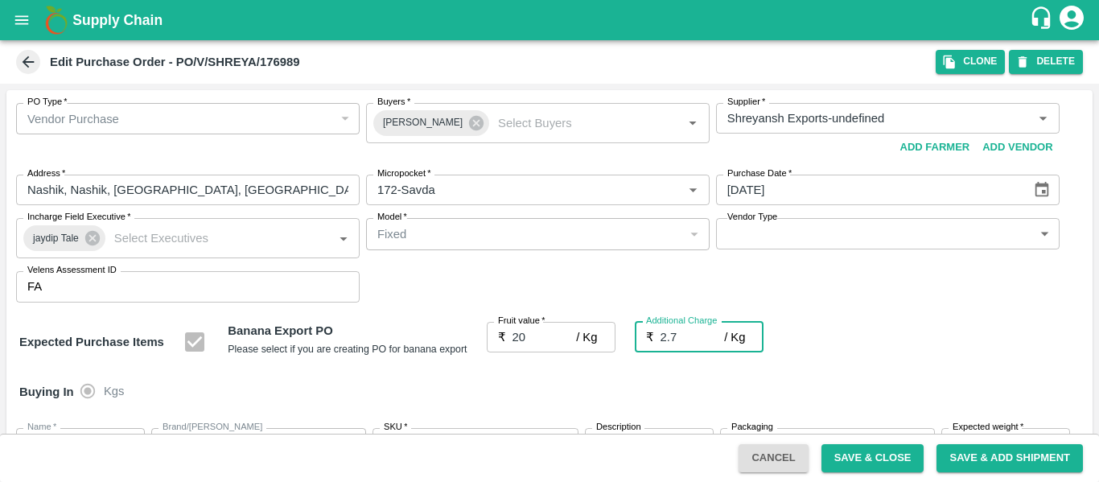
type input "22.7"
type input "2.75"
type input "22.75"
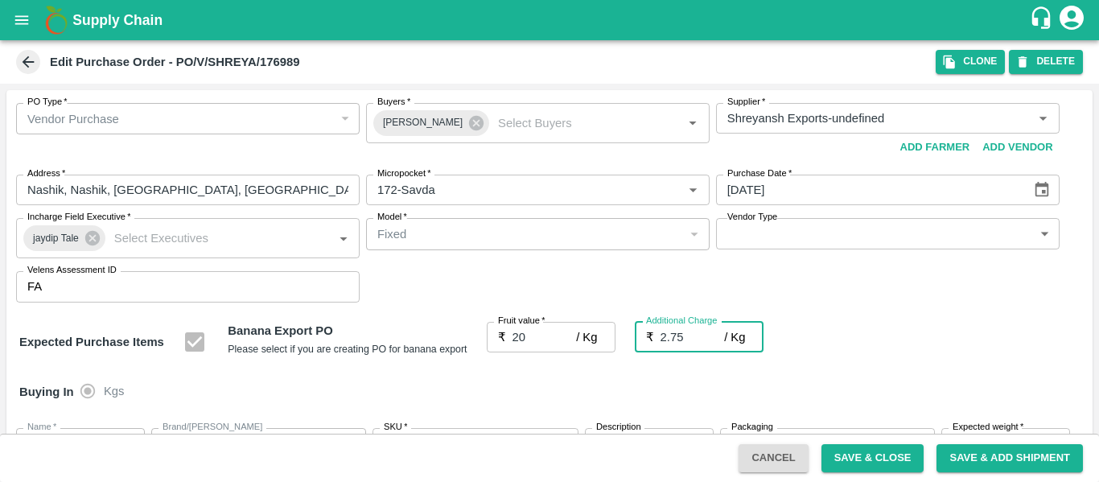
type input "22.75"
type input "2.75"
click at [927, 352] on div "Expected Purchase Items Banana Export PO Please select if you are creating PO f…" at bounding box center [549, 342] width 1060 height 41
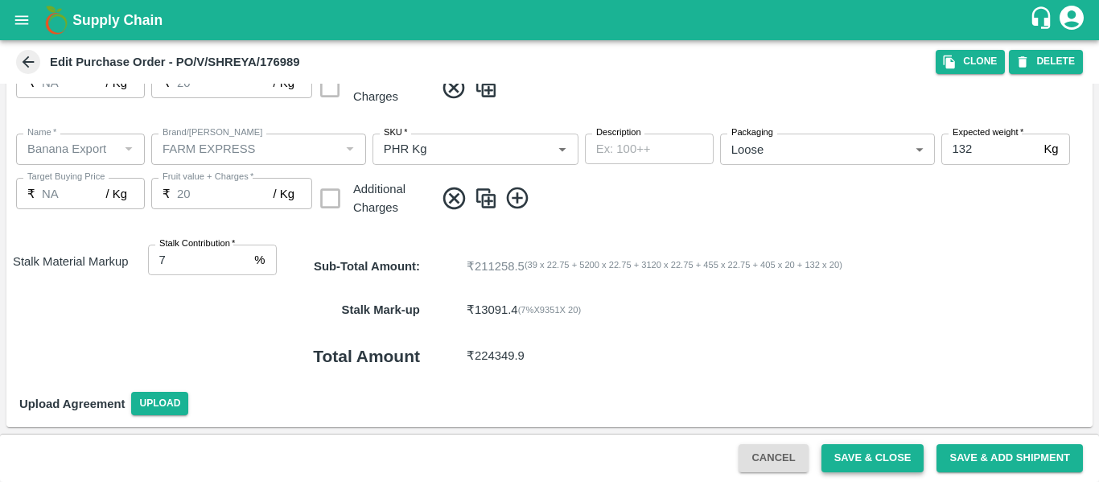
click at [887, 450] on button "Save & Close" at bounding box center [872, 458] width 103 height 28
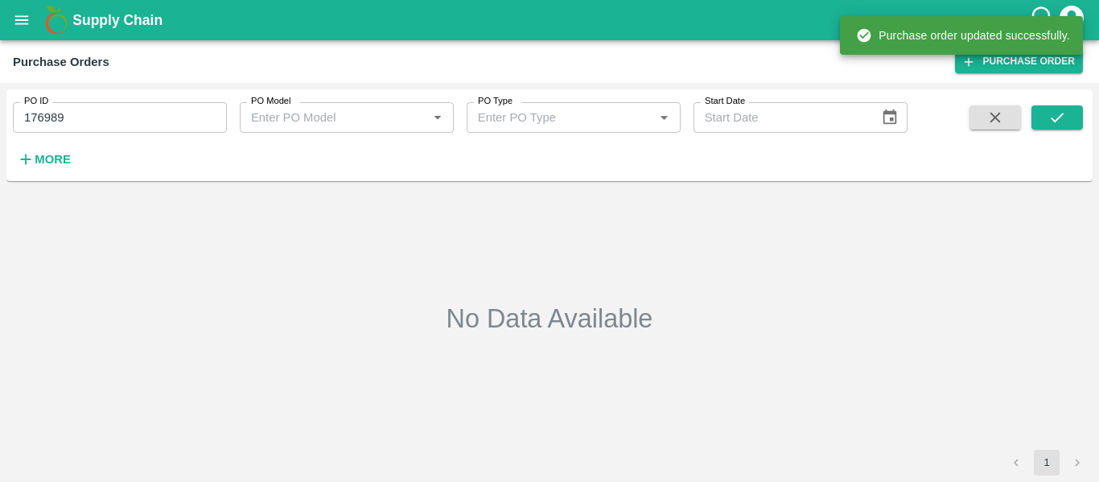
type input "176989"
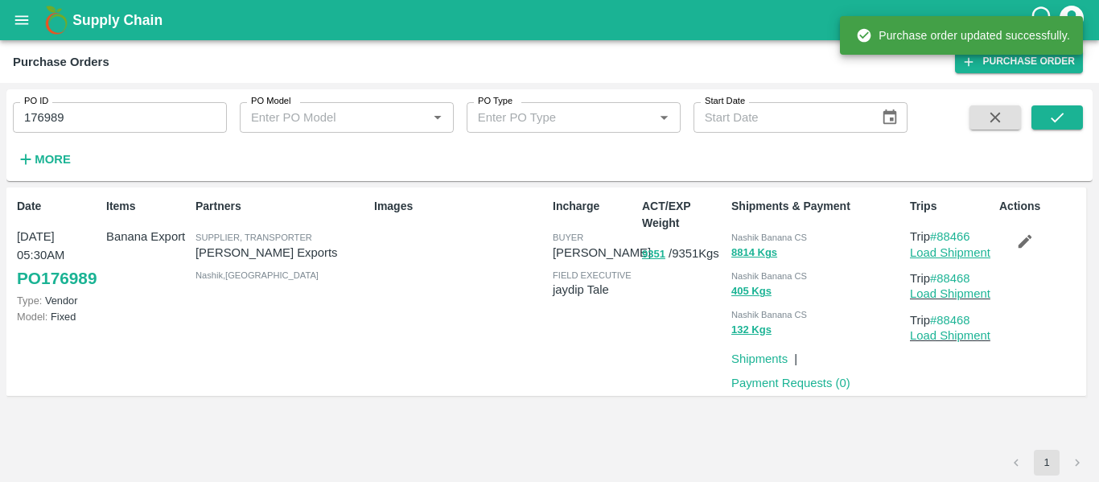
click at [948, 255] on link "Load Shipment" at bounding box center [950, 252] width 80 height 13
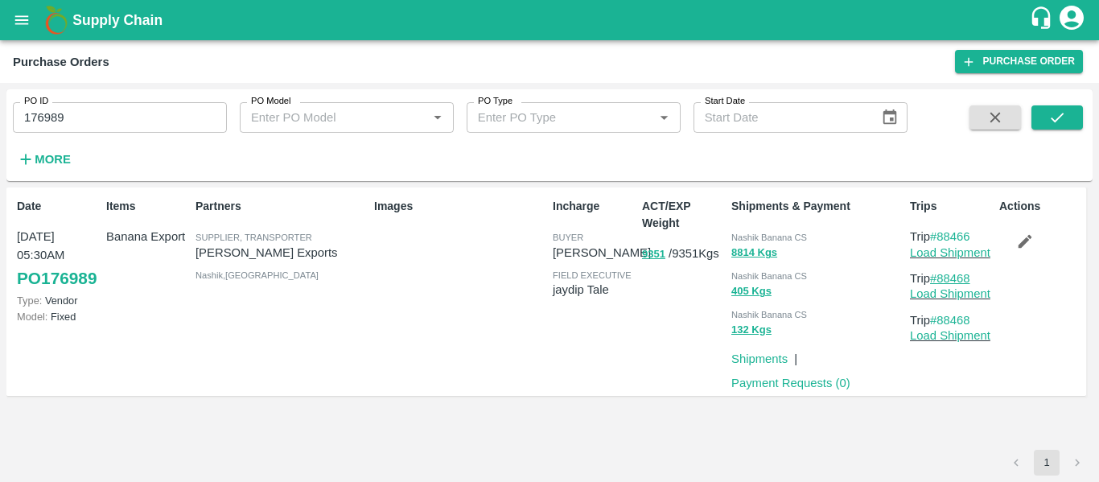
drag, startPoint x: 981, startPoint y: 278, endPoint x: 937, endPoint y: 283, distance: 43.8
click at [937, 283] on p "Trip #88468" at bounding box center [951, 278] width 83 height 18
copy link "88468"
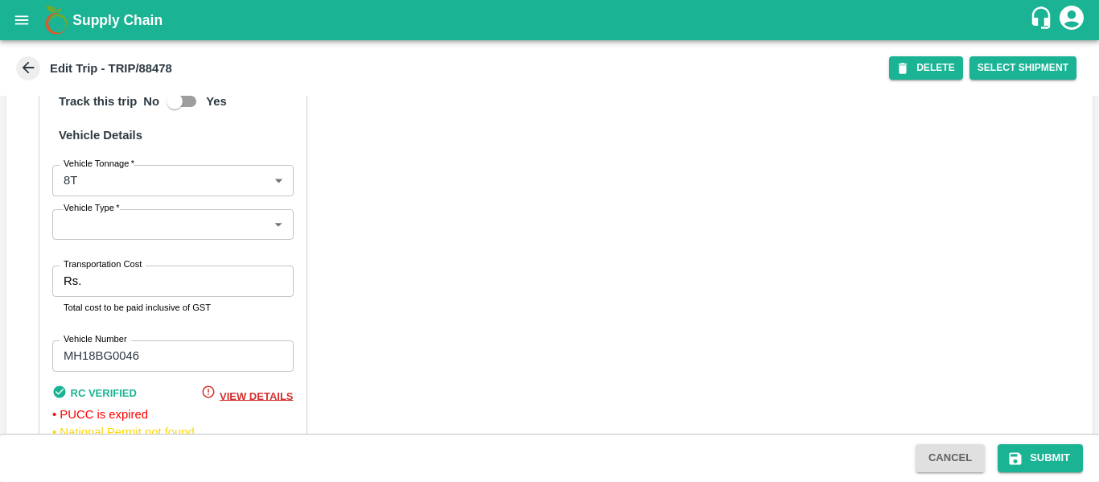
scroll to position [1253, 0]
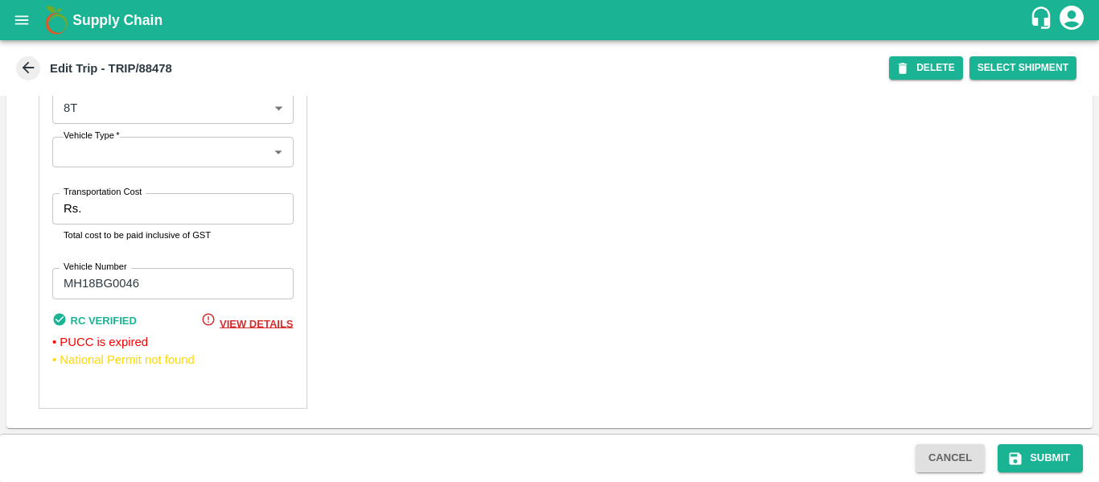
click at [117, 211] on input "Transportation Cost" at bounding box center [190, 208] width 205 height 31
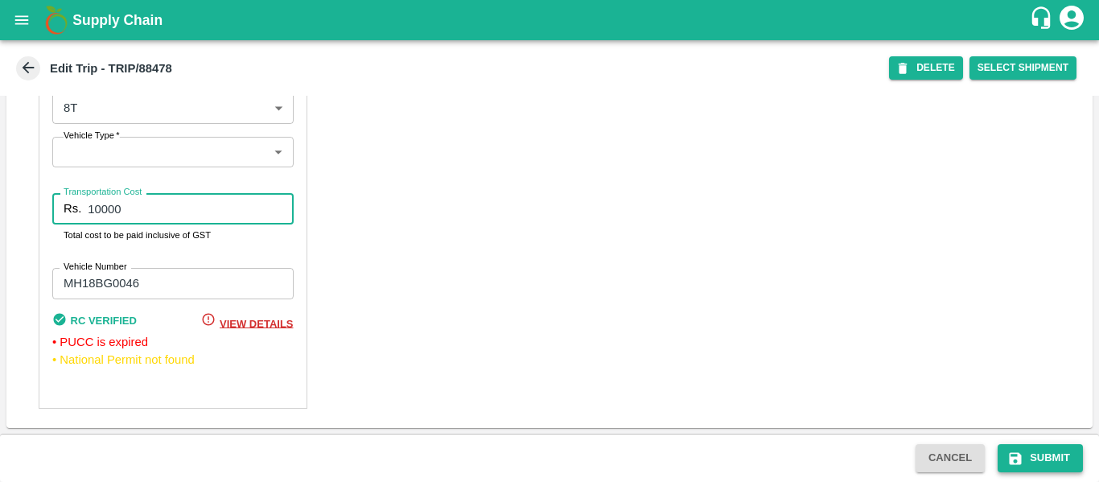
type input "10000"
click at [1026, 447] on button "Submit" at bounding box center [1040, 458] width 85 height 28
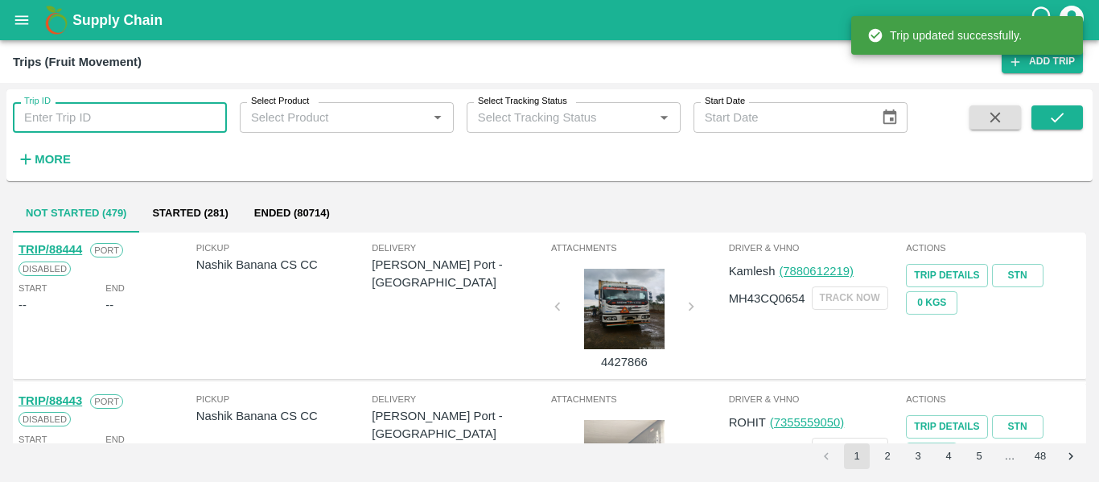
click at [125, 102] on input "Trip ID" at bounding box center [120, 117] width 214 height 31
paste input "88468"
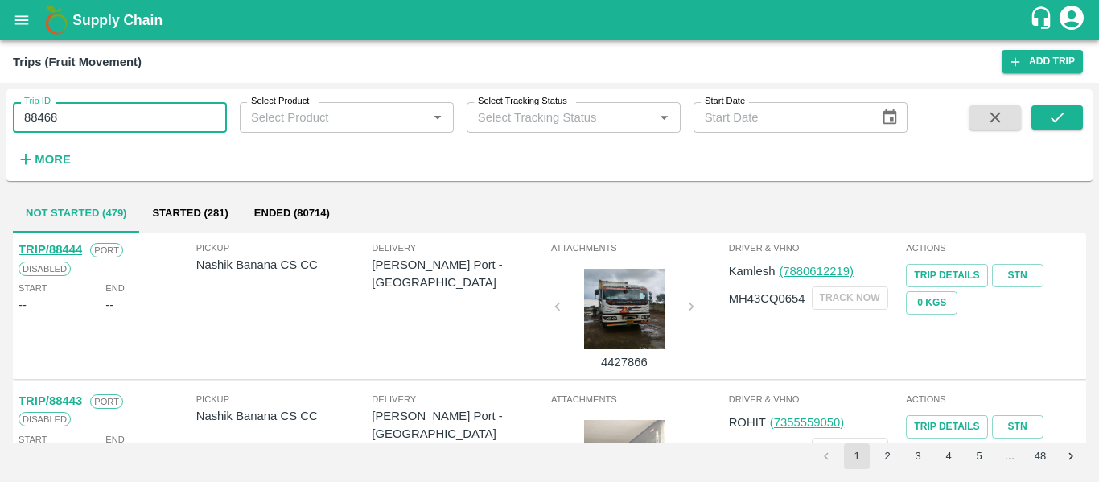
type input "88468"
click at [1059, 102] on div "Trip ID 88468 Trip ID Select Product Select Product   * Select Tracking Status …" at bounding box center [549, 135] width 1086 height 79
click at [1060, 121] on icon "submit" at bounding box center [1057, 118] width 18 height 18
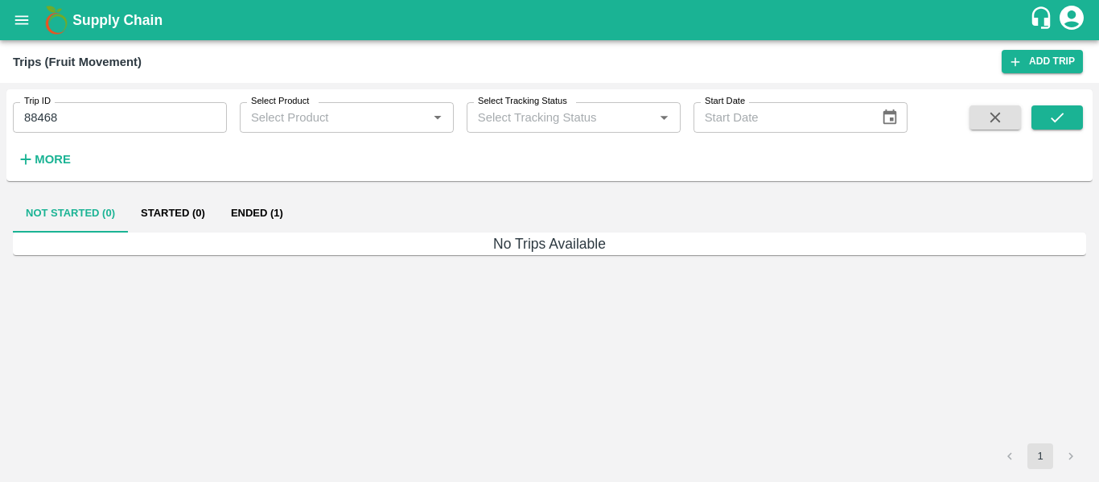
click at [248, 210] on button "Ended (1)" at bounding box center [257, 213] width 78 height 39
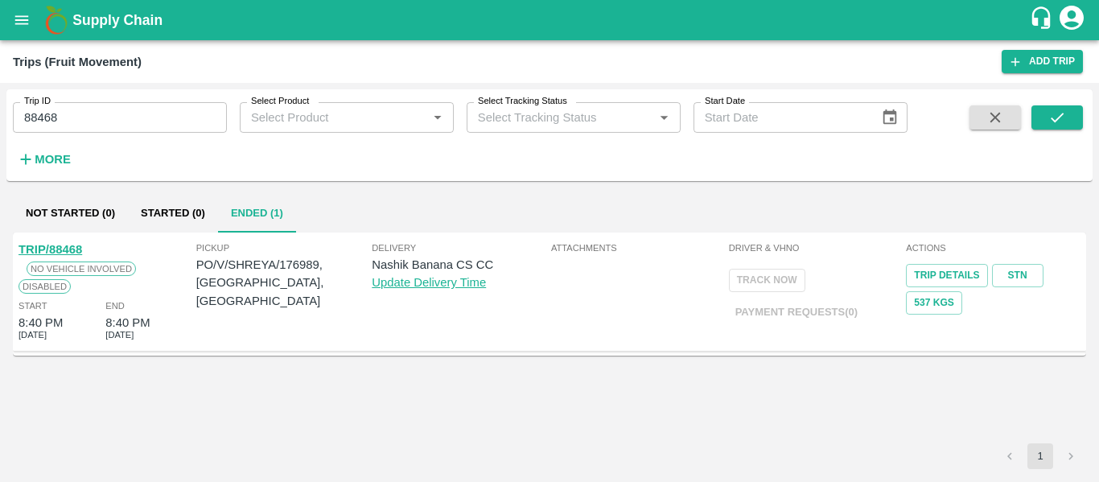
click at [70, 249] on link "TRIP/88468" at bounding box center [51, 249] width 64 height 13
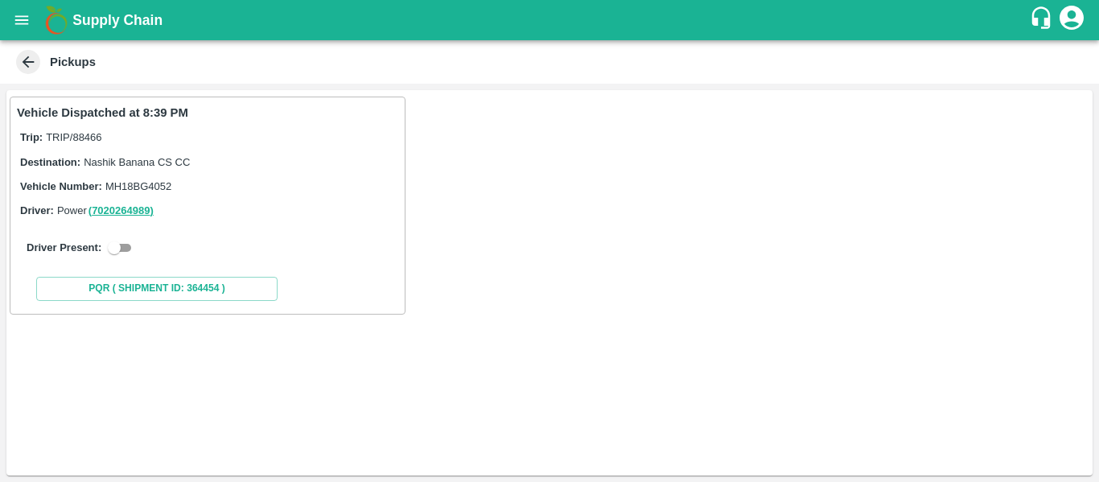
click at [121, 242] on input "checkbox" at bounding box center [114, 247] width 58 height 19
checkbox input "true"
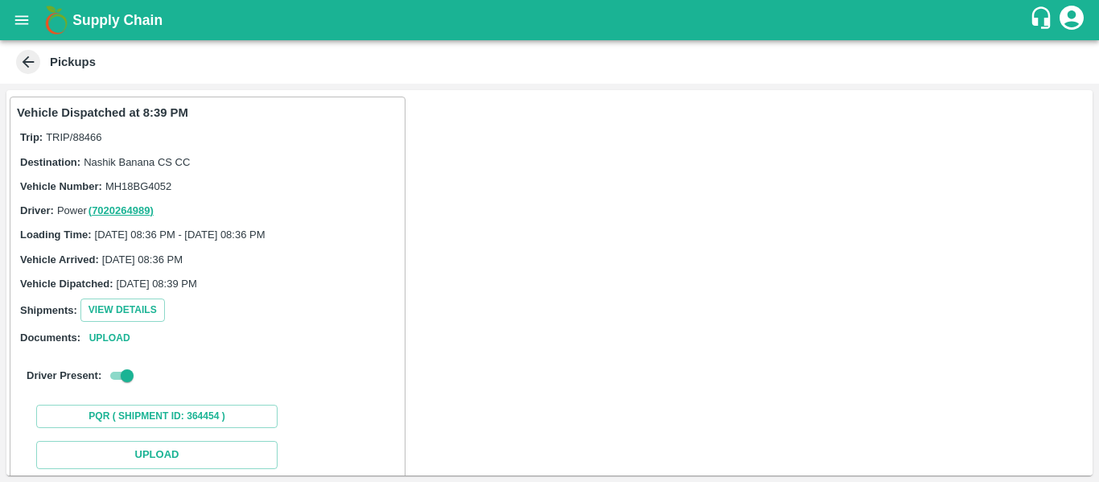
scroll to position [236, 0]
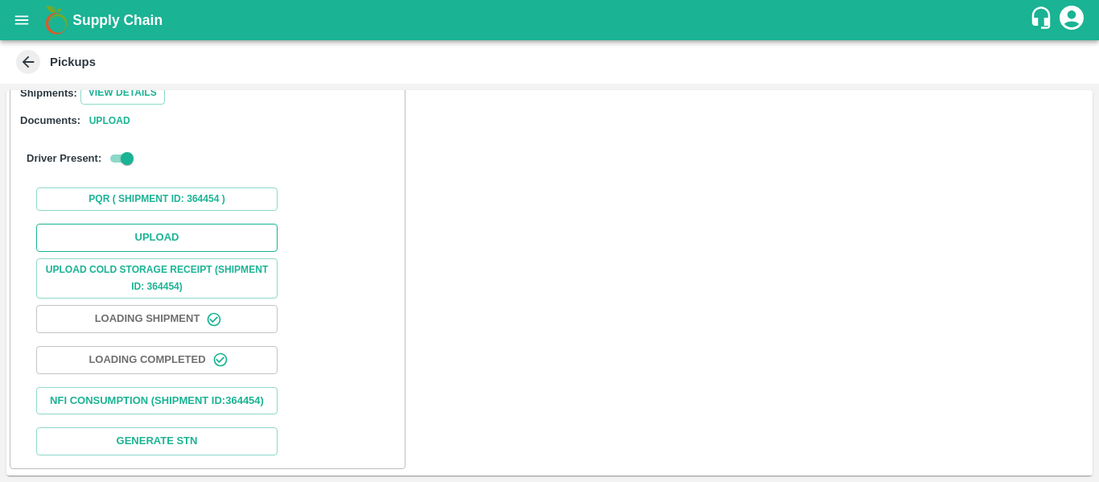
click at [187, 228] on button "Upload" at bounding box center [156, 238] width 241 height 28
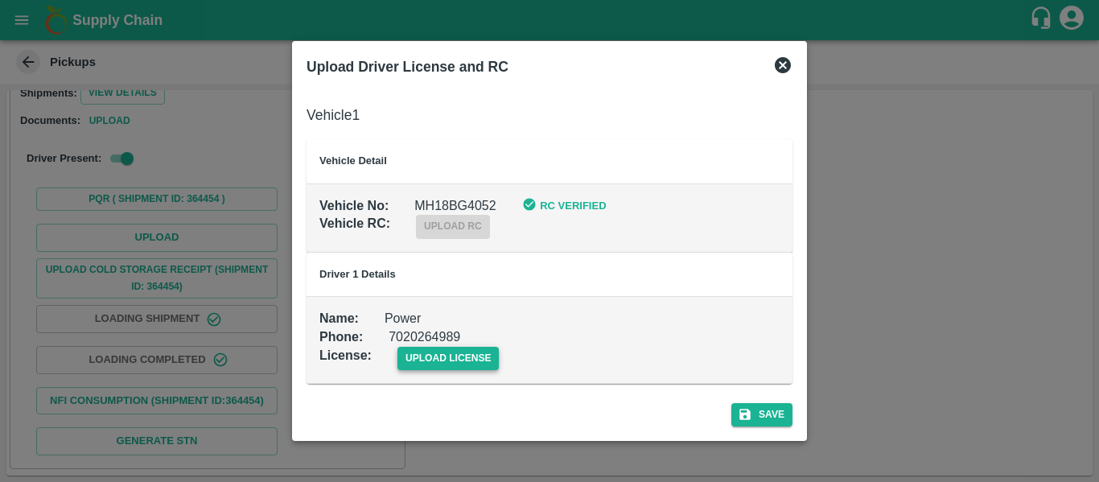
click at [438, 356] on span "upload license" at bounding box center [448, 358] width 102 height 23
click at [0, 0] on input "upload license" at bounding box center [0, 0] width 0 height 0
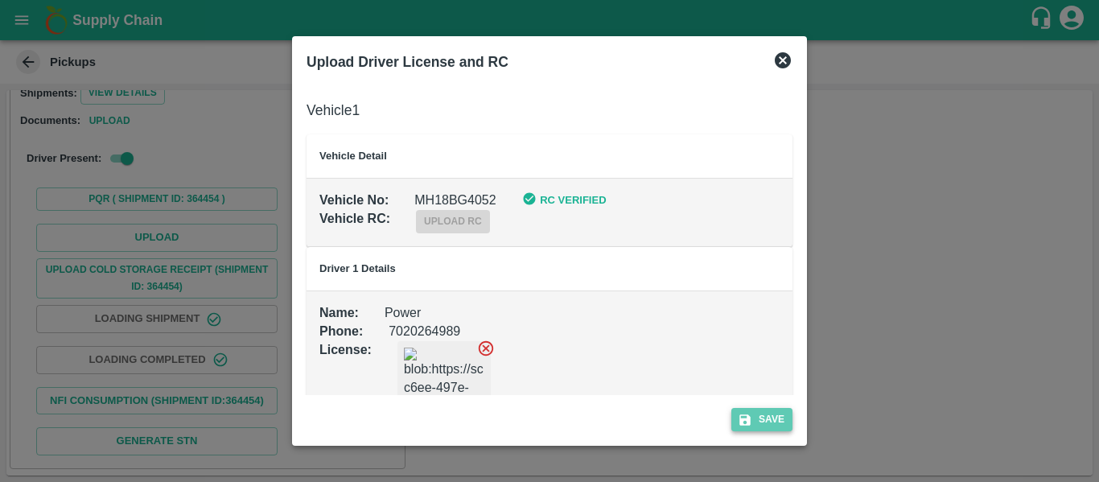
click at [765, 413] on button "Save" at bounding box center [761, 419] width 61 height 23
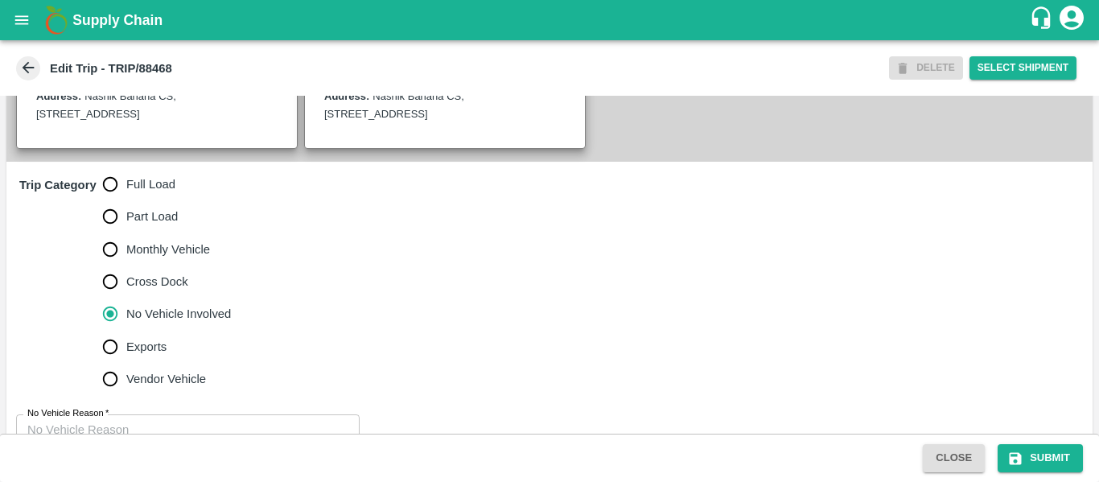
scroll to position [420, 0]
click at [162, 200] on label "Full Load" at bounding box center [163, 183] width 138 height 32
click at [126, 200] on input "Full Load" at bounding box center [110, 183] width 32 height 32
radio input "true"
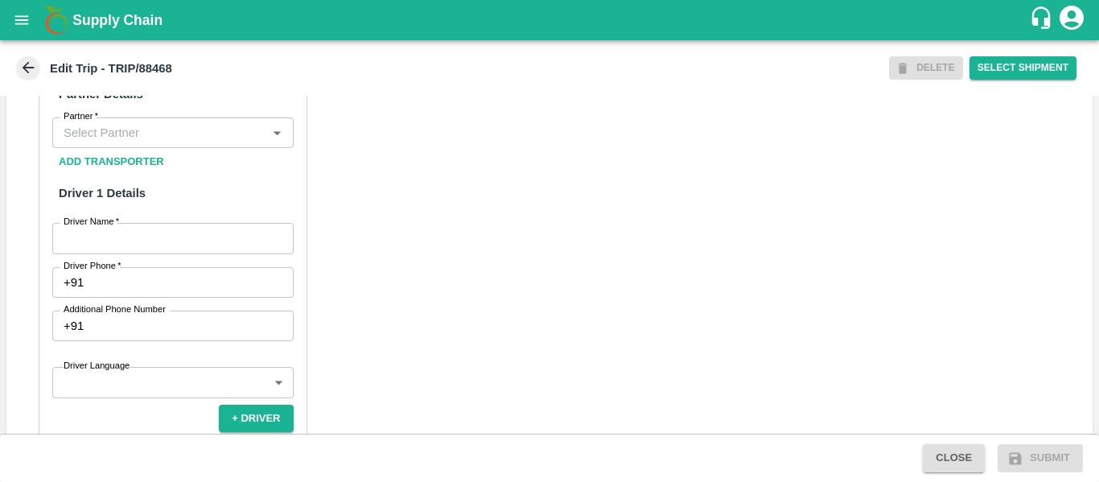
scroll to position [780, 0]
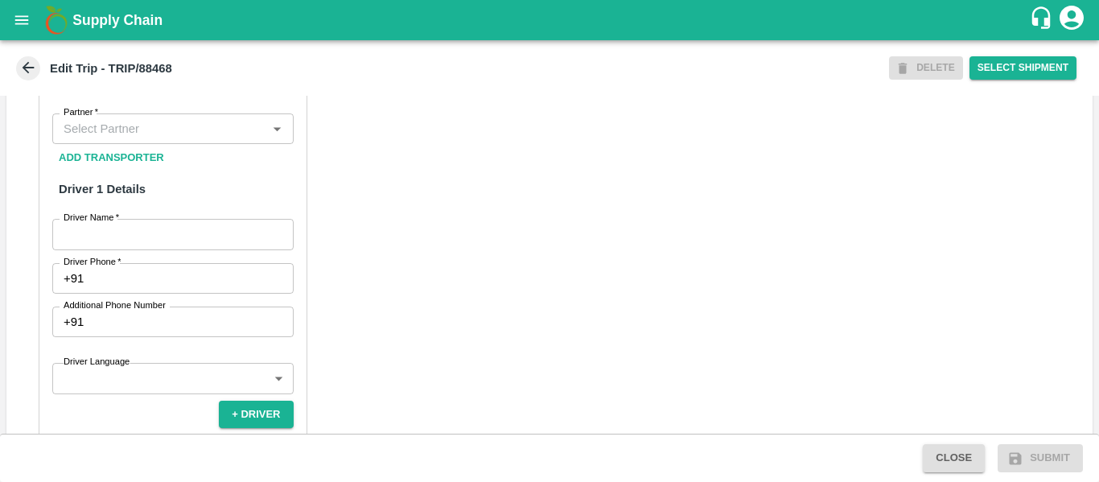
click at [119, 139] on input "Partner   *" at bounding box center [159, 128] width 205 height 21
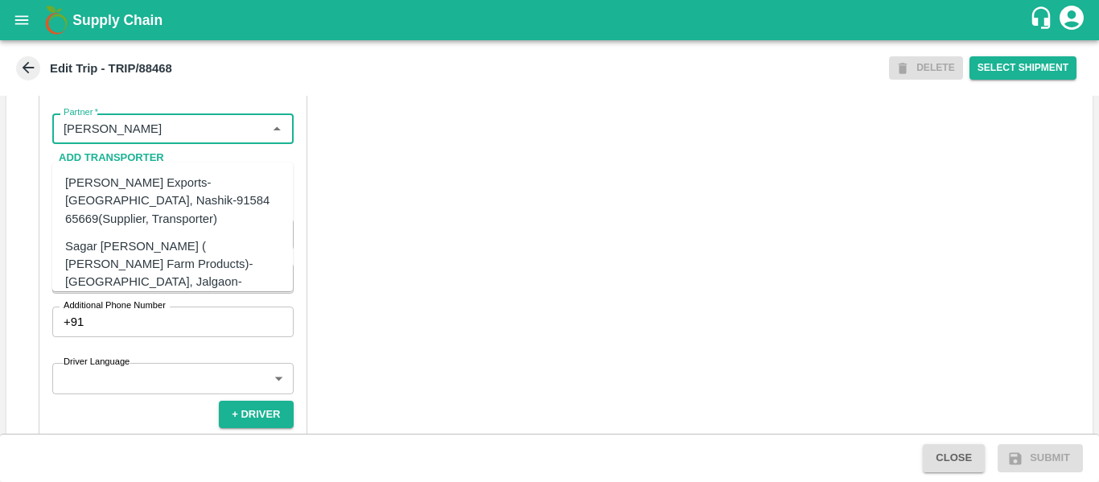
click at [158, 190] on div "[PERSON_NAME] Exports-[GEOGRAPHIC_DATA], Nashik-91584 65669(Supplier, Transport…" at bounding box center [172, 201] width 215 height 54
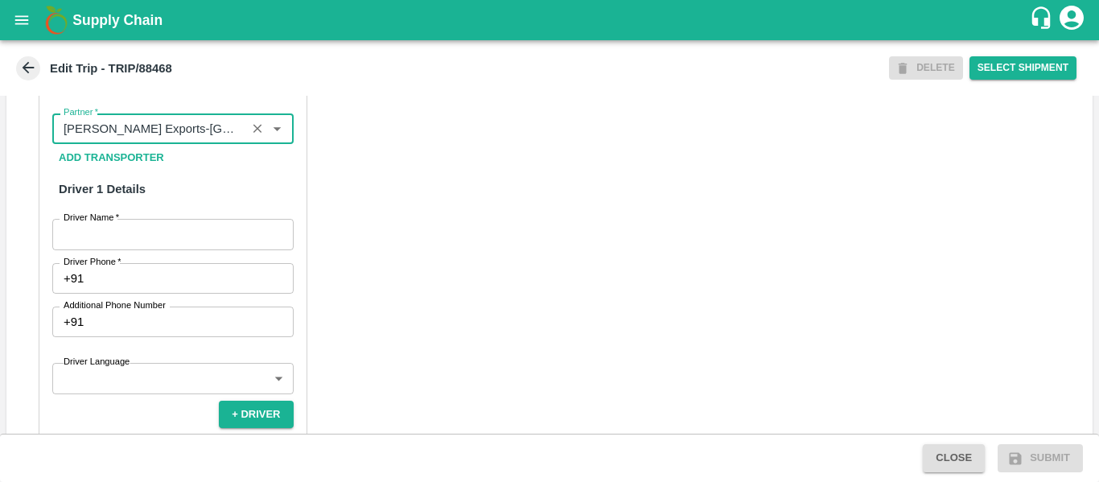
type input "[PERSON_NAME] Exports-[GEOGRAPHIC_DATA], Nashik-91584 65669(Supplier, Transport…"
click at [146, 249] on input "Driver Name   *" at bounding box center [172, 234] width 241 height 31
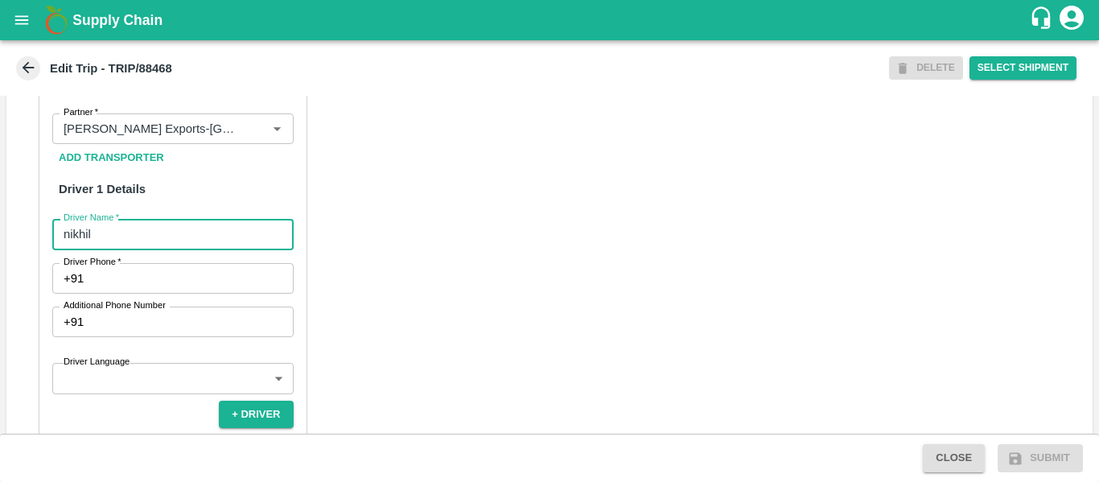
type input "nikhil"
click at [150, 290] on input "Driver Phone   *" at bounding box center [191, 278] width 203 height 31
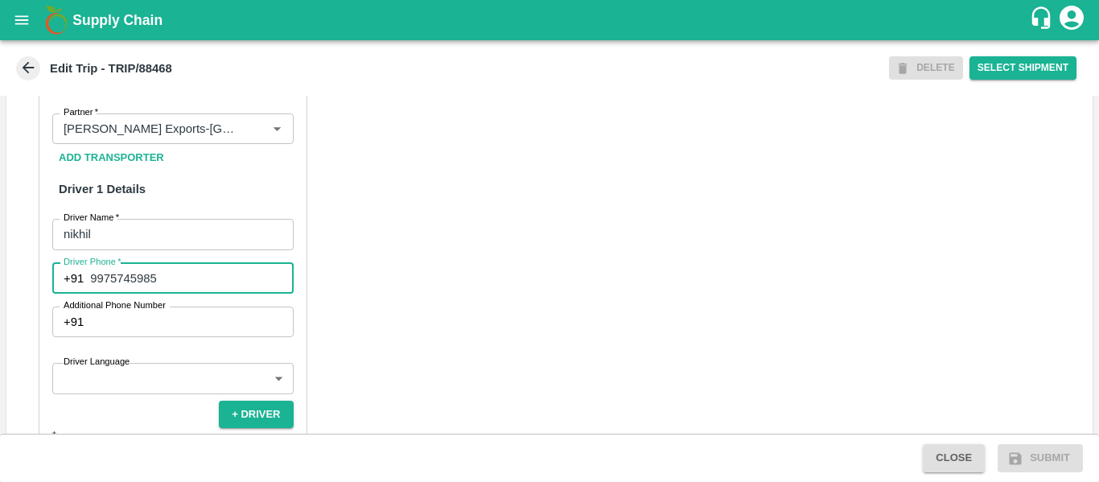
type input "9975745985"
click at [561, 337] on div "Partner Details Partner   * Partner Add Transporter Driver 1 Details Driver Nam…" at bounding box center [549, 444] width 1086 height 808
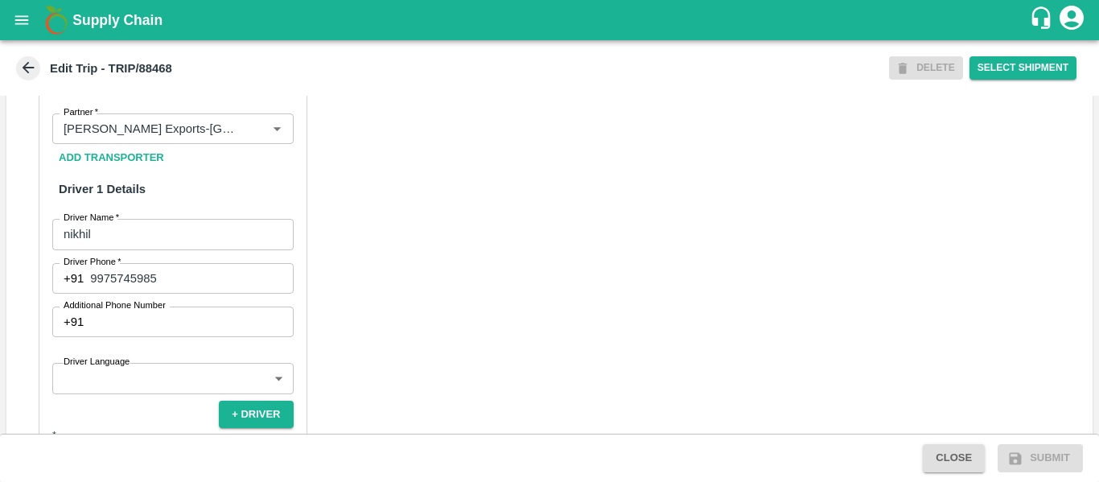
scroll to position [1185, 0]
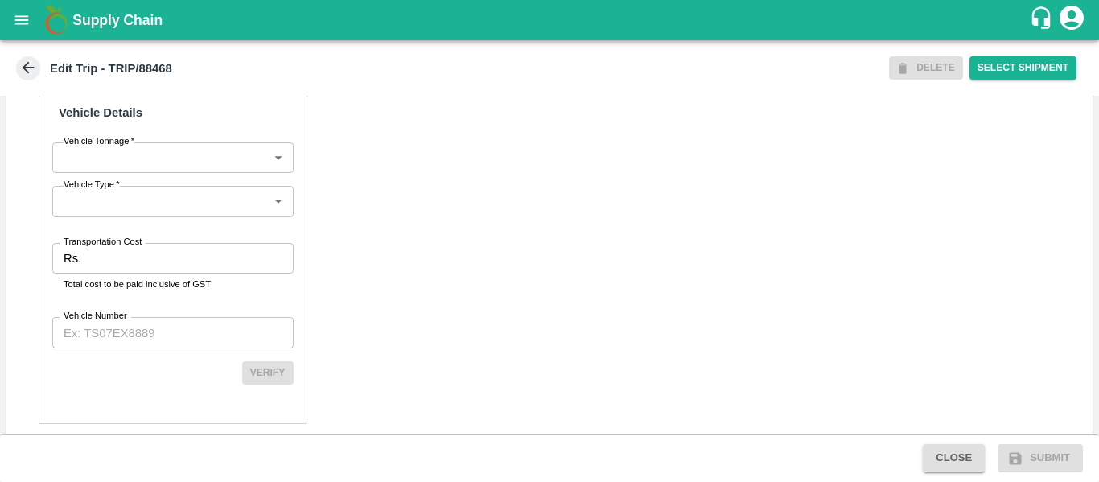
click at [147, 270] on input "Transportation Cost" at bounding box center [190, 258] width 205 height 31
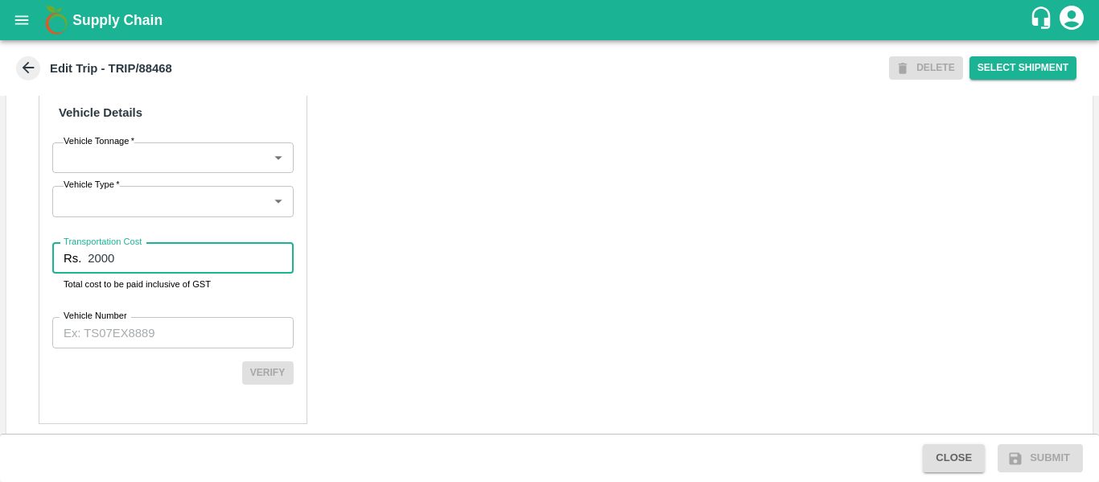
type input "2000"
click at [150, 341] on input "Vehicle Number" at bounding box center [172, 332] width 241 height 31
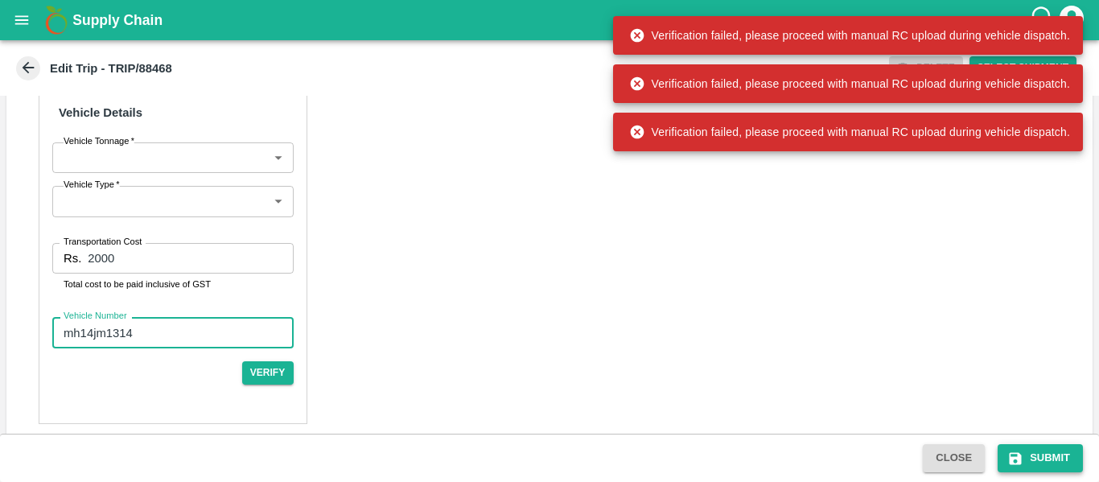
type input "mh14jm1314"
click at [1062, 453] on button "Submit" at bounding box center [1040, 458] width 85 height 28
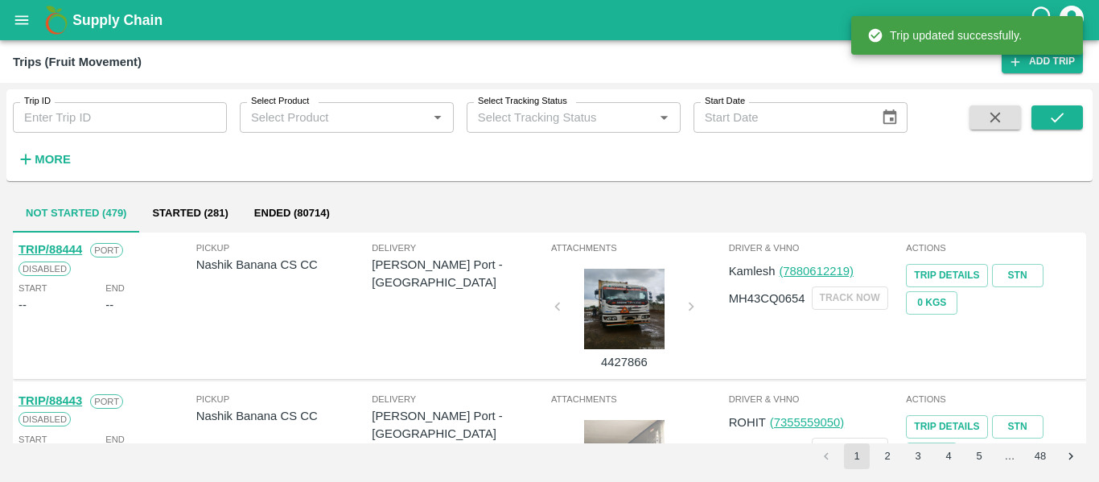
click at [124, 135] on div "Trip ID Trip ID Select Product Select Product   * Select Tracking Status Select…" at bounding box center [453, 131] width 907 height 84
click at [81, 123] on input "Trip ID" at bounding box center [120, 117] width 214 height 31
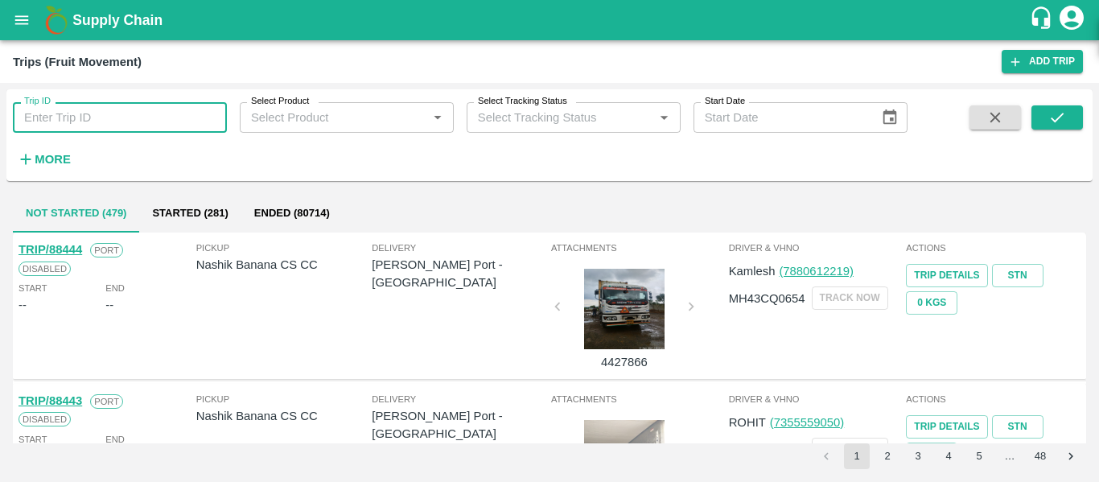
paste input "88468"
type input "88468"
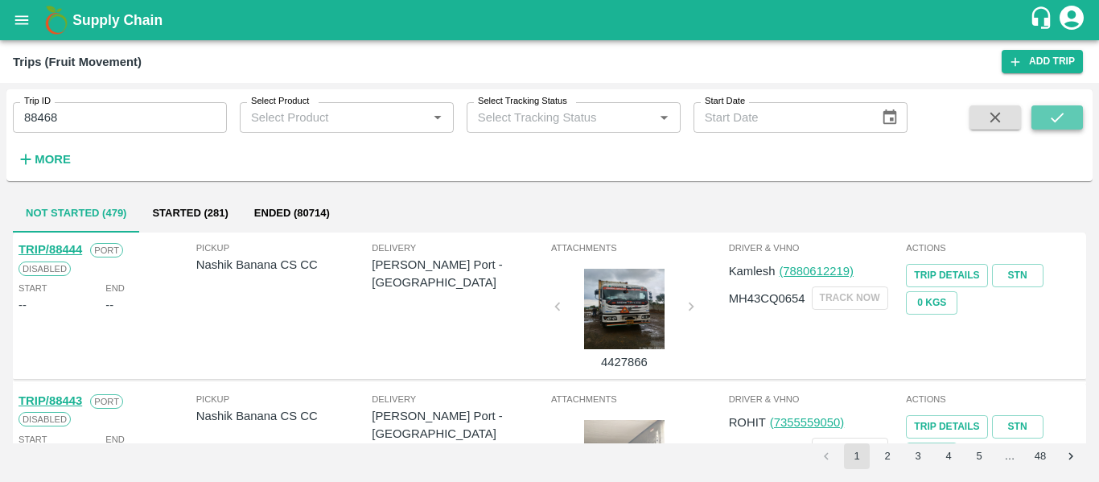
click at [1054, 127] on button "submit" at bounding box center [1056, 117] width 51 height 24
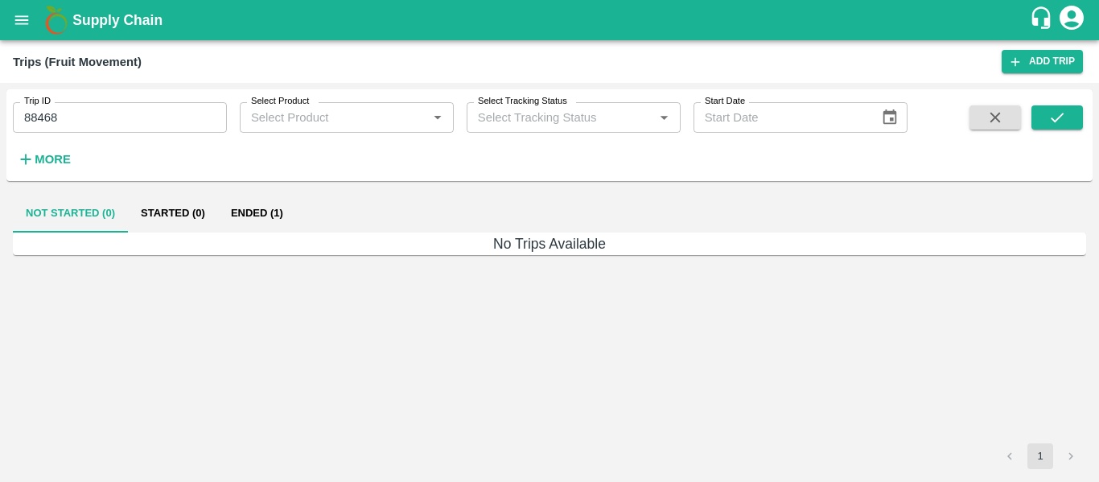
click at [282, 202] on button "Ended (1)" at bounding box center [257, 213] width 78 height 39
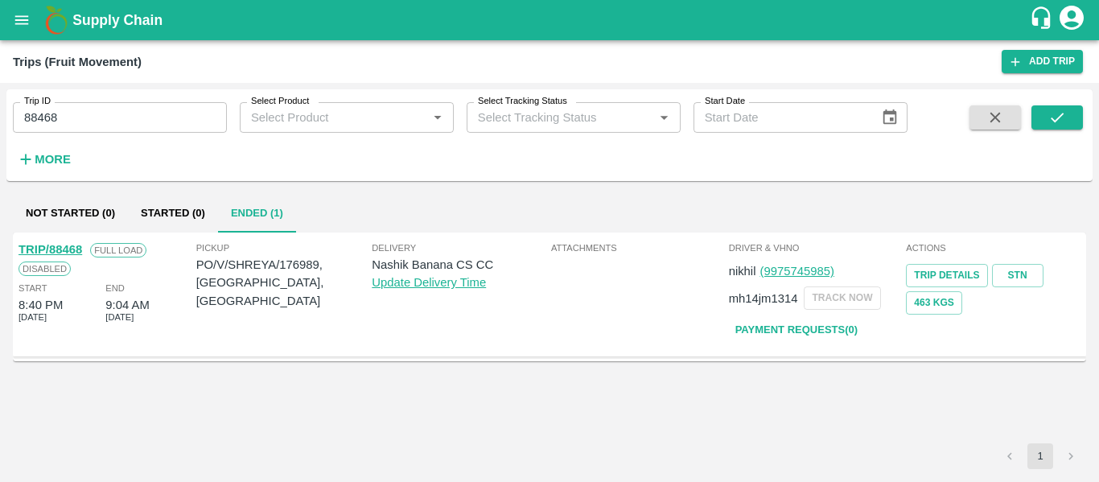
click at [45, 251] on link "TRIP/88468" at bounding box center [51, 249] width 64 height 13
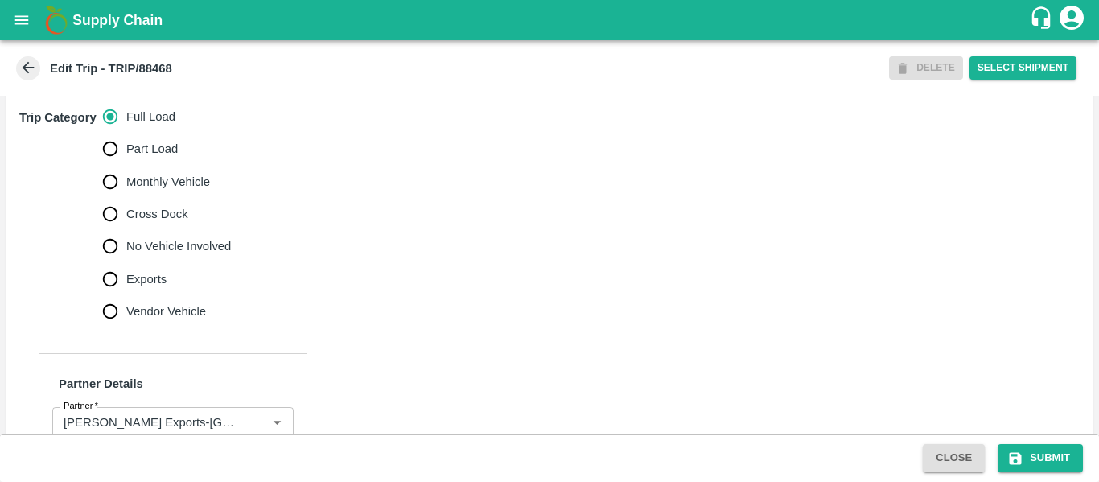
scroll to position [488, 0]
click at [164, 254] on span "No Vehicle Involved" at bounding box center [178, 246] width 105 height 18
click at [126, 261] on input "No Vehicle Involved" at bounding box center [110, 245] width 32 height 32
radio input "true"
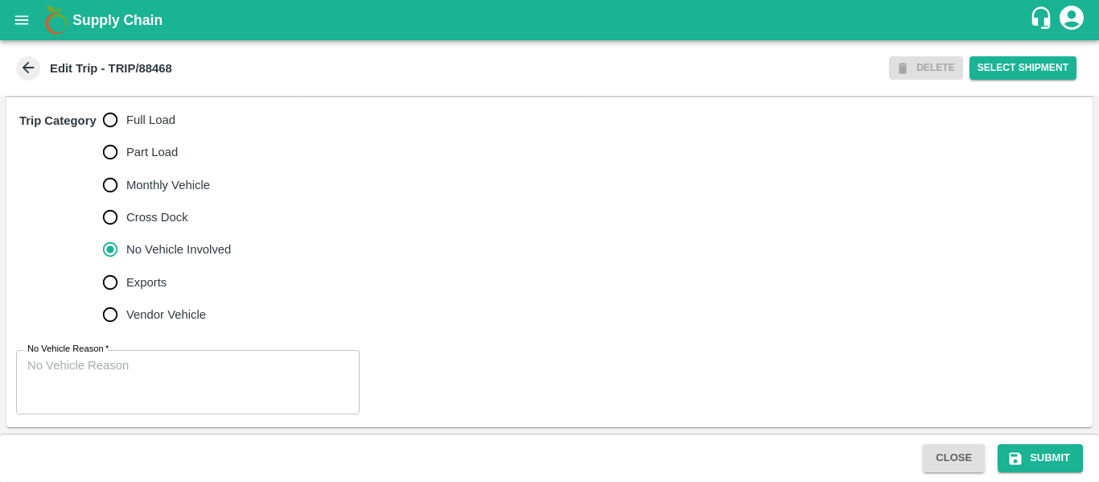
click at [158, 408] on textarea "No Vehicle Reason   *" at bounding box center [187, 382] width 321 height 51
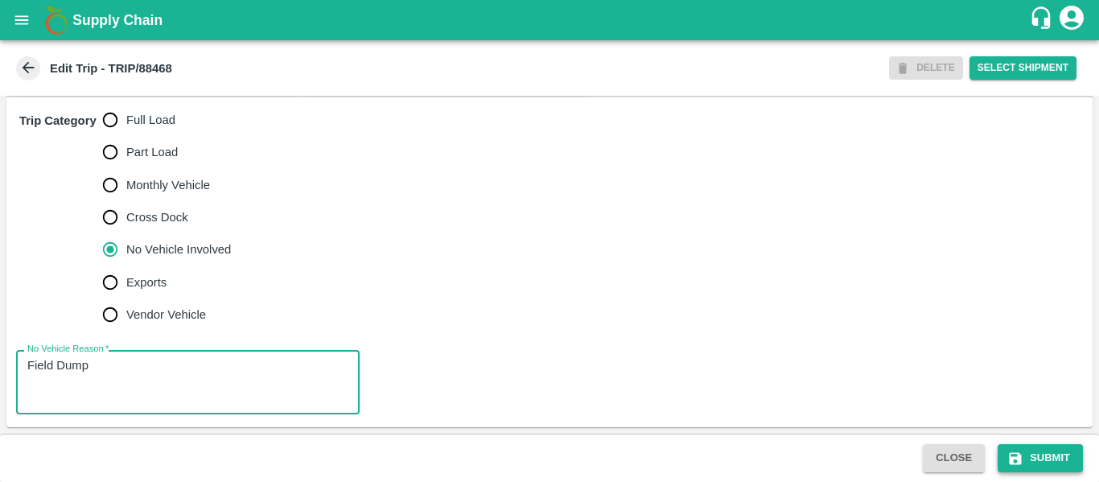
type textarea "Field Dump"
click at [1017, 451] on icon "submit" at bounding box center [1015, 459] width 16 height 16
